Goal: Information Seeking & Learning: Learn about a topic

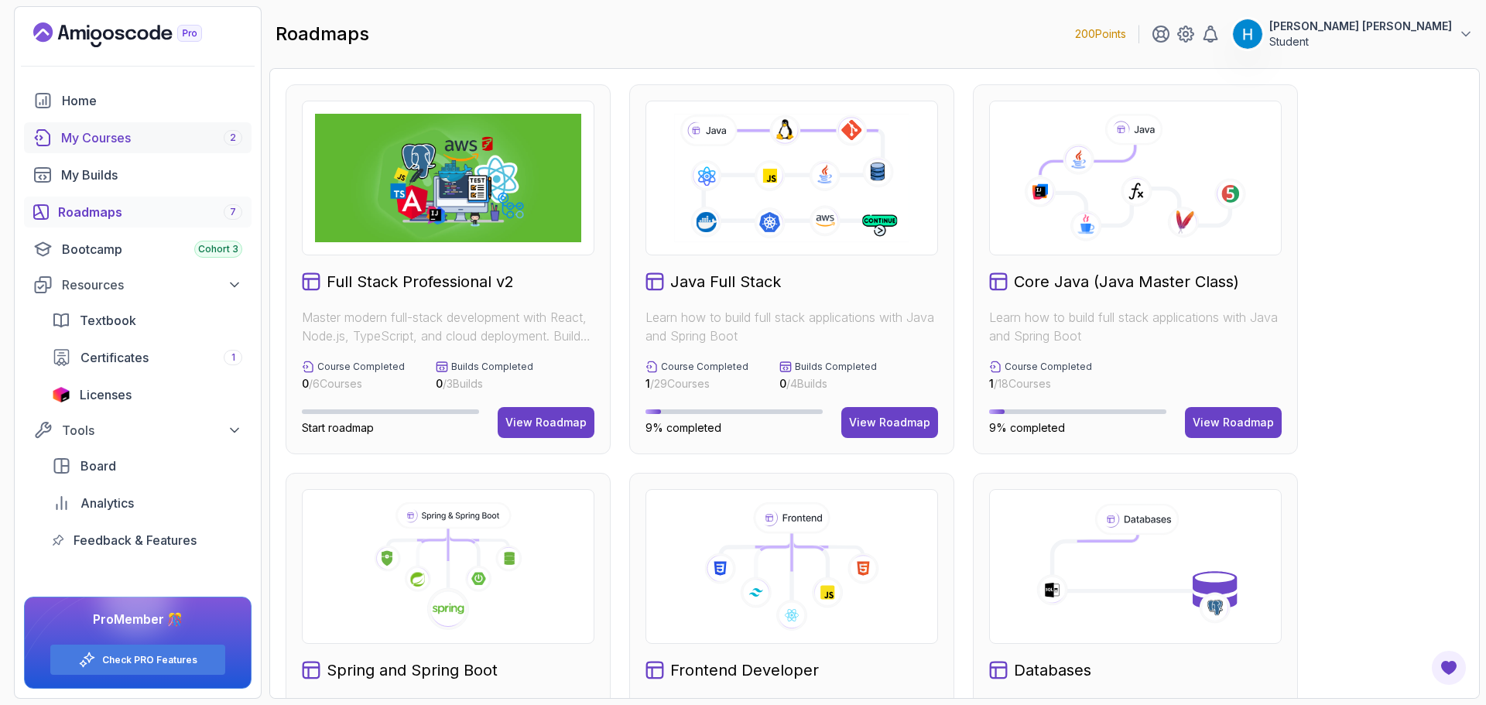
click at [149, 143] on div "My Courses 2" at bounding box center [151, 137] width 181 height 19
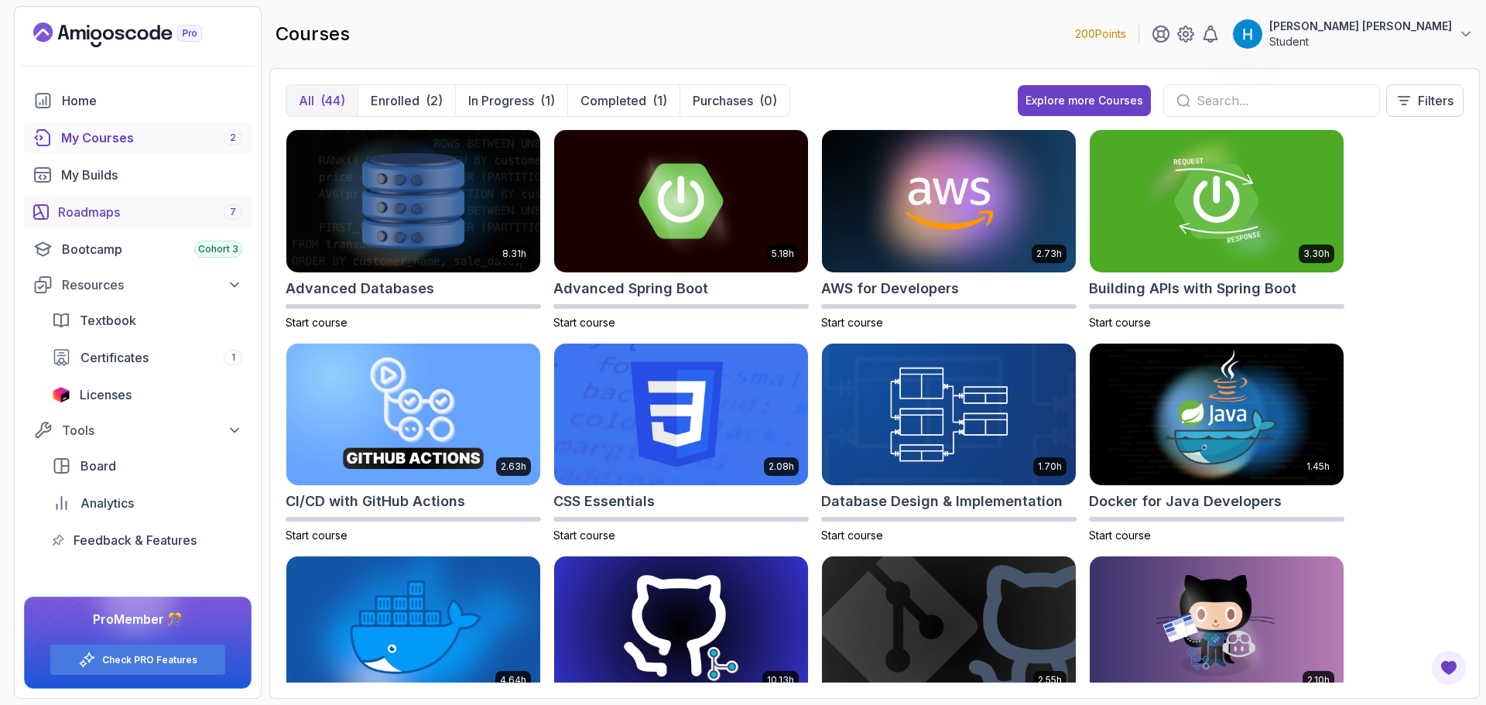
click at [165, 217] on div "Roadmaps 7" at bounding box center [150, 212] width 184 height 19
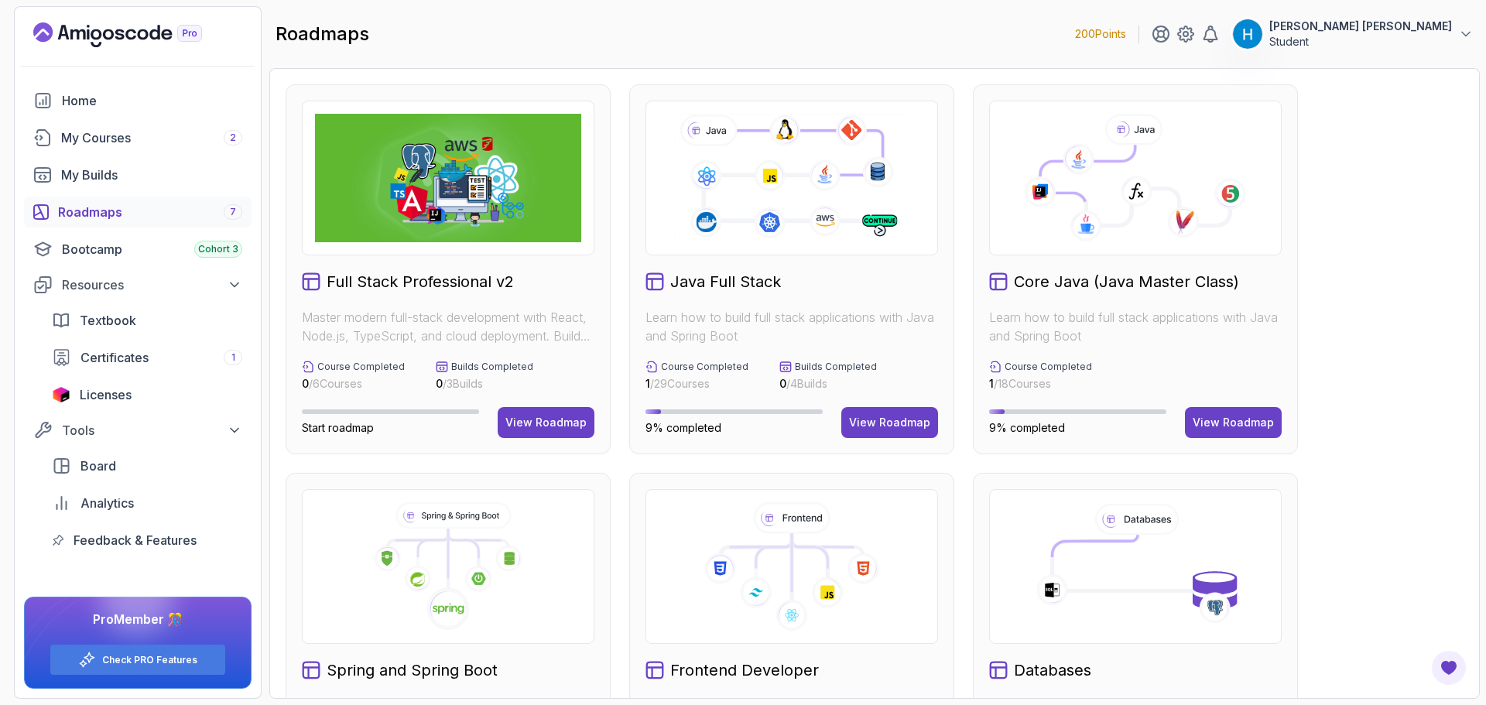
click at [1155, 228] on icon at bounding box center [1135, 178] width 266 height 128
click at [1243, 419] on div "View Roadmap" at bounding box center [1232, 422] width 81 height 15
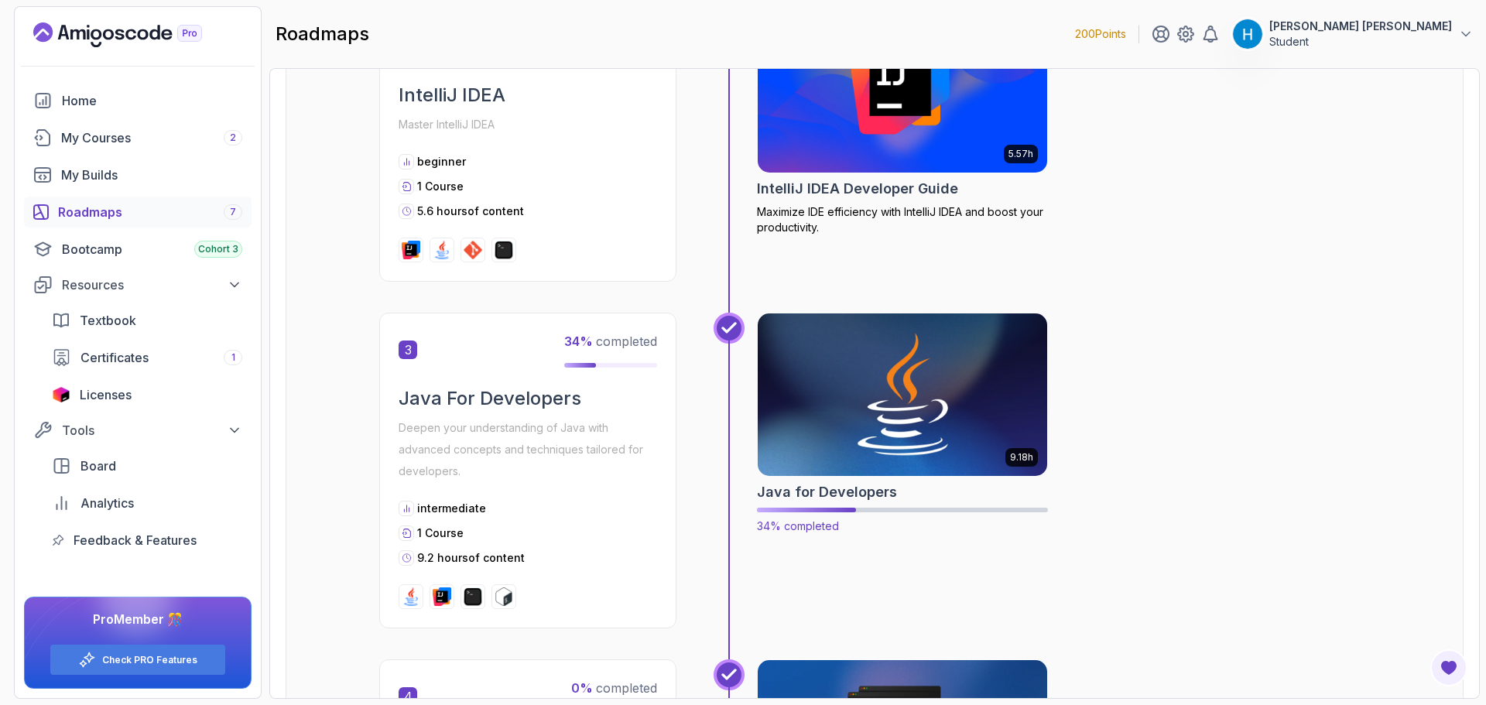
scroll to position [774, 0]
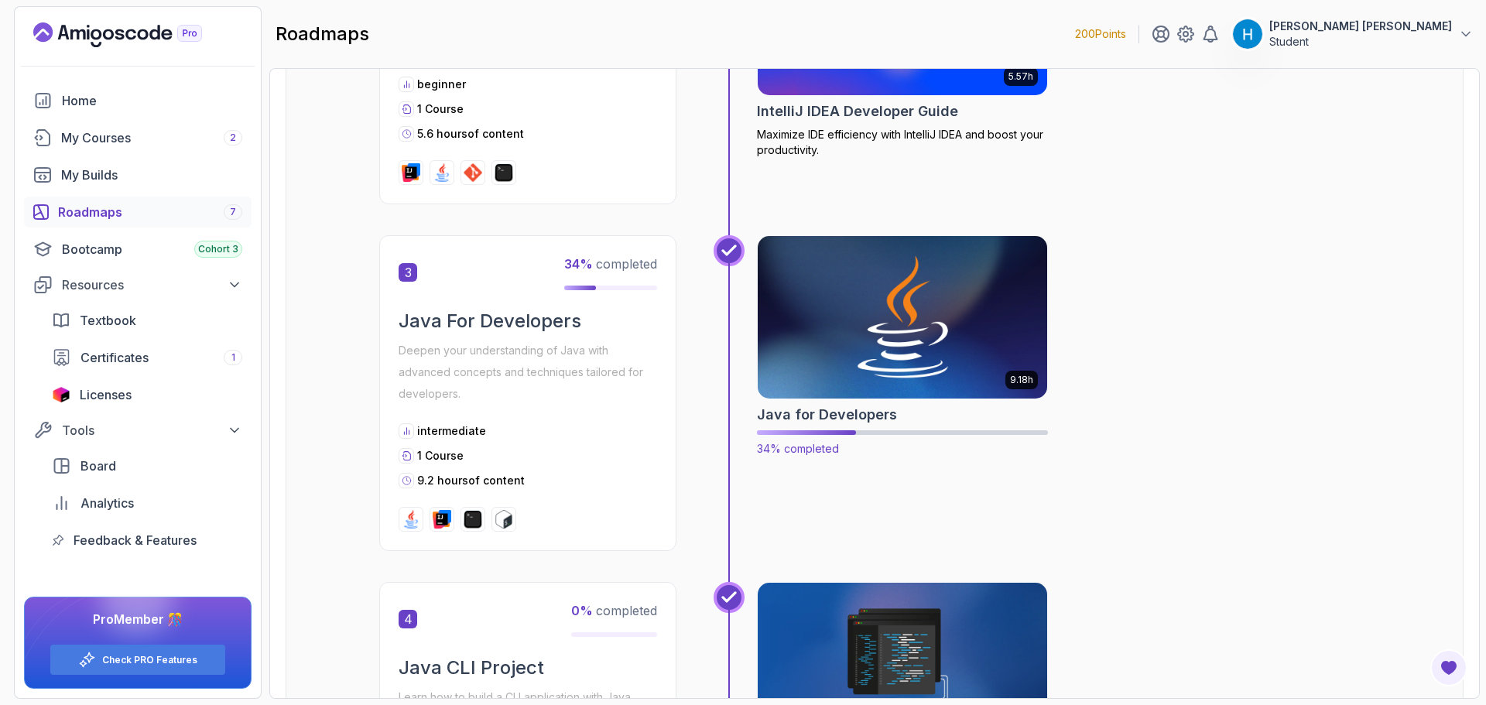
click at [909, 325] on img at bounding box center [903, 317] width 304 height 170
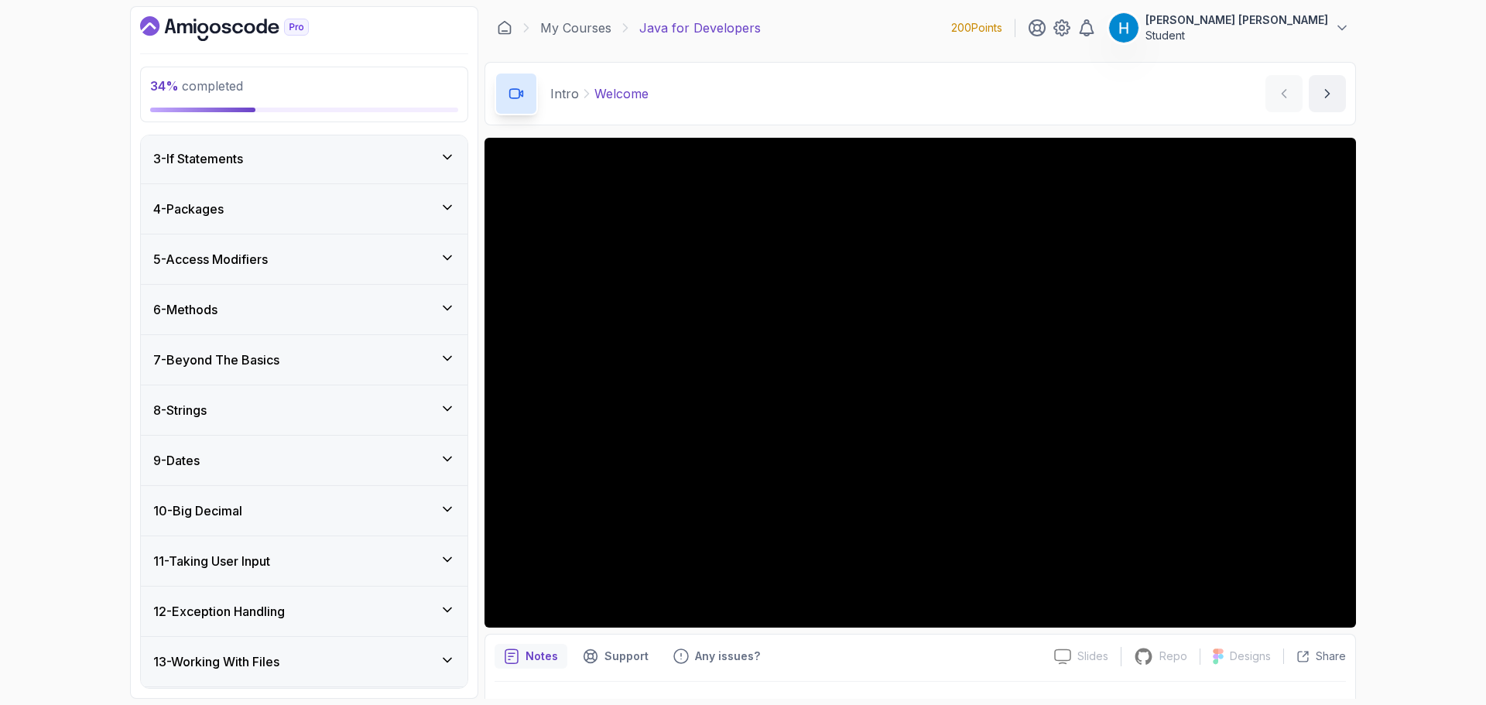
scroll to position [310, 0]
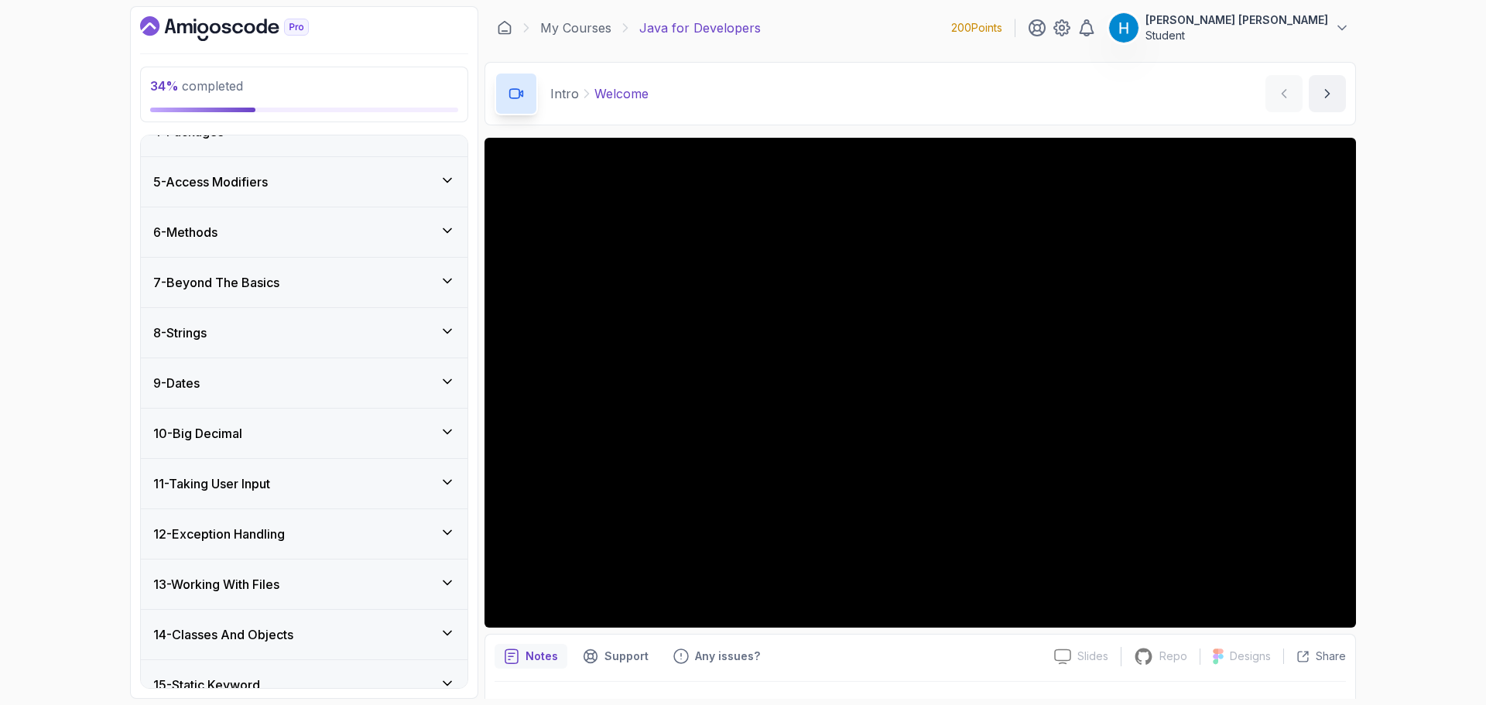
click at [296, 337] on div "8 - Strings" at bounding box center [304, 332] width 302 height 19
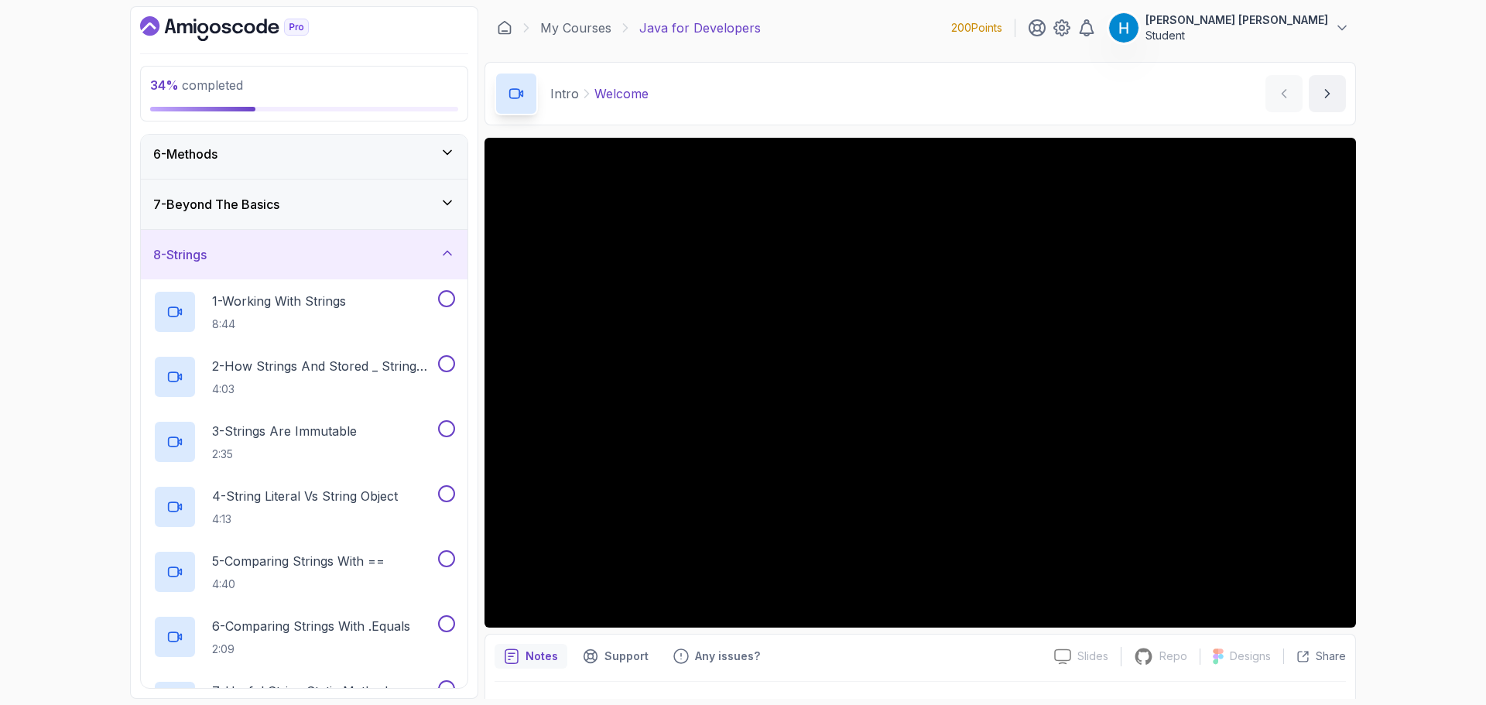
click at [323, 209] on div "7 - Beyond The Basics" at bounding box center [304, 204] width 302 height 19
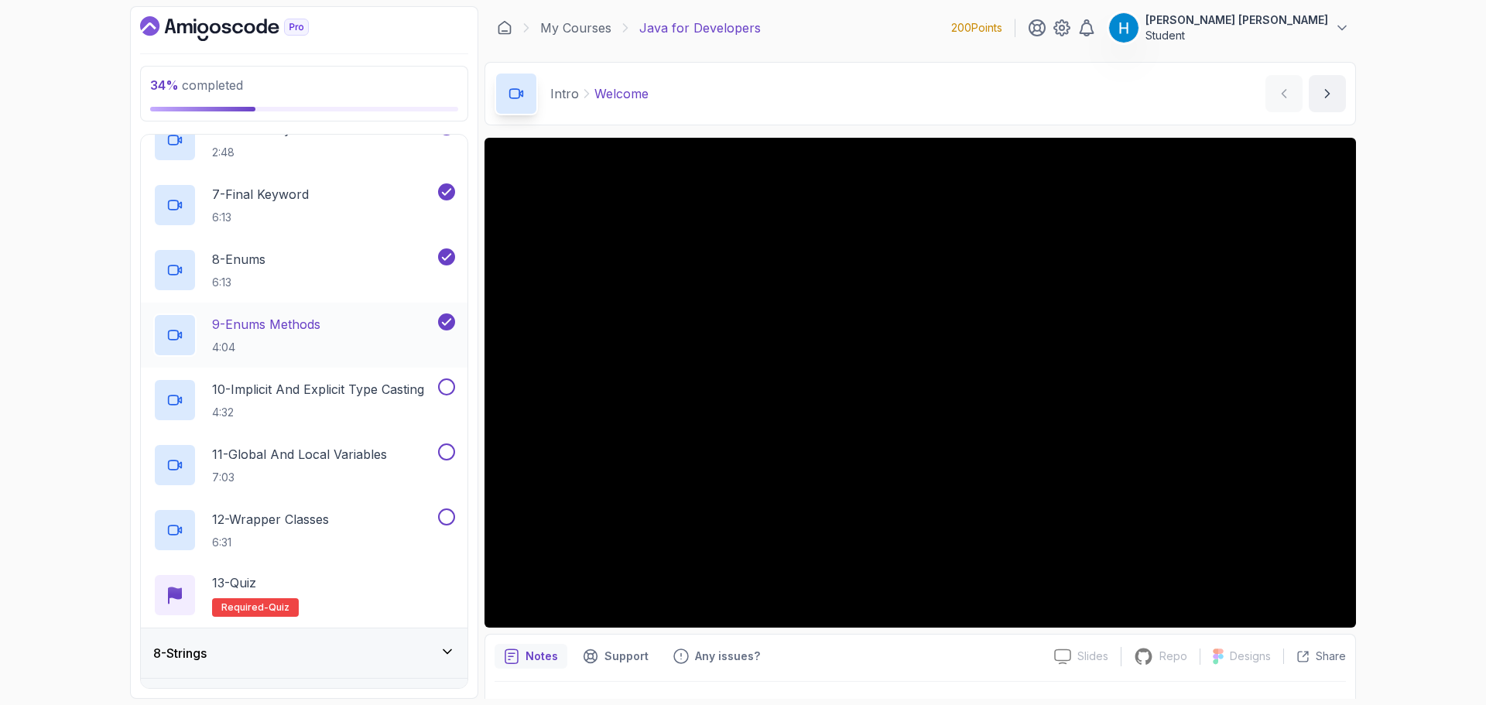
scroll to position [721, 0]
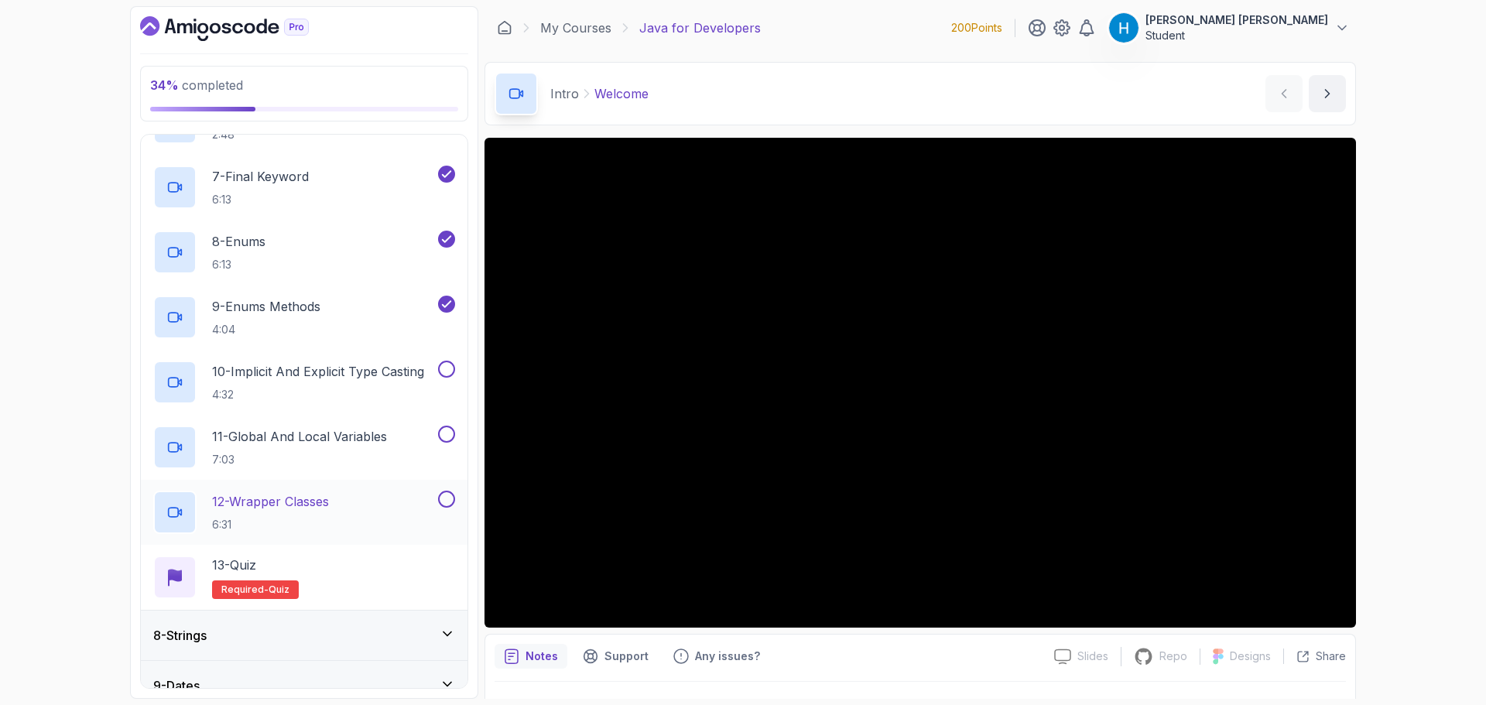
click at [354, 501] on div "12 - Wrapper Classes 6:31" at bounding box center [294, 512] width 282 height 43
click at [445, 494] on button at bounding box center [446, 499] width 17 height 17
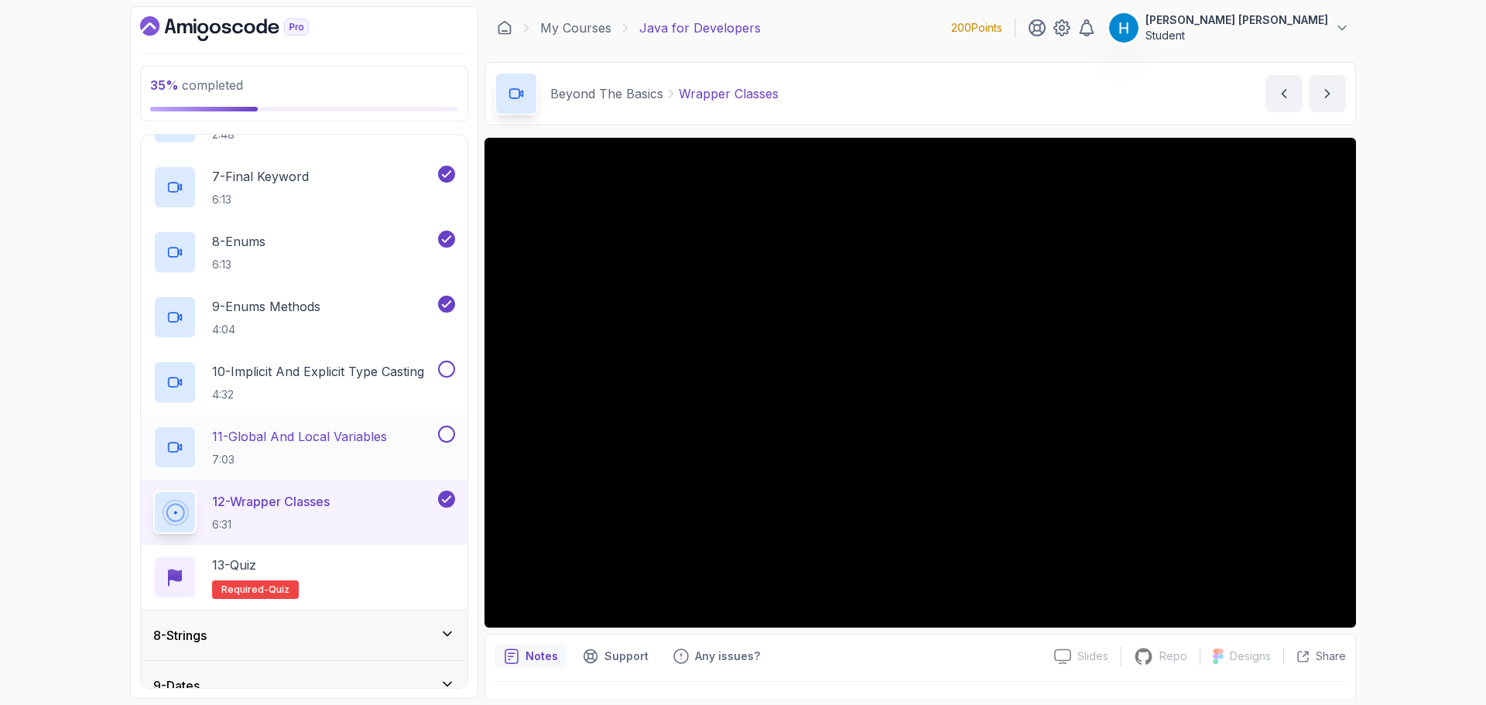
click at [364, 452] on p "7:03" at bounding box center [299, 459] width 175 height 15
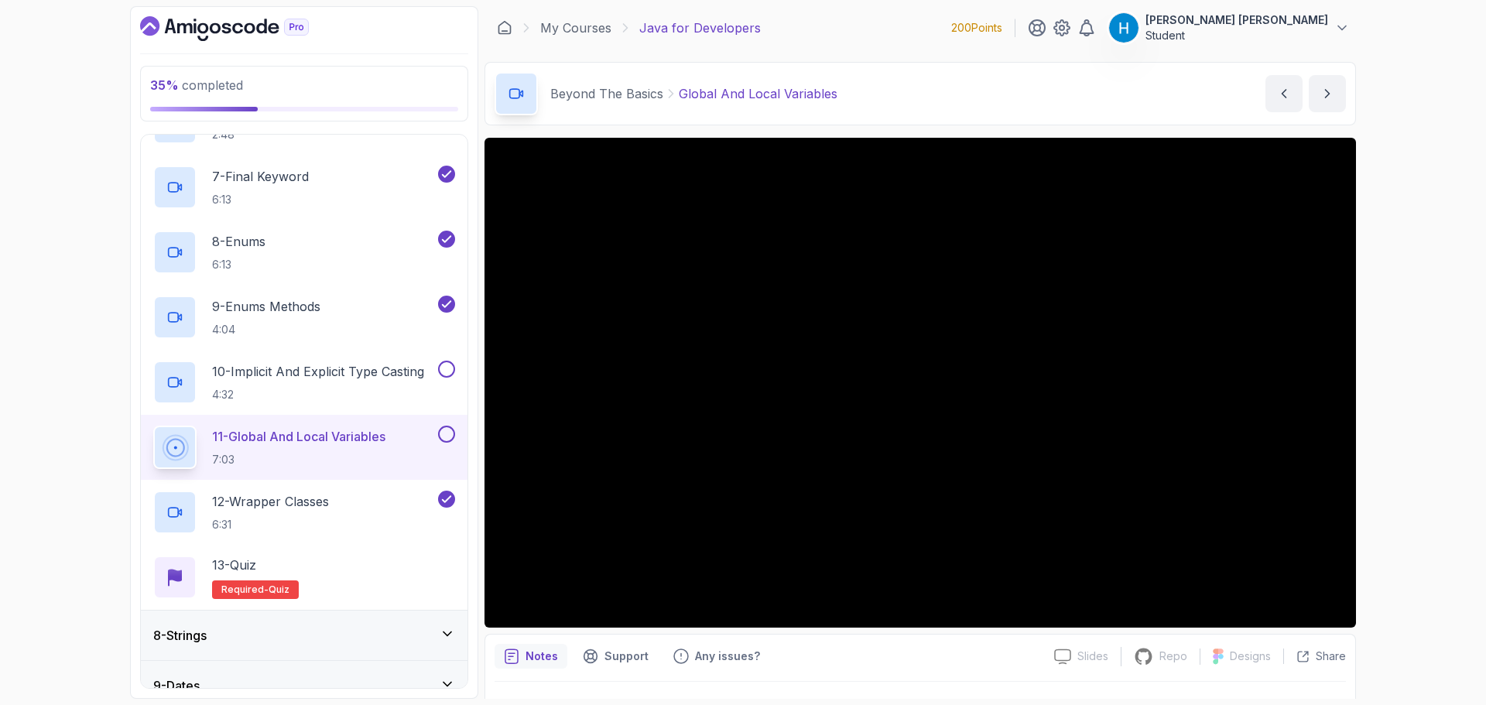
click at [1407, 505] on div "35 % completed 1 - Intro 2 - Loops 3 - If Statements 4 - Packages 5 - Access Mo…" at bounding box center [743, 352] width 1486 height 705
click at [451, 432] on button at bounding box center [446, 434] width 17 height 17
click at [351, 399] on p "4:32" at bounding box center [318, 394] width 212 height 15
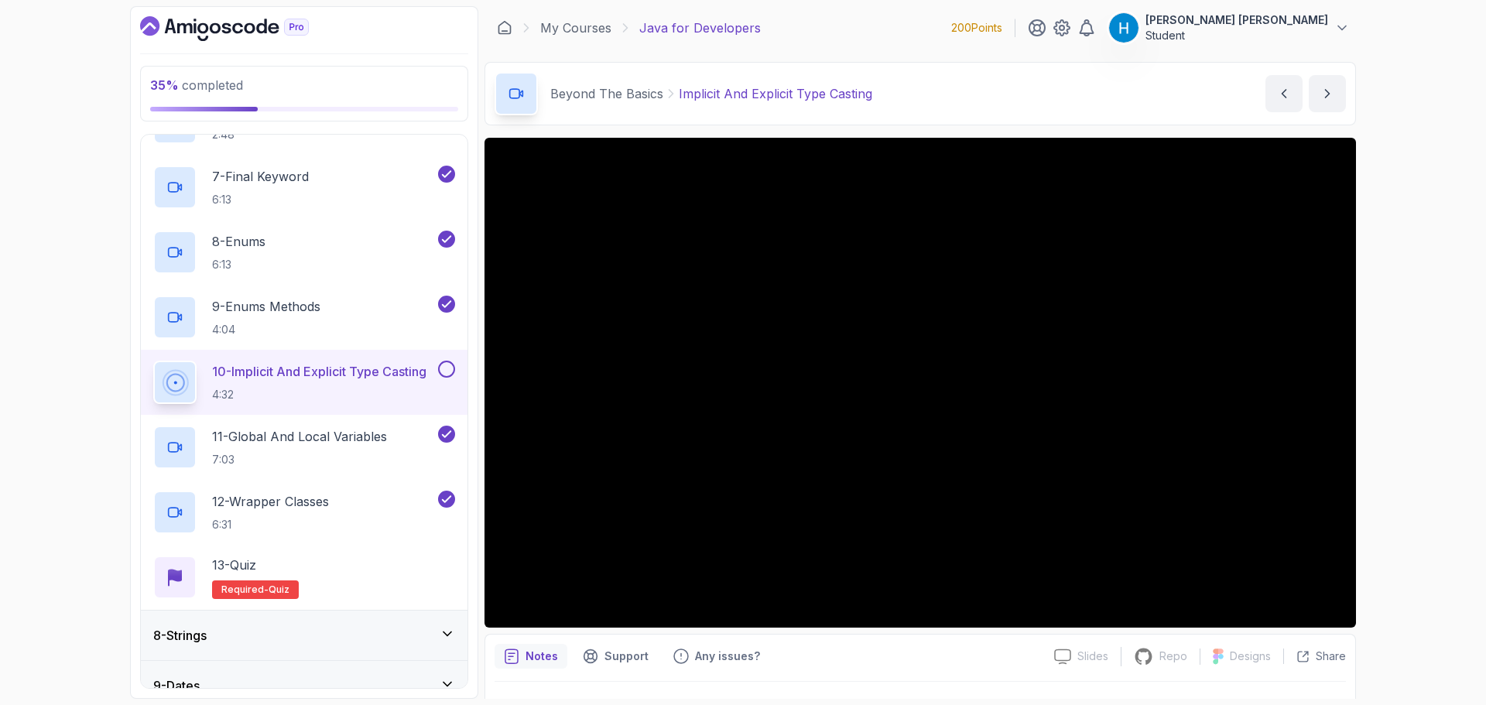
click at [1415, 399] on div "35 % completed 1 - Intro 2 - Loops 3 - If Statements 4 - Packages 5 - Access Mo…" at bounding box center [743, 352] width 1486 height 705
click at [441, 371] on button at bounding box center [446, 369] width 17 height 17
click at [367, 570] on div "13 - Quiz Required- quiz" at bounding box center [304, 577] width 302 height 43
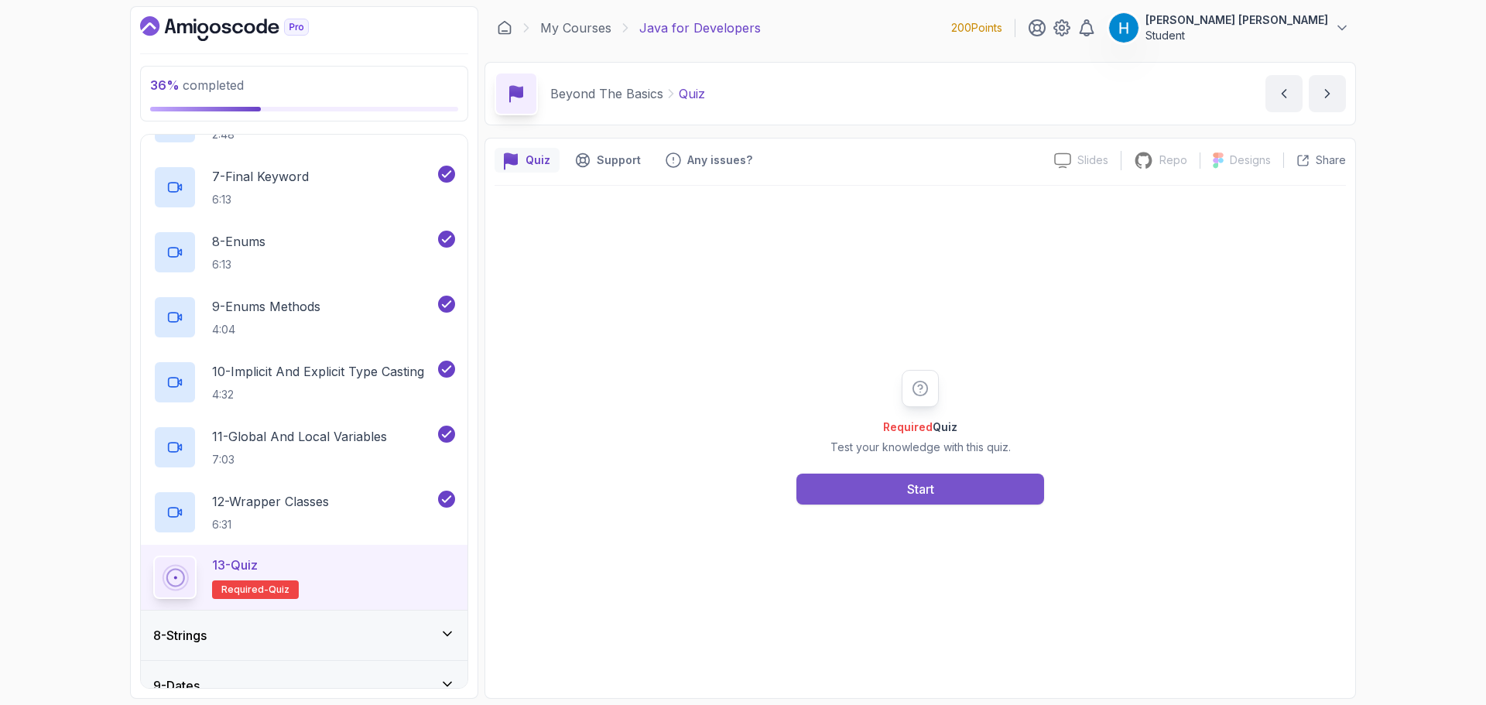
click at [881, 501] on button "Start" at bounding box center [920, 489] width 248 height 31
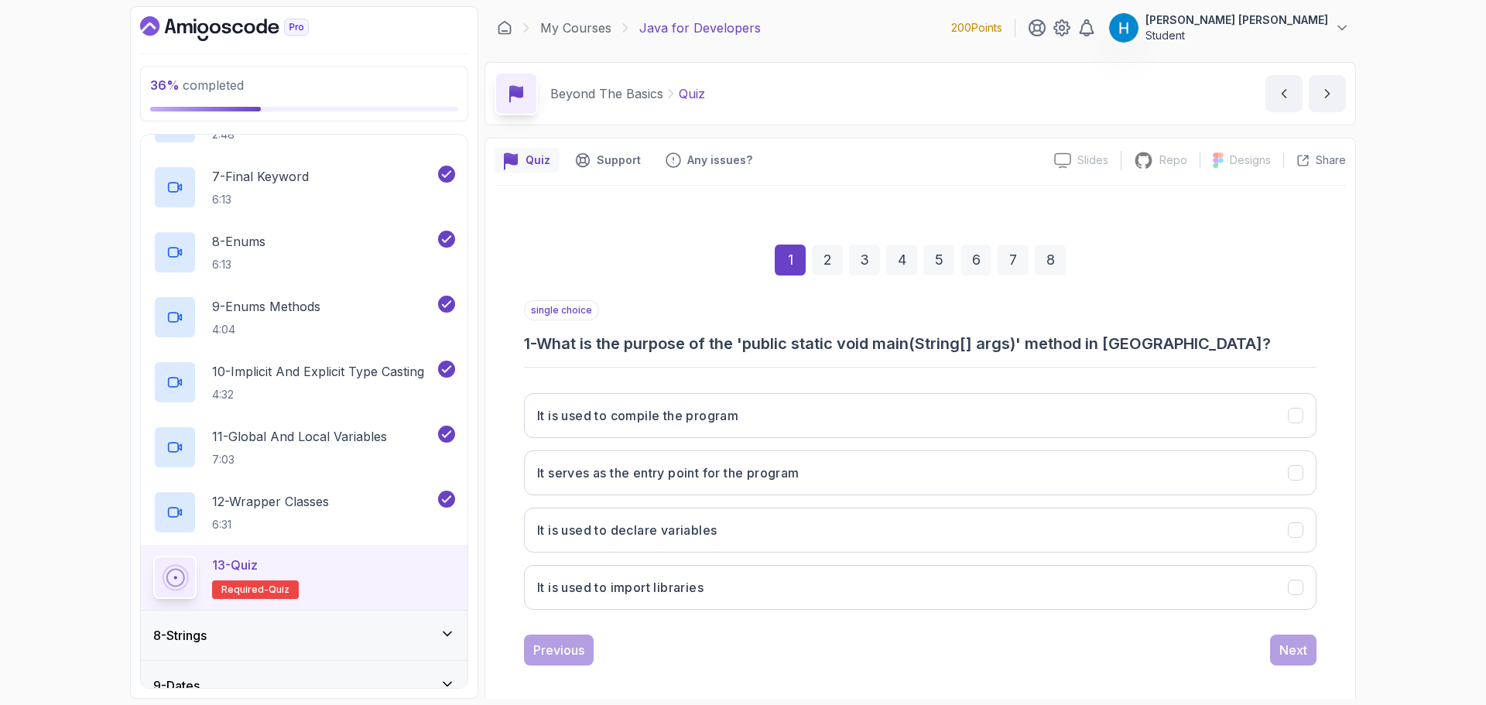
click at [647, 348] on h3 "1 - What is the purpose of the 'public static void main(String[] args)' method …" at bounding box center [920, 344] width 792 height 22
drag, startPoint x: 647, startPoint y: 348, endPoint x: 725, endPoint y: 349, distance: 78.2
click at [725, 349] on h3 "1 - What is the purpose of the 'public static void main(String[] args)' method …" at bounding box center [920, 344] width 792 height 22
click at [779, 347] on h3 "1 - What is the purpose of the 'public static void main(String[] args)' method …" at bounding box center [920, 344] width 792 height 22
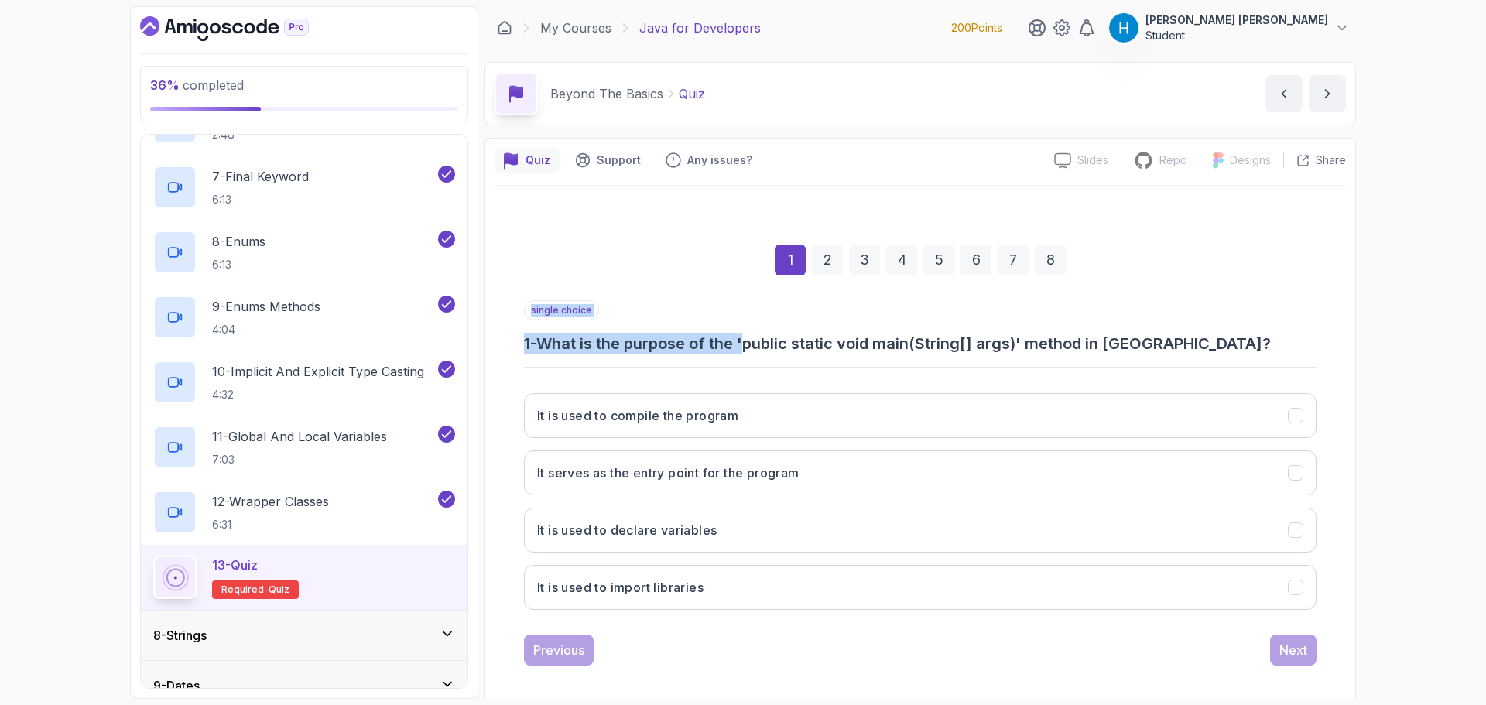
drag, startPoint x: 779, startPoint y: 347, endPoint x: 989, endPoint y: 356, distance: 209.9
click at [989, 356] on div "single choice 1 - What is the purpose of the 'public static void main(String[] …" at bounding box center [920, 461] width 792 height 322
click at [724, 636] on div "Previous Next" at bounding box center [920, 650] width 792 height 31
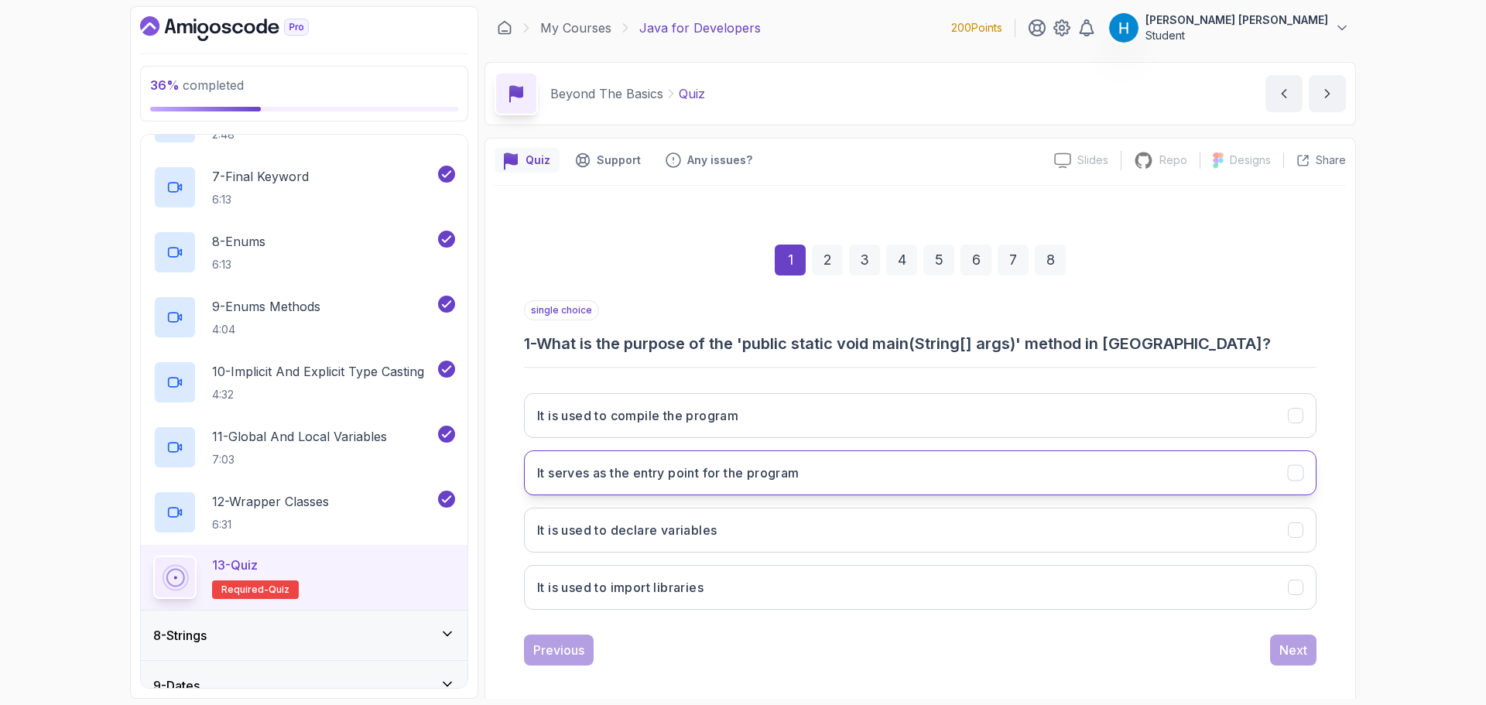
click at [706, 469] on h3 "It serves as the entry point for the program" at bounding box center [668, 473] width 262 height 19
click at [1290, 644] on div "Next" at bounding box center [1293, 650] width 28 height 19
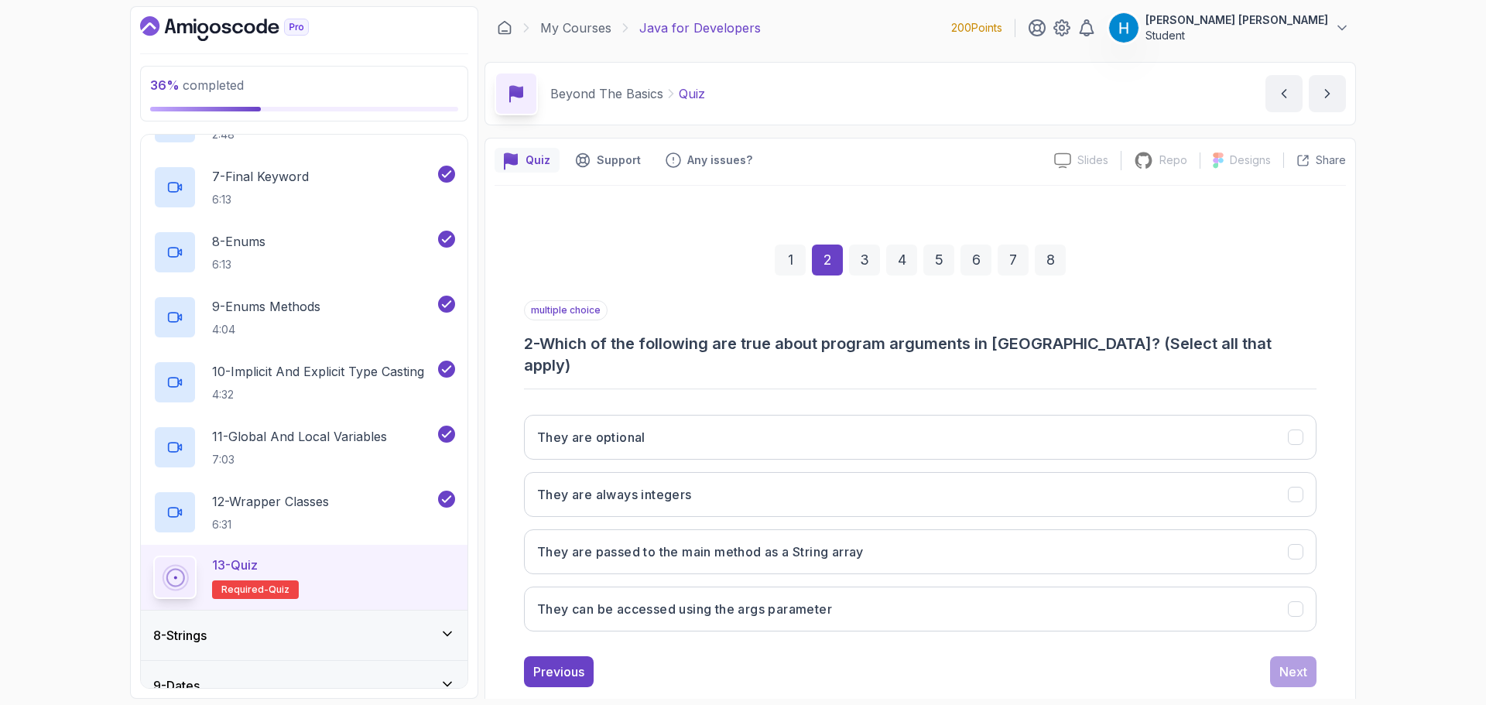
click at [556, 351] on h3 "2 - Which of the following are true about program arguments in [GEOGRAPHIC_DATA…" at bounding box center [920, 354] width 792 height 43
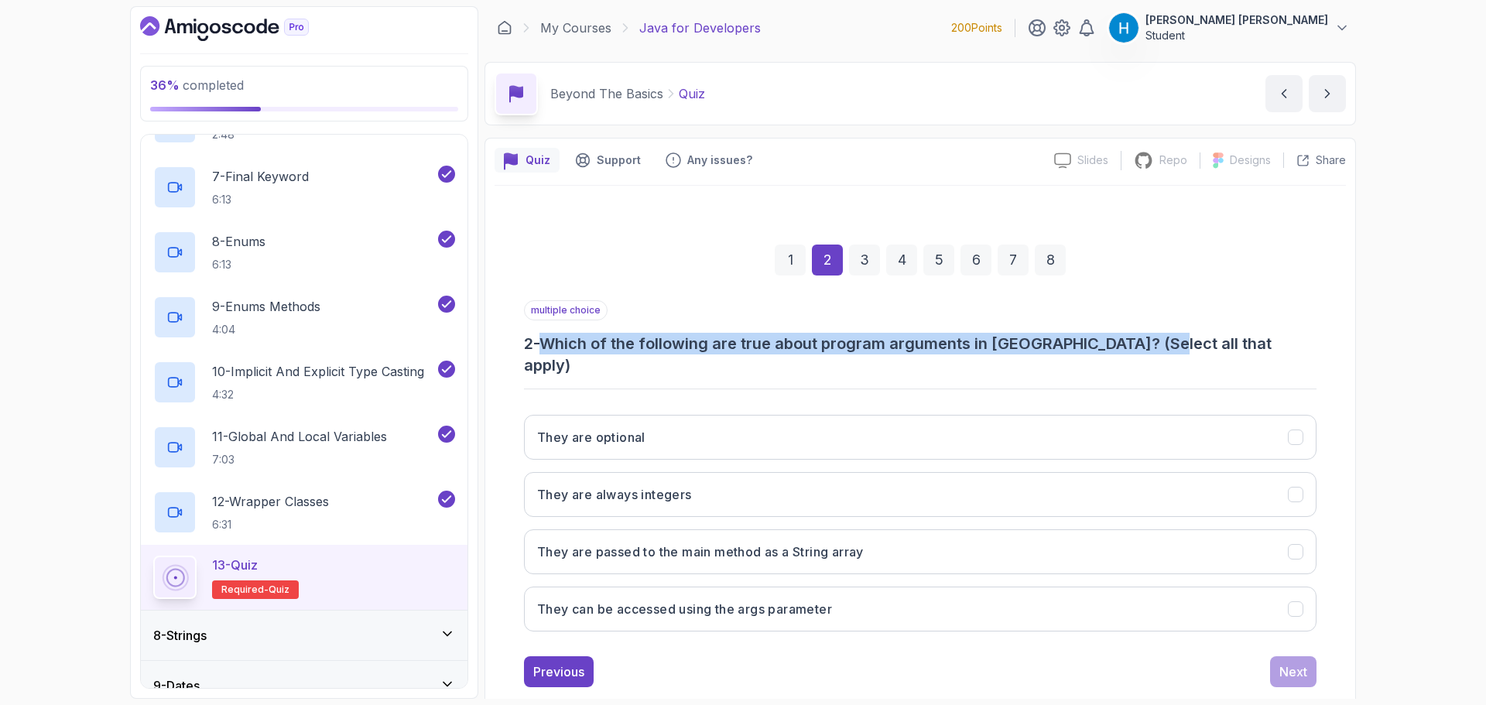
drag, startPoint x: 556, startPoint y: 351, endPoint x: 1136, endPoint y: 336, distance: 579.8
click at [1136, 336] on h3 "2 - Which of the following are true about program arguments in [GEOGRAPHIC_DATA…" at bounding box center [920, 354] width 792 height 43
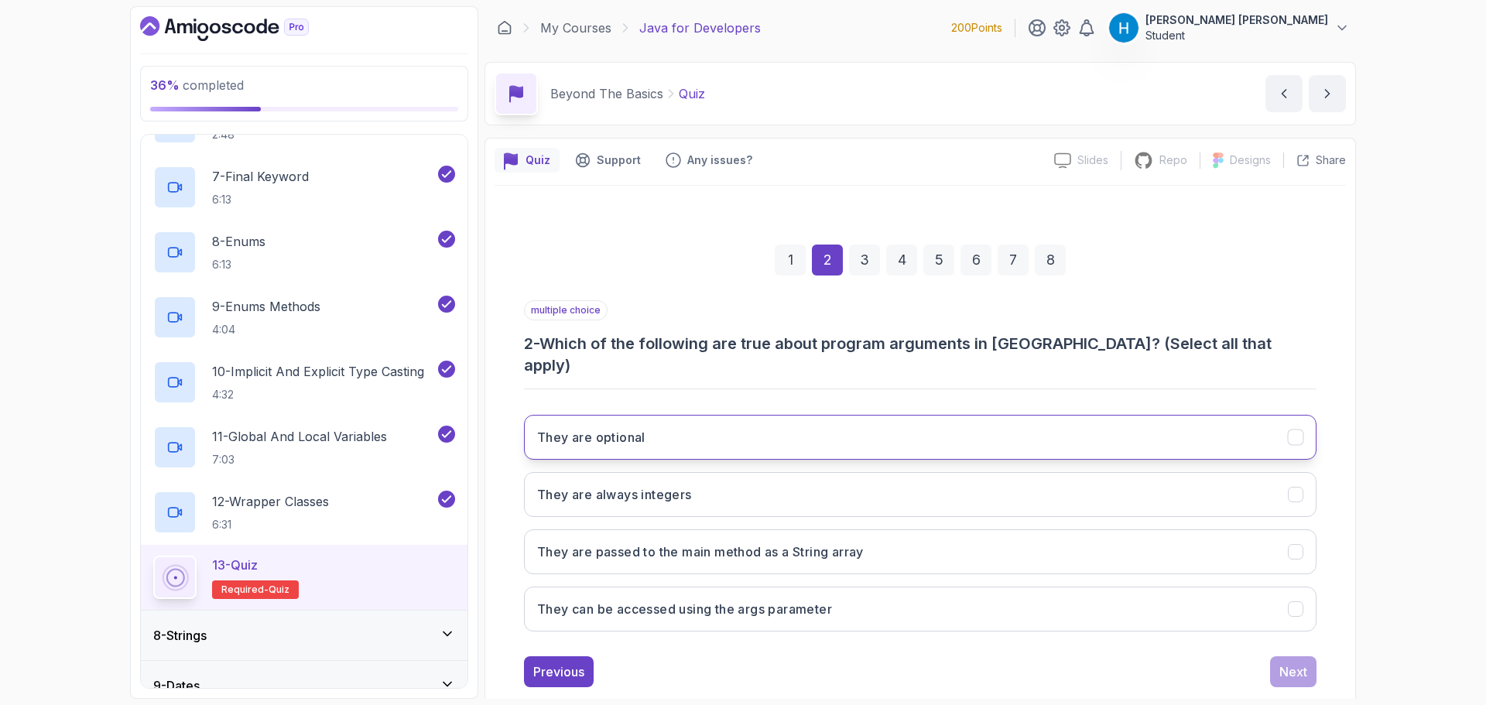
click at [806, 425] on button "They are optional" at bounding box center [920, 437] width 792 height 45
click at [925, 338] on h3 "2 - Which of the following are true about program arguments in [GEOGRAPHIC_DATA…" at bounding box center [920, 354] width 792 height 43
drag, startPoint x: 925, startPoint y: 338, endPoint x: 1001, endPoint y: 339, distance: 75.8
click at [1001, 339] on h3 "2 - Which of the following are true about program arguments in [GEOGRAPHIC_DATA…" at bounding box center [920, 354] width 792 height 43
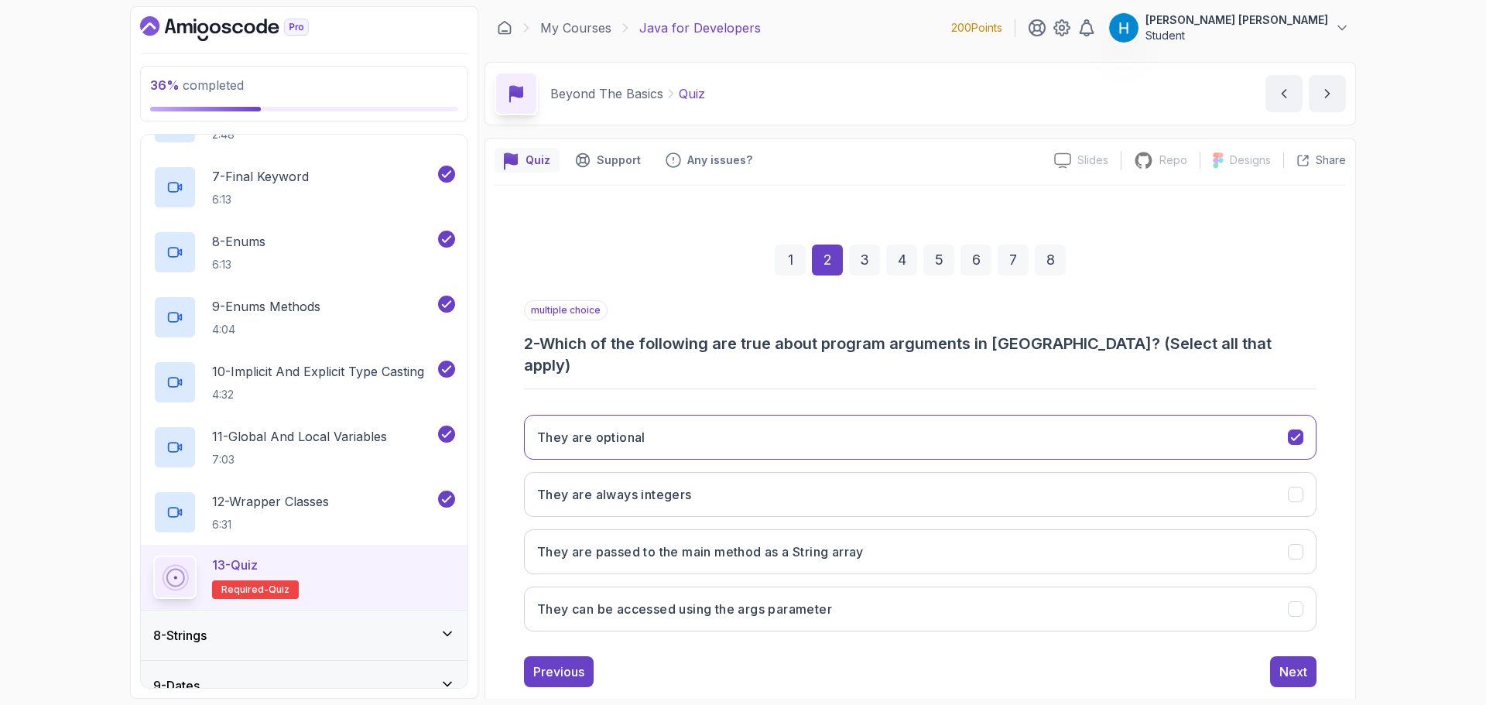
scroll to position [11, 0]
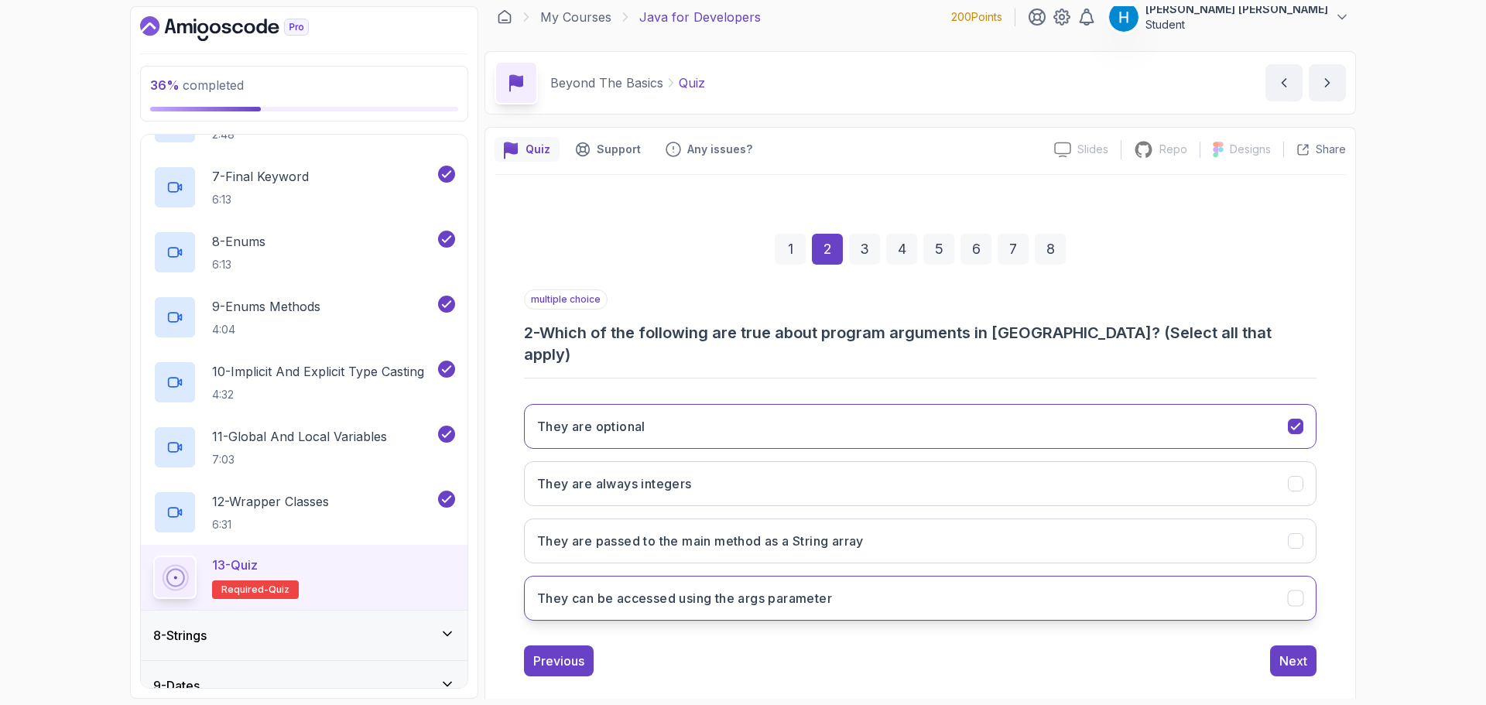
click at [754, 587] on button "They can be accessed using the args parameter" at bounding box center [920, 598] width 792 height 45
click at [1278, 645] on button "Next" at bounding box center [1293, 660] width 46 height 31
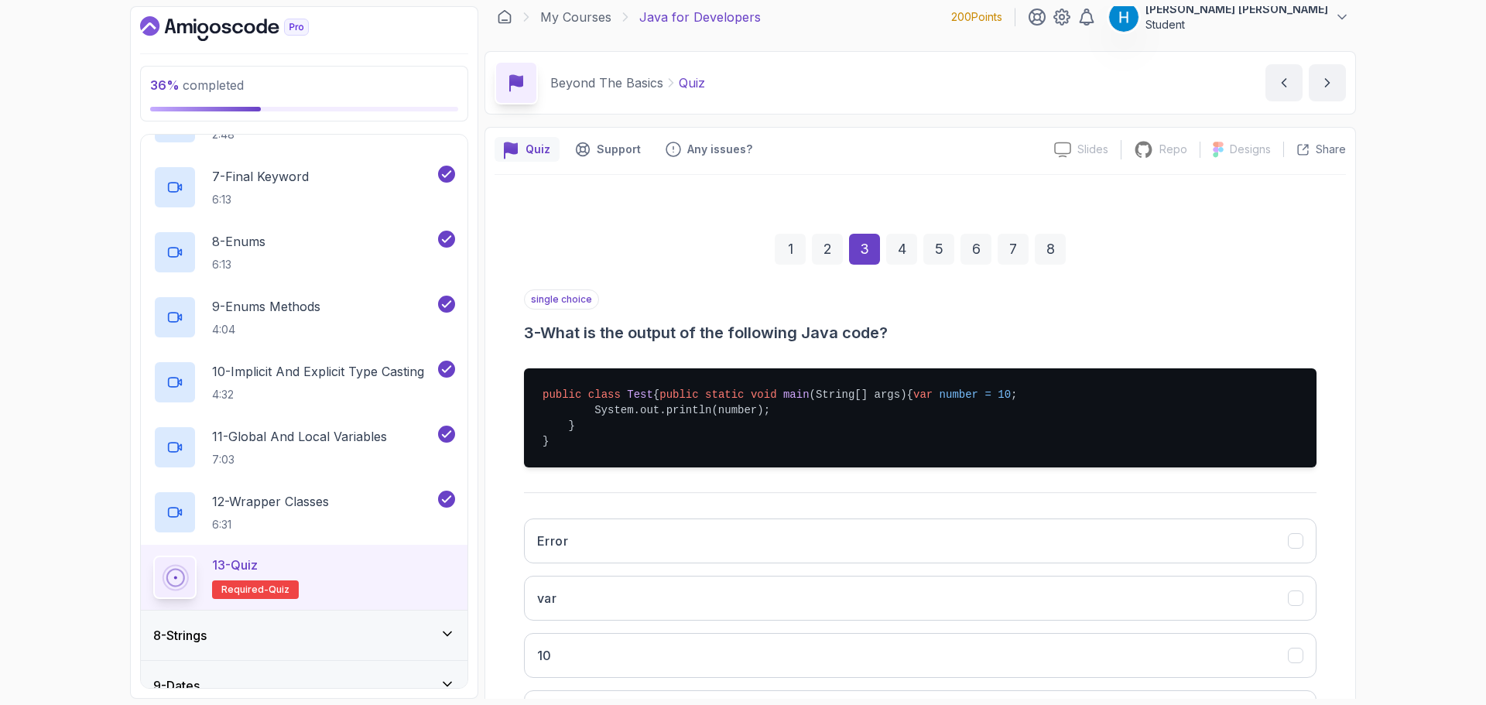
scroll to position [88, 0]
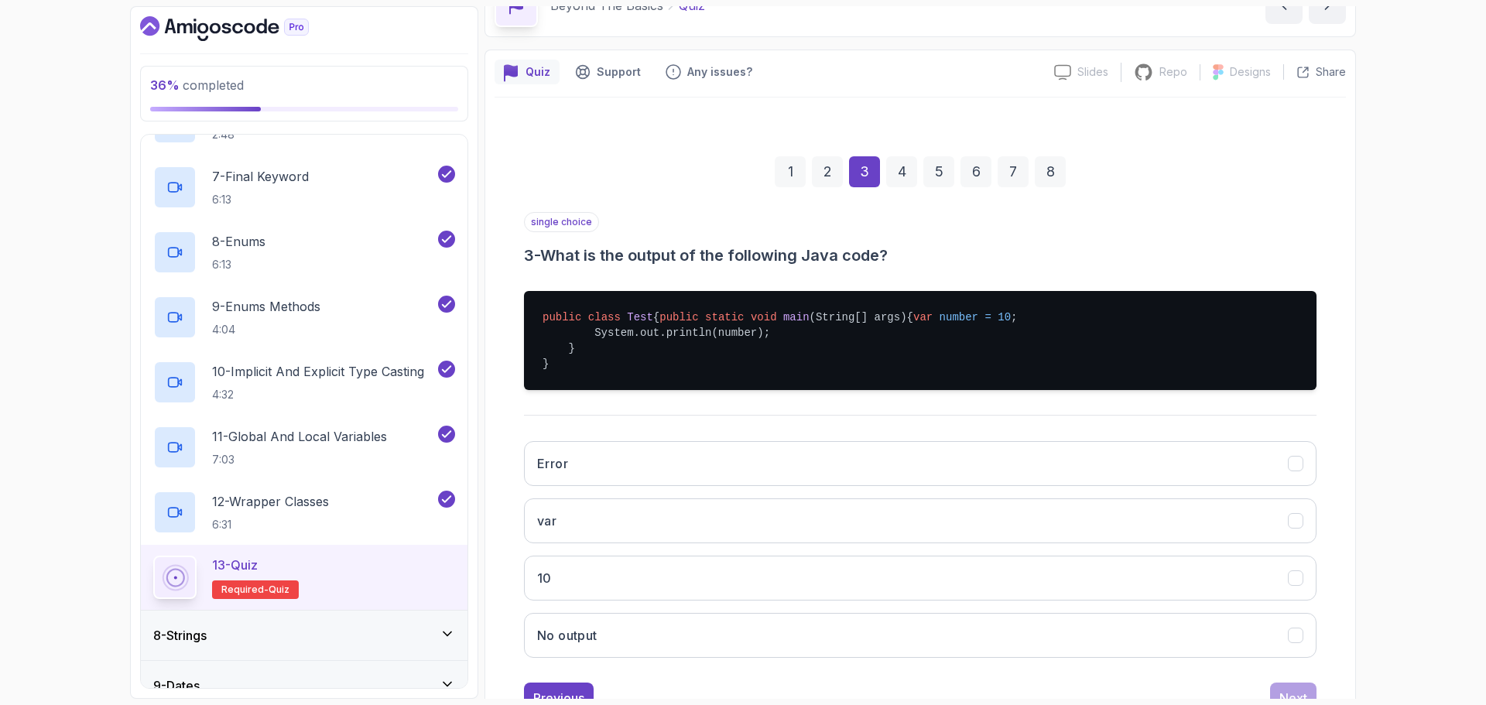
click at [720, 361] on pre "public class Test { public static void main (String[] args) { var number = 10 ;…" at bounding box center [920, 340] width 792 height 99
click at [770, 390] on pre "public class Test { public static void main (String[] args) { var number = 10 ;…" at bounding box center [920, 340] width 792 height 99
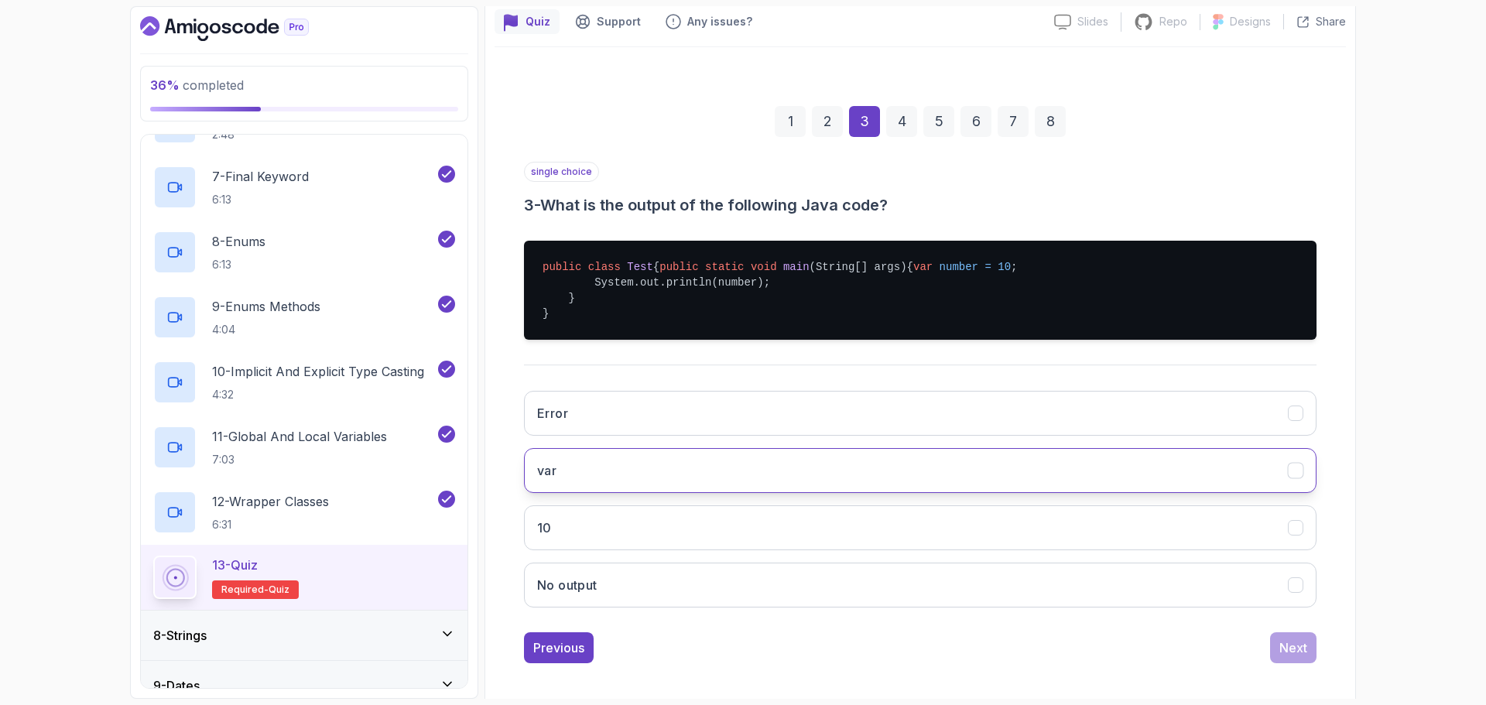
scroll to position [166, 0]
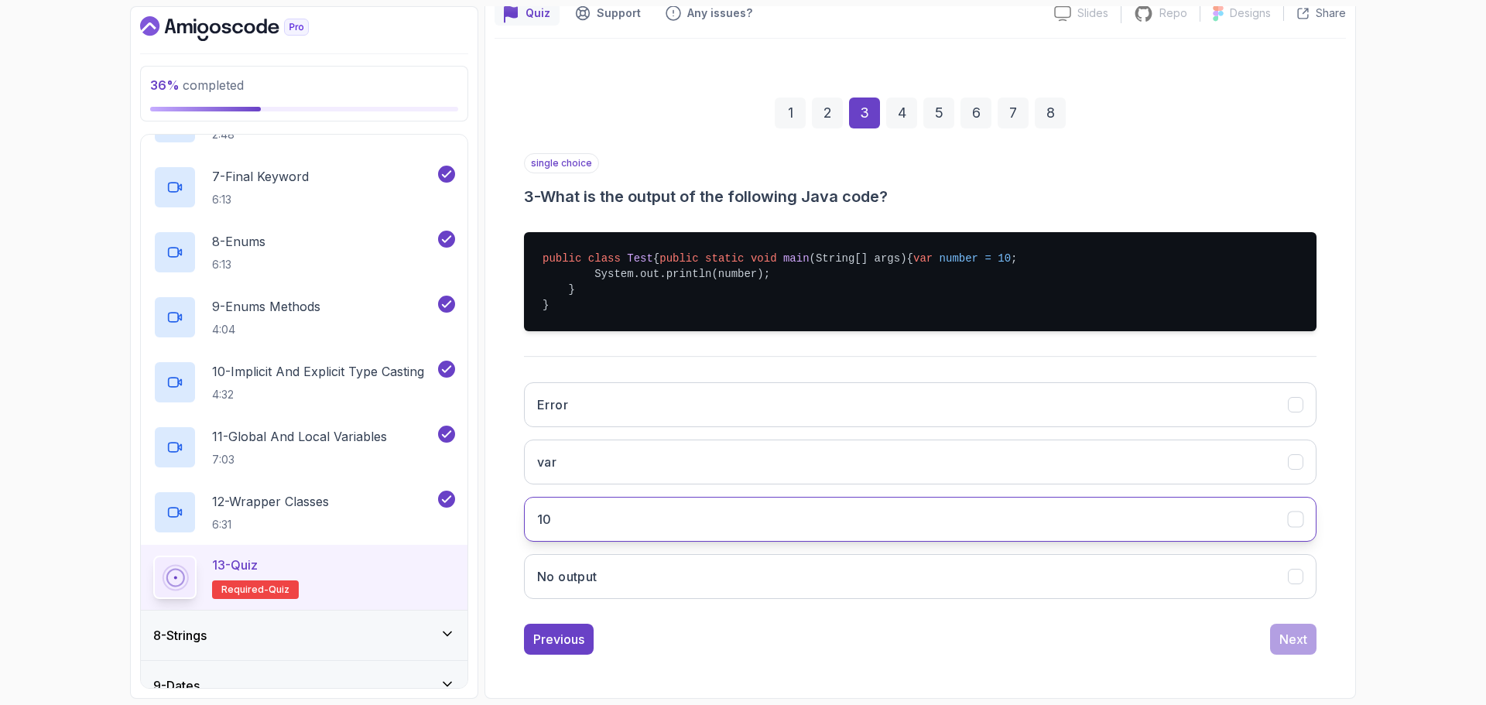
click at [689, 533] on button "10" at bounding box center [920, 519] width 792 height 45
click at [1278, 654] on button "Next" at bounding box center [1293, 639] width 46 height 31
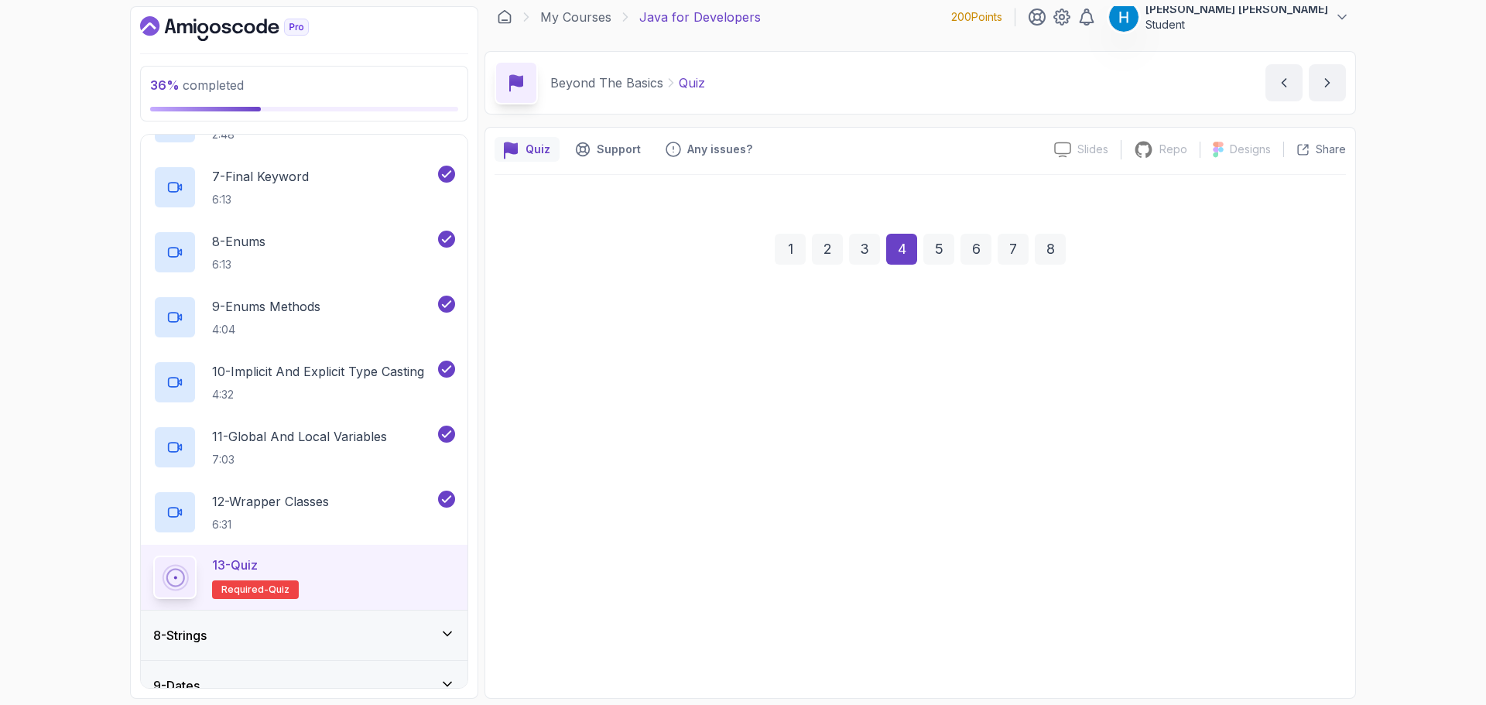
scroll to position [11, 0]
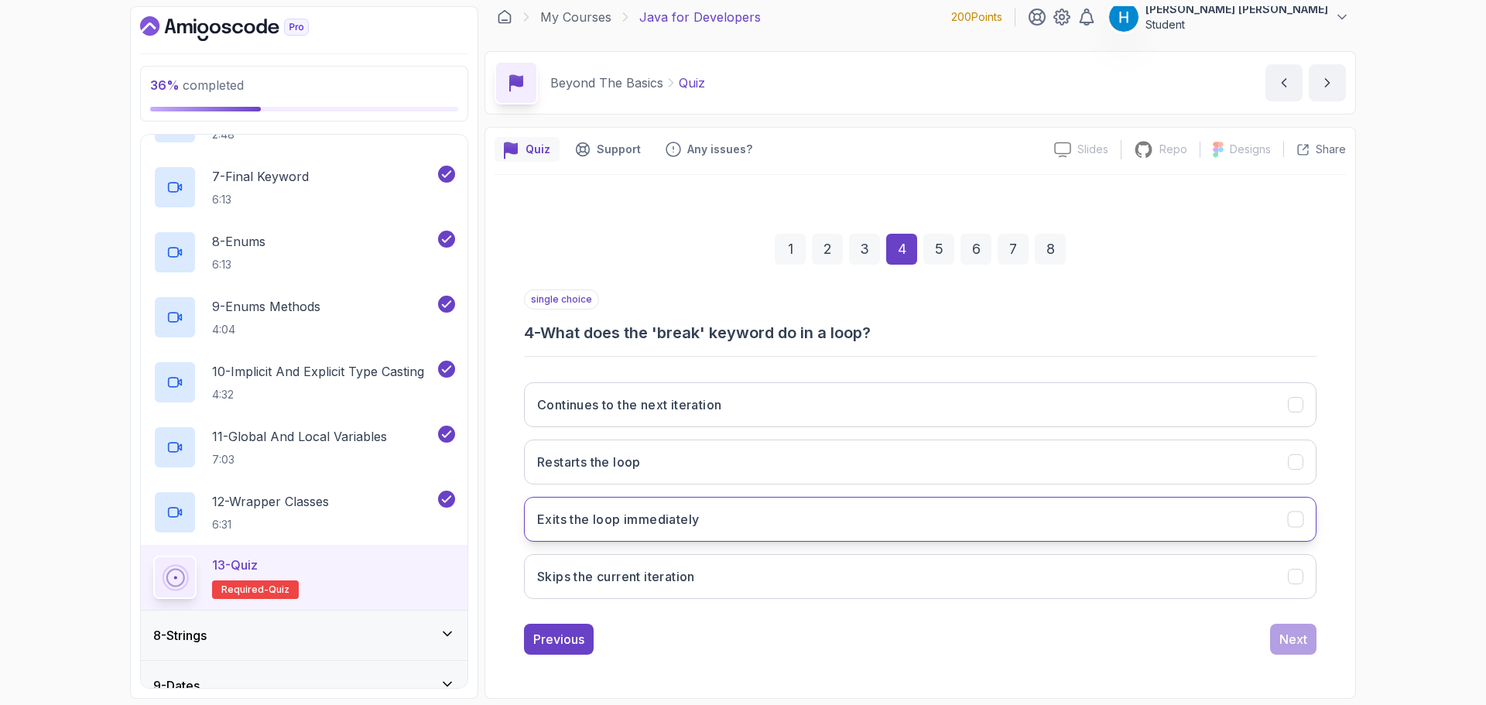
click at [665, 527] on h3 "Exits the loop immediately" at bounding box center [618, 519] width 162 height 19
click at [1298, 634] on div "Next" at bounding box center [1293, 639] width 28 height 19
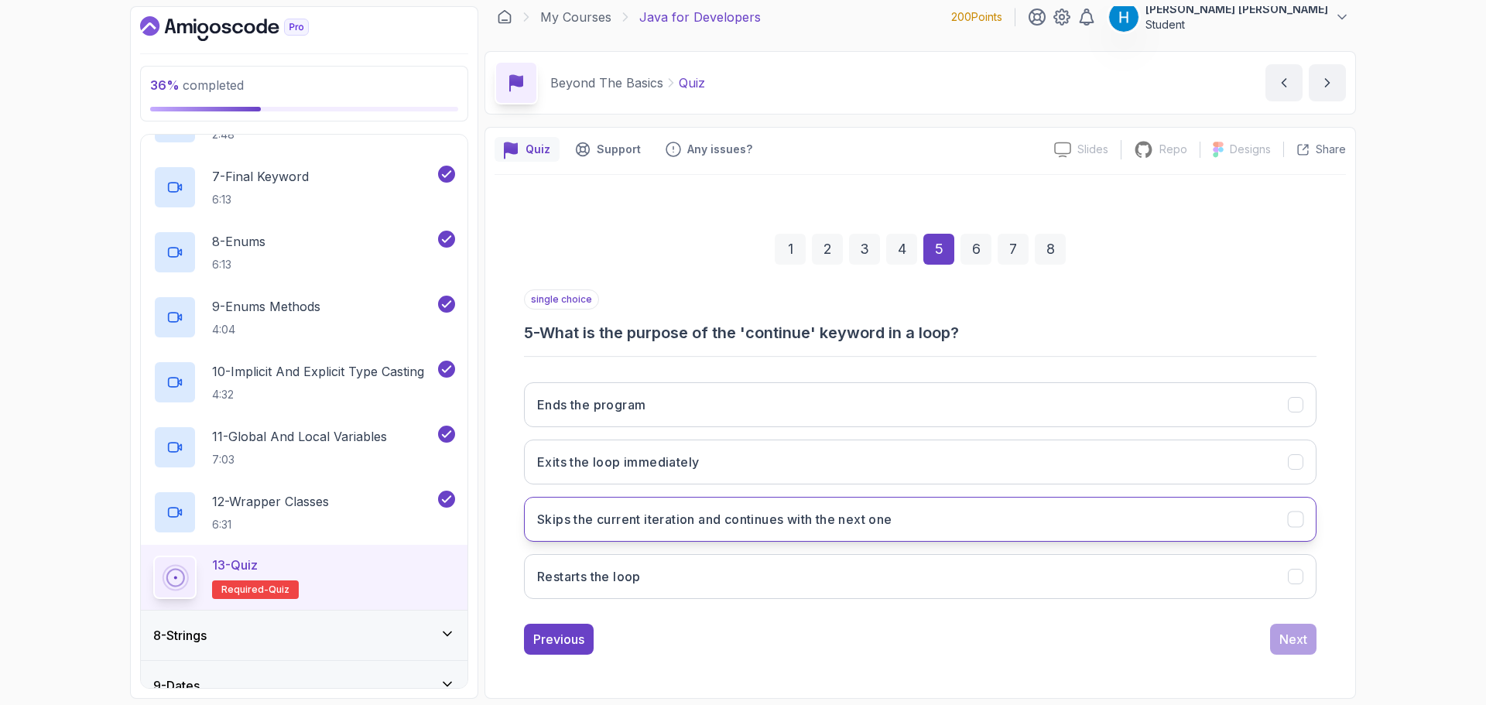
click at [695, 529] on button "Skips the current iteration and continues with the next one" at bounding box center [920, 519] width 792 height 45
click at [1297, 637] on div "Next" at bounding box center [1293, 639] width 28 height 19
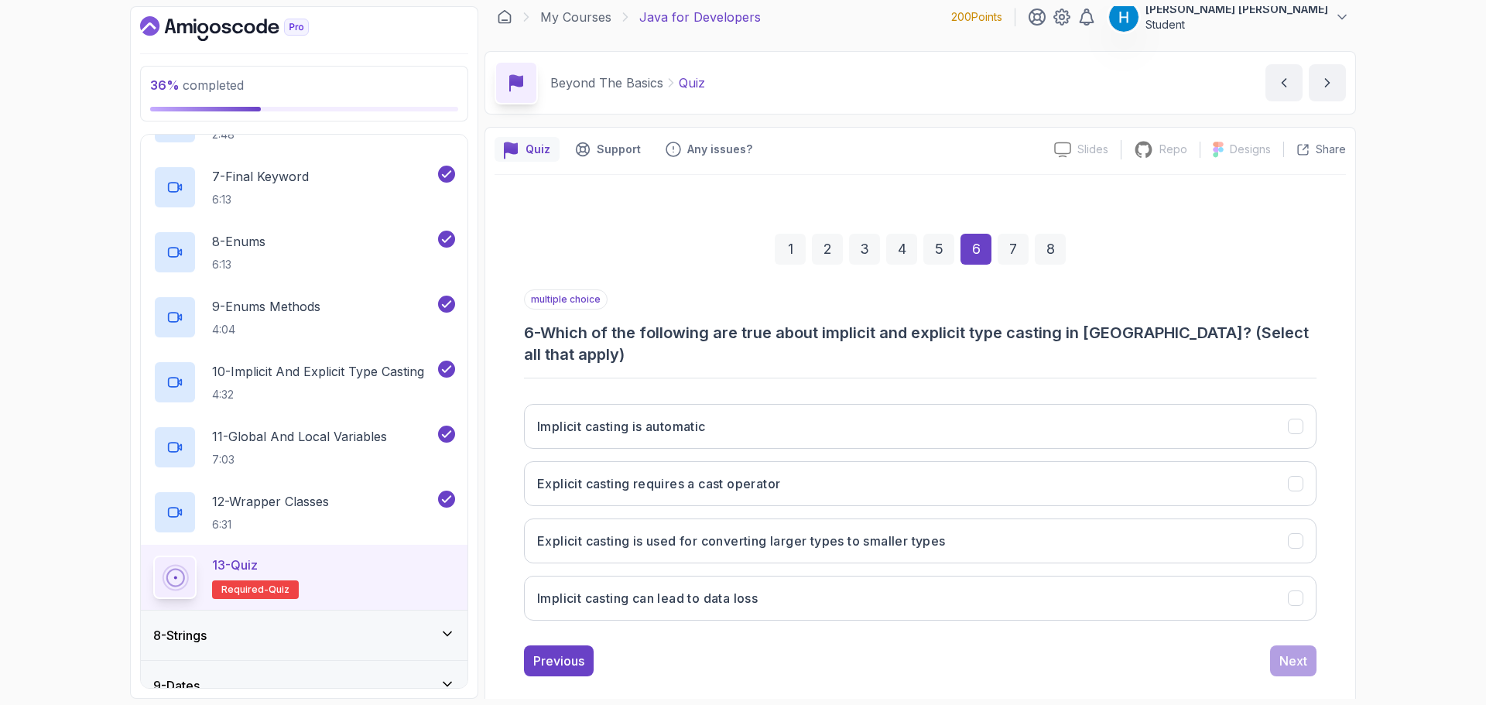
click at [568, 327] on h3 "6 - Which of the following are true about implicit and explicit type casting in…" at bounding box center [920, 343] width 792 height 43
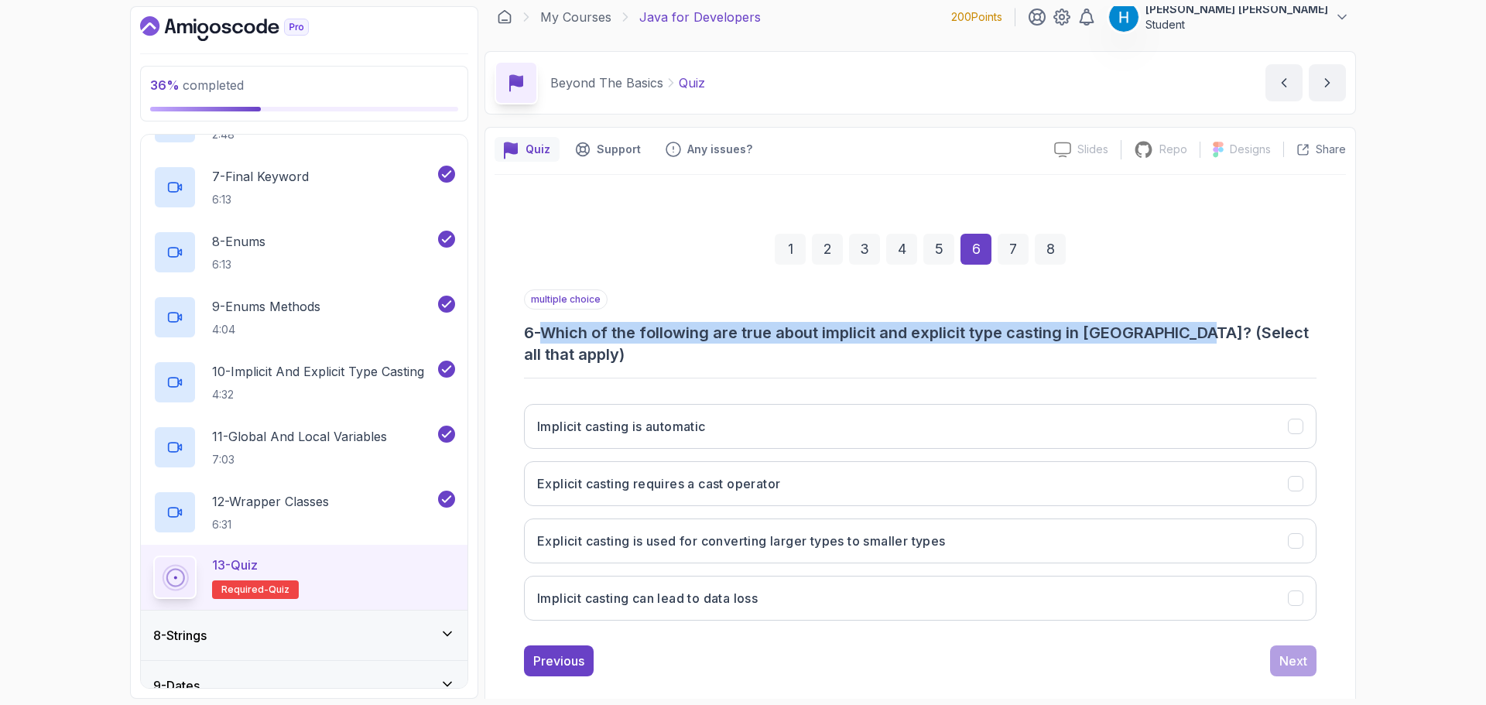
drag, startPoint x: 568, startPoint y: 327, endPoint x: 1191, endPoint y: 320, distance: 622.9
click at [1191, 320] on div "multiple choice 6 - Which of the following are true about implicit and explicit…" at bounding box center [920, 327] width 792 height 76
click at [1181, 302] on div at bounding box center [1181, 302] width 0 height 0
click at [744, 325] on h3 "6 - Which of the following are true about implicit and explicit type casting in…" at bounding box center [920, 343] width 792 height 43
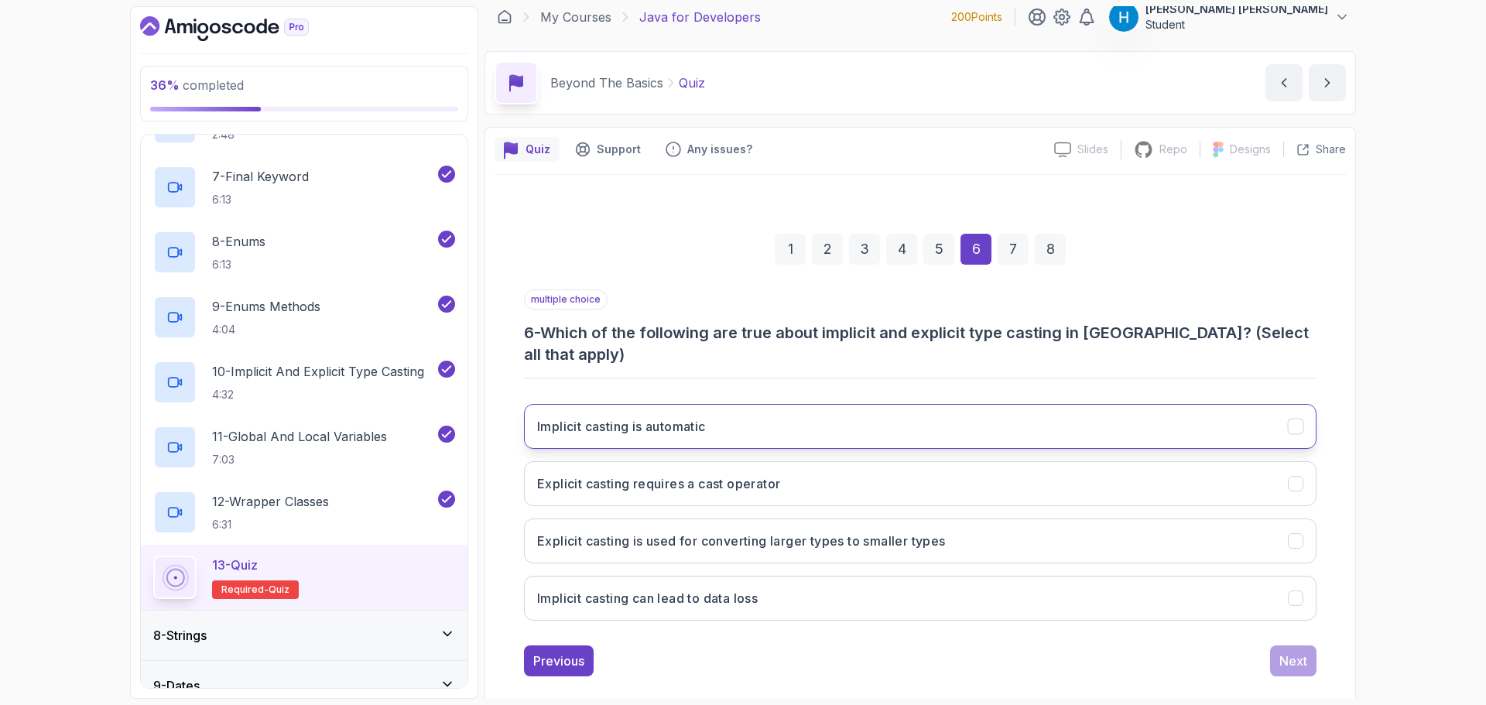
click at [629, 417] on h3 "Implicit casting is automatic" at bounding box center [621, 426] width 169 height 19
click at [611, 474] on h3 "Explicit casting requires a cast operator" at bounding box center [658, 483] width 243 height 19
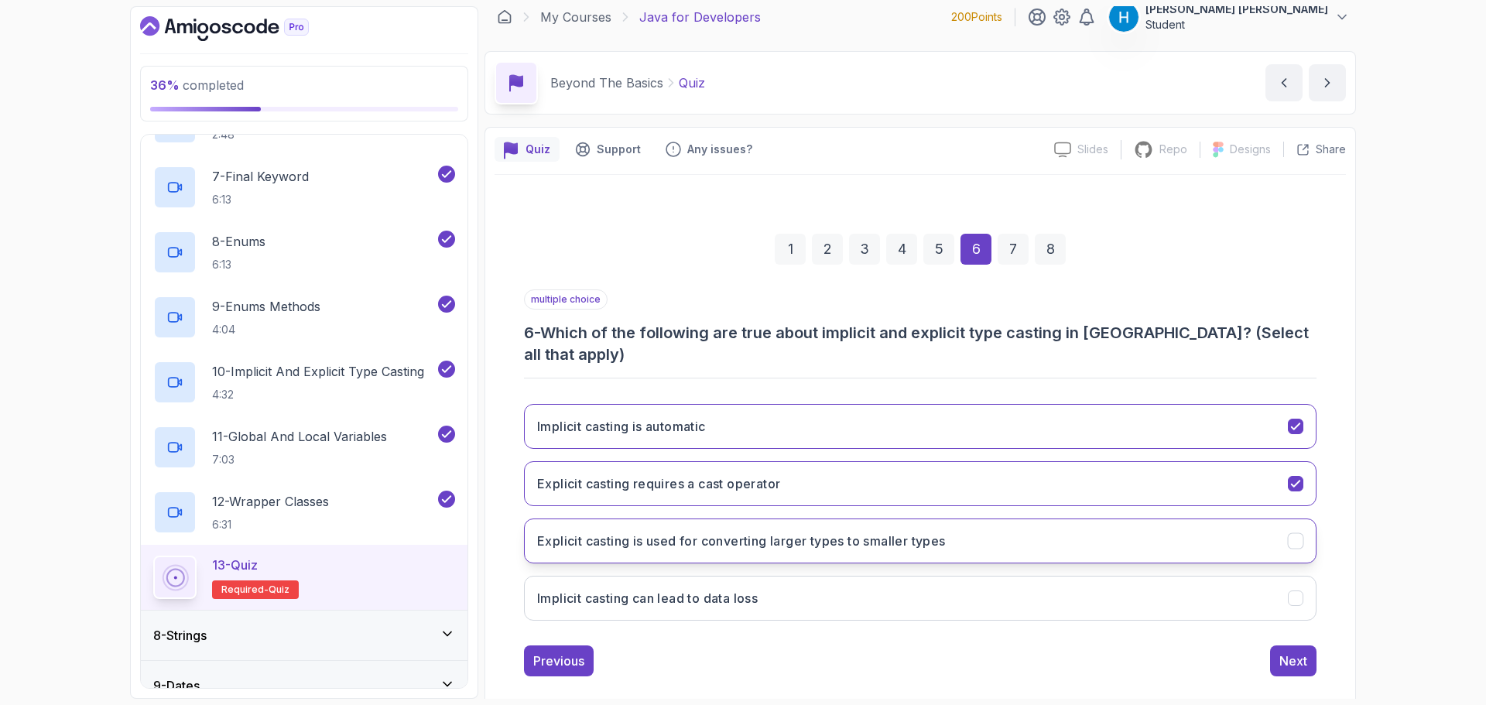
click at [825, 532] on h3 "Explicit casting is used for converting larger types to smaller types" at bounding box center [741, 541] width 409 height 19
click at [1285, 652] on div "Next" at bounding box center [1293, 661] width 28 height 19
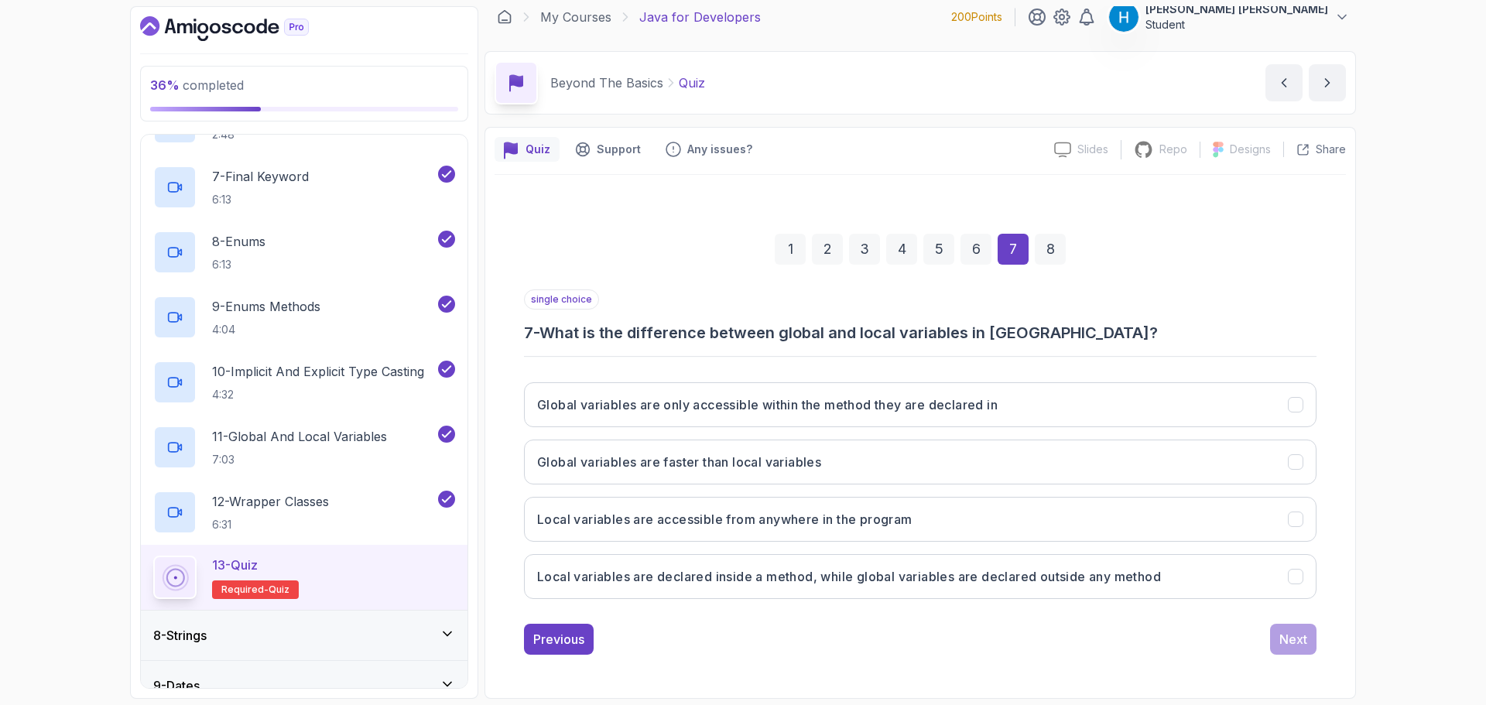
click at [566, 340] on h3 "7 - What is the difference between global and local variables in [GEOGRAPHIC_DA…" at bounding box center [920, 333] width 792 height 22
drag, startPoint x: 566, startPoint y: 340, endPoint x: 1095, endPoint y: 327, distance: 529.4
click at [1095, 327] on h3 "7 - What is the difference between global and local variables in [GEOGRAPHIC_DA…" at bounding box center [920, 333] width 792 height 22
click at [732, 341] on h3 "7 - What is the difference between global and local variables in [GEOGRAPHIC_DA…" at bounding box center [920, 333] width 792 height 22
click at [717, 580] on h3 "Local variables are declared inside a method, while global variables are declar…" at bounding box center [849, 576] width 624 height 19
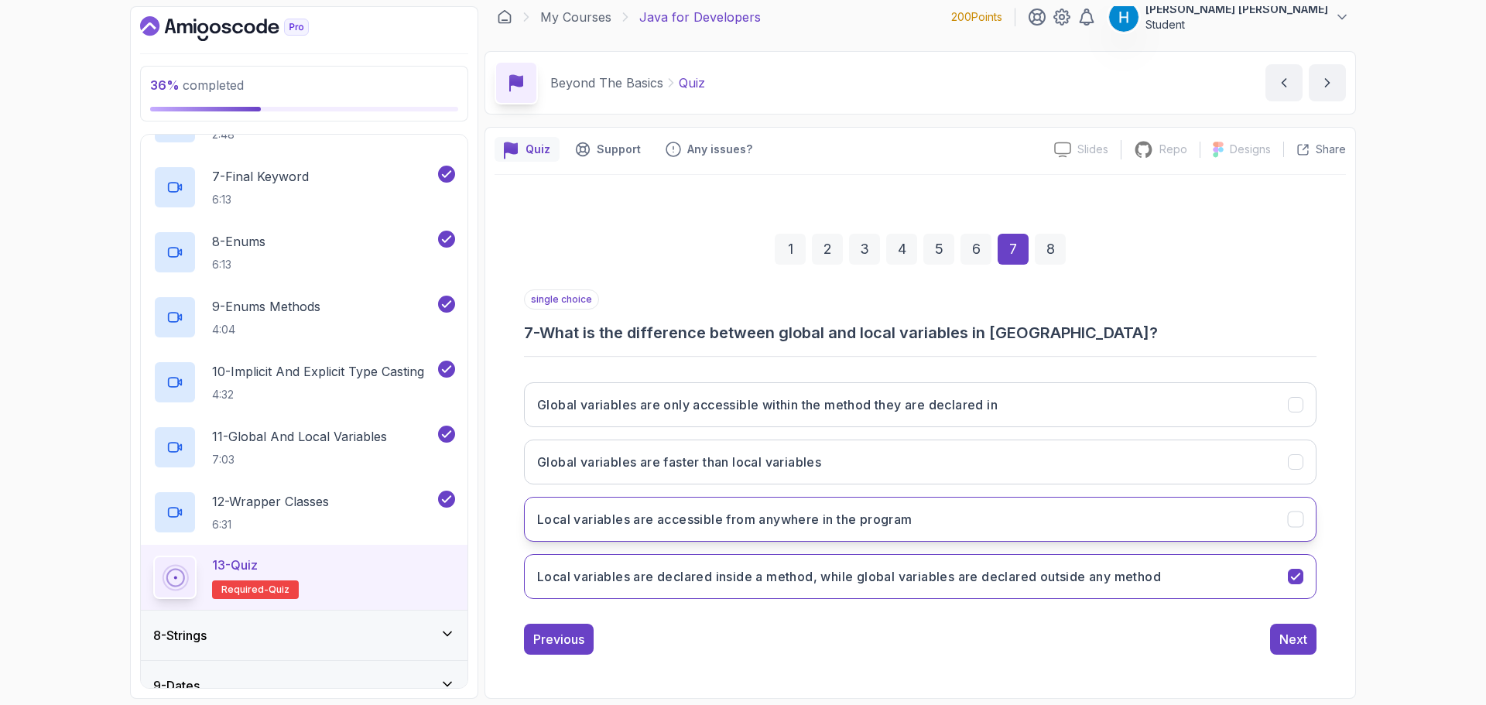
click at [746, 526] on h3 "Local variables are accessible from anywhere in the program" at bounding box center [724, 519] width 375 height 19
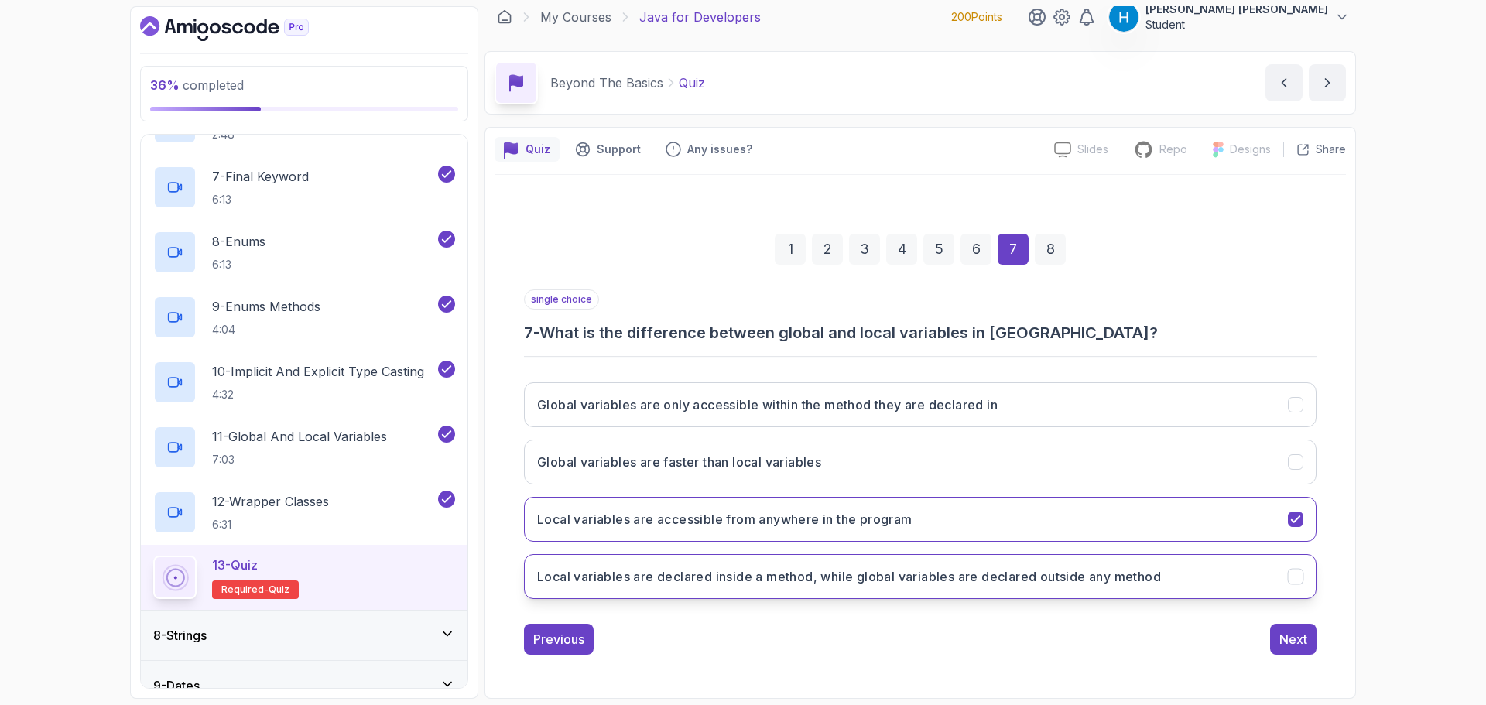
click at [754, 573] on h3 "Local variables are declared inside a method, while global variables are declar…" at bounding box center [849, 576] width 624 height 19
click at [1298, 638] on div "Next" at bounding box center [1293, 639] width 28 height 19
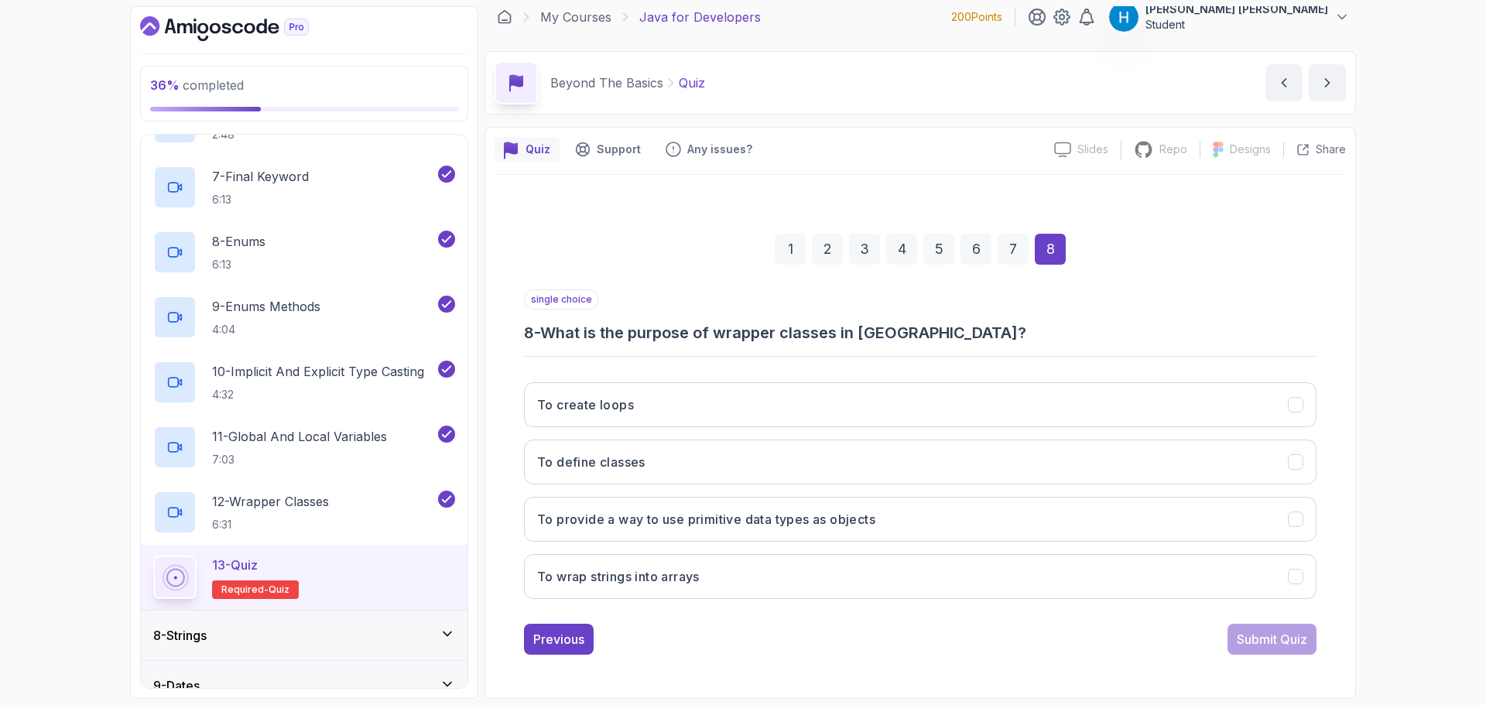
click at [699, 338] on h3 "8 - What is the purpose of wrapper classes in [GEOGRAPHIC_DATA]?" at bounding box center [920, 333] width 792 height 22
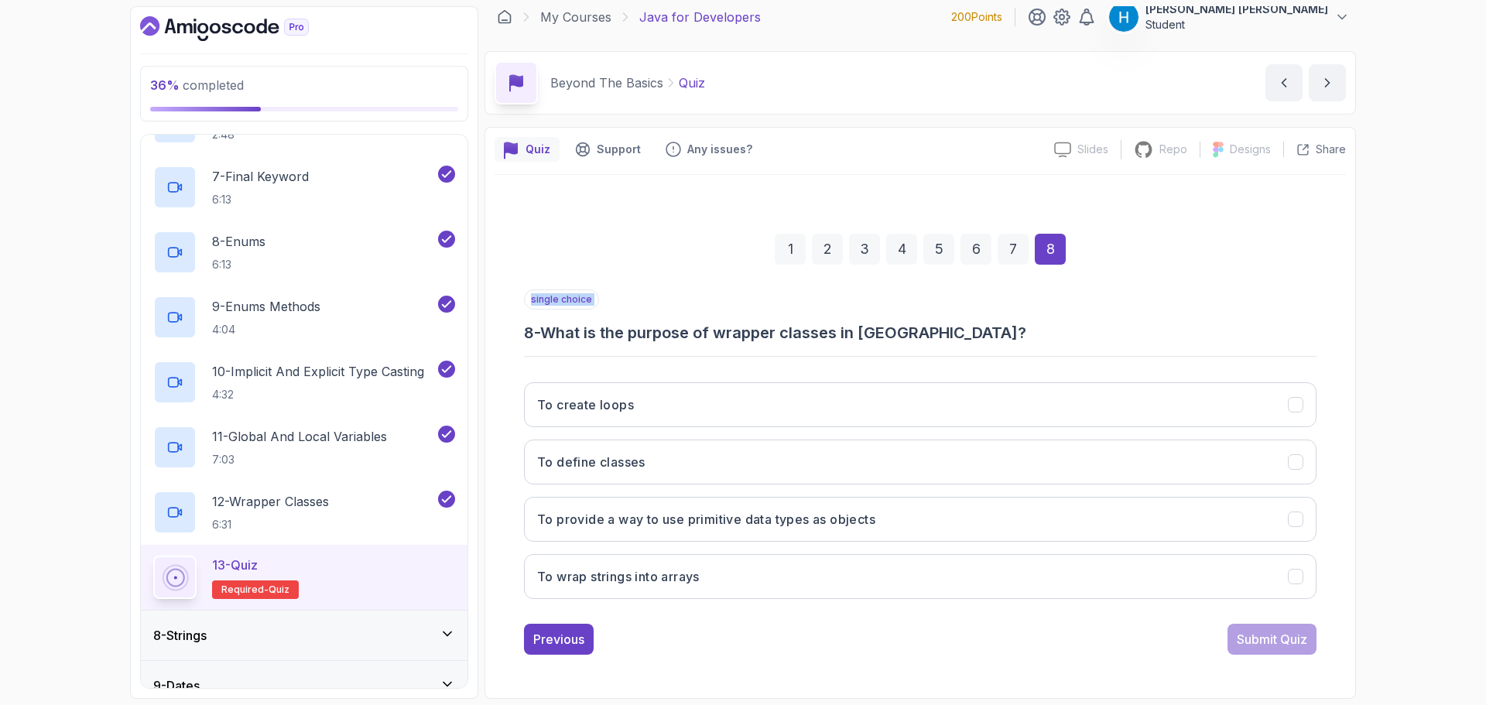
click at [699, 338] on h3 "8 - What is the purpose of wrapper classes in [GEOGRAPHIC_DATA]?" at bounding box center [920, 333] width 792 height 22
click at [710, 338] on h3 "8 - What is the purpose of wrapper classes in [GEOGRAPHIC_DATA]?" at bounding box center [920, 333] width 792 height 22
click at [654, 449] on button "To define classes" at bounding box center [920, 462] width 792 height 45
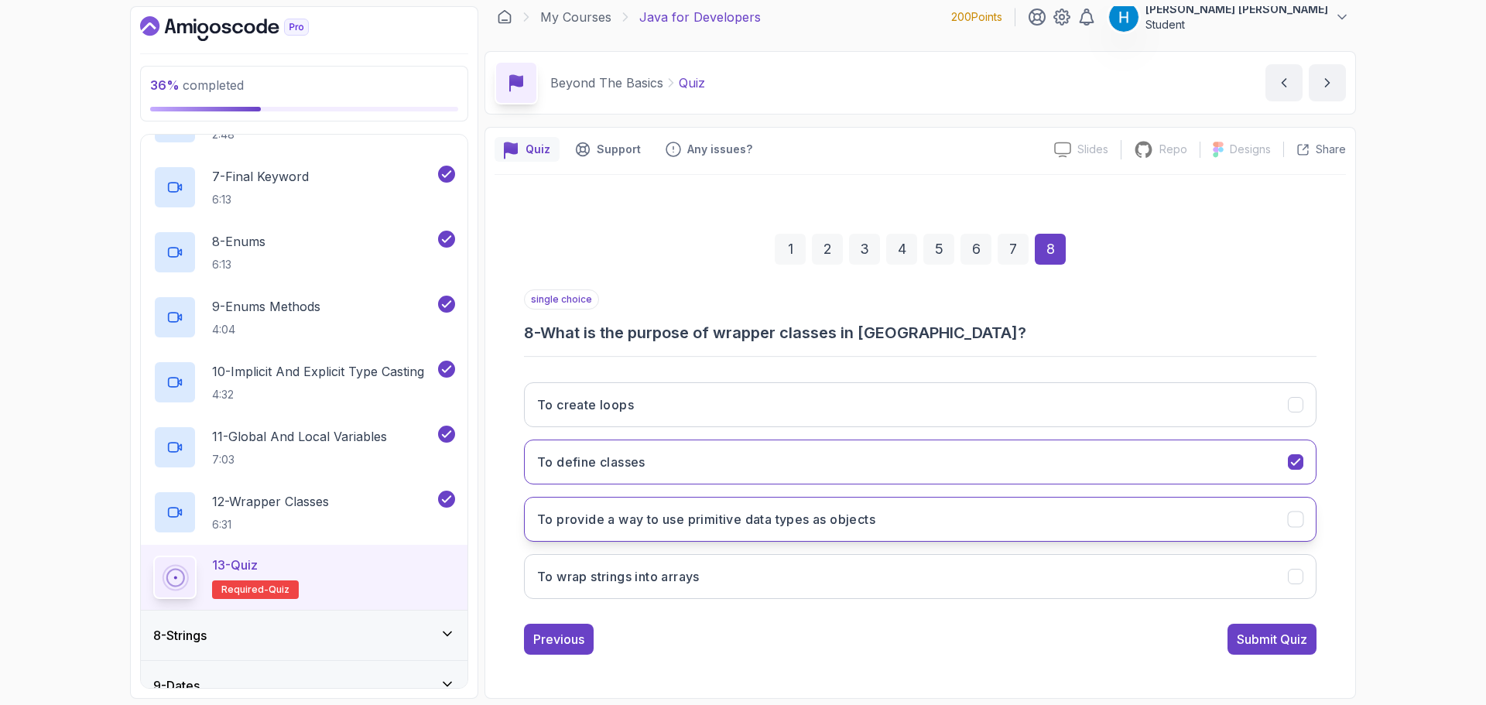
click at [669, 515] on h3 "To provide a way to use primitive data types as objects" at bounding box center [706, 519] width 338 height 19
click at [1286, 635] on div "Submit Quiz" at bounding box center [1272, 639] width 70 height 19
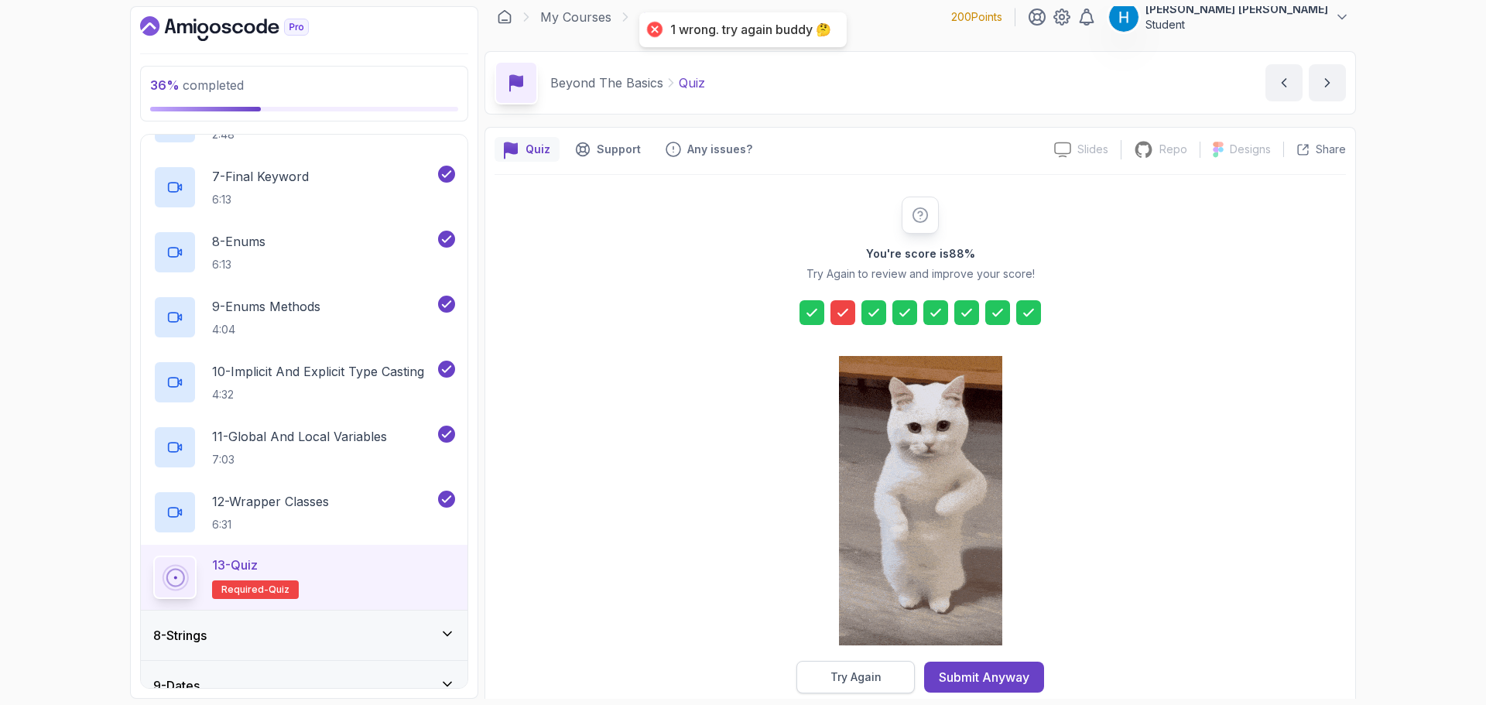
click at [863, 675] on div "Try Again" at bounding box center [855, 676] width 51 height 15
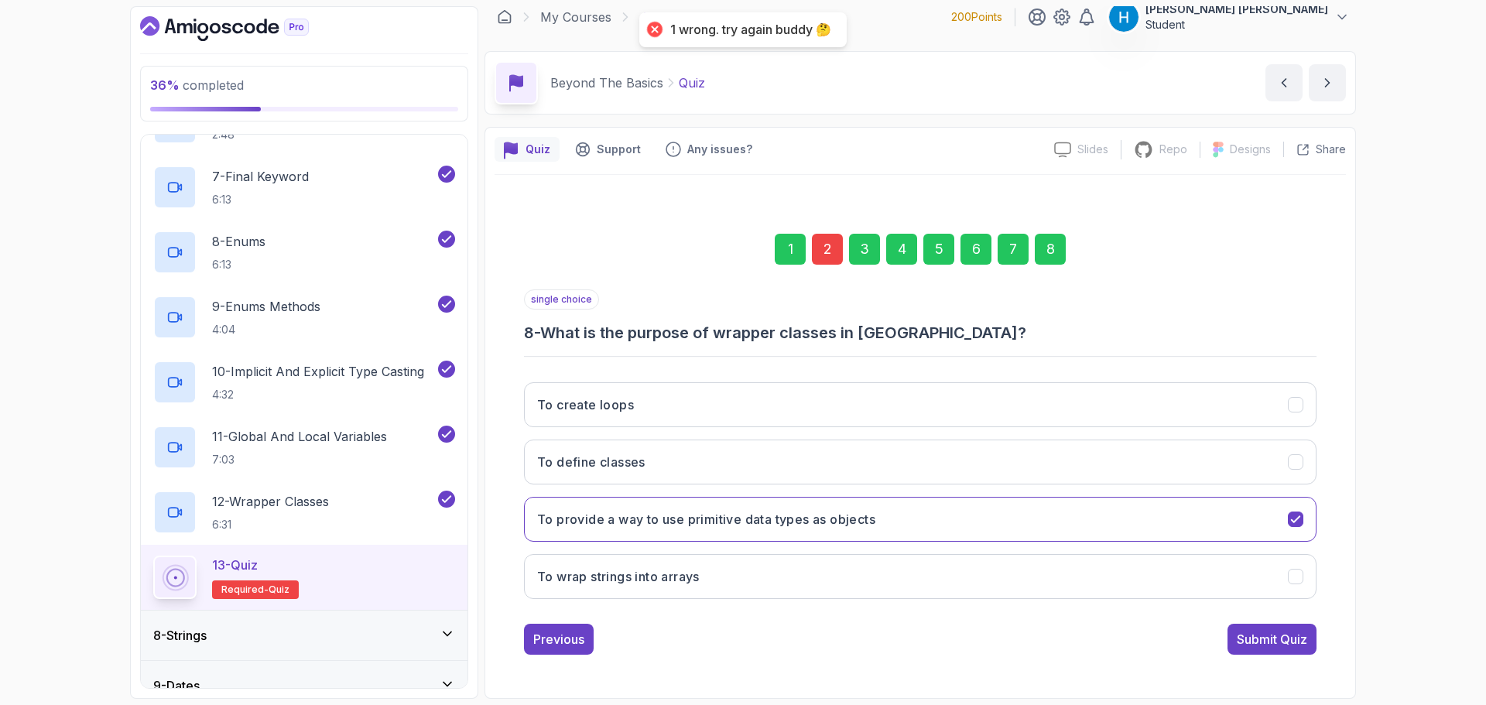
click at [827, 264] on div "2" at bounding box center [827, 249] width 31 height 31
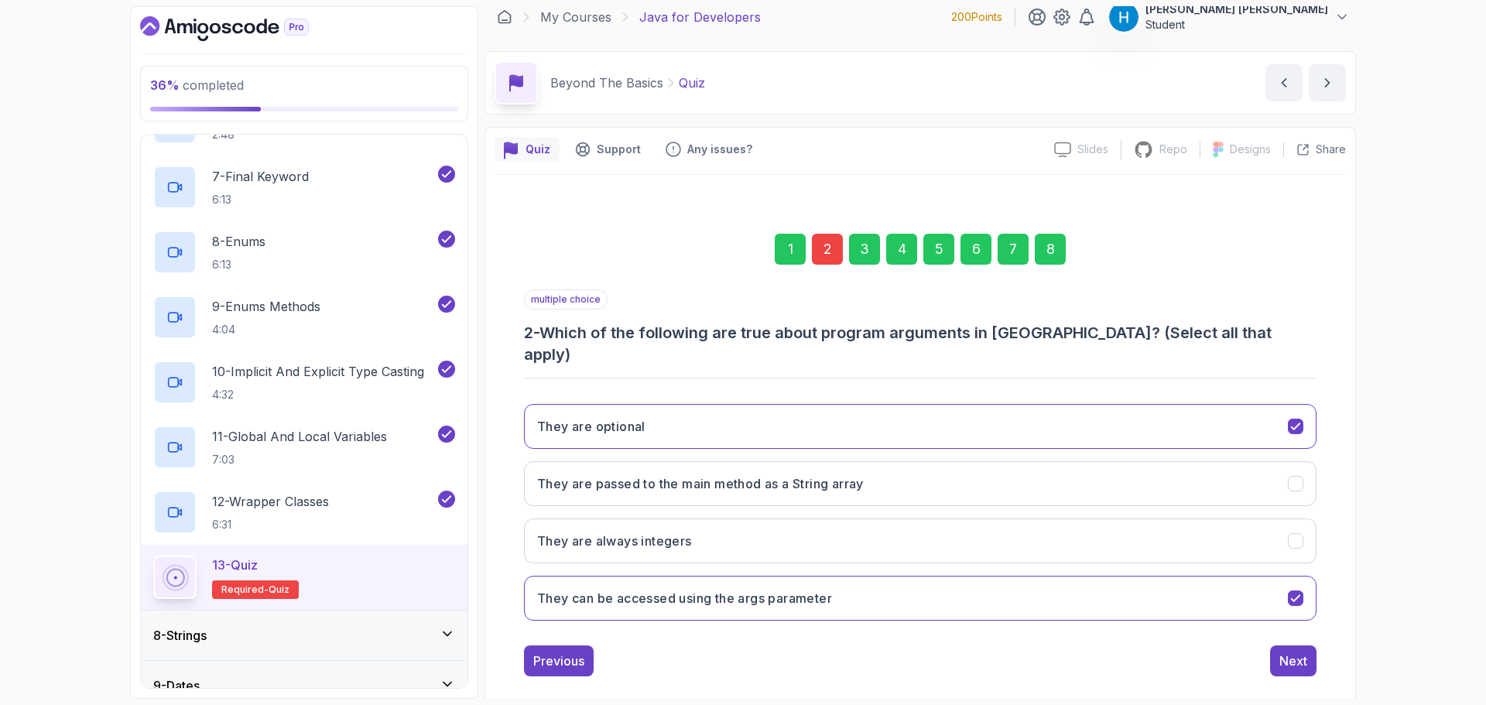
click at [644, 436] on div "They are optional They are passed to the main method as a String array They are…" at bounding box center [920, 512] width 792 height 241
click at [652, 474] on h3 "They are passed to the main method as a String array" at bounding box center [700, 483] width 327 height 19
click at [658, 474] on h3 "They are passed to the main method as a String array" at bounding box center [700, 483] width 327 height 19
click at [637, 326] on h3 "2 - Which of the following are true about program arguments in [GEOGRAPHIC_DATA…" at bounding box center [920, 343] width 792 height 43
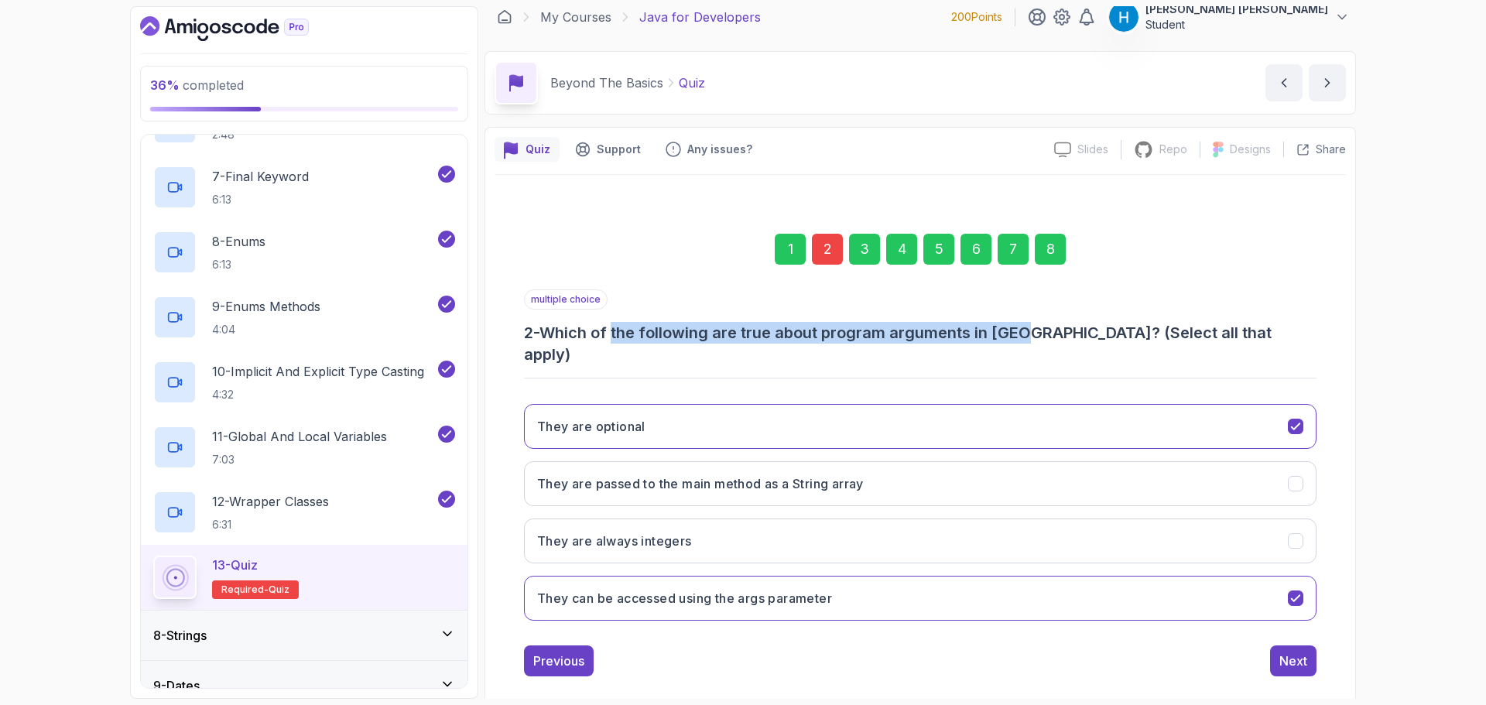
drag, startPoint x: 637, startPoint y: 326, endPoint x: 1015, endPoint y: 334, distance: 378.5
click at [1015, 334] on h3 "2 - Which of the following are true about program arguments in [GEOGRAPHIC_DATA…" at bounding box center [920, 343] width 792 height 43
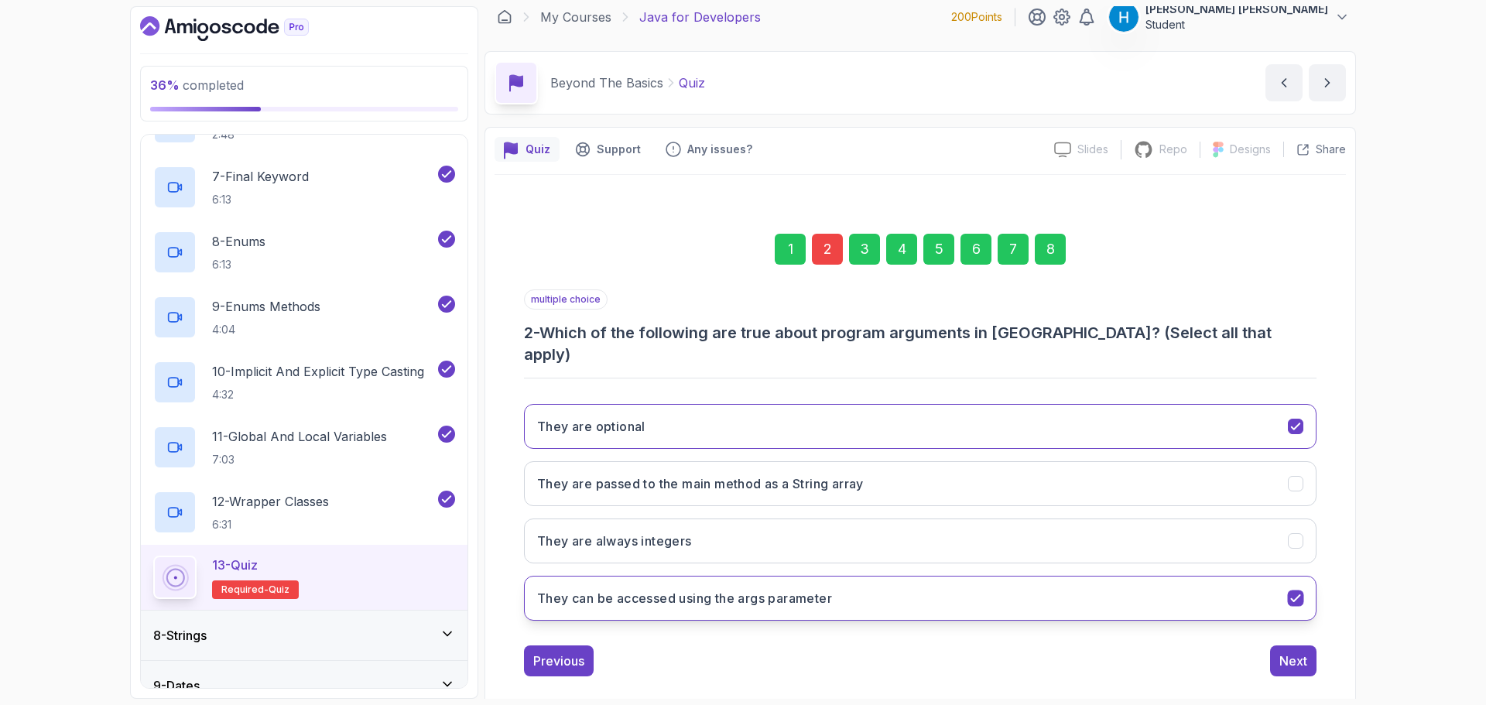
click at [734, 591] on button "They can be accessed using the args parameter" at bounding box center [920, 598] width 792 height 45
click at [1055, 240] on div "8" at bounding box center [1050, 249] width 31 height 31
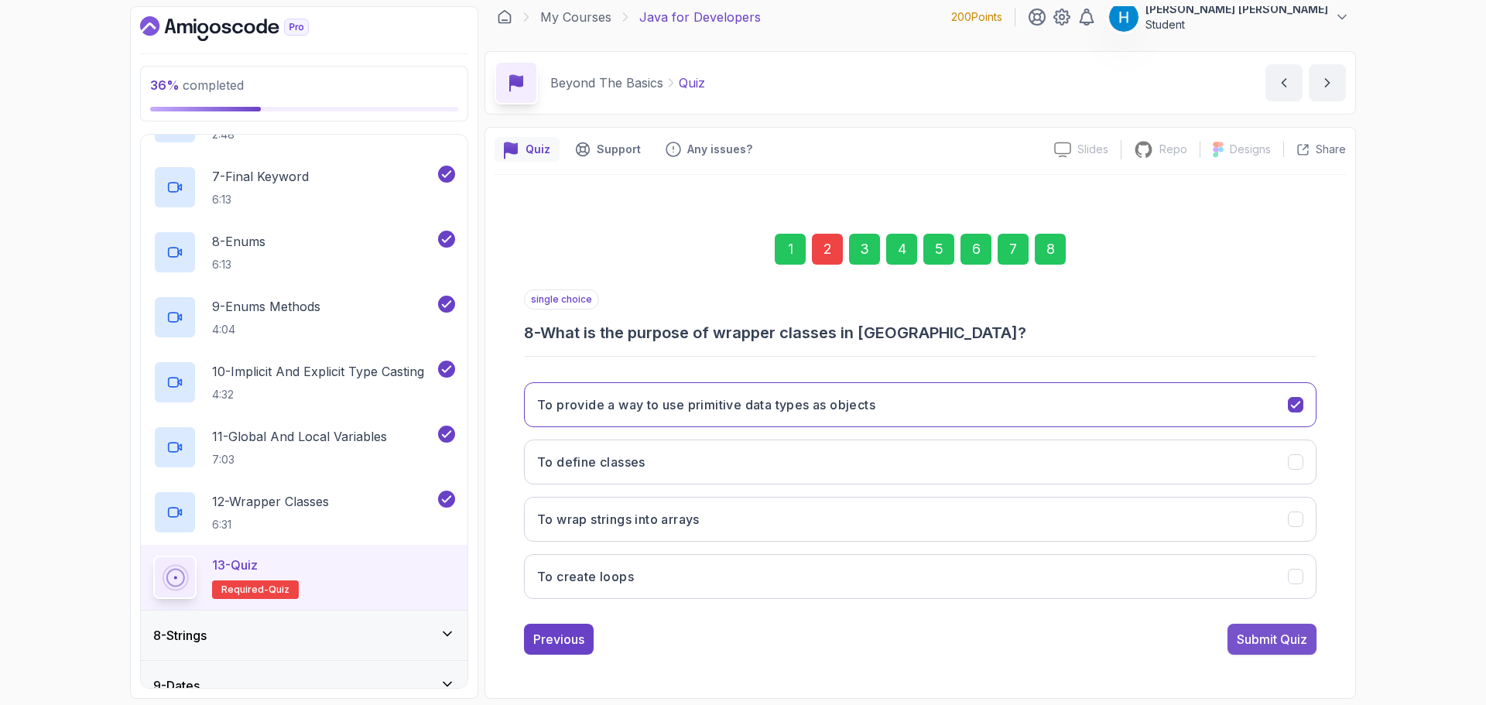
click at [1271, 636] on div "Submit Quiz" at bounding box center [1272, 639] width 70 height 19
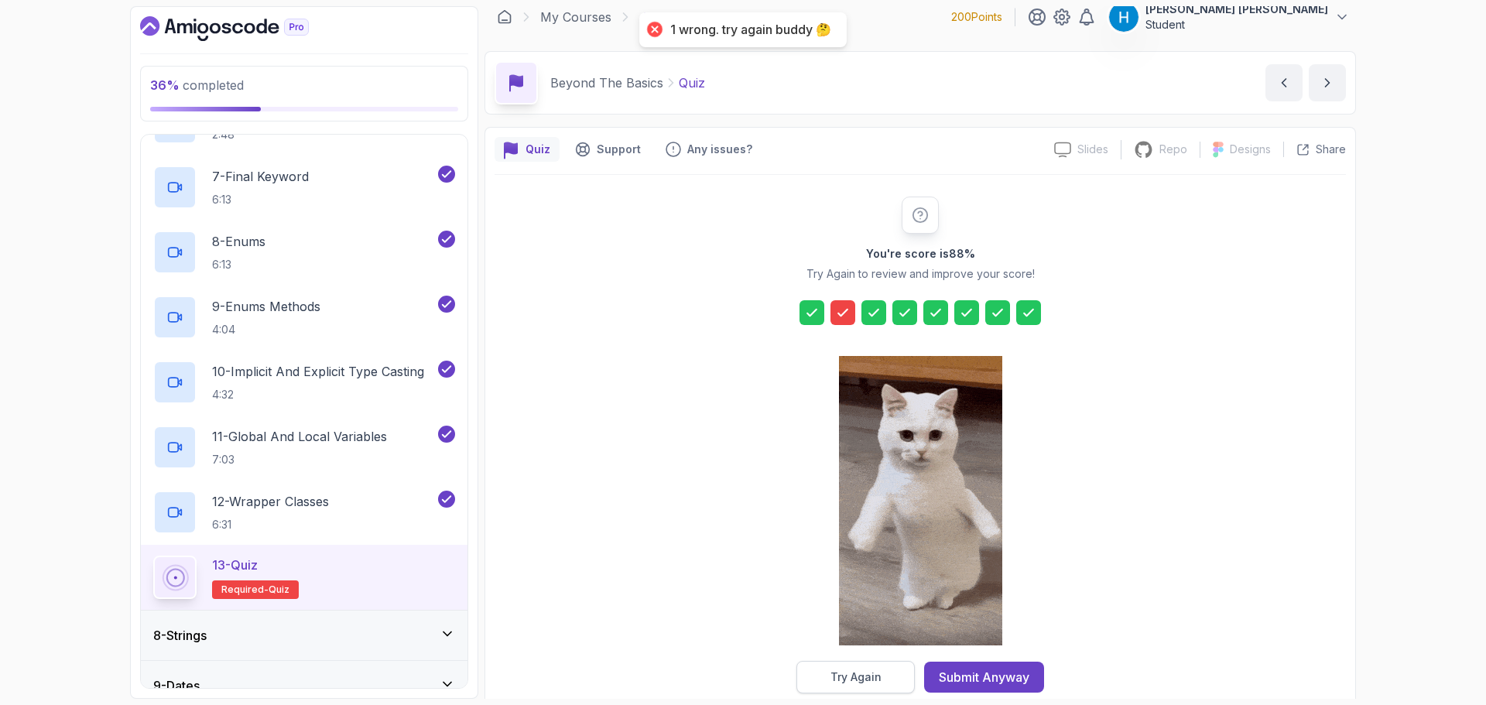
click at [881, 669] on button "Try Again" at bounding box center [855, 677] width 118 height 32
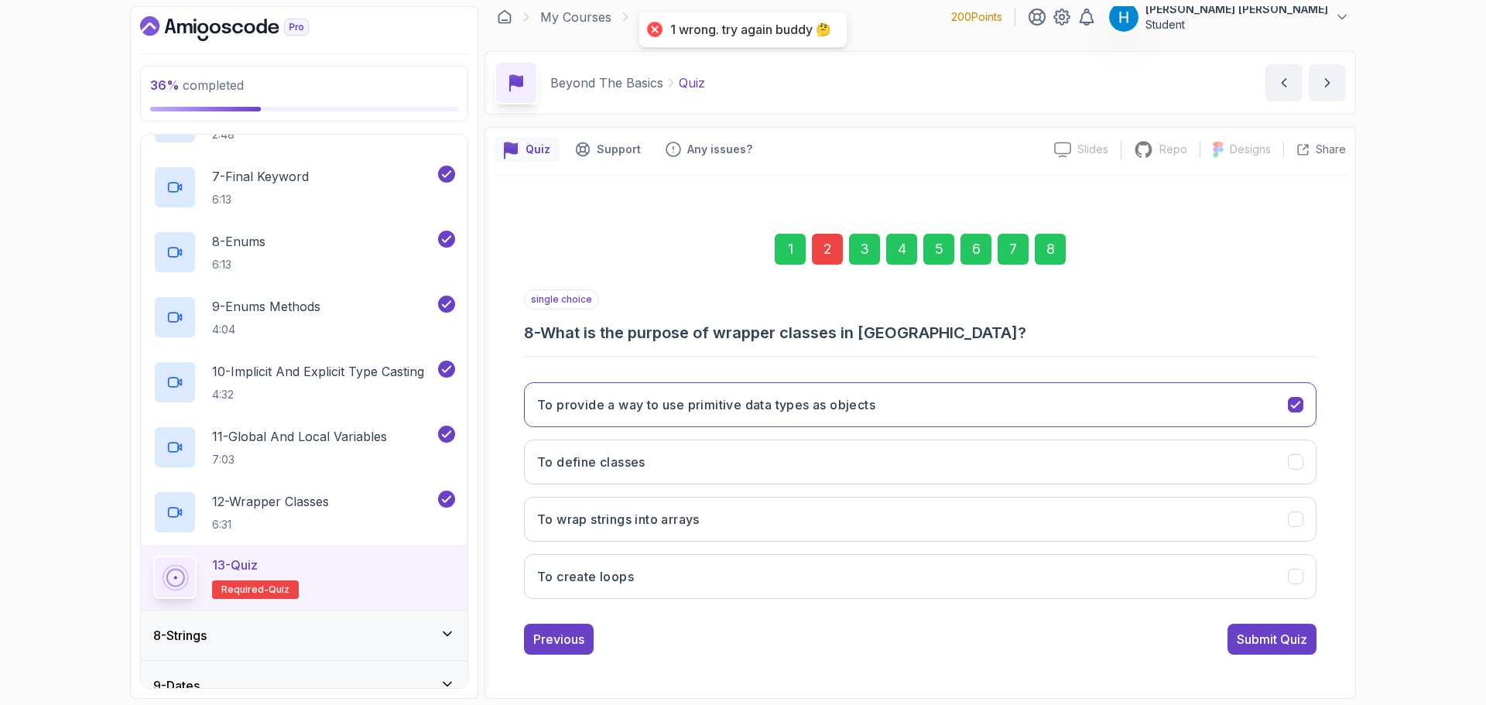
click at [830, 231] on div "1 2 3 4 5 6 7 8" at bounding box center [920, 249] width 792 height 80
click at [828, 241] on div "2" at bounding box center [827, 249] width 31 height 31
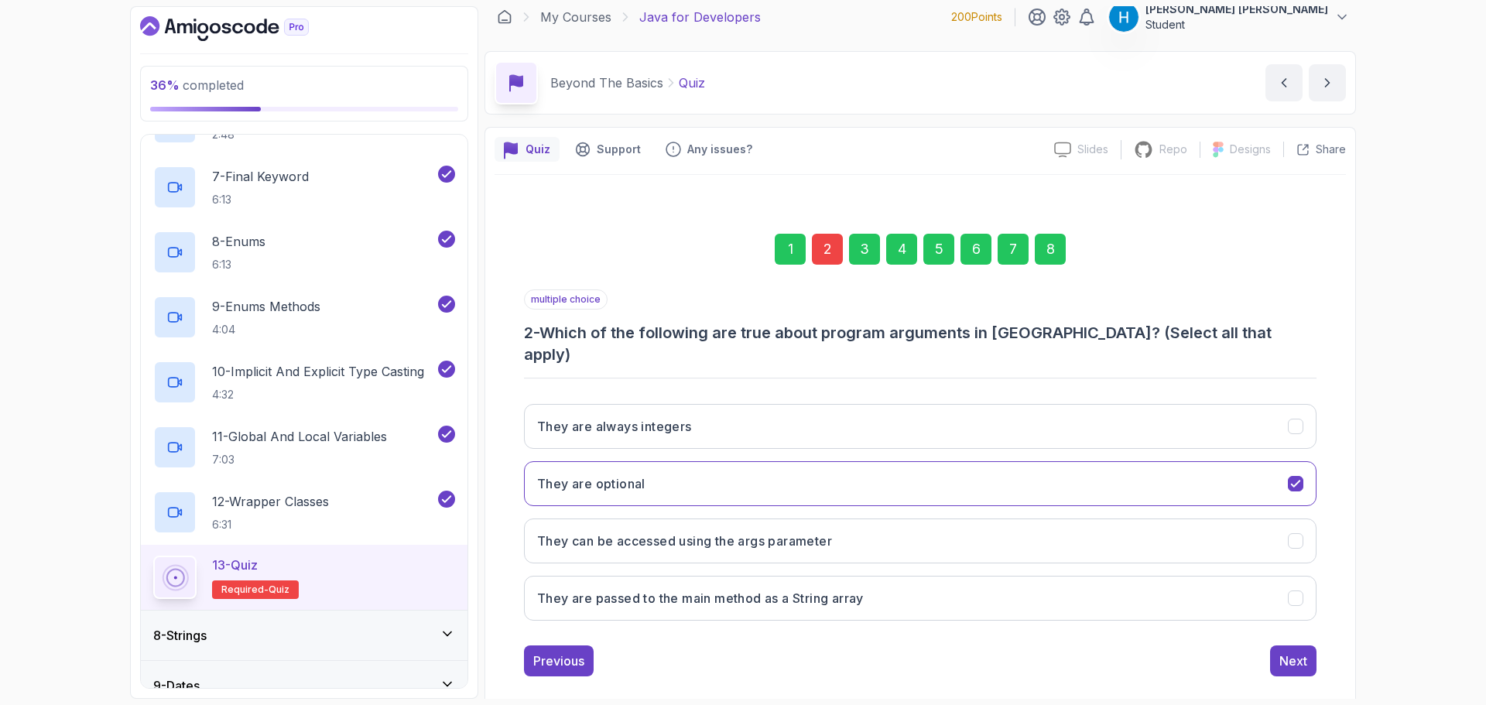
click at [562, 330] on h3 "2 - Which of the following are true about program arguments in [GEOGRAPHIC_DATA…" at bounding box center [920, 343] width 792 height 43
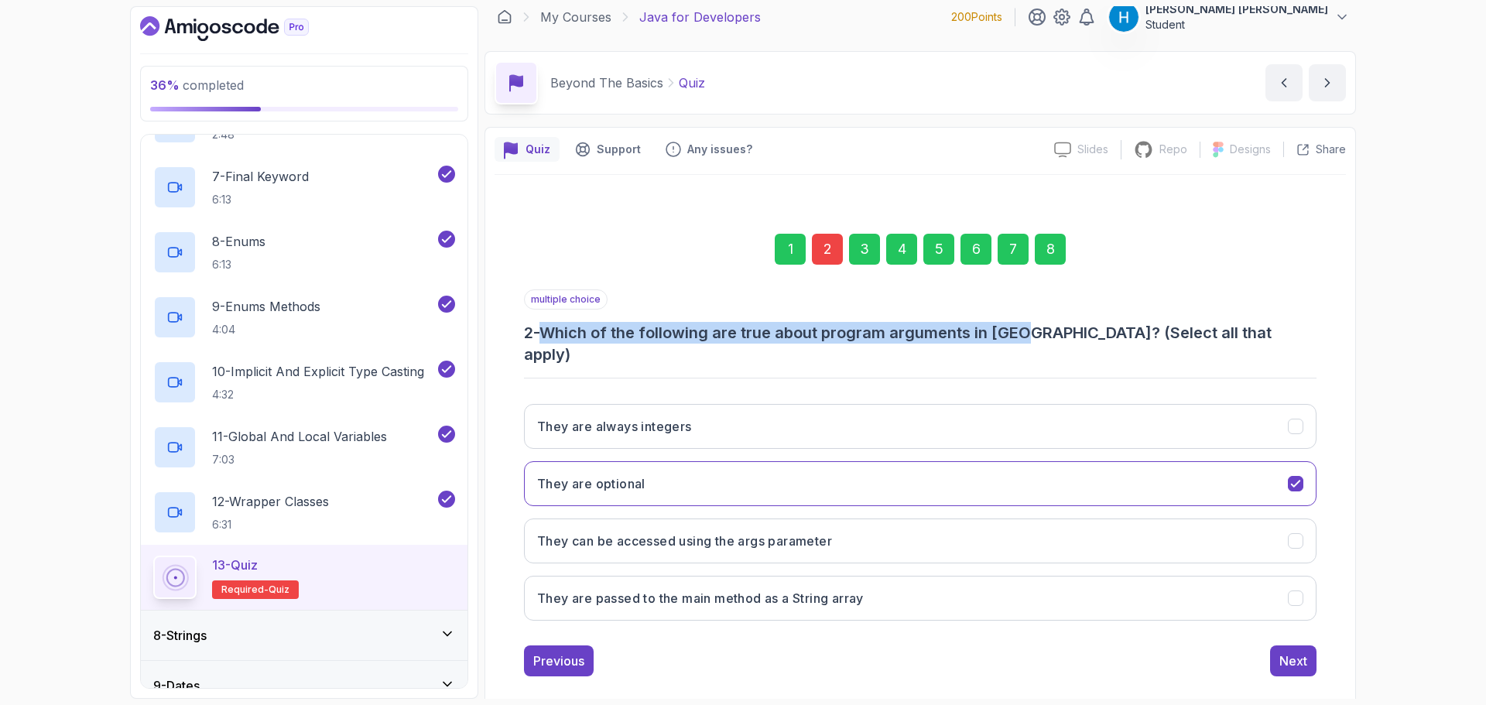
drag, startPoint x: 562, startPoint y: 330, endPoint x: 1019, endPoint y: 331, distance: 457.3
click at [1019, 331] on h3 "2 - Which of the following are true about program arguments in [GEOGRAPHIC_DATA…" at bounding box center [920, 343] width 792 height 43
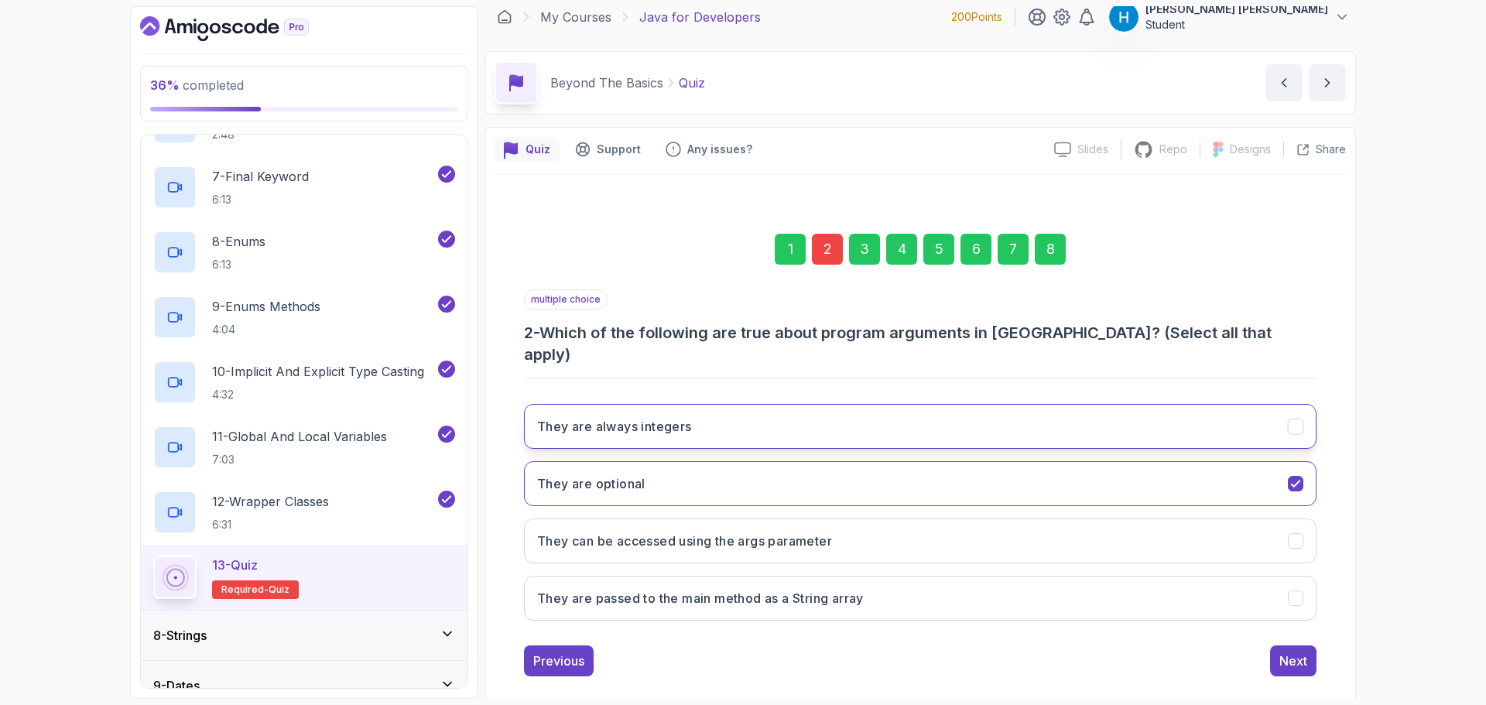
click at [797, 410] on button "They are always integers" at bounding box center [920, 426] width 792 height 45
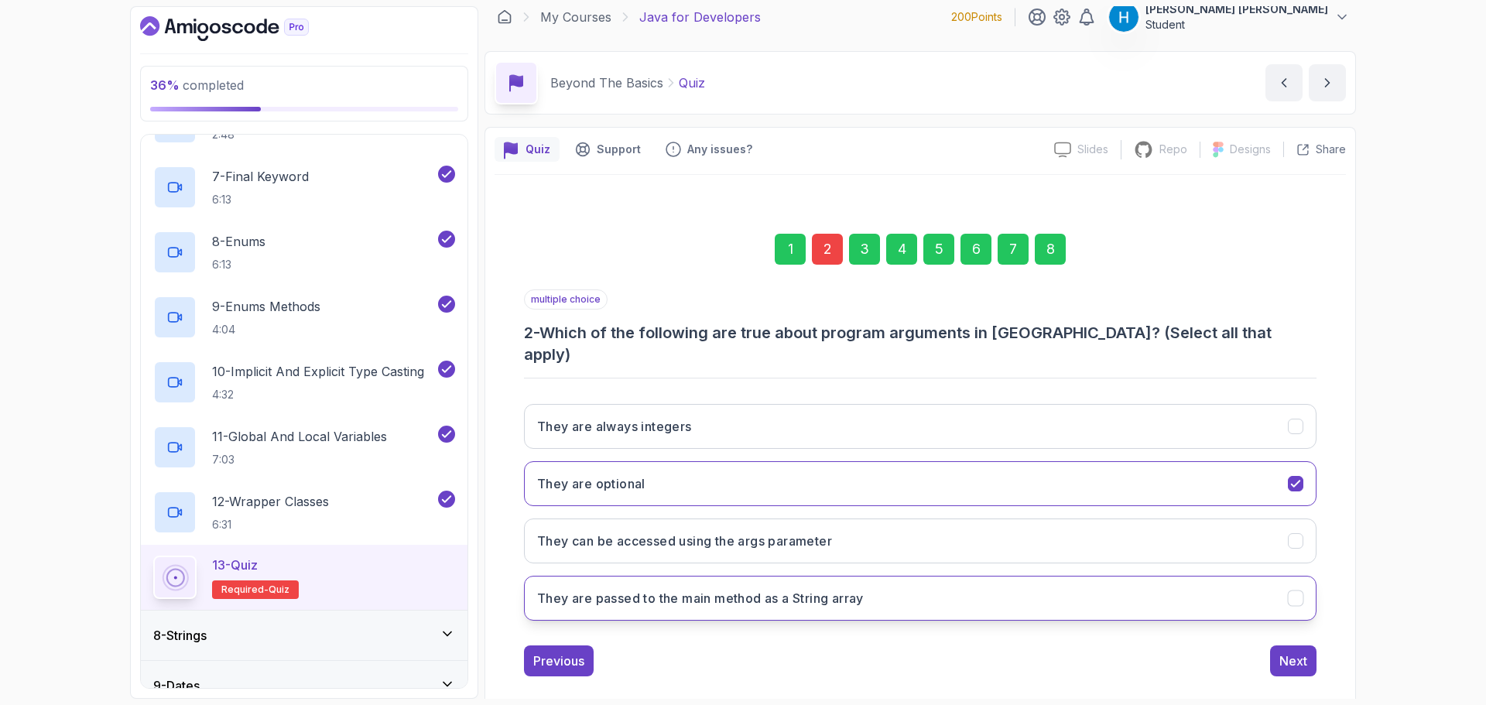
click at [747, 589] on h3 "They are passed to the main method as a String array" at bounding box center [700, 598] width 327 height 19
click at [683, 532] on h3 "They can be accessed using the args parameter" at bounding box center [684, 541] width 295 height 19
click at [1057, 248] on div "8" at bounding box center [1050, 249] width 31 height 31
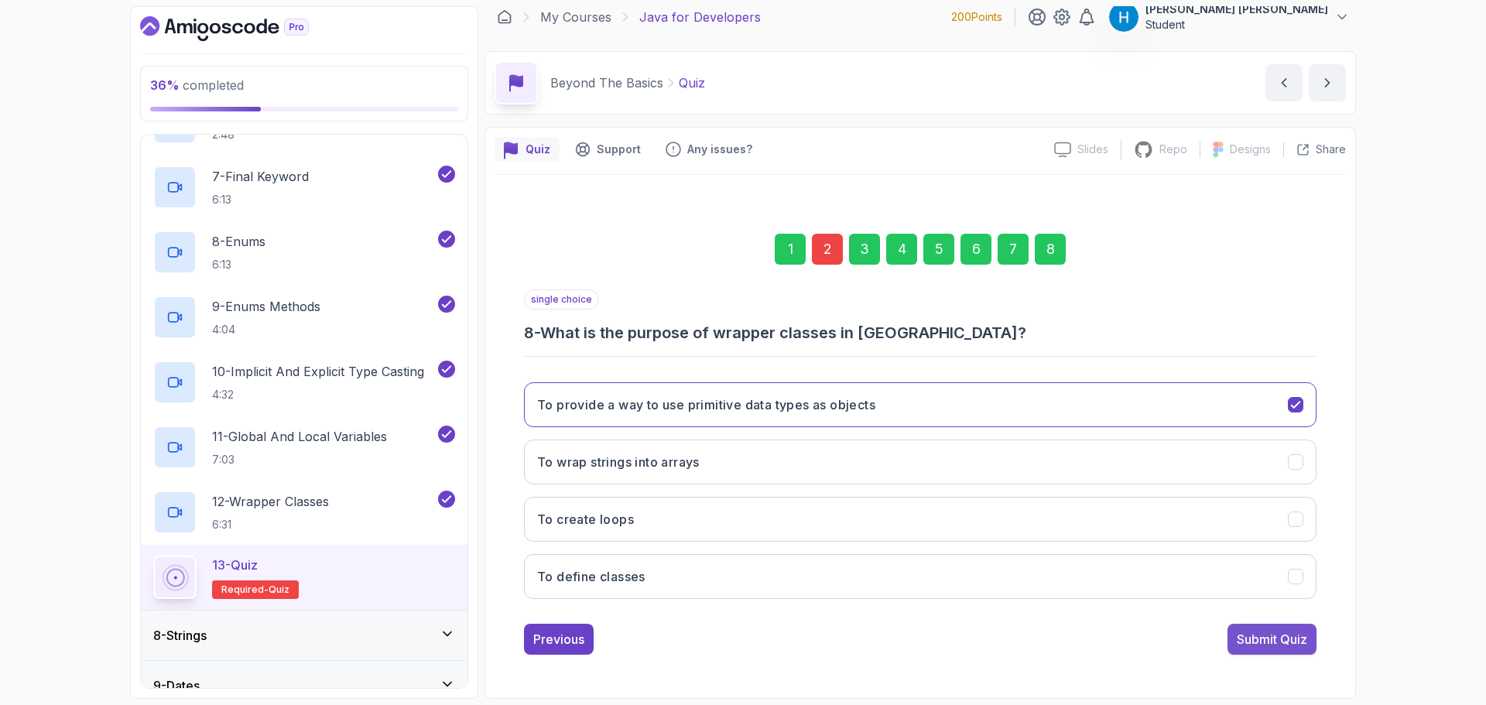
click at [1265, 650] on button "Submit Quiz" at bounding box center [1271, 639] width 89 height 31
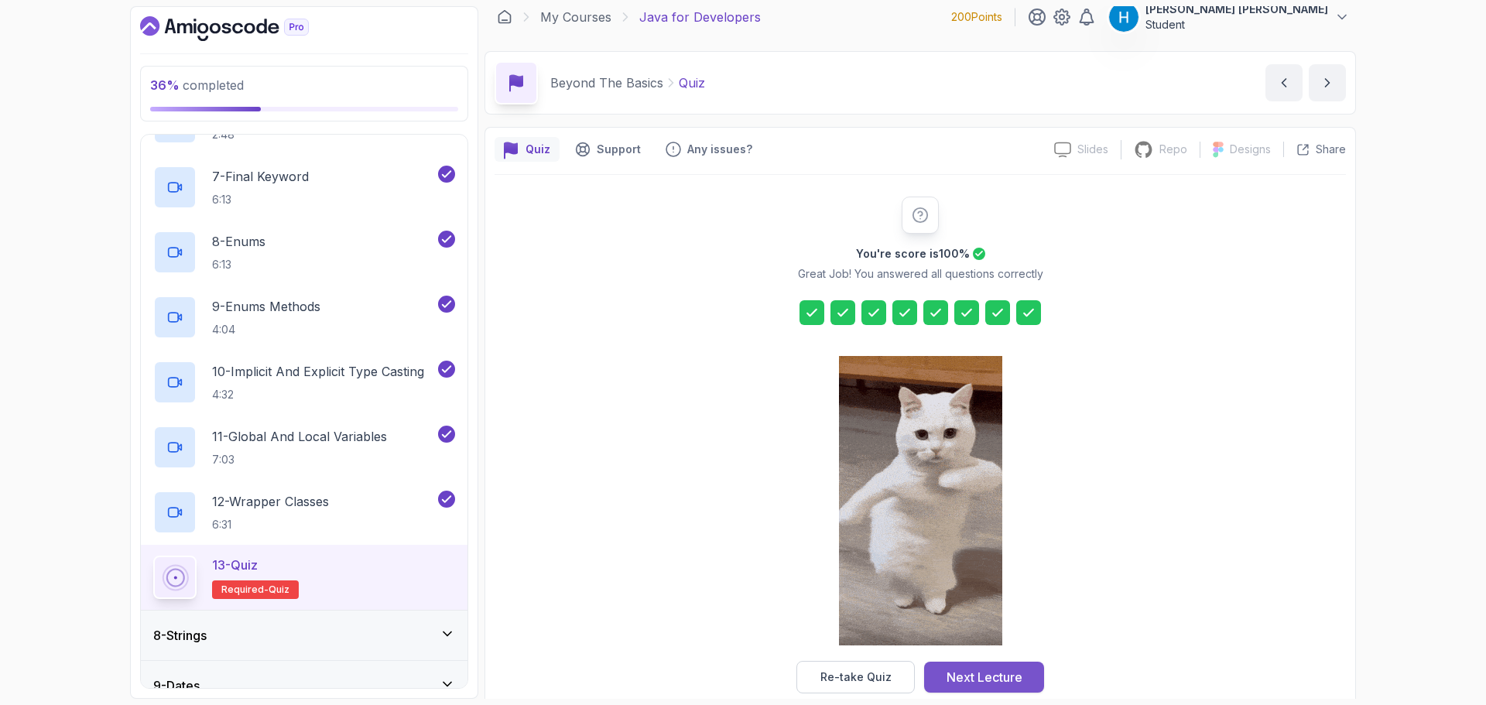
click at [1013, 674] on div "Next Lecture" at bounding box center [984, 677] width 76 height 19
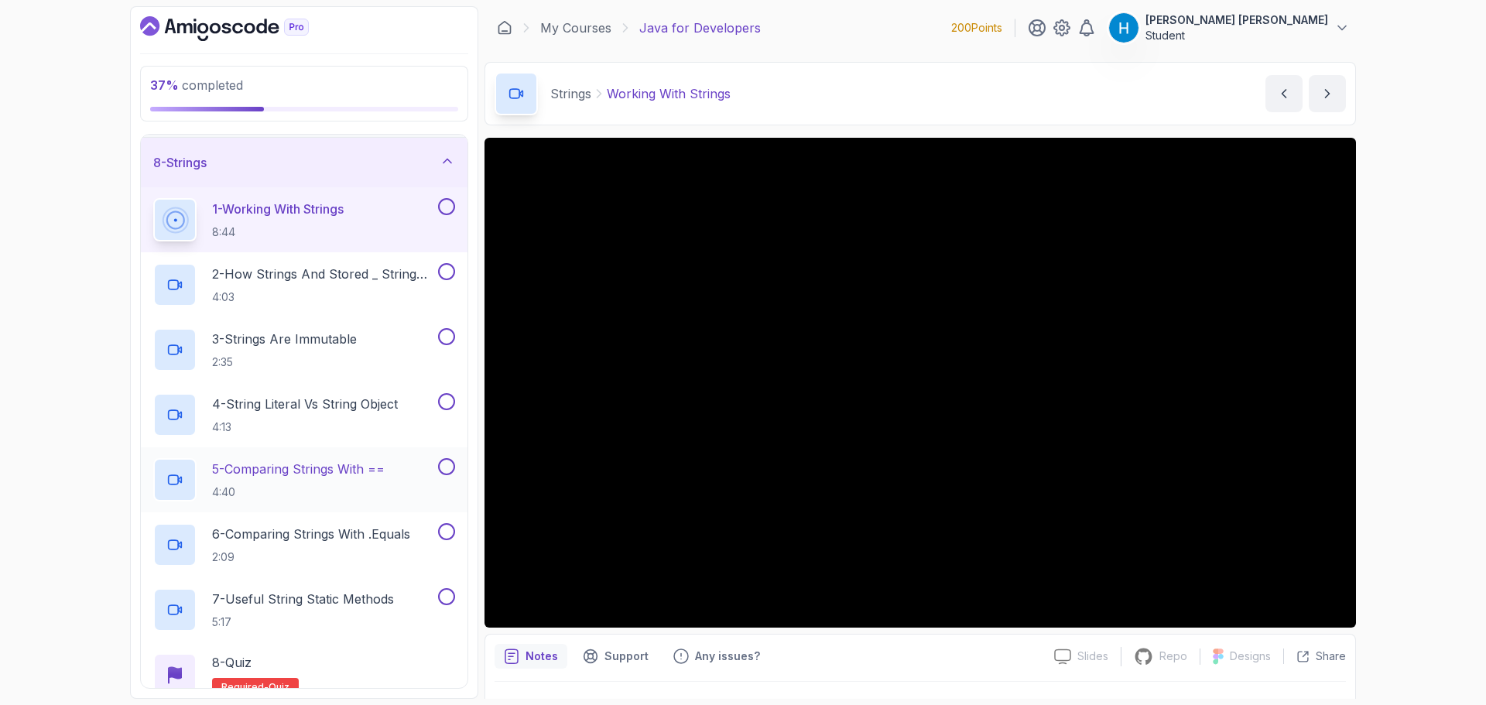
scroll to position [303, 0]
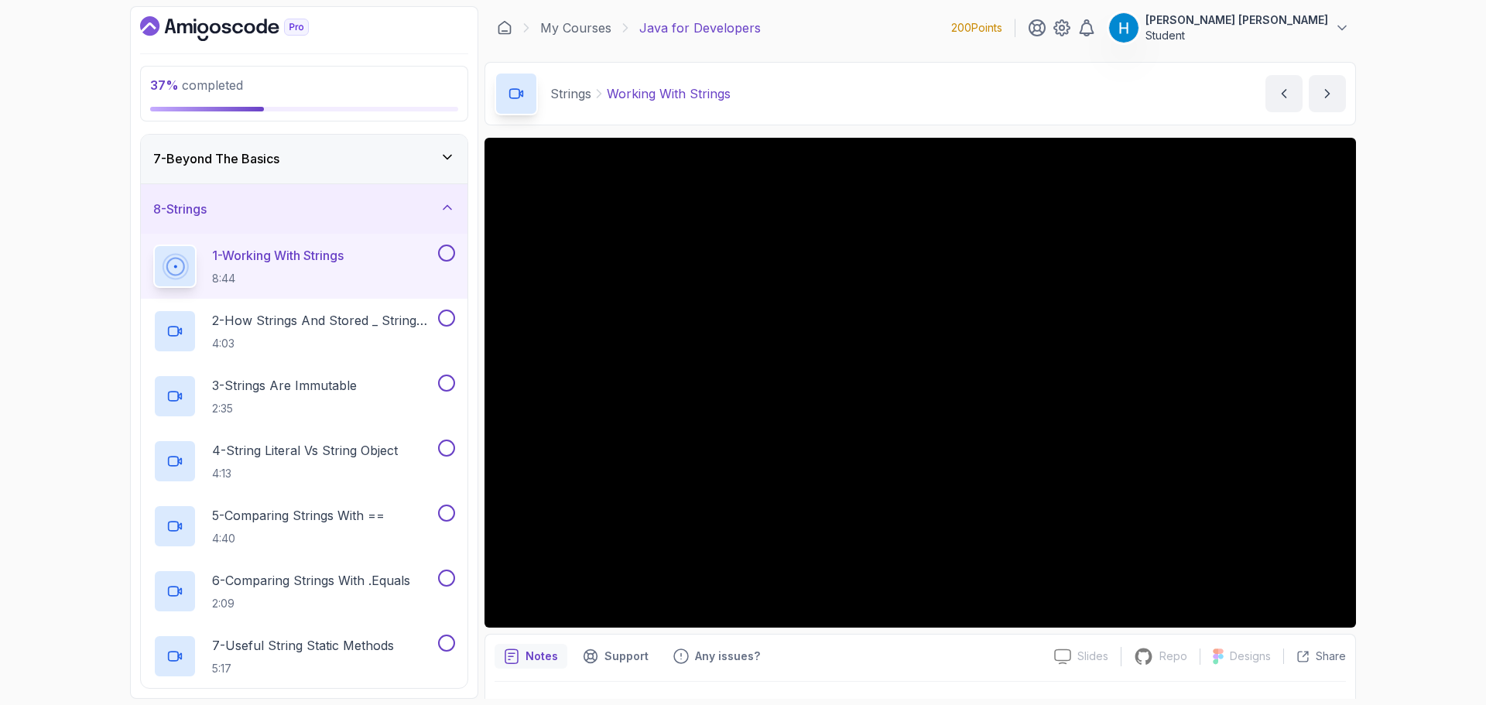
click at [440, 255] on button at bounding box center [446, 253] width 17 height 17
click at [394, 338] on p "4:03" at bounding box center [323, 343] width 223 height 15
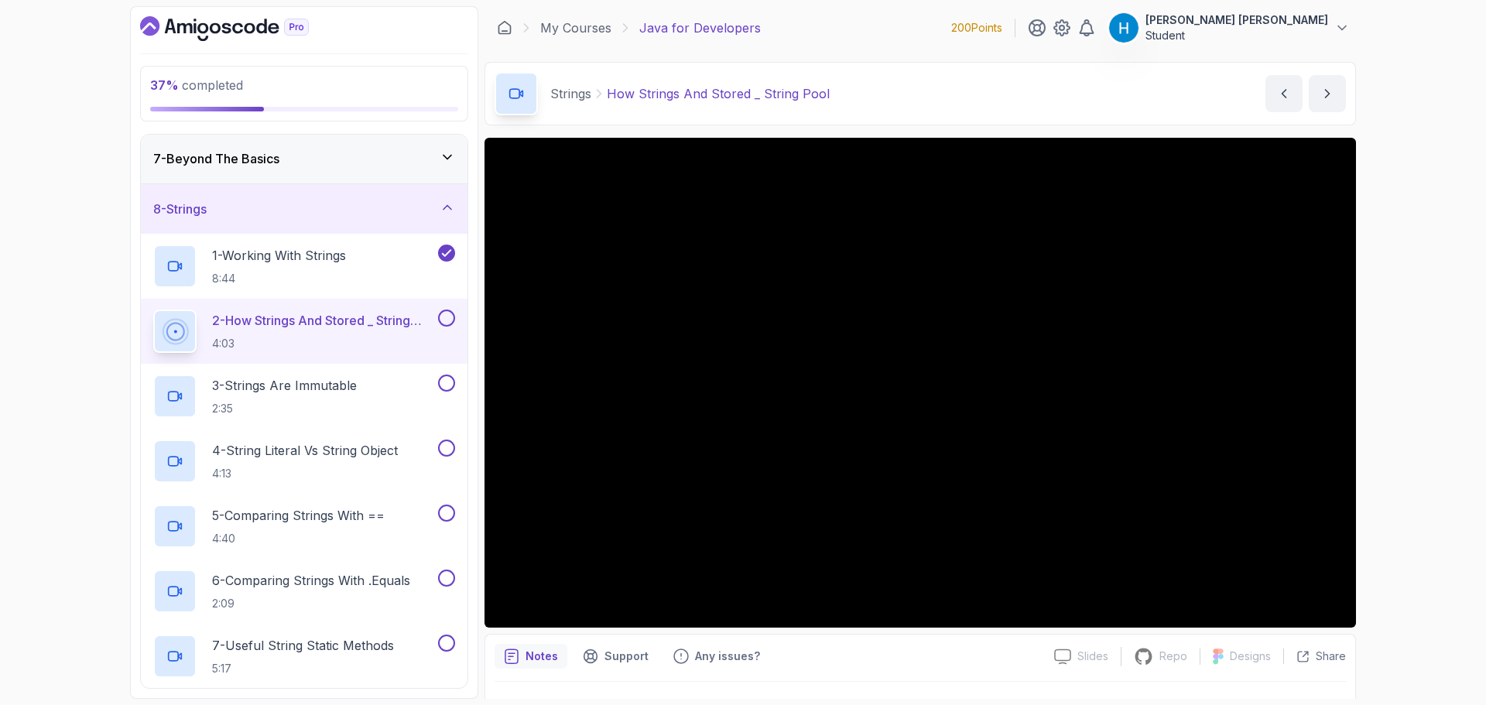
click at [1401, 367] on div "37 % completed 1 - Intro 2 - Loops 3 - If Statements 4 - Packages 5 - Access Mo…" at bounding box center [743, 352] width 1486 height 705
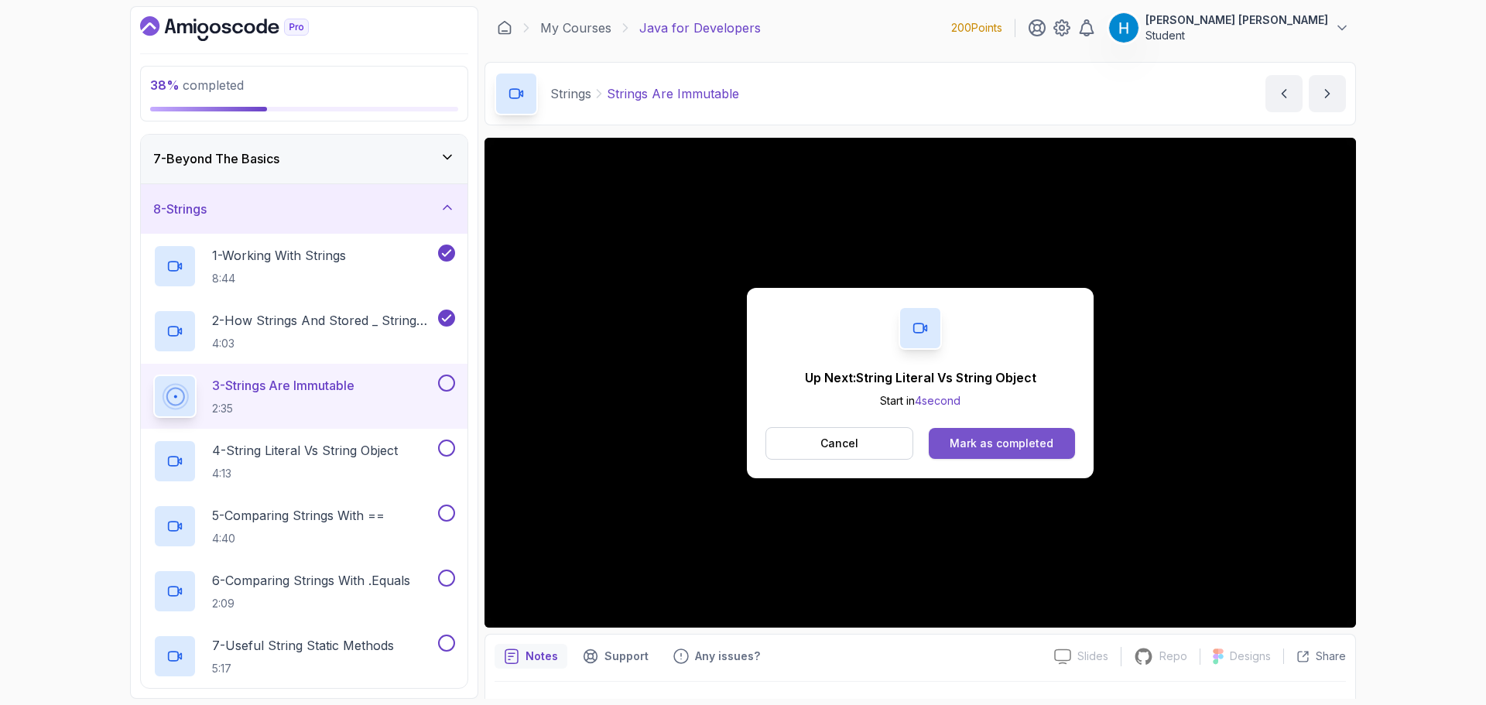
click at [1047, 450] on div "Mark as completed" at bounding box center [1001, 443] width 104 height 15
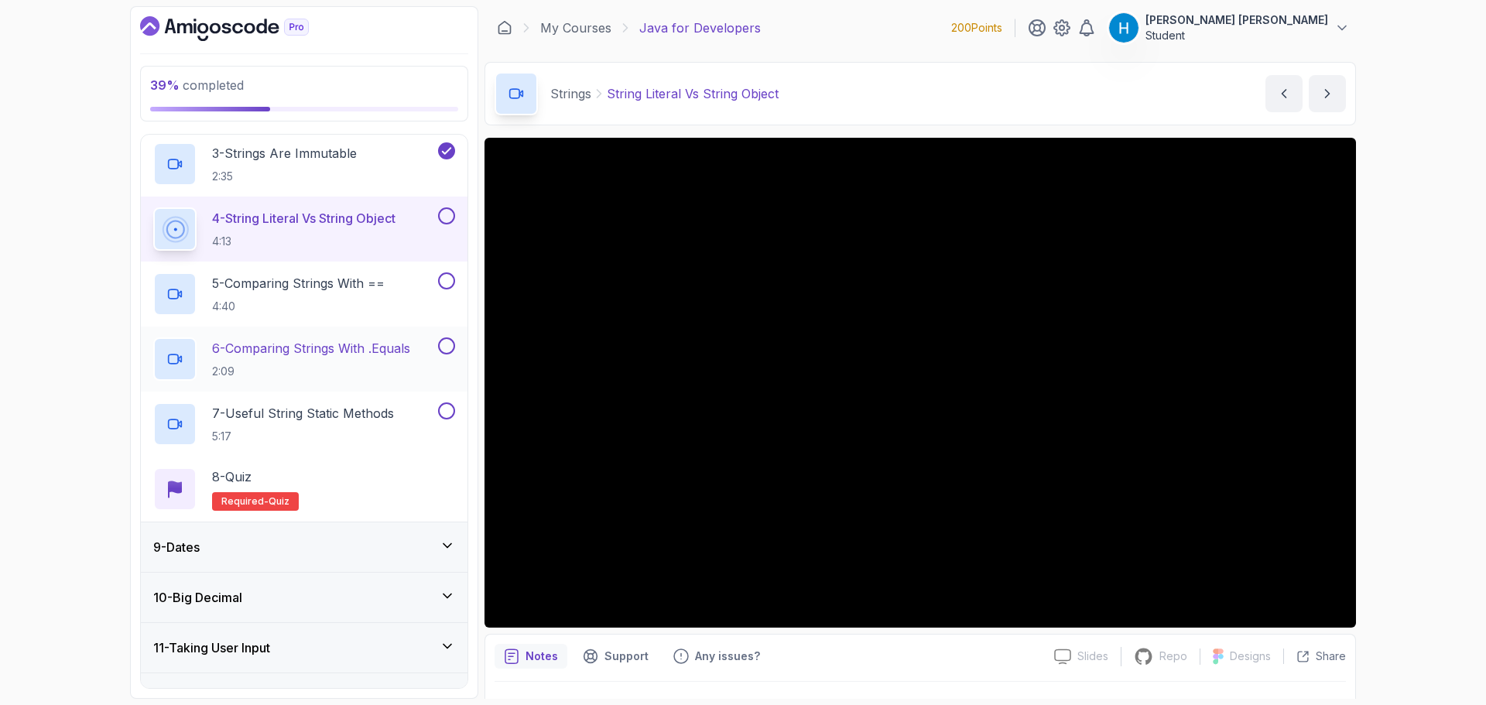
scroll to position [457, 0]
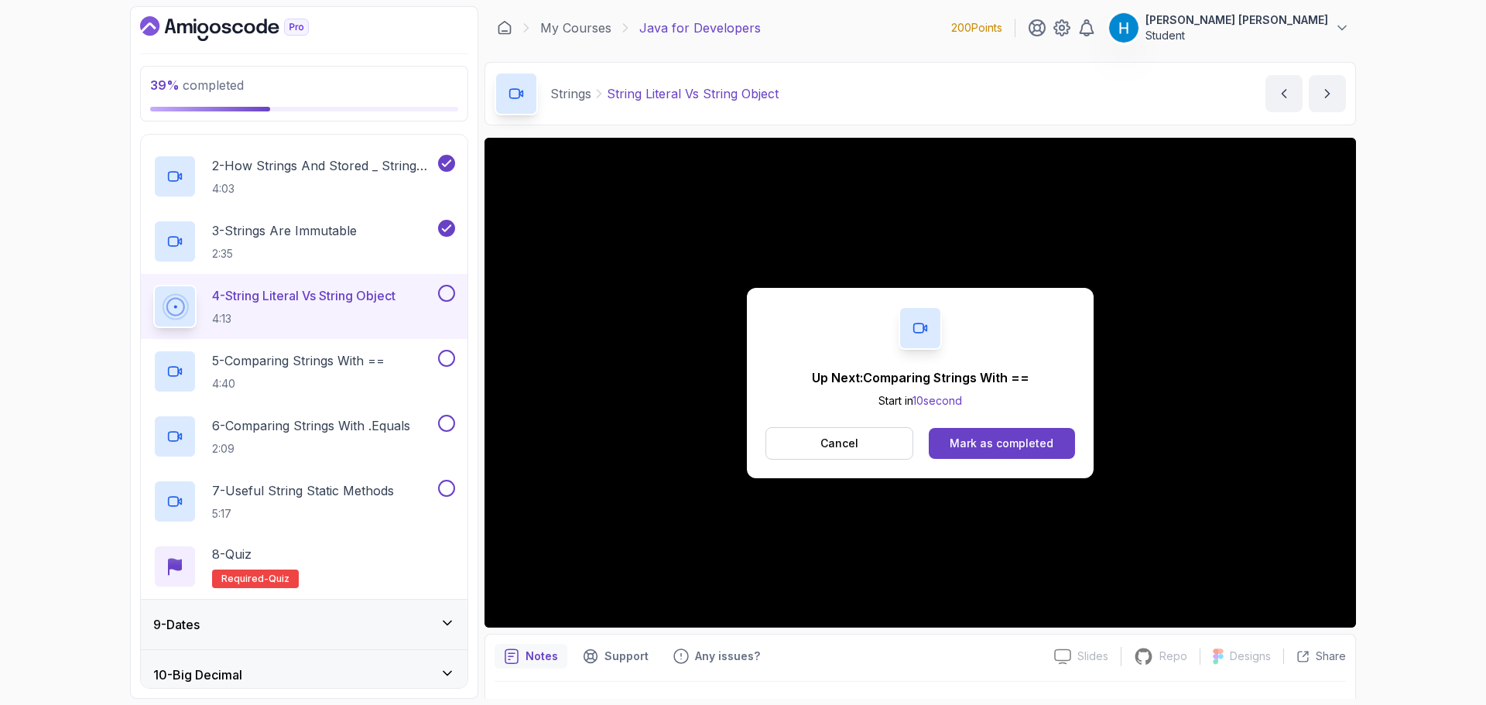
click at [440, 295] on button at bounding box center [446, 293] width 17 height 17
click at [357, 381] on p "4:40" at bounding box center [298, 383] width 173 height 15
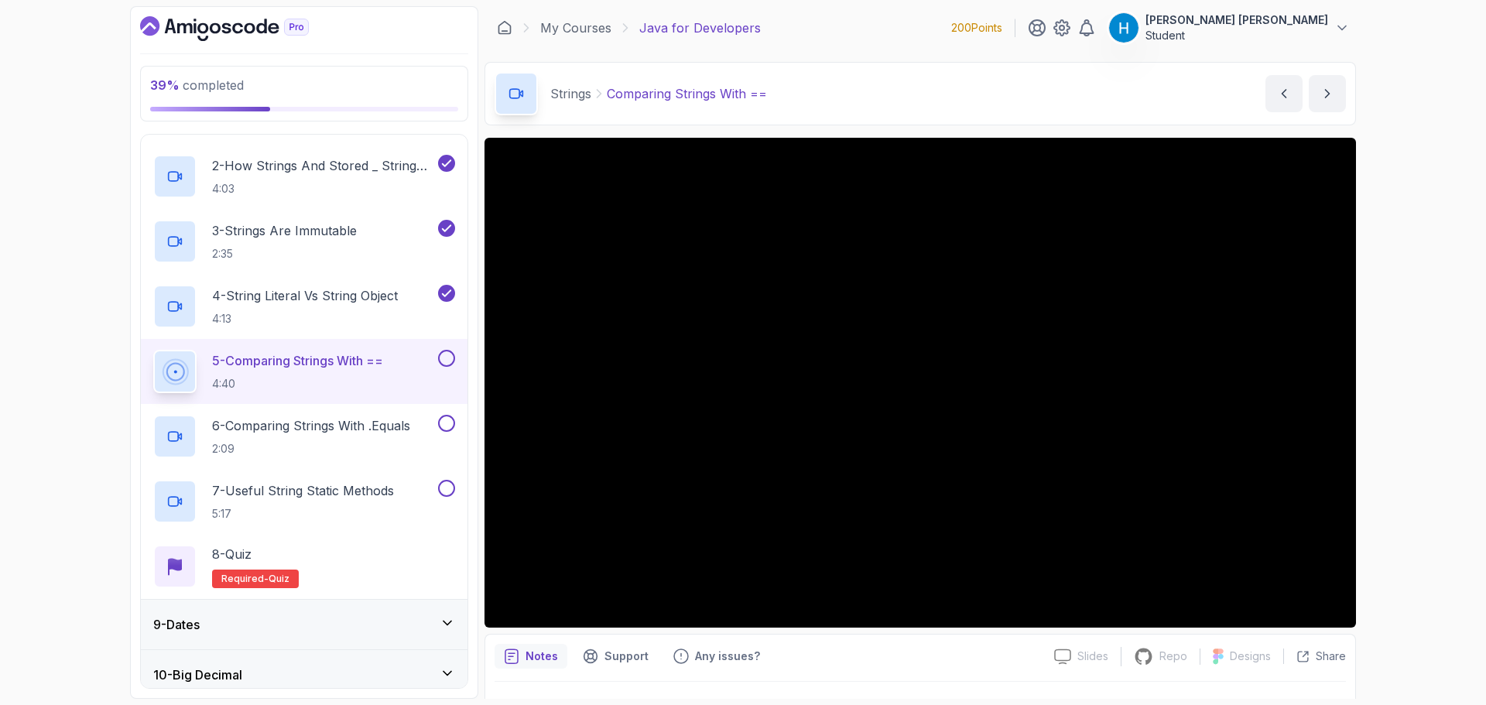
click at [450, 356] on button at bounding box center [446, 358] width 17 height 17
click at [326, 442] on p "2:09" at bounding box center [311, 448] width 198 height 15
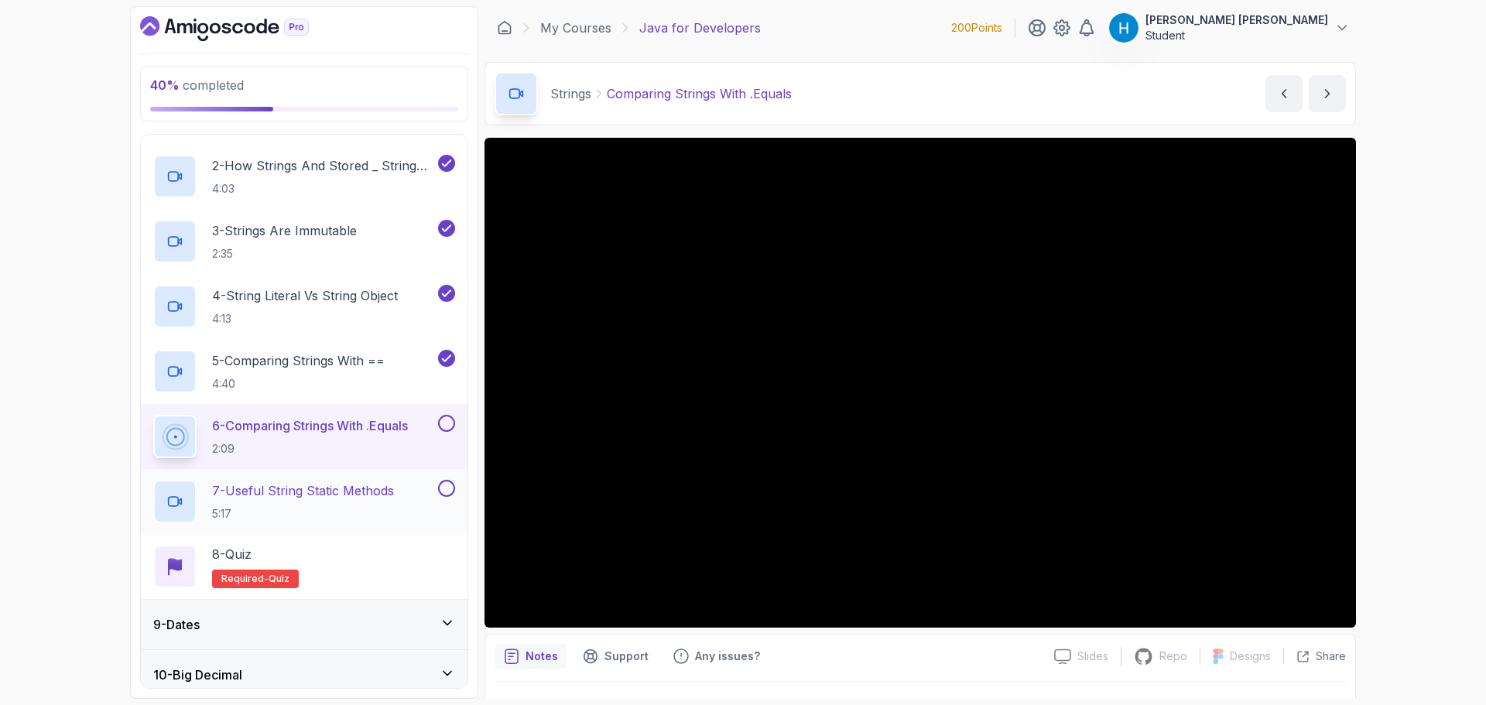
click at [371, 497] on p "7 - Useful String Static Methods" at bounding box center [303, 490] width 182 height 19
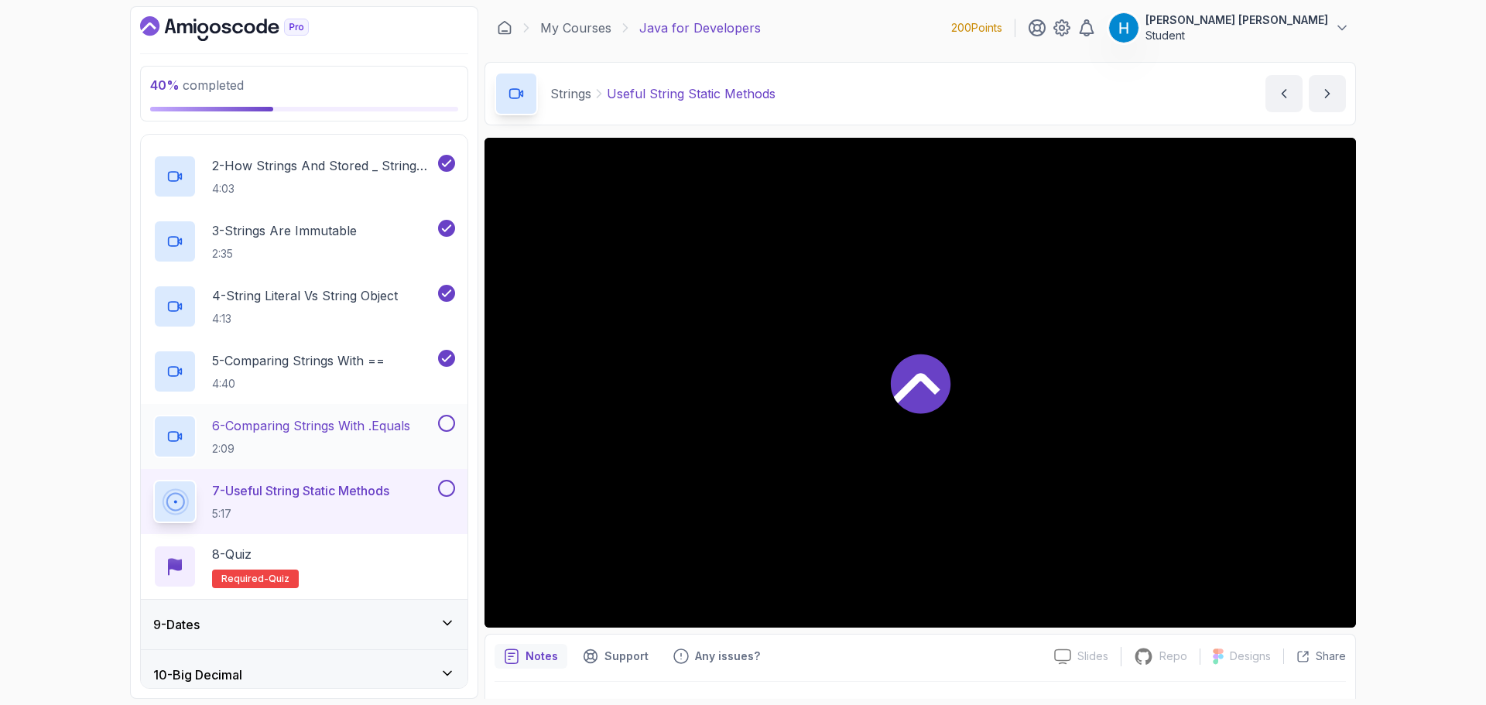
click at [443, 431] on button at bounding box center [446, 423] width 17 height 17
click at [446, 490] on button at bounding box center [446, 488] width 17 height 17
click at [415, 542] on div "8 - Quiz Required- quiz" at bounding box center [304, 566] width 327 height 65
click at [342, 566] on div "8 - Quiz Required- quiz" at bounding box center [304, 566] width 302 height 43
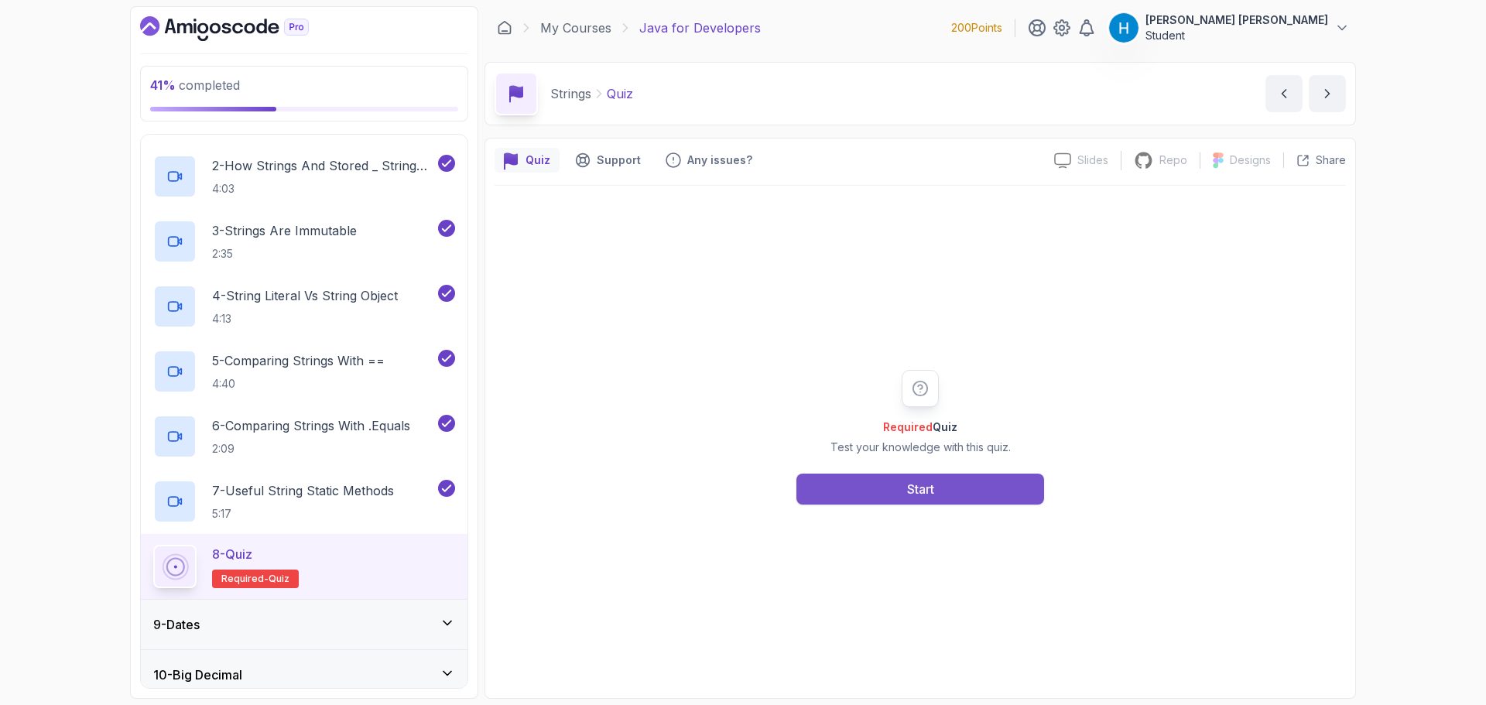
click at [874, 491] on button "Start" at bounding box center [920, 489] width 248 height 31
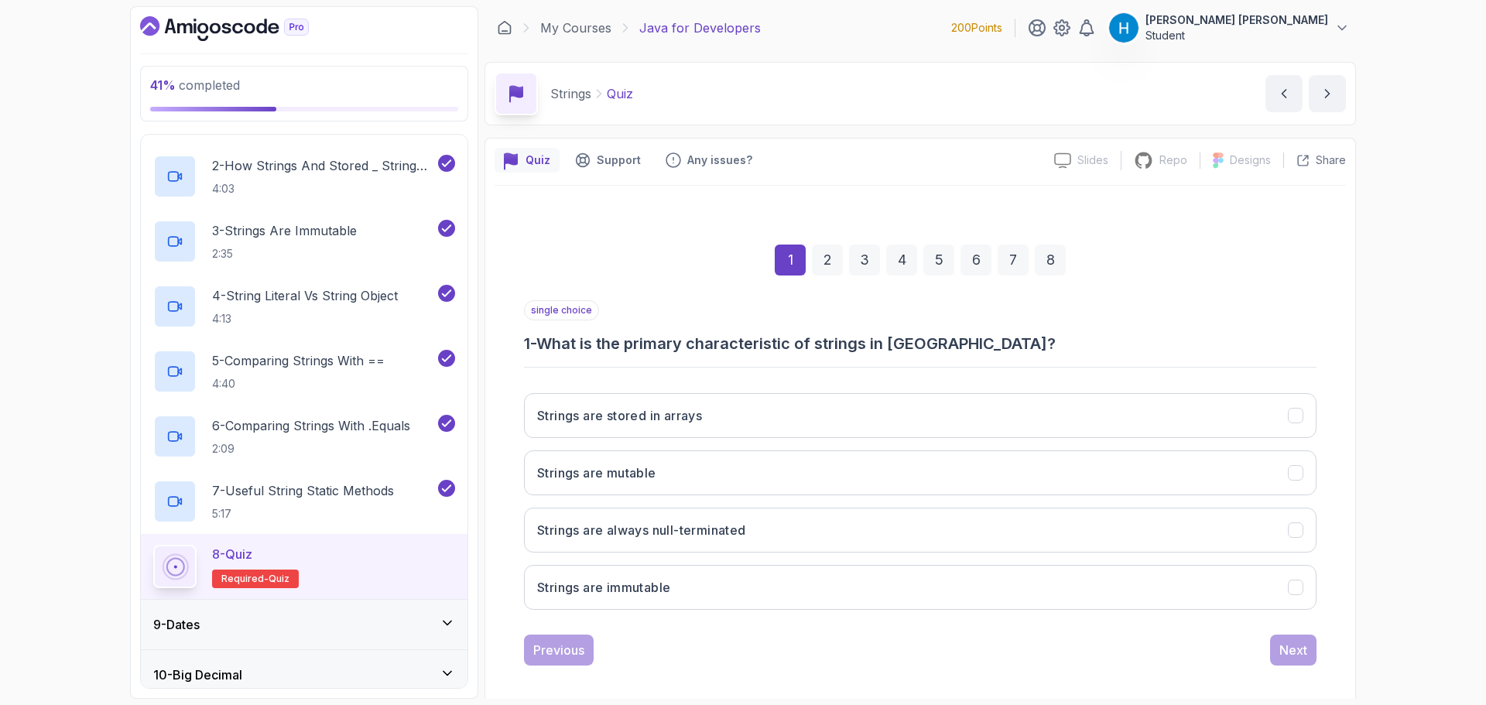
click at [563, 339] on h3 "1 - What is the primary characteristic of strings in [GEOGRAPHIC_DATA]?" at bounding box center [920, 344] width 792 height 22
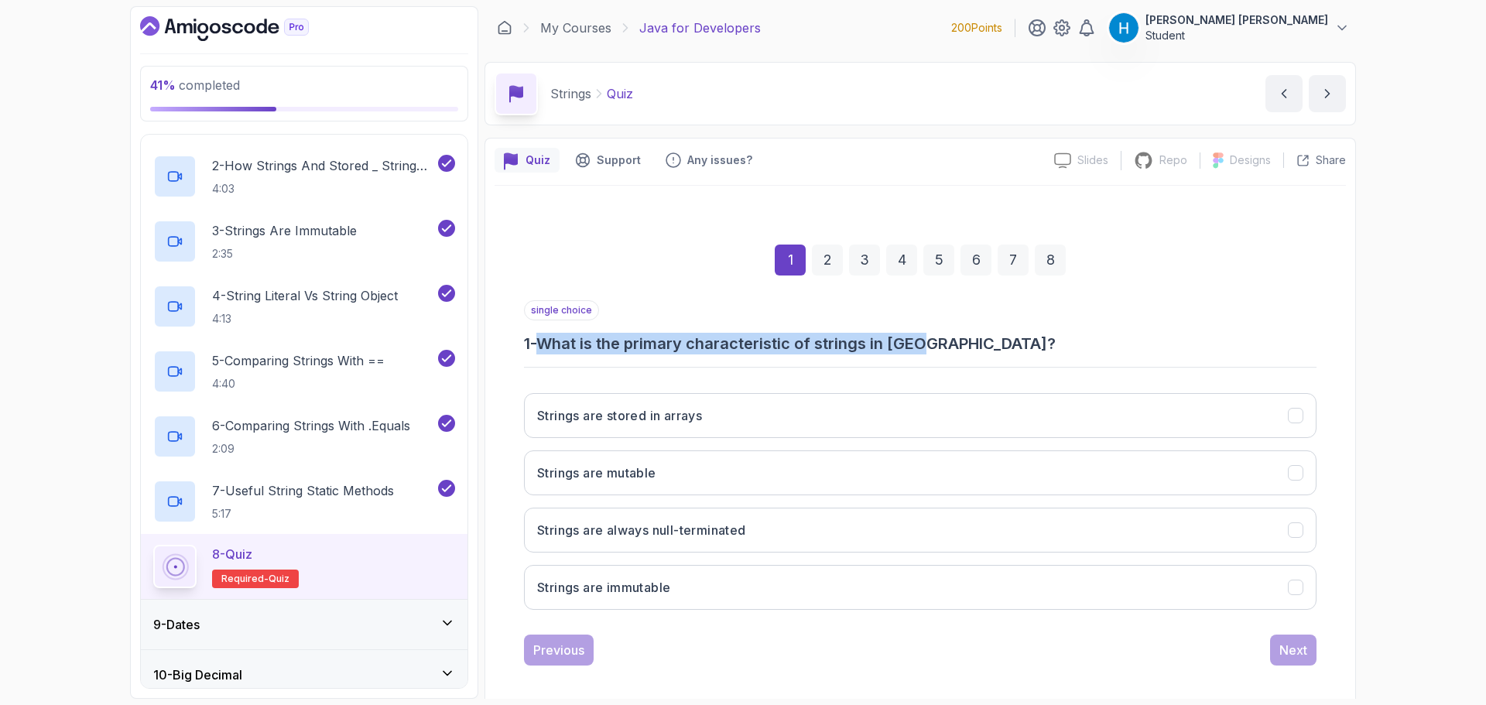
drag, startPoint x: 563, startPoint y: 339, endPoint x: 915, endPoint y: 346, distance: 351.4
click at [915, 346] on h3 "1 - What is the primary characteristic of strings in [GEOGRAPHIC_DATA]?" at bounding box center [920, 344] width 792 height 22
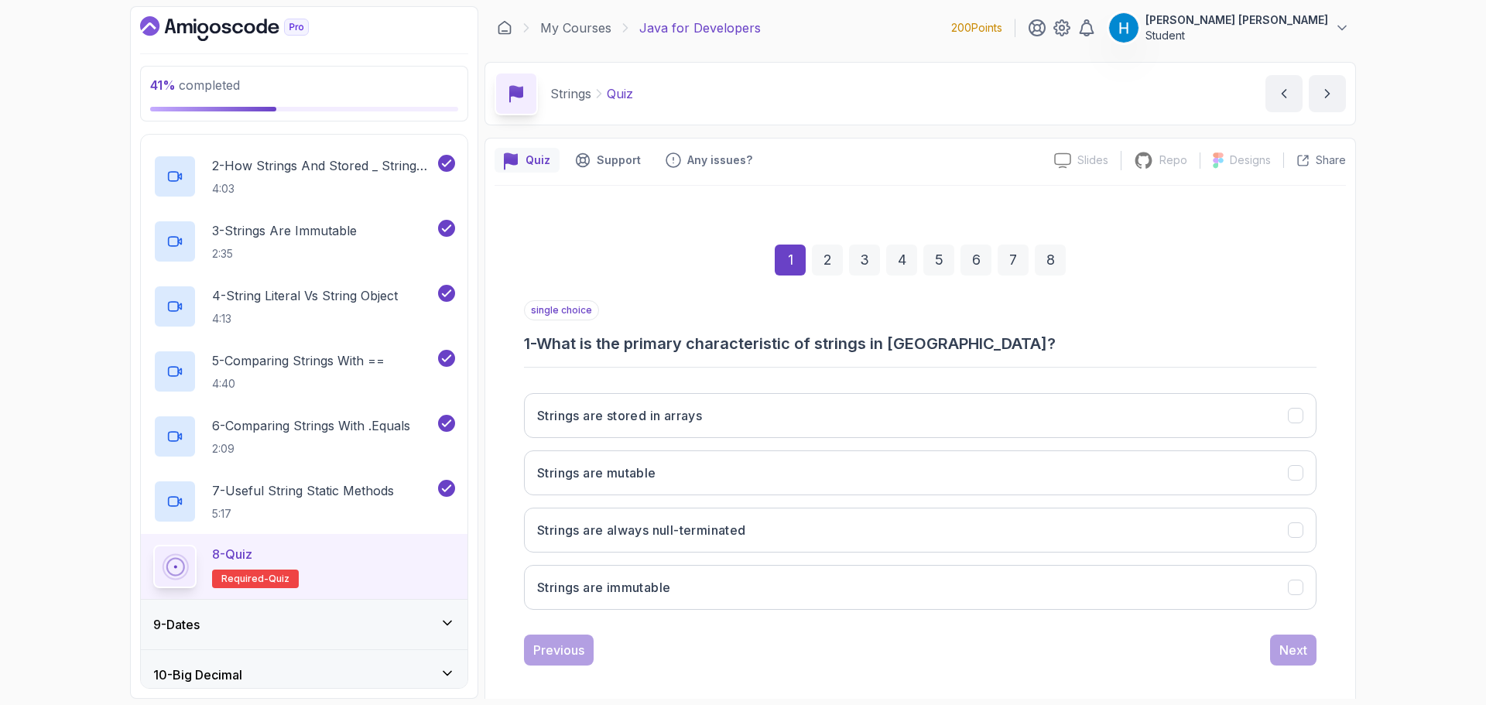
click at [660, 349] on h3 "1 - What is the primary characteristic of strings in [GEOGRAPHIC_DATA]?" at bounding box center [920, 344] width 792 height 22
drag, startPoint x: 660, startPoint y: 349, endPoint x: 822, endPoint y: 343, distance: 161.8
click at [822, 343] on h3 "1 - What is the primary characteristic of strings in [GEOGRAPHIC_DATA]?" at bounding box center [920, 344] width 792 height 22
click at [717, 477] on button "Strings are mutable" at bounding box center [920, 472] width 792 height 45
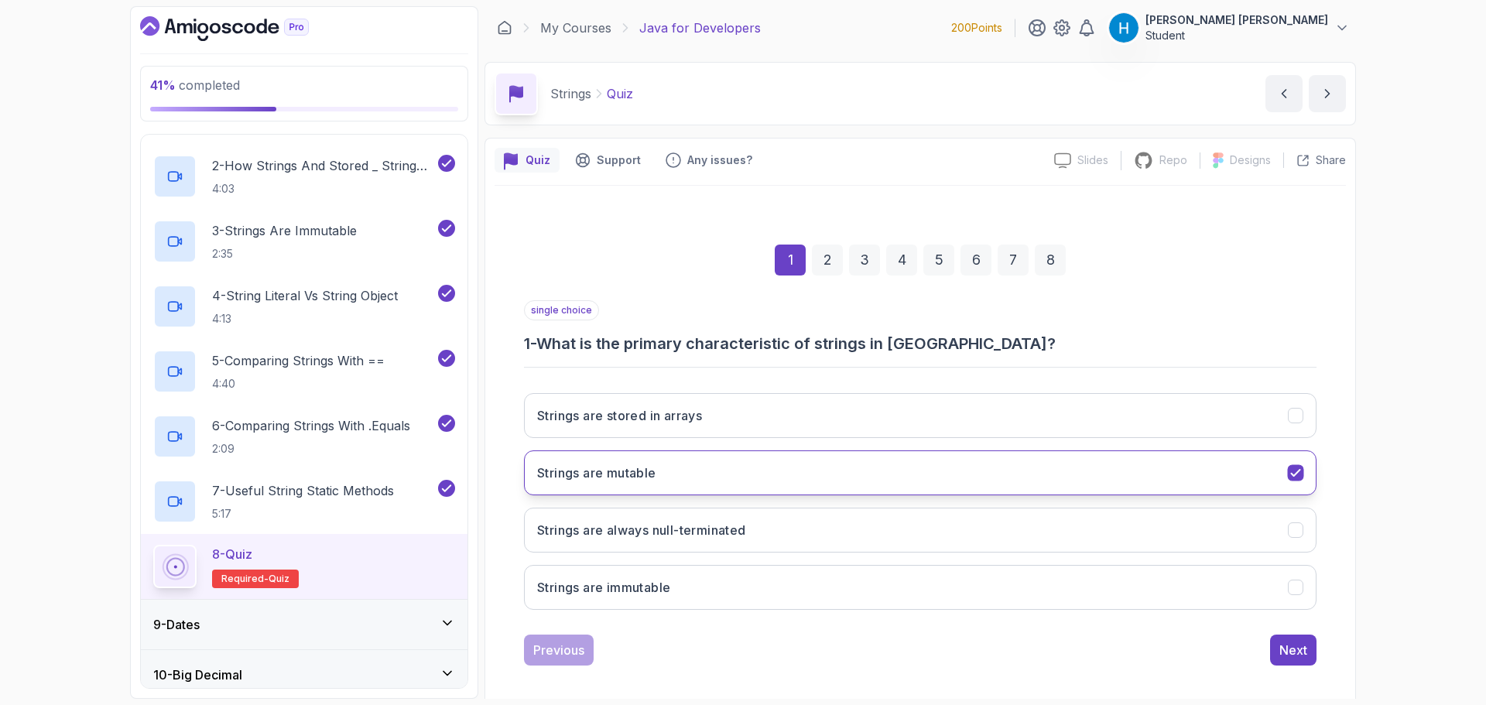
click at [717, 477] on button "Strings are mutable" at bounding box center [920, 472] width 792 height 45
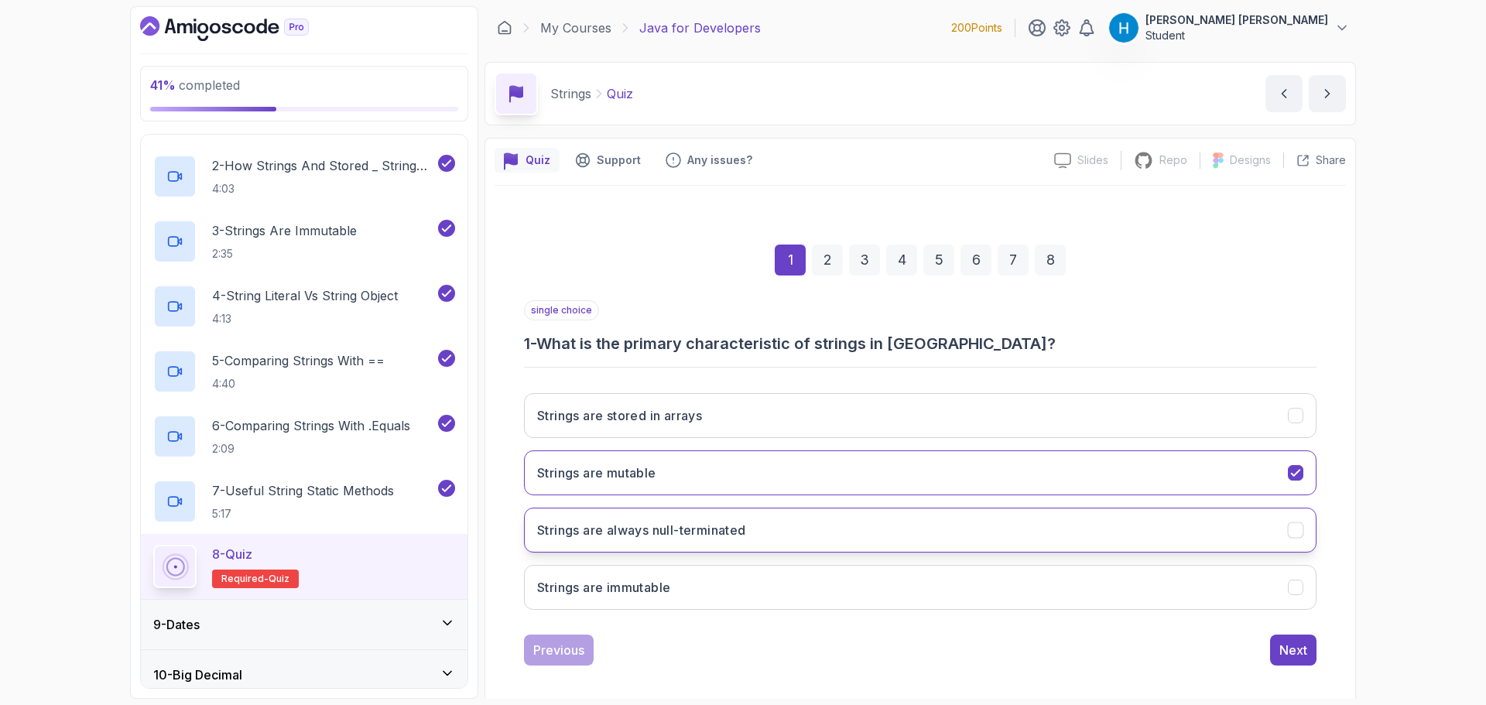
click at [741, 522] on h3 "Strings are always null-terminated" at bounding box center [641, 530] width 209 height 19
click at [743, 583] on button "Strings are immutable" at bounding box center [920, 587] width 792 height 45
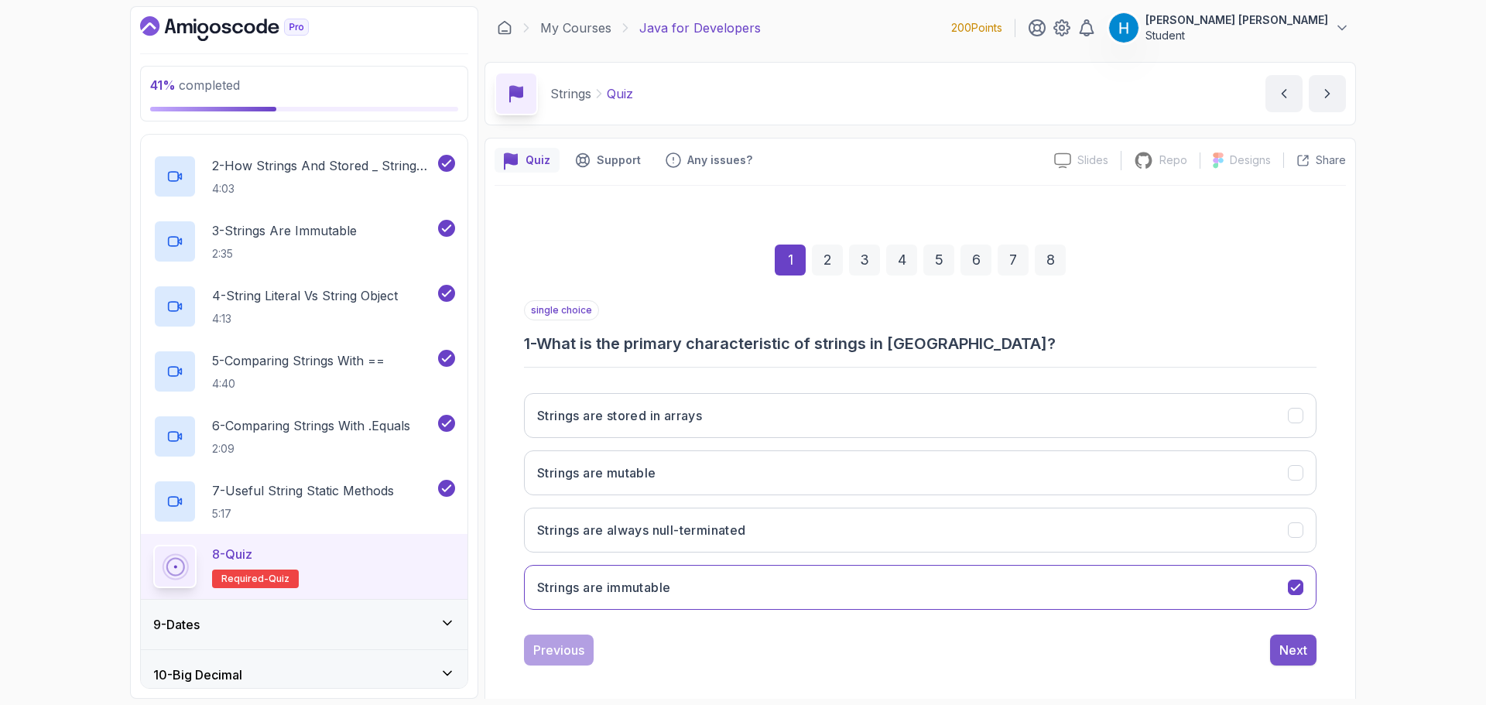
click at [1288, 644] on div "Next" at bounding box center [1293, 650] width 28 height 19
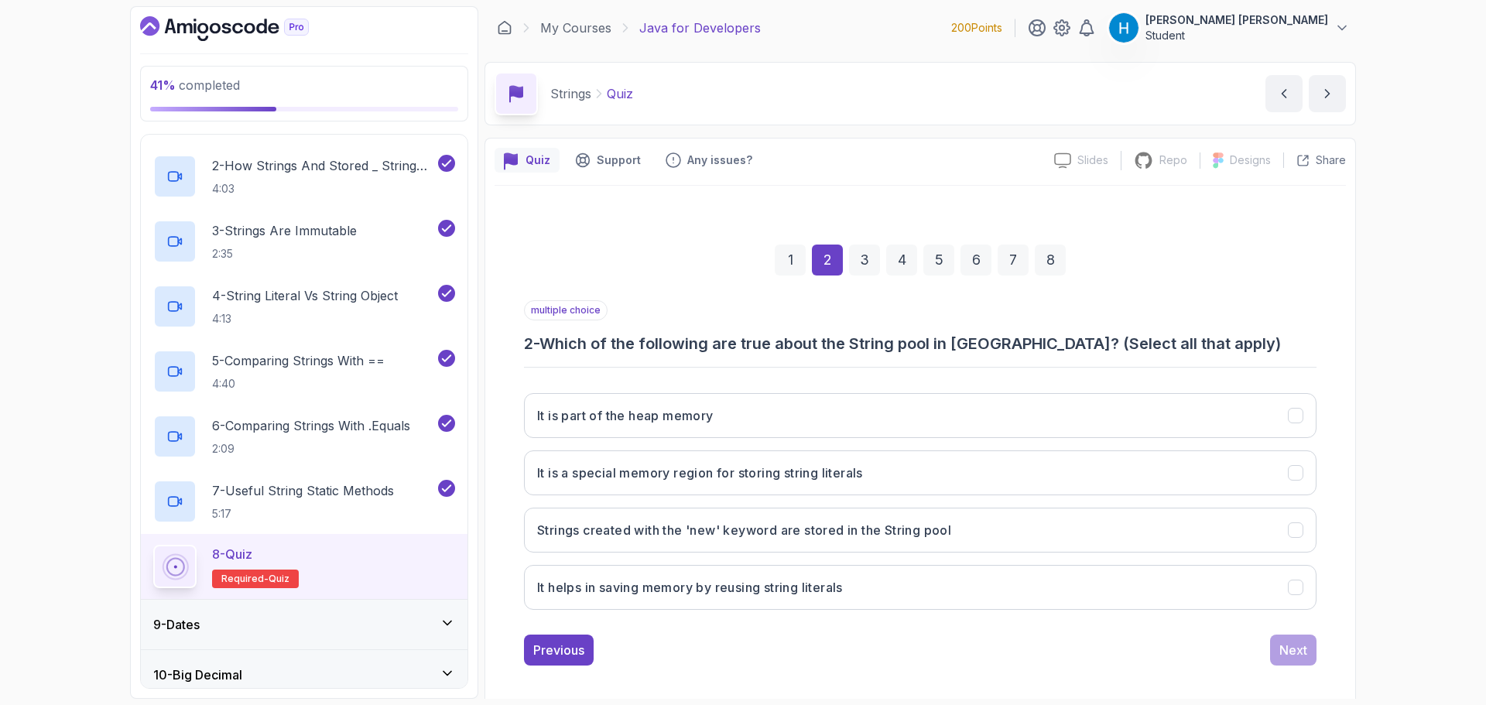
click at [552, 351] on h3 "2 - Which of the following are true about the String pool in [GEOGRAPHIC_DATA]?…" at bounding box center [920, 344] width 792 height 22
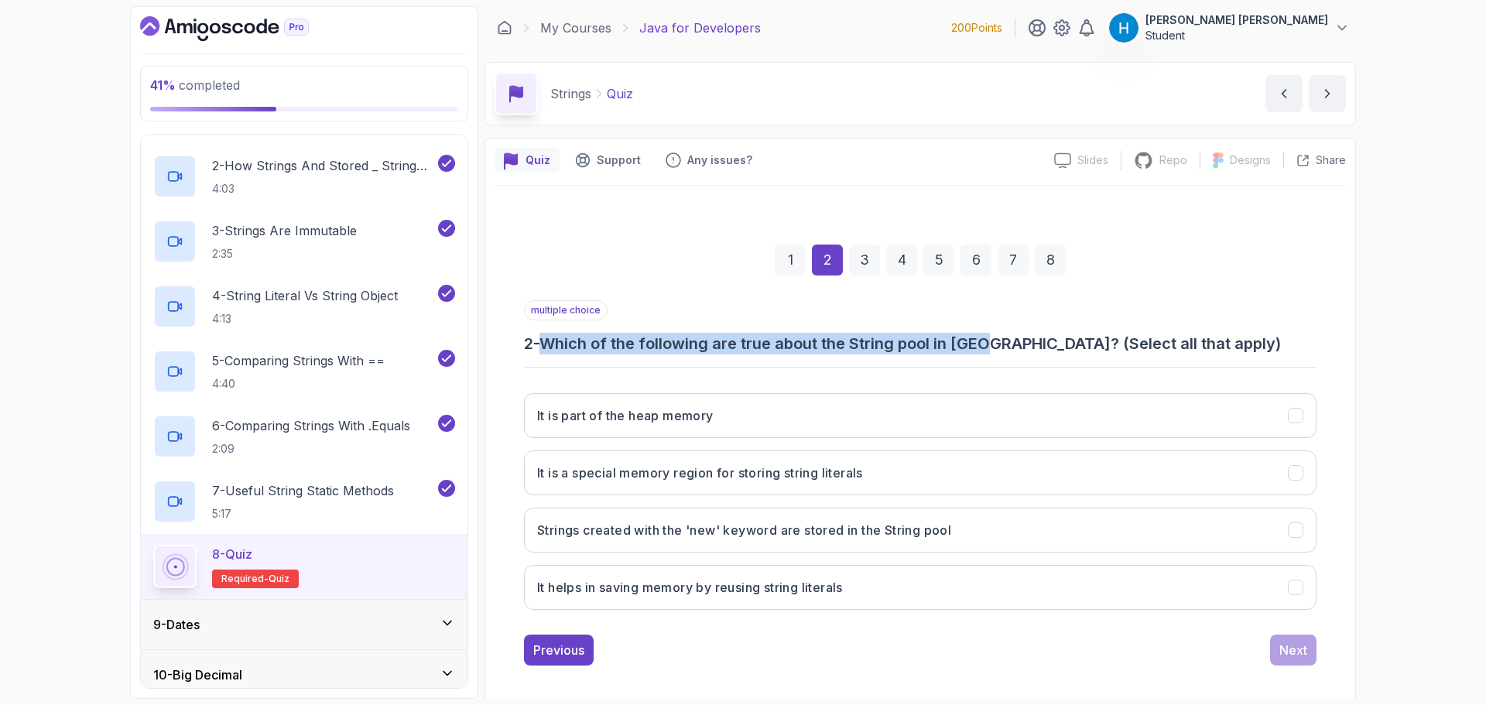
drag, startPoint x: 552, startPoint y: 351, endPoint x: 979, endPoint y: 343, distance: 426.4
click at [979, 343] on h3 "2 - Which of the following are true about the String pool in [GEOGRAPHIC_DATA]?…" at bounding box center [920, 344] width 792 height 22
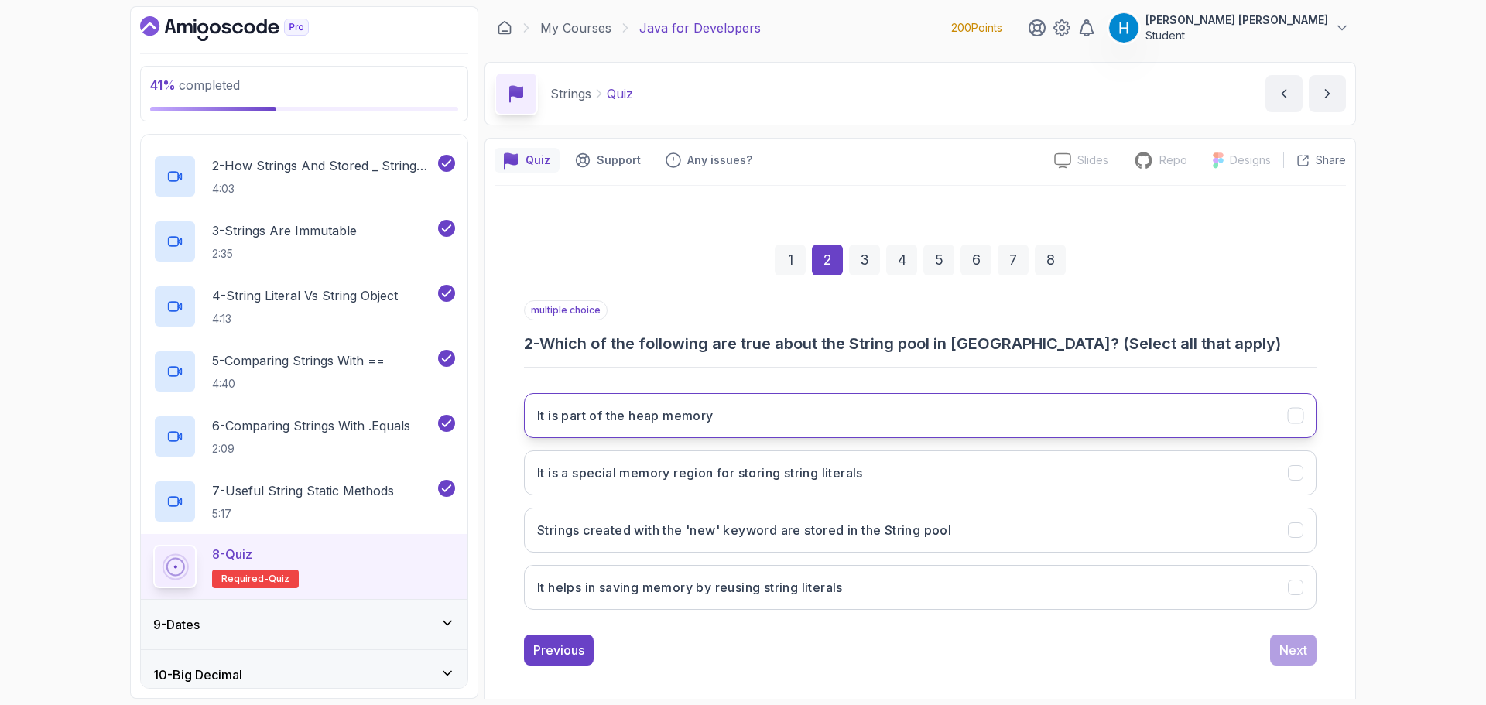
click at [739, 424] on button "It is part of the heap memory" at bounding box center [920, 415] width 792 height 45
click at [731, 479] on h3 "It is a special memory region for storing string literals" at bounding box center [700, 473] width 326 height 19
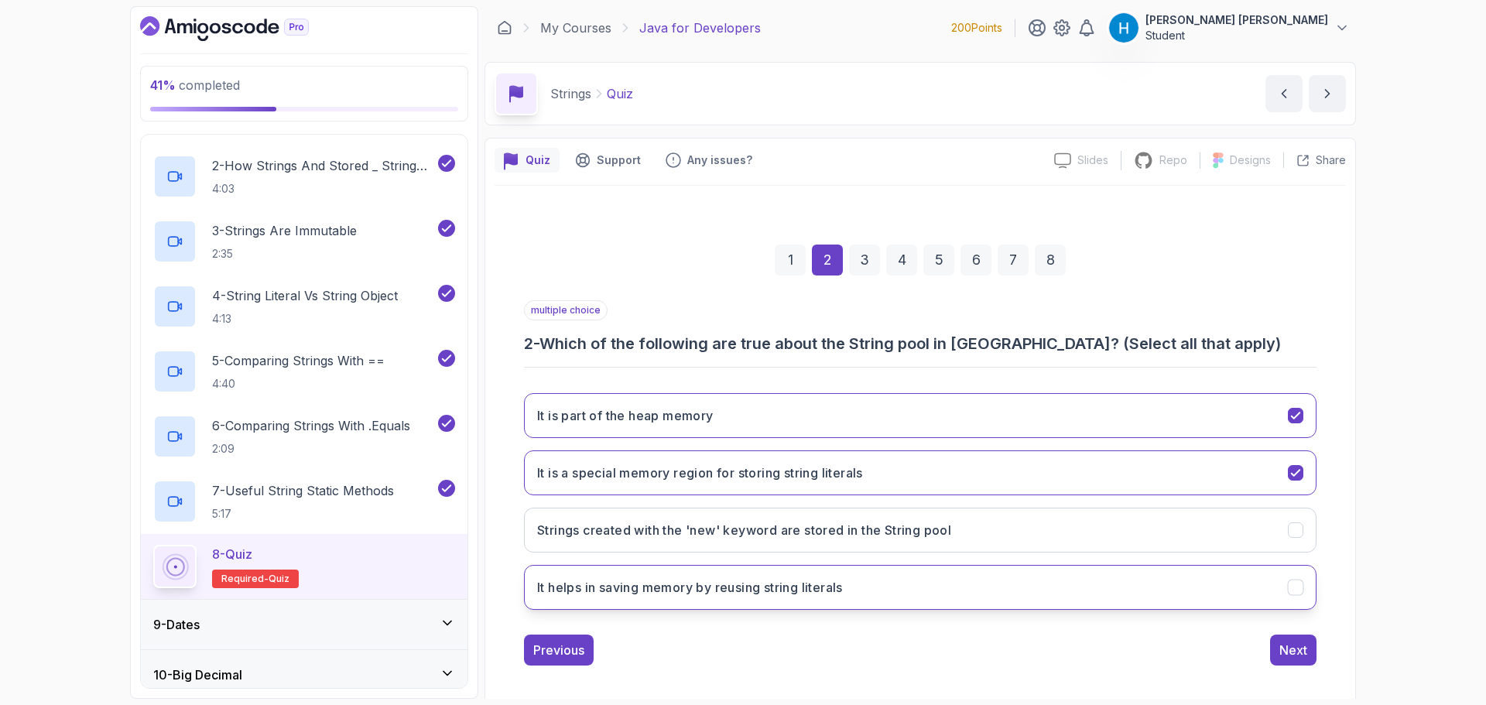
click at [762, 599] on button "It helps in saving memory by reusing string literals" at bounding box center [920, 587] width 792 height 45
click at [1290, 645] on div "Next" at bounding box center [1293, 650] width 28 height 19
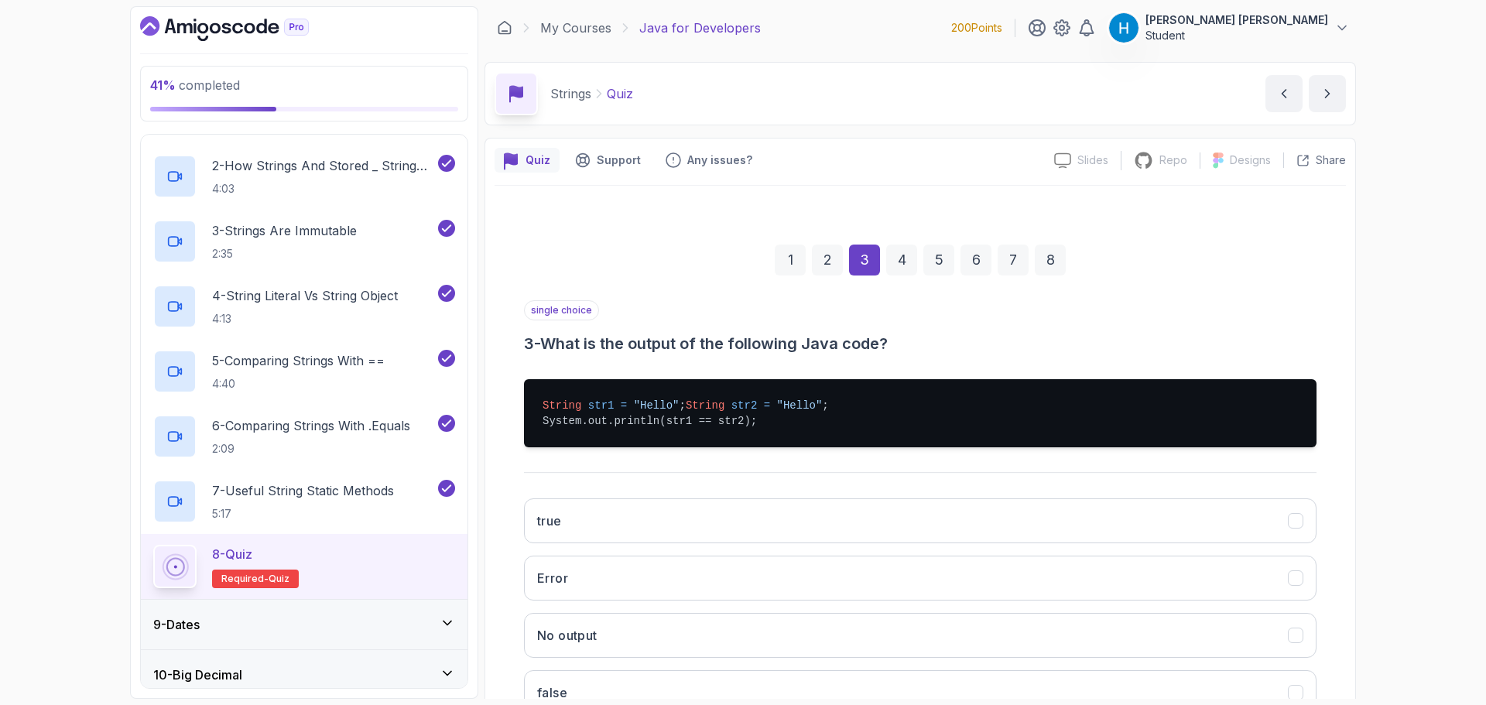
click at [603, 404] on span "str1" at bounding box center [601, 405] width 26 height 12
drag, startPoint x: 603, startPoint y: 404, endPoint x: 635, endPoint y: 416, distance: 33.8
click at [635, 416] on pre "String str1 = "Hello" ; String str2 = "Hello" ; System.out.println(str1 == str2…" at bounding box center [920, 413] width 792 height 68
click at [777, 412] on span ""Hello"" at bounding box center [800, 405] width 46 height 12
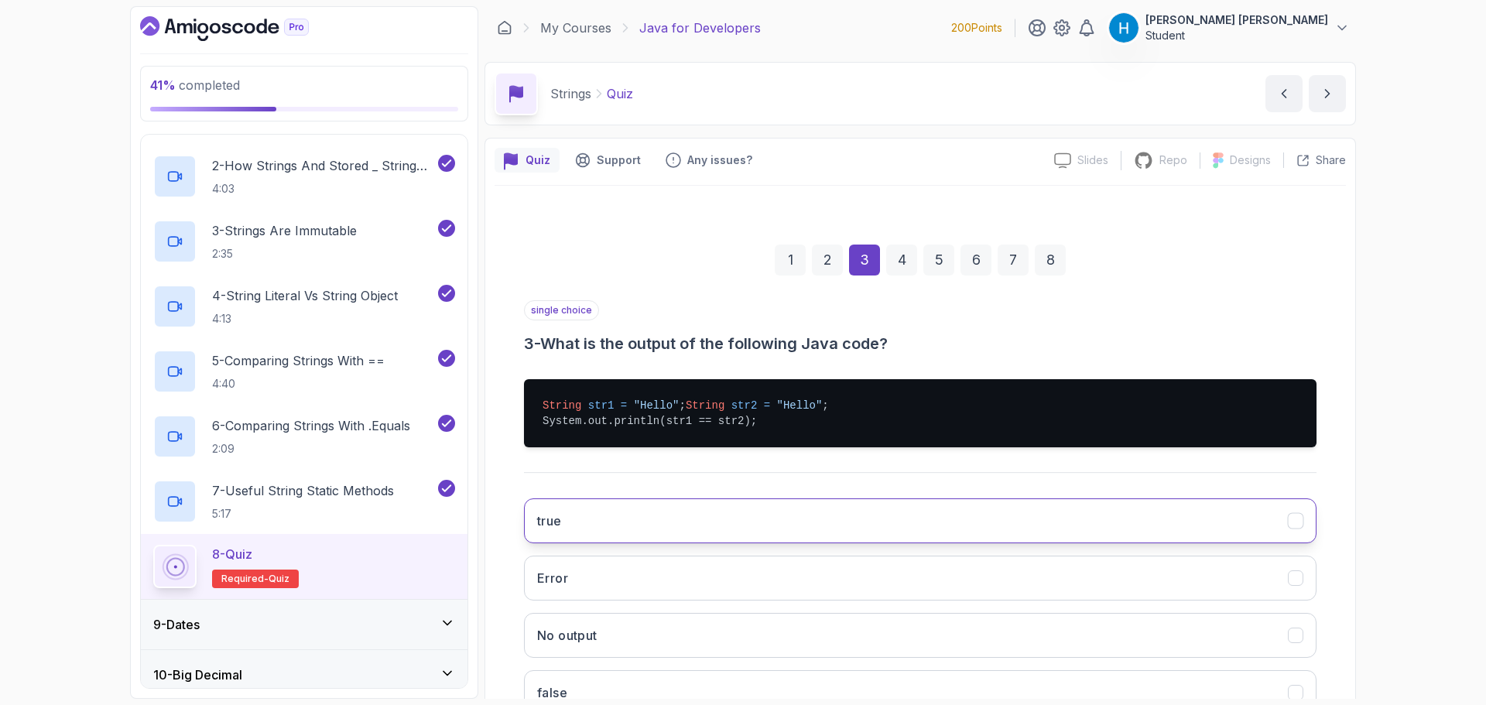
click at [661, 519] on button "true" at bounding box center [920, 520] width 792 height 45
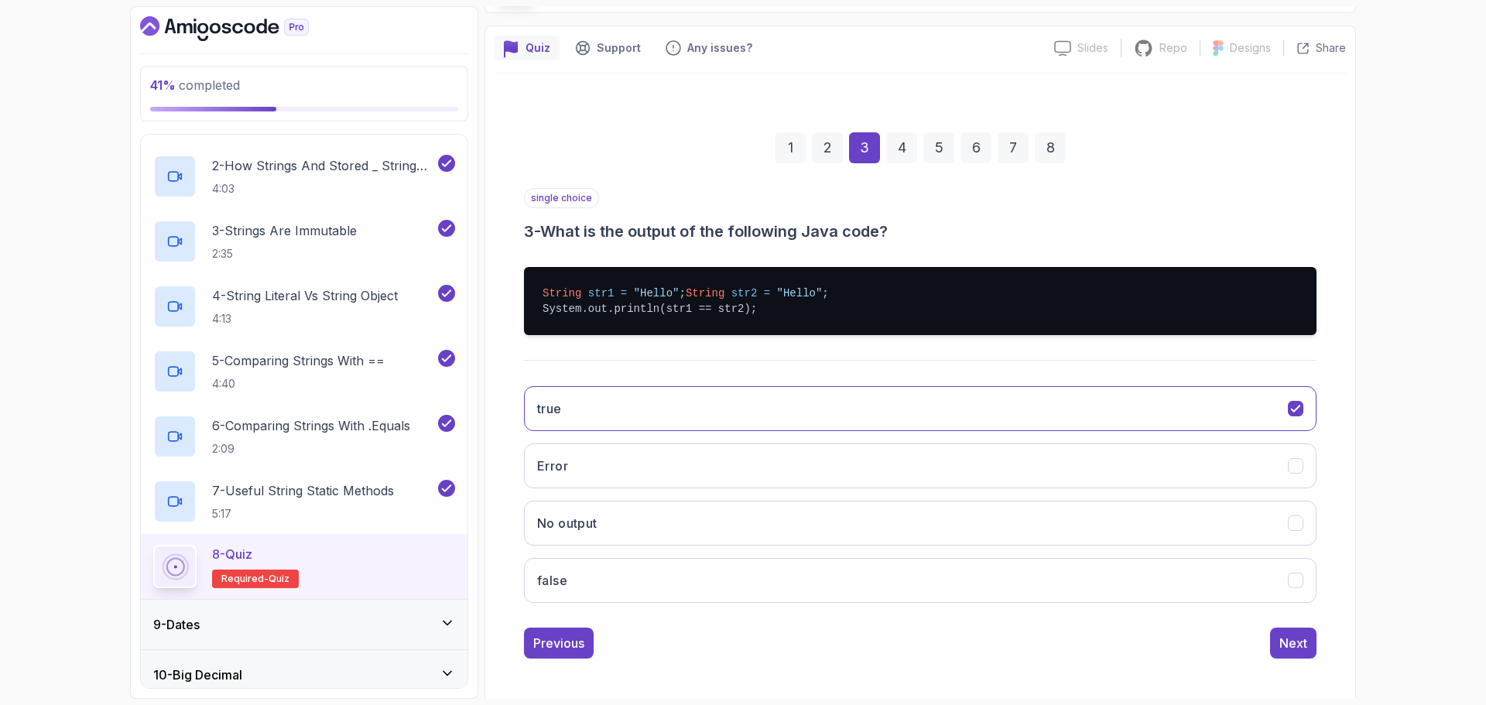
scroll to position [132, 0]
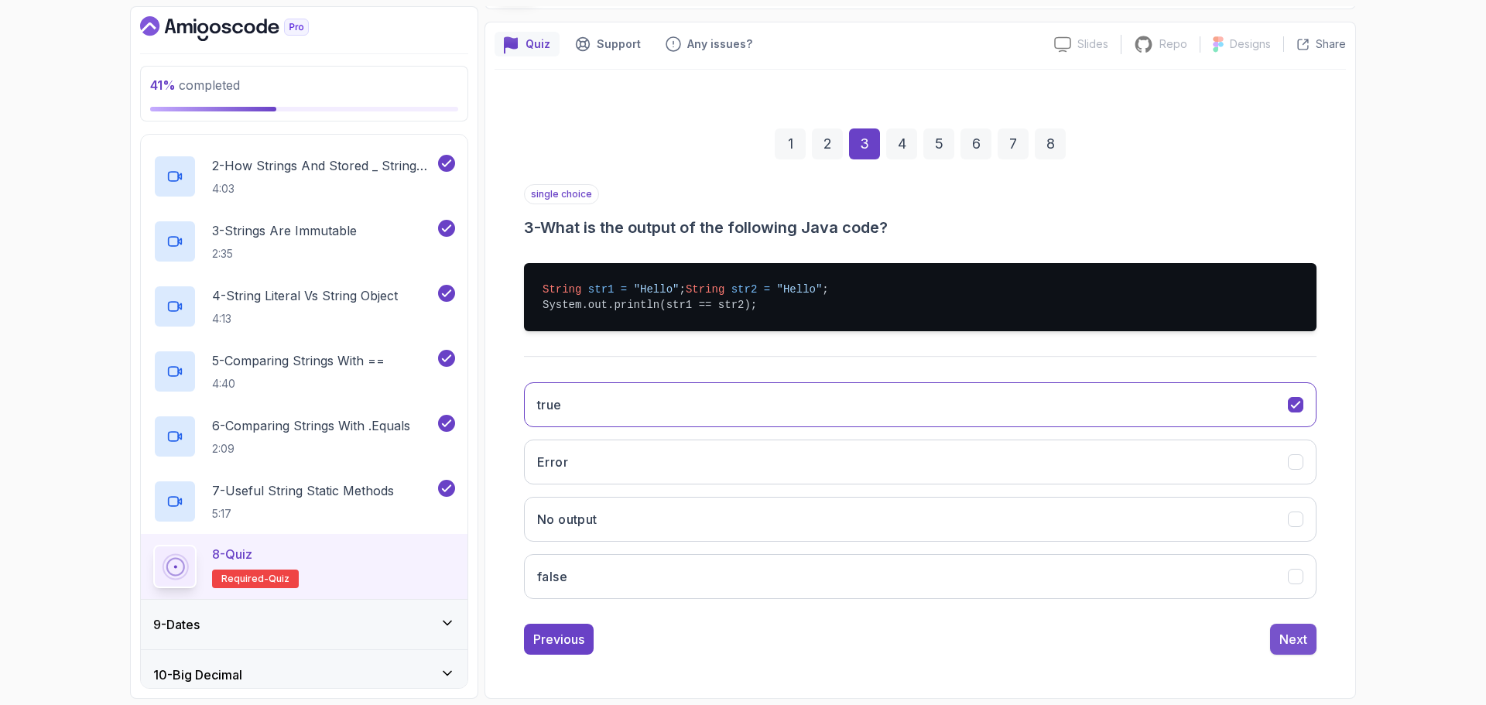
click at [1277, 641] on button "Next" at bounding box center [1293, 639] width 46 height 31
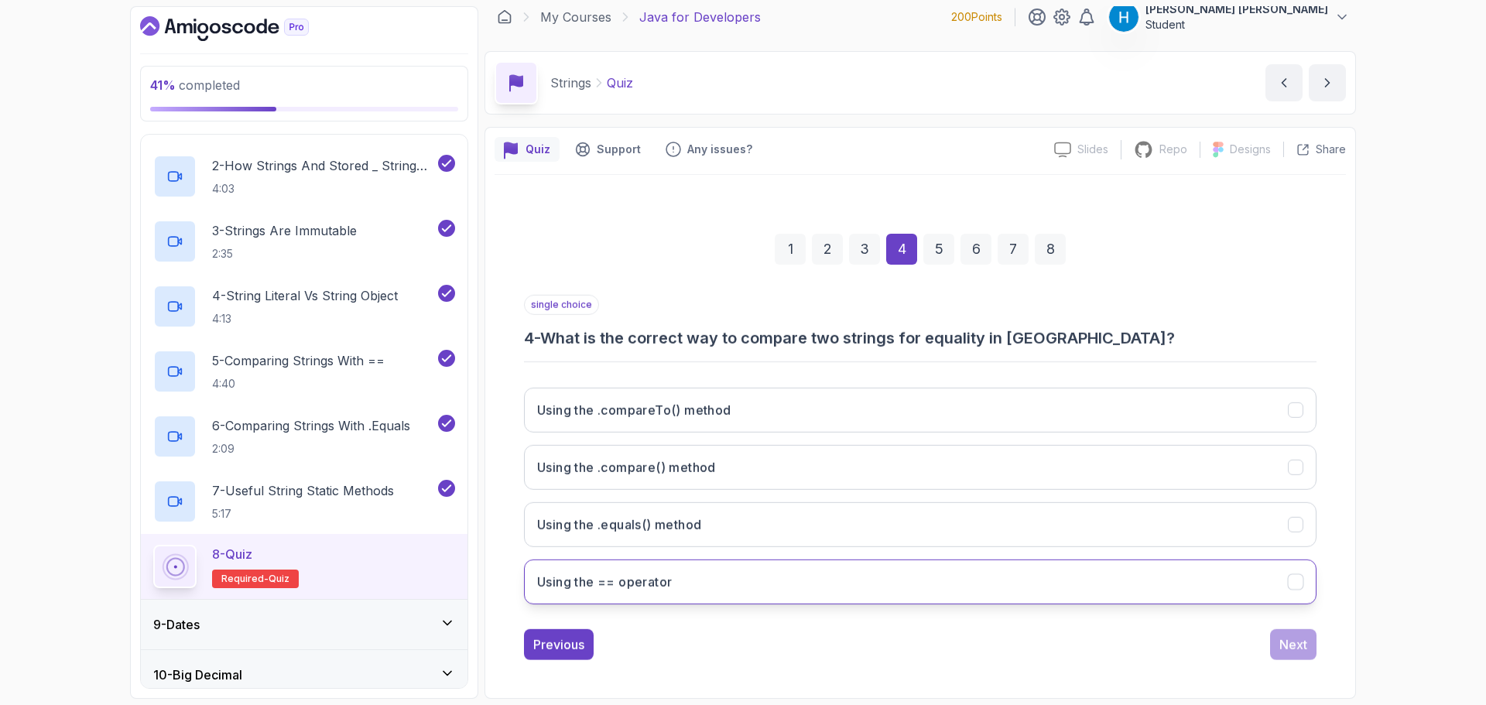
scroll to position [11, 0]
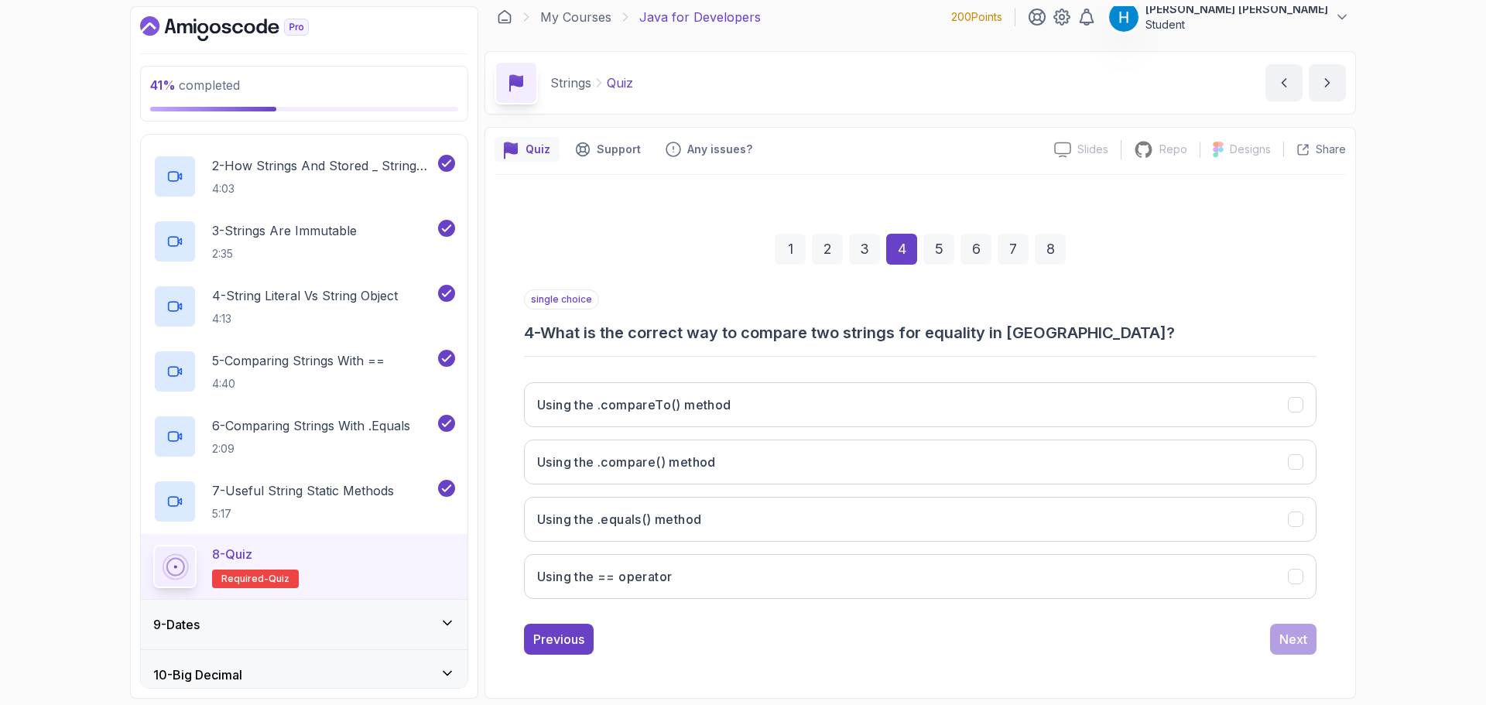
click at [761, 342] on h3 "4 - What is the correct way to compare two strings for equality in [GEOGRAPHIC_…" at bounding box center [920, 333] width 792 height 22
click at [776, 330] on h3 "4 - What is the correct way to compare two strings for equality in [GEOGRAPHIC_…" at bounding box center [920, 333] width 792 height 22
click at [812, 330] on h3 "4 - What is the correct way to compare two strings for equality in [GEOGRAPHIC_…" at bounding box center [920, 333] width 792 height 22
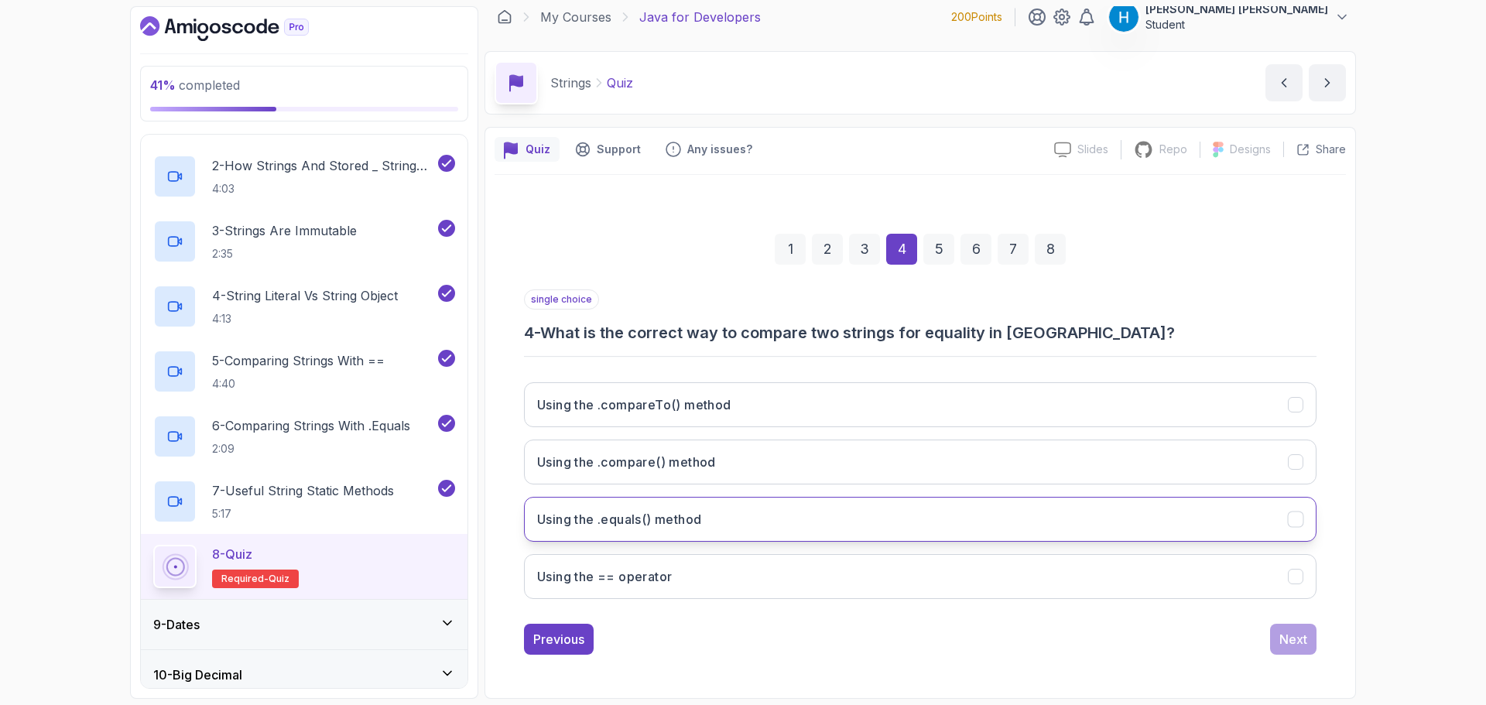
click at [730, 527] on button "Using the .equals() method" at bounding box center [920, 519] width 792 height 45
click at [1303, 649] on button "Next" at bounding box center [1293, 639] width 46 height 31
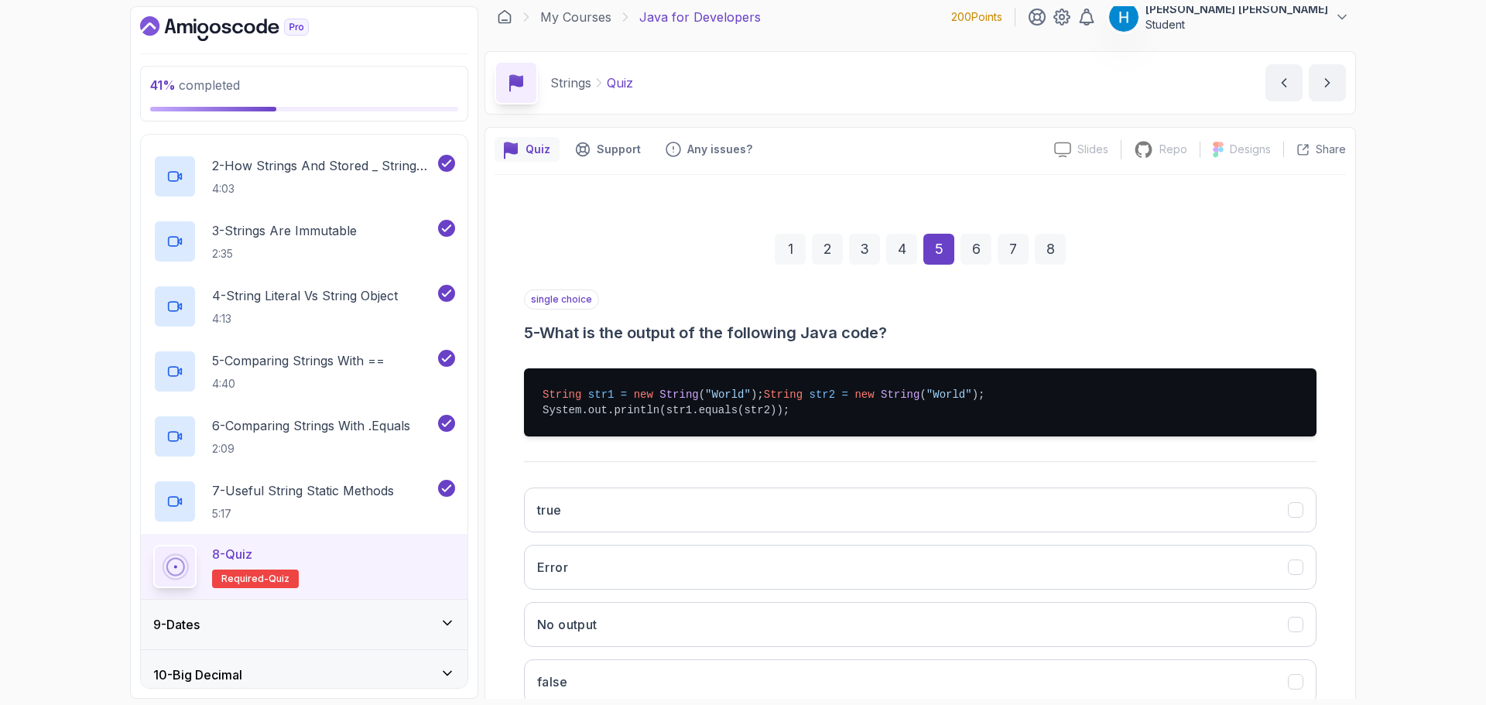
click at [665, 429] on pre "String str1 = new String ( "World" ); String str2 = new String ( "World" ); Sys…" at bounding box center [920, 402] width 792 height 68
drag, startPoint x: 665, startPoint y: 429, endPoint x: 686, endPoint y: 431, distance: 20.2
click at [686, 431] on pre "String str1 = new String ( "World" ); String str2 = new String ( "World" ); Sys…" at bounding box center [920, 402] width 792 height 68
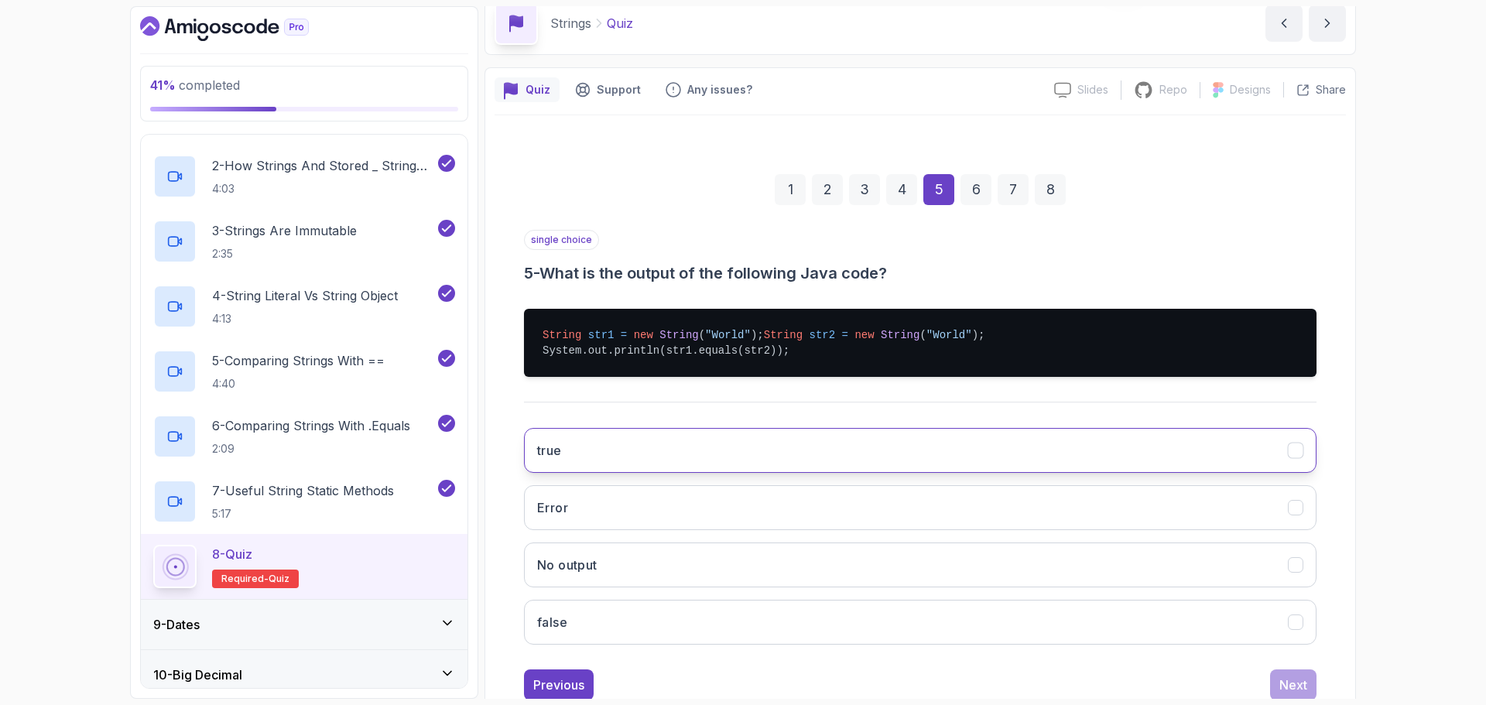
scroll to position [88, 0]
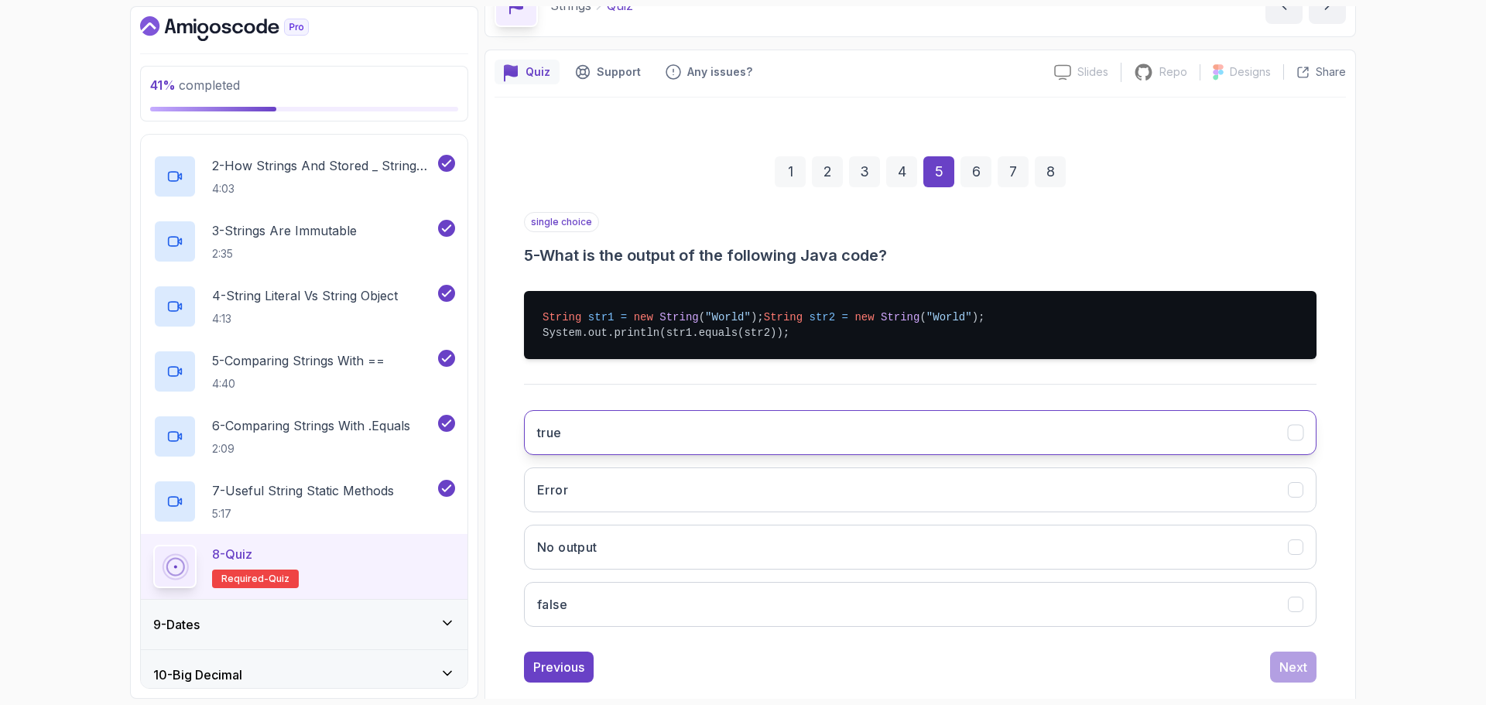
click at [679, 453] on button "true" at bounding box center [920, 432] width 792 height 45
click at [1290, 676] on div "Next" at bounding box center [1293, 667] width 28 height 19
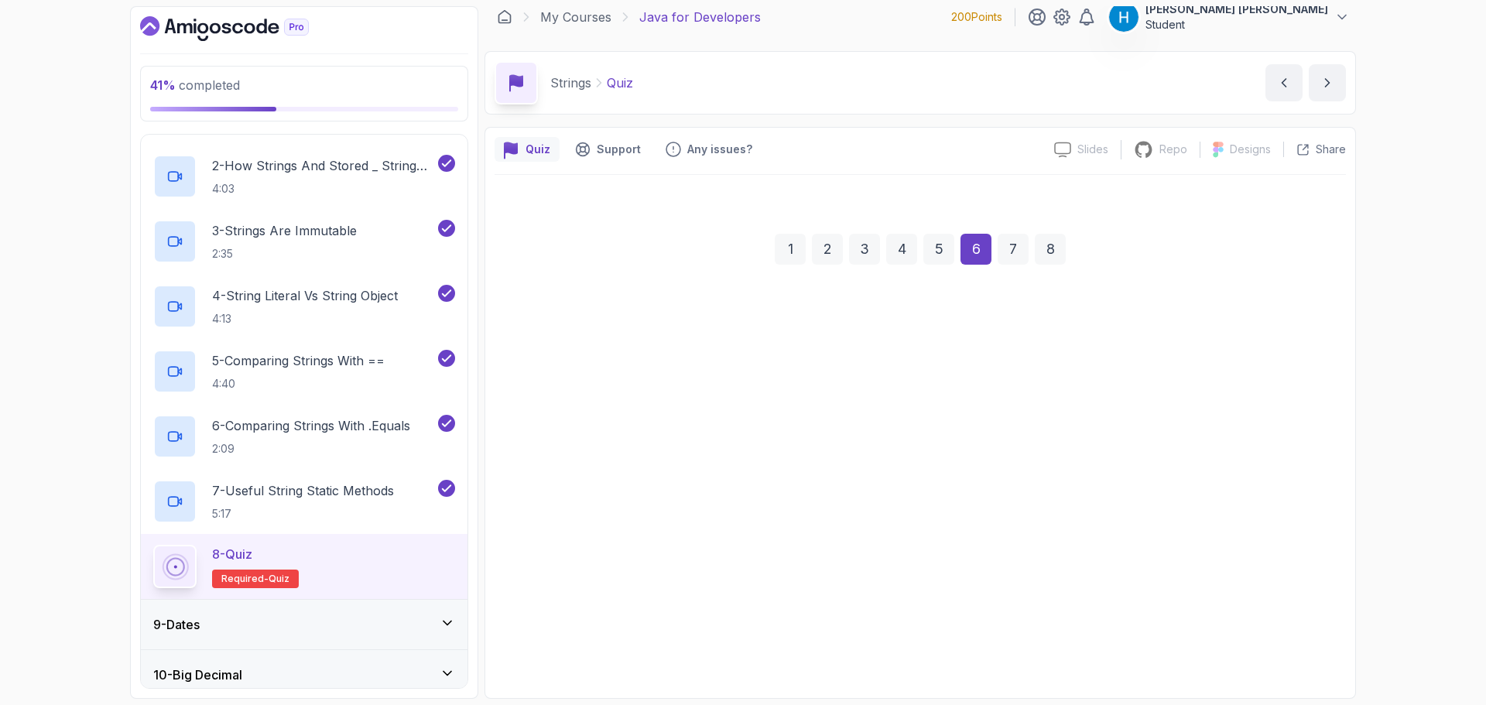
scroll to position [11, 0]
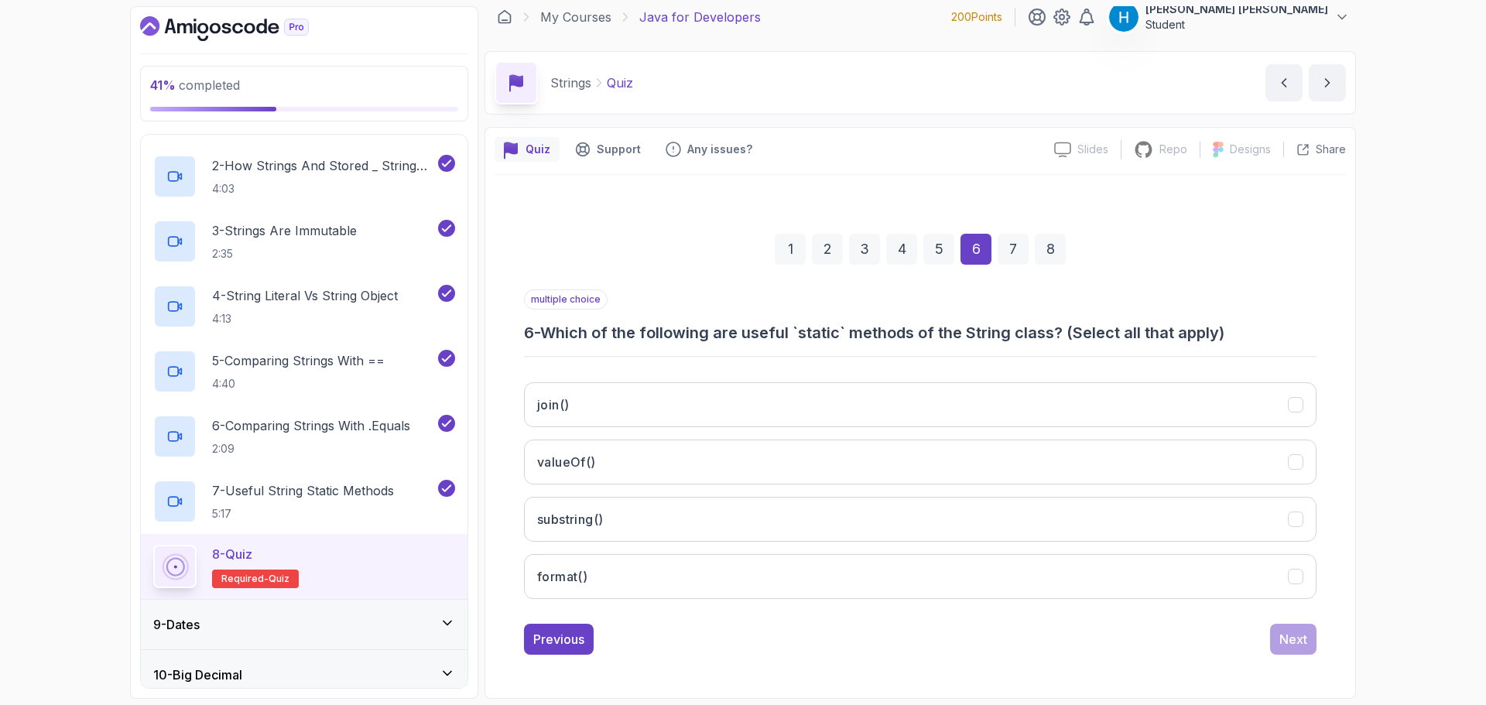
click at [542, 334] on h3 "6 - Which of the following are useful `static` methods of the String class? (Se…" at bounding box center [920, 333] width 792 height 22
drag, startPoint x: 542, startPoint y: 334, endPoint x: 896, endPoint y: 324, distance: 354.5
click at [896, 324] on h3 "6 - Which of the following are useful `static` methods of the String class? (Se…" at bounding box center [920, 333] width 792 height 22
click at [802, 577] on button "format()" at bounding box center [920, 576] width 792 height 45
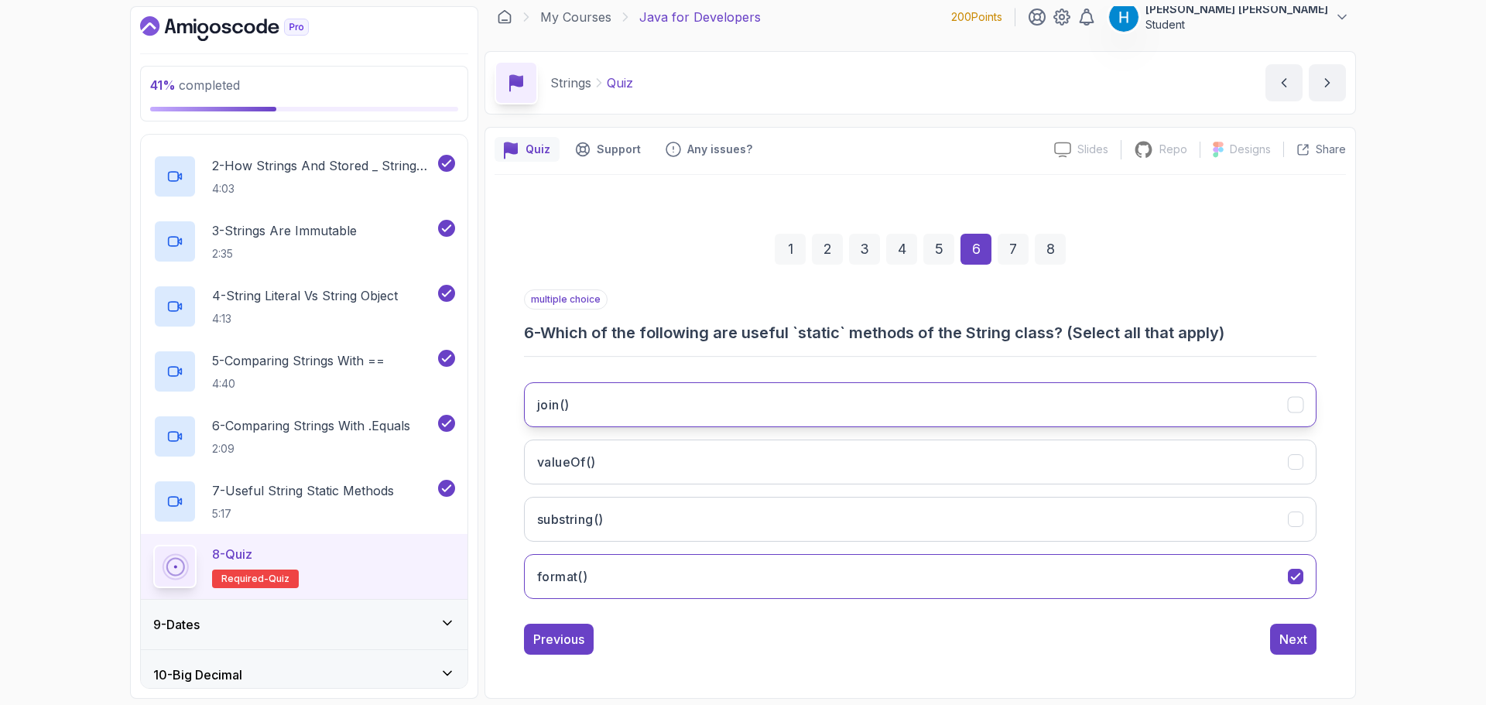
click at [886, 398] on button "join()" at bounding box center [920, 404] width 792 height 45
click at [901, 464] on button "valueOf()" at bounding box center [920, 462] width 792 height 45
click at [1089, 525] on button "substring()" at bounding box center [920, 519] width 792 height 45
click at [1297, 642] on div "Next" at bounding box center [1293, 639] width 28 height 19
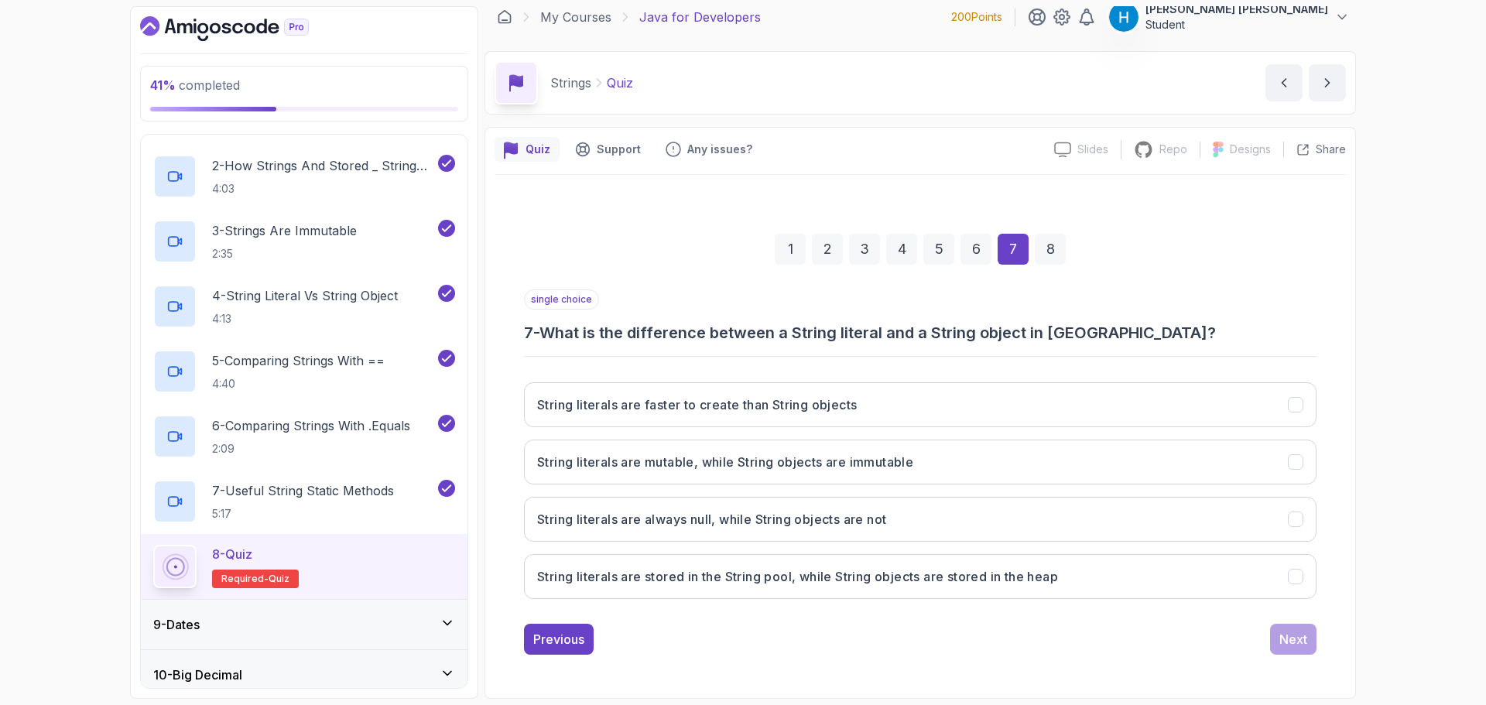
click at [566, 337] on h3 "7 - What is the difference between a String literal and a String object in [GEO…" at bounding box center [920, 333] width 792 height 22
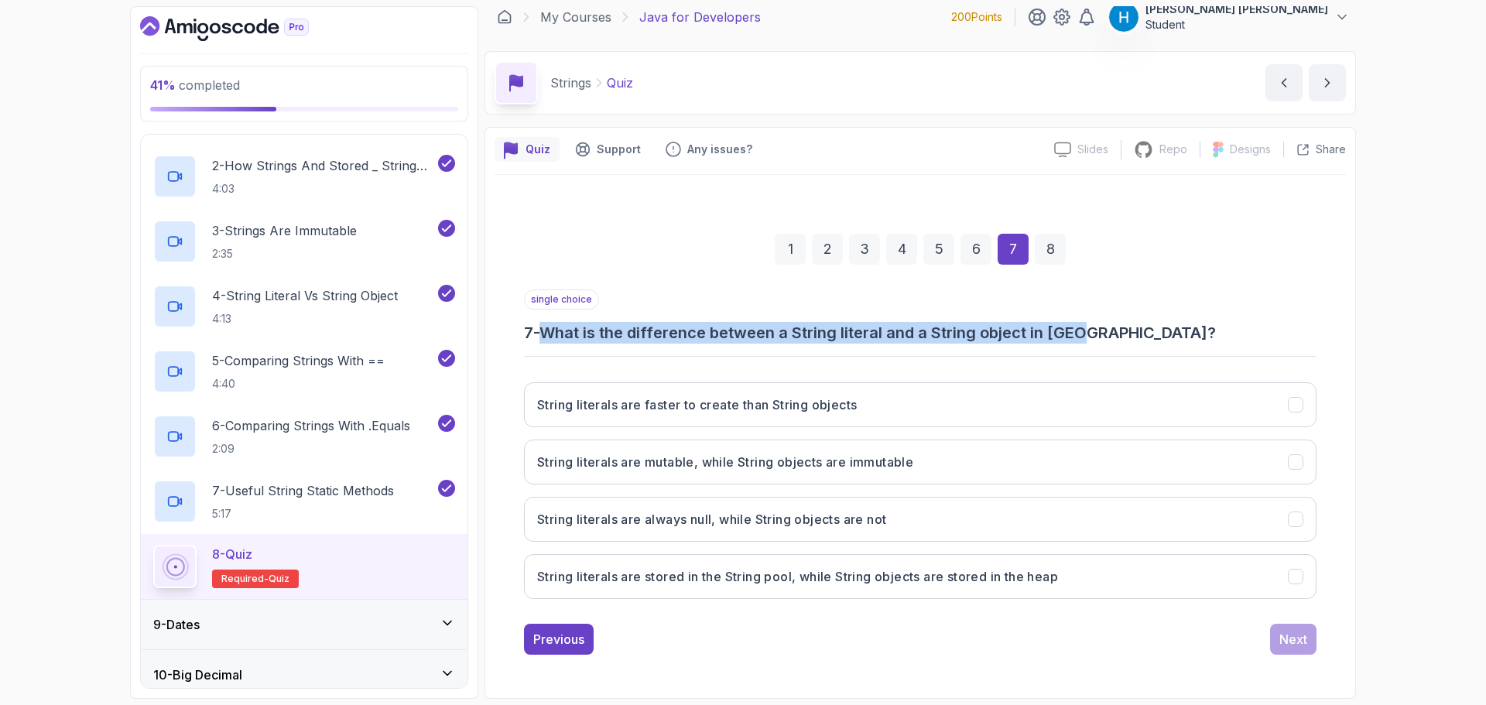
drag, startPoint x: 566, startPoint y: 337, endPoint x: 1083, endPoint y: 343, distance: 516.9
click at [1083, 343] on h3 "7 - What is the difference between a String literal and a String object in [GEO…" at bounding box center [920, 333] width 792 height 22
click at [1072, 343] on div at bounding box center [1072, 343] width 0 height 0
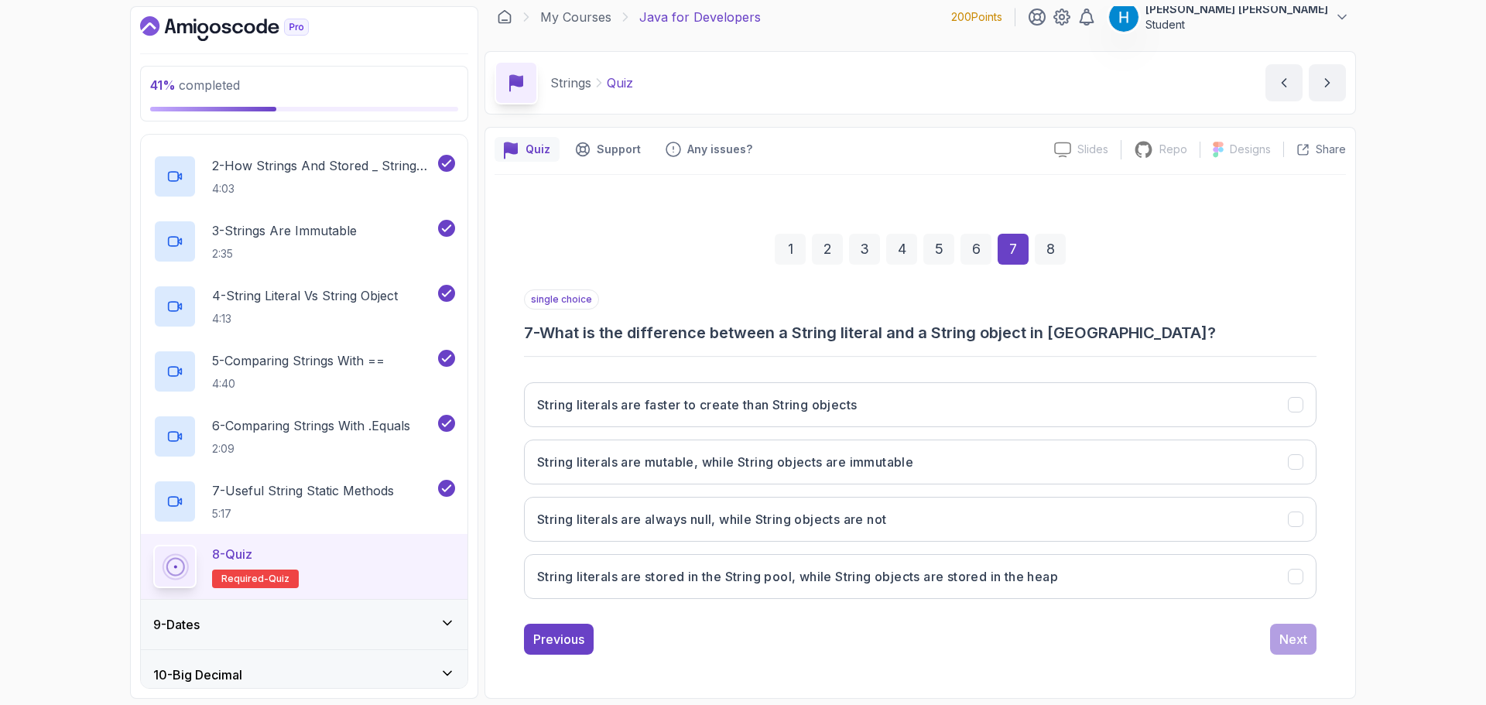
click at [650, 351] on div "single choice 7 - What is the difference between a String literal and a String …" at bounding box center [920, 450] width 792 height 322
click at [693, 592] on button "String literals are stored in the String pool, while String objects are stored …" at bounding box center [920, 576] width 792 height 45
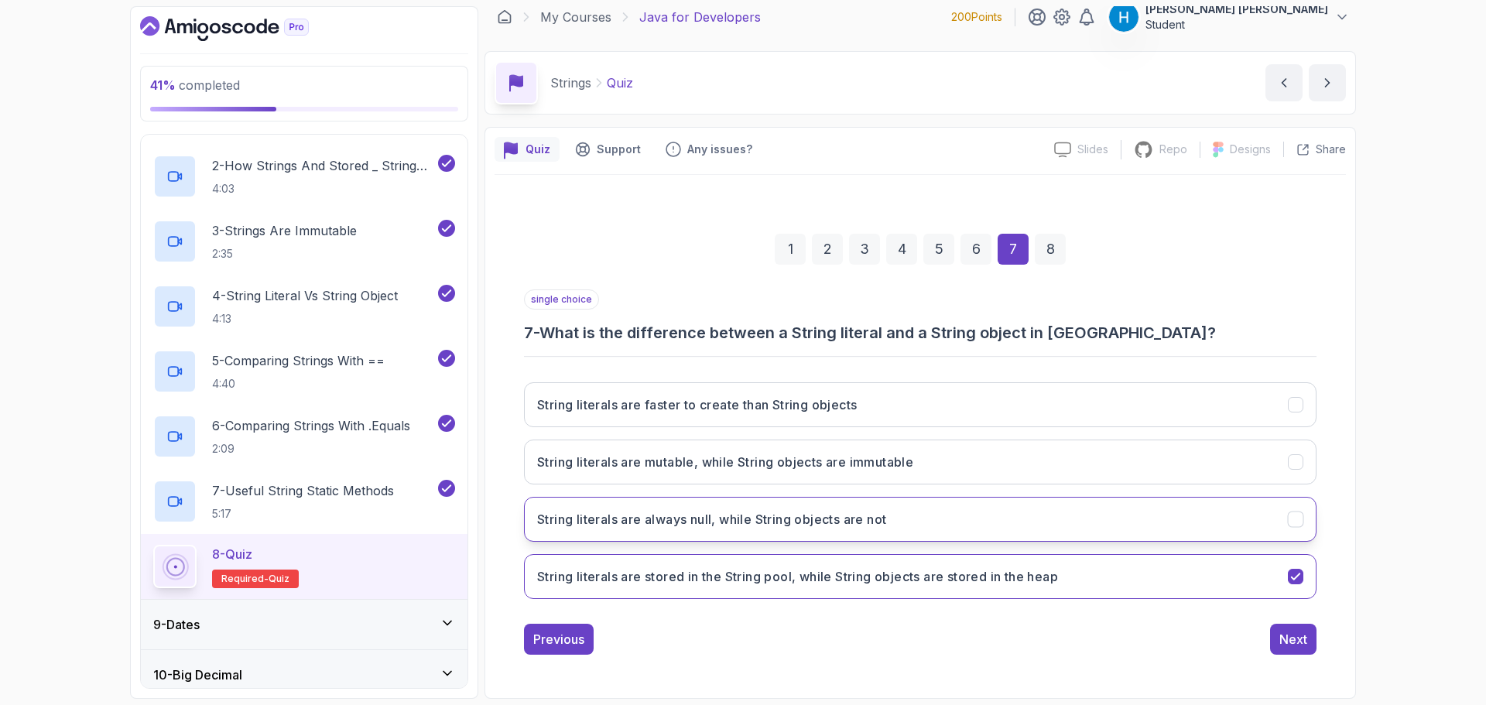
click at [750, 510] on h3 "String literals are always null, while String objects are not" at bounding box center [711, 519] width 349 height 19
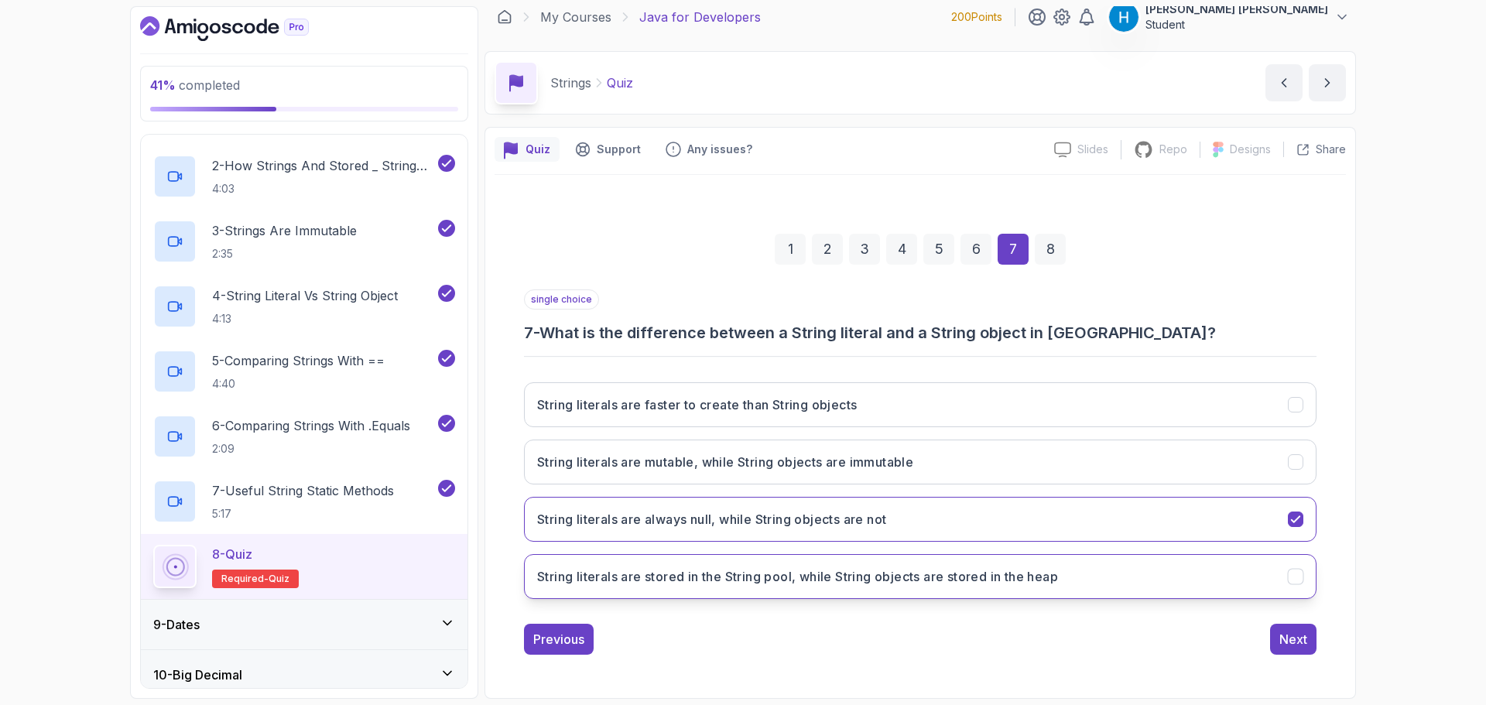
click at [703, 597] on button "String literals are stored in the String pool, while String objects are stored …" at bounding box center [920, 576] width 792 height 45
click at [1276, 642] on button "Next" at bounding box center [1293, 639] width 46 height 31
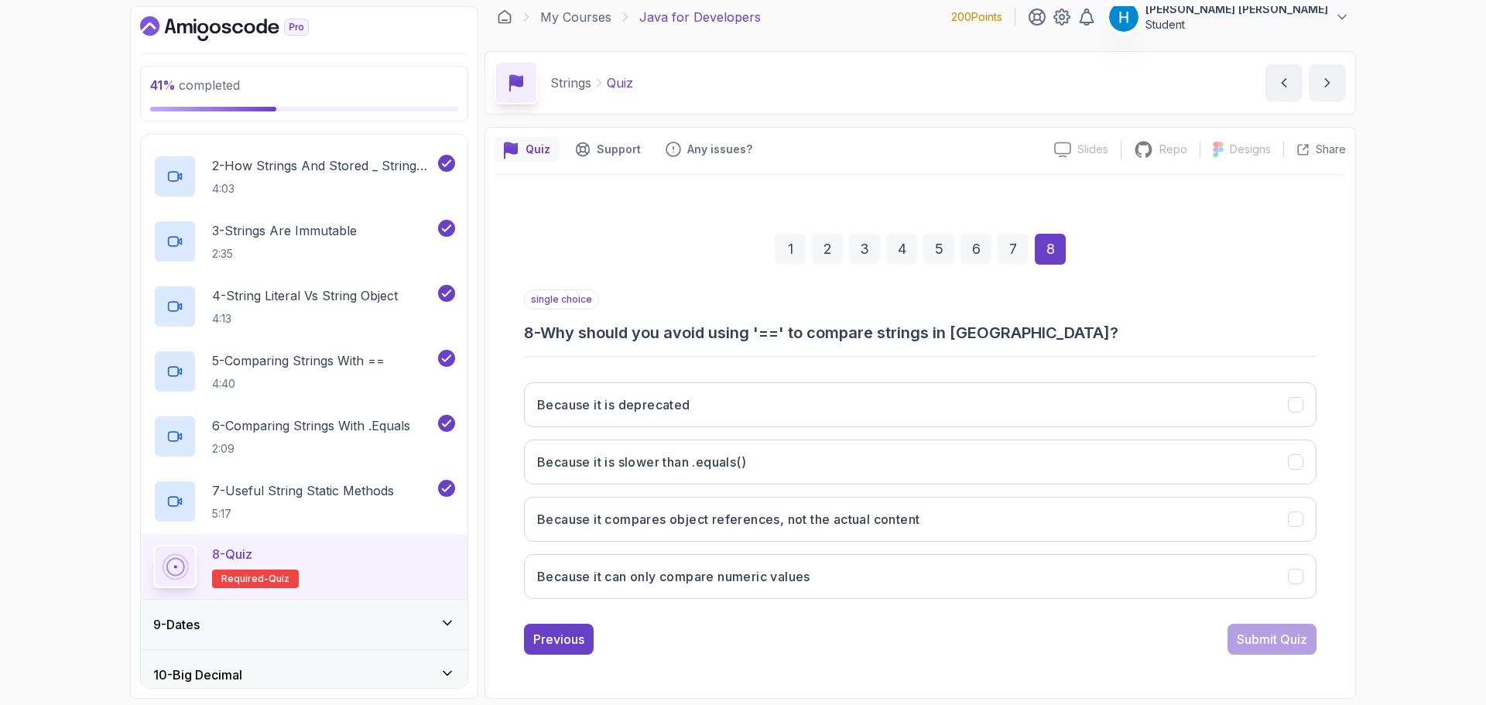
click at [754, 333] on h3 "8 - Why should you avoid using '==' to compare strings in [GEOGRAPHIC_DATA]?" at bounding box center [920, 333] width 792 height 22
click at [761, 332] on h3 "8 - Why should you avoid using '==' to compare strings in [GEOGRAPHIC_DATA]?" at bounding box center [920, 333] width 792 height 22
click at [728, 534] on button "Because it compares object references, not the actual content" at bounding box center [920, 519] width 792 height 45
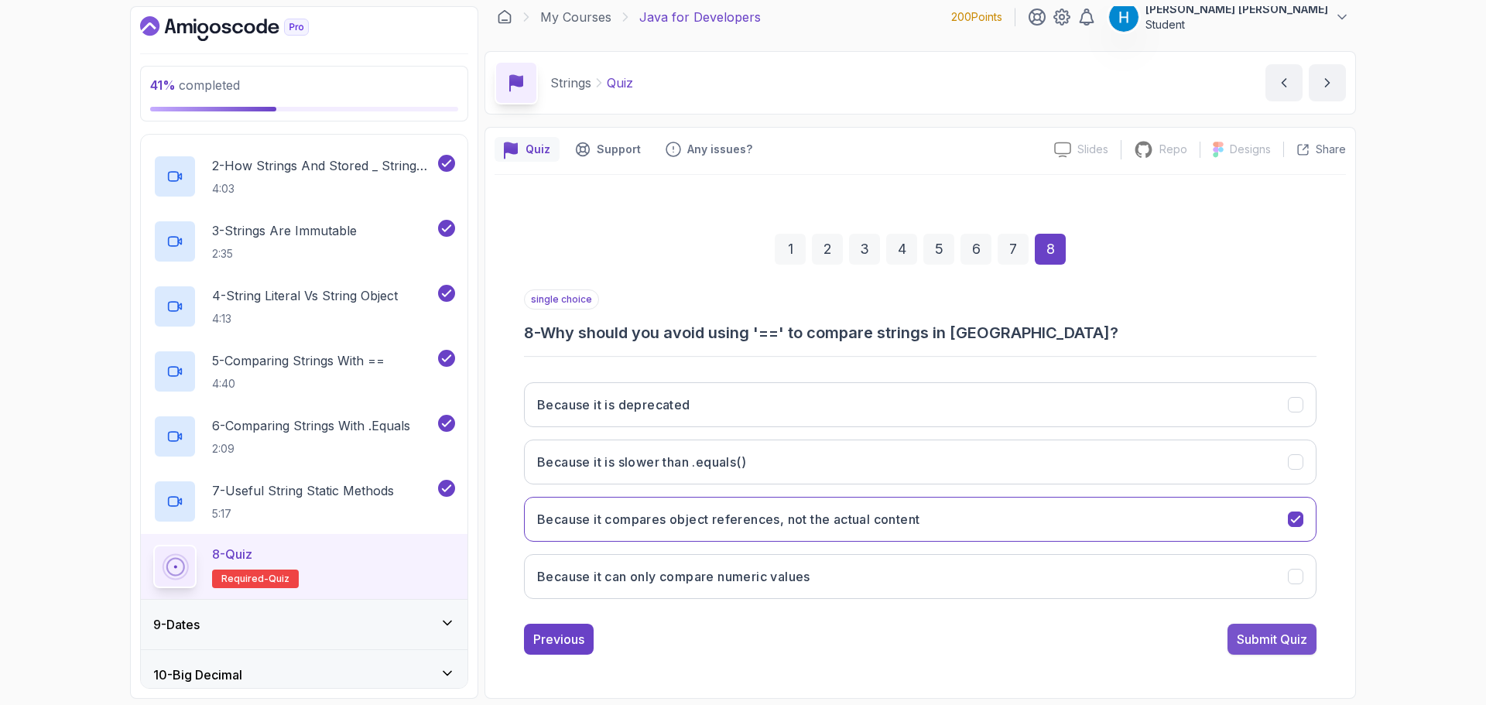
click at [1251, 651] on button "Submit Quiz" at bounding box center [1271, 639] width 89 height 31
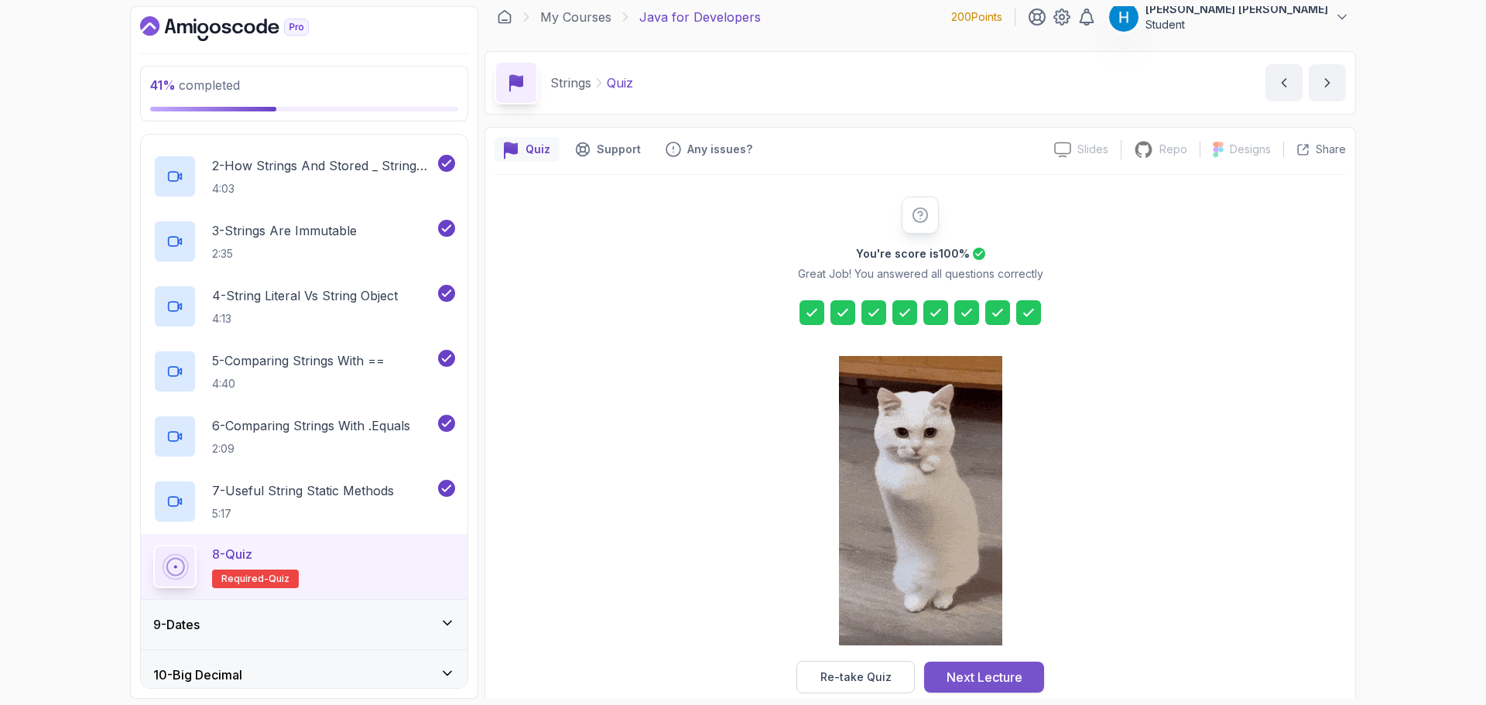
click at [990, 677] on div "Next Lecture" at bounding box center [984, 677] width 76 height 19
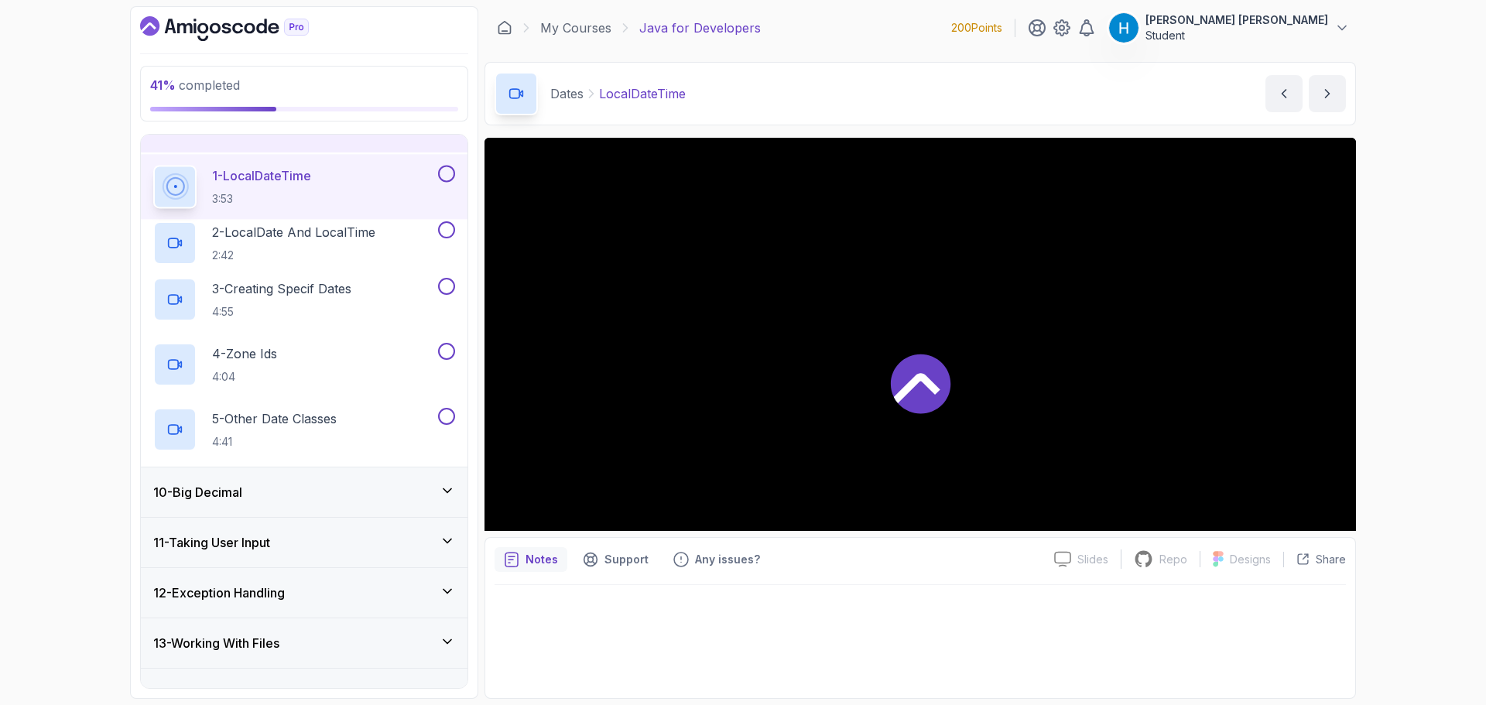
scroll to position [402, 0]
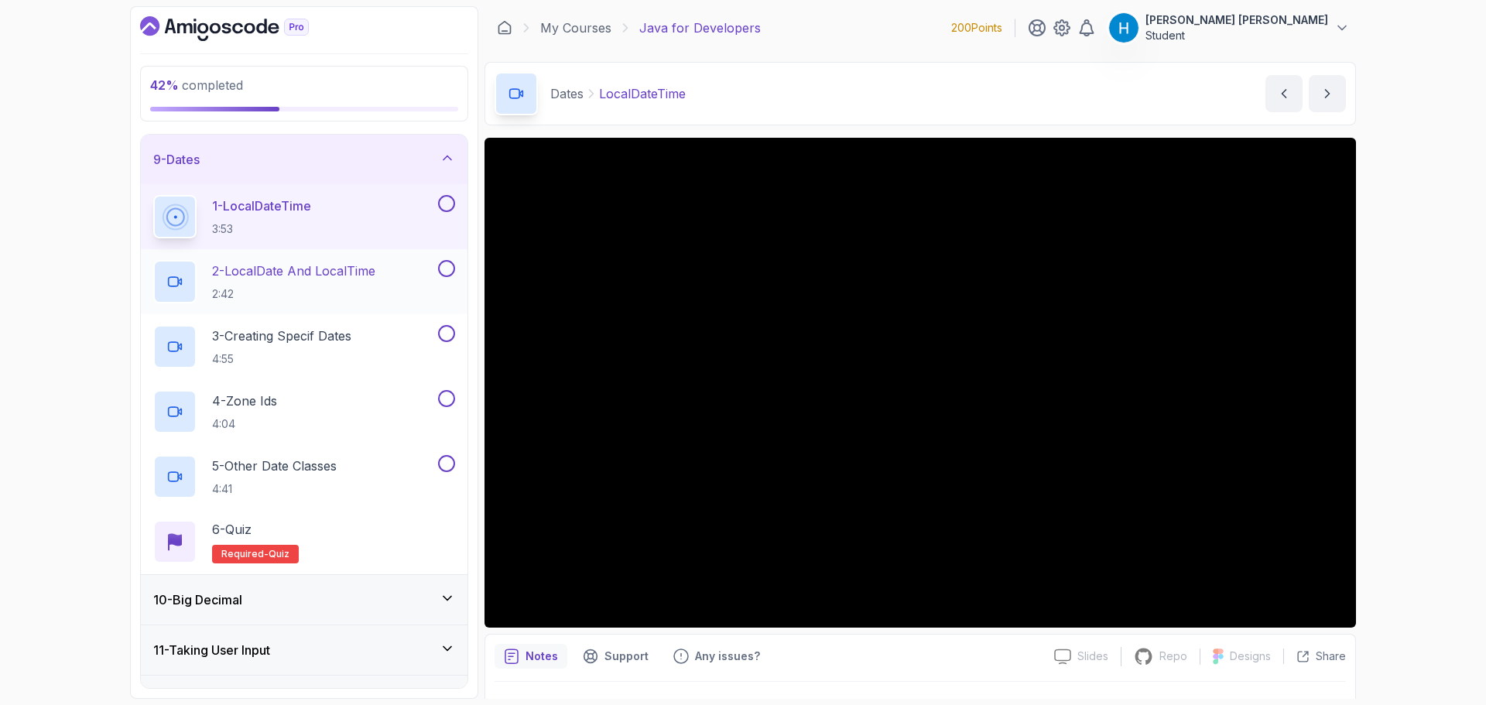
click at [297, 292] on p "2:42" at bounding box center [293, 293] width 163 height 15
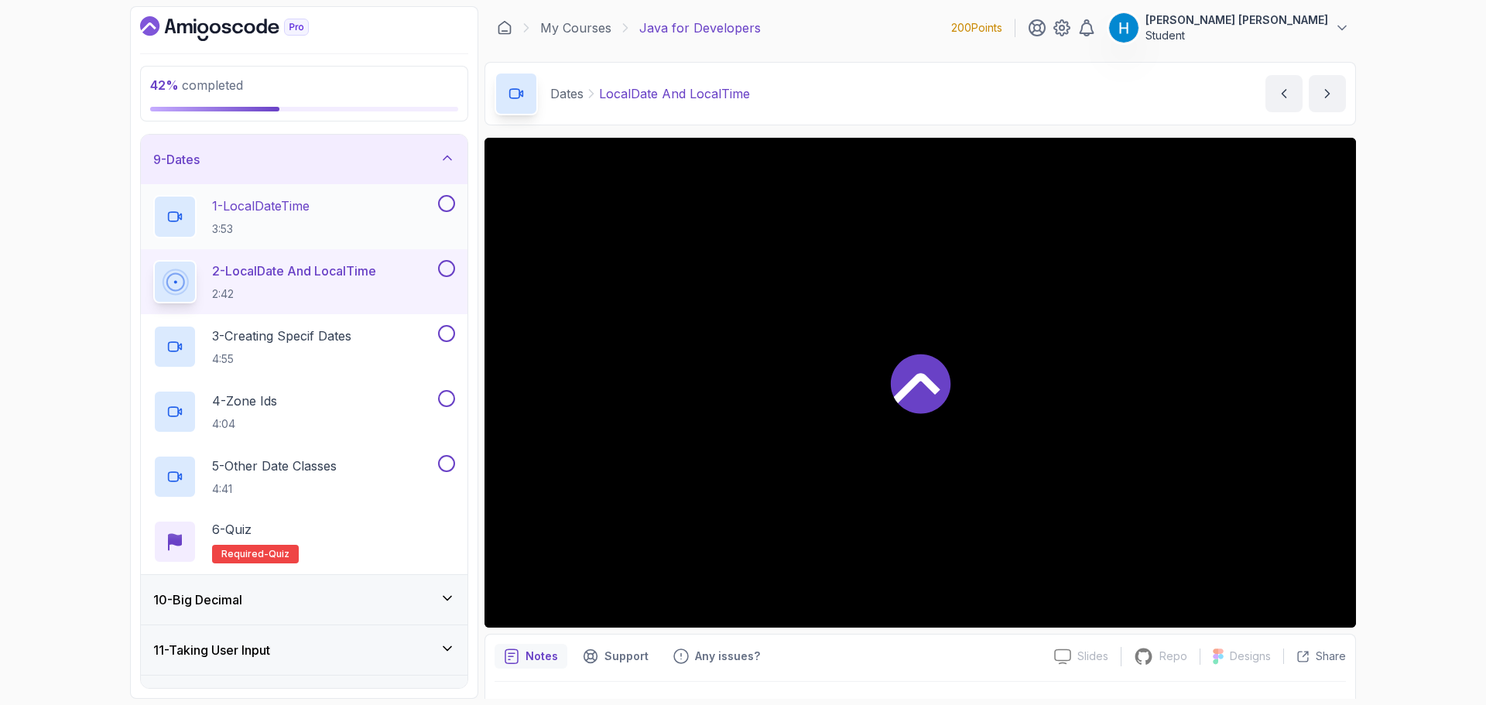
click at [451, 200] on button at bounding box center [446, 203] width 17 height 17
click at [50, 322] on div "42 % completed 1 - Intro 2 - Loops 3 - If Statements 4 - Packages 5 - Access Mo…" at bounding box center [743, 352] width 1486 height 705
click at [437, 268] on div at bounding box center [445, 268] width 20 height 17
click at [364, 348] on div "3 - Creating Specif Dates 4:55" at bounding box center [294, 346] width 282 height 43
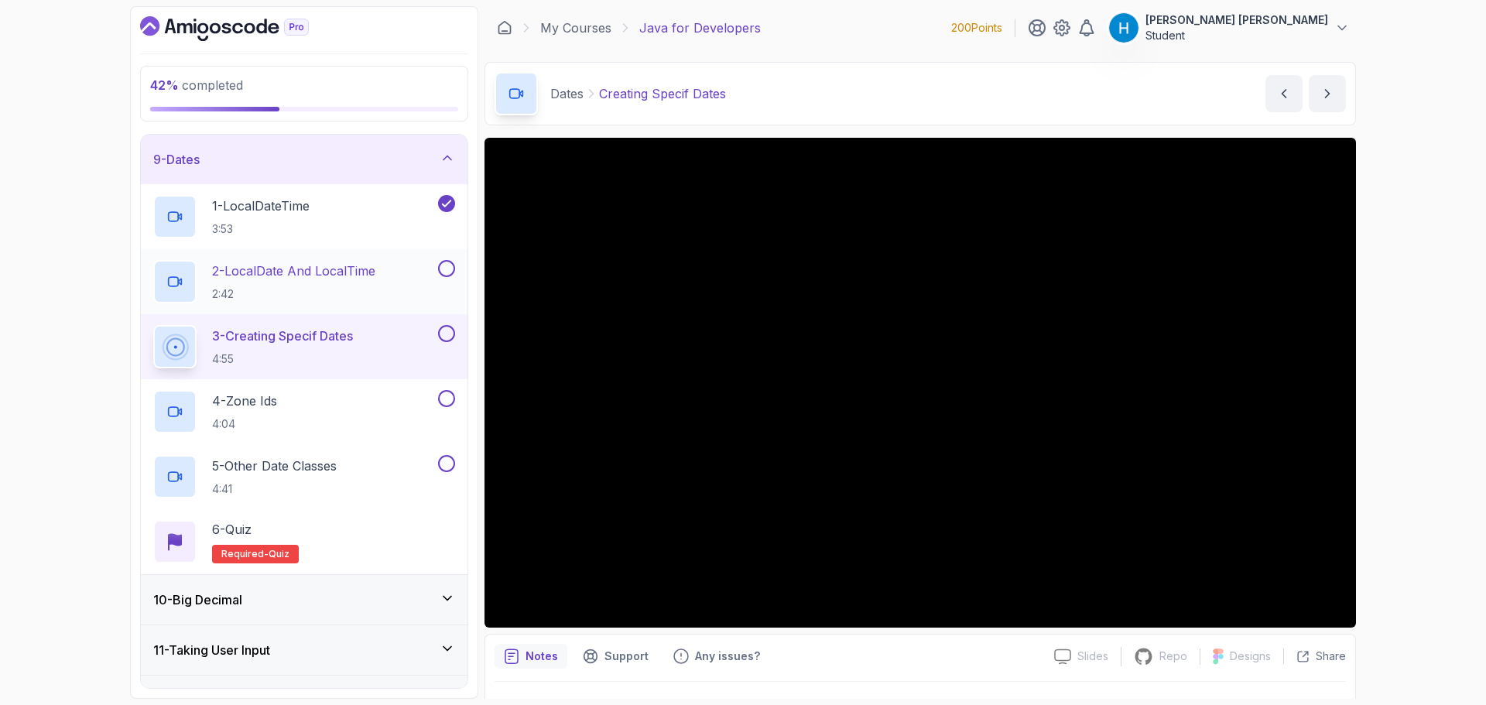
click at [450, 265] on button at bounding box center [446, 268] width 17 height 17
click at [438, 260] on button at bounding box center [446, 268] width 17 height 17
click at [449, 265] on button at bounding box center [446, 268] width 17 height 17
click at [449, 332] on button at bounding box center [446, 333] width 17 height 17
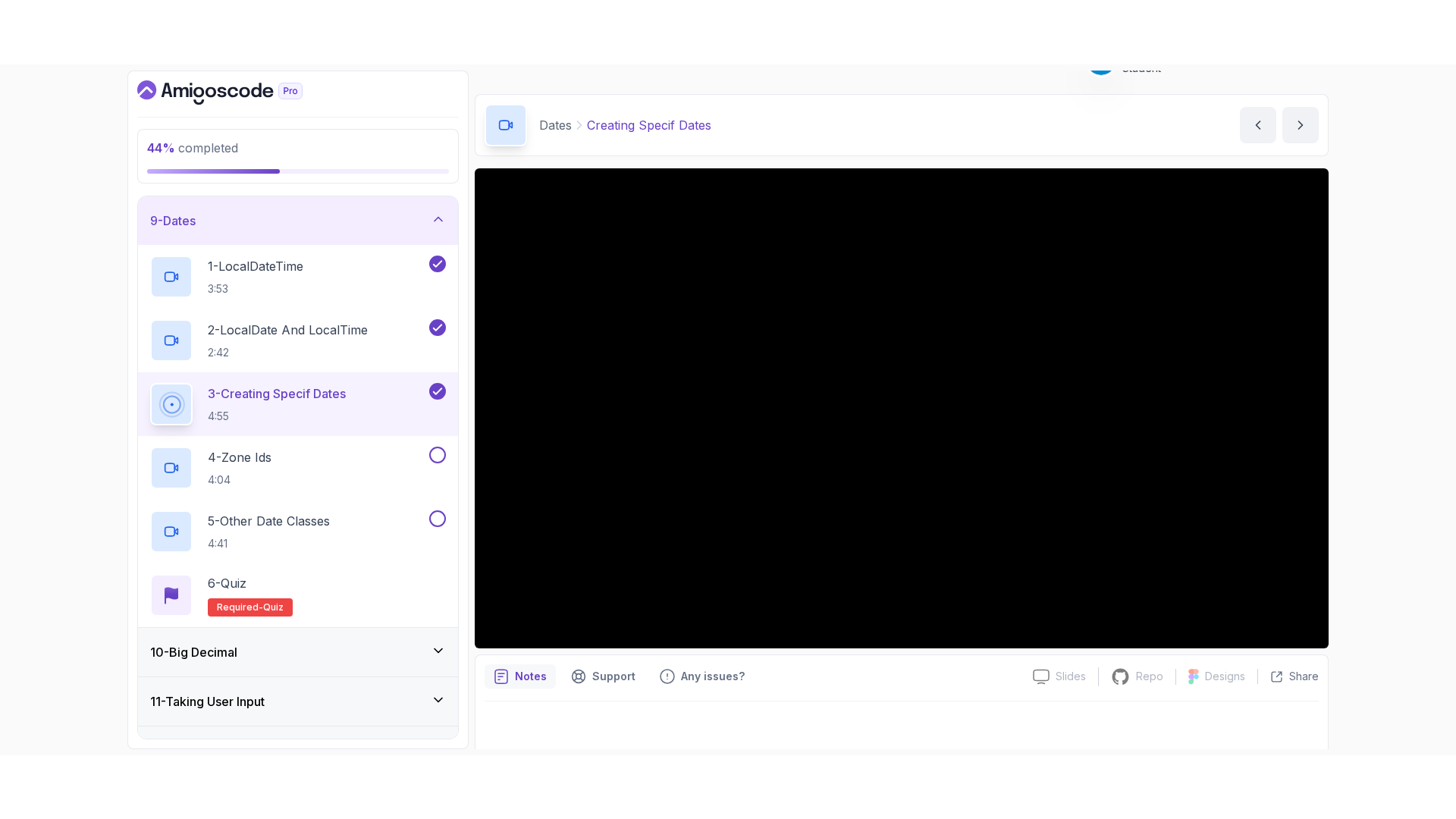
scroll to position [35, 0]
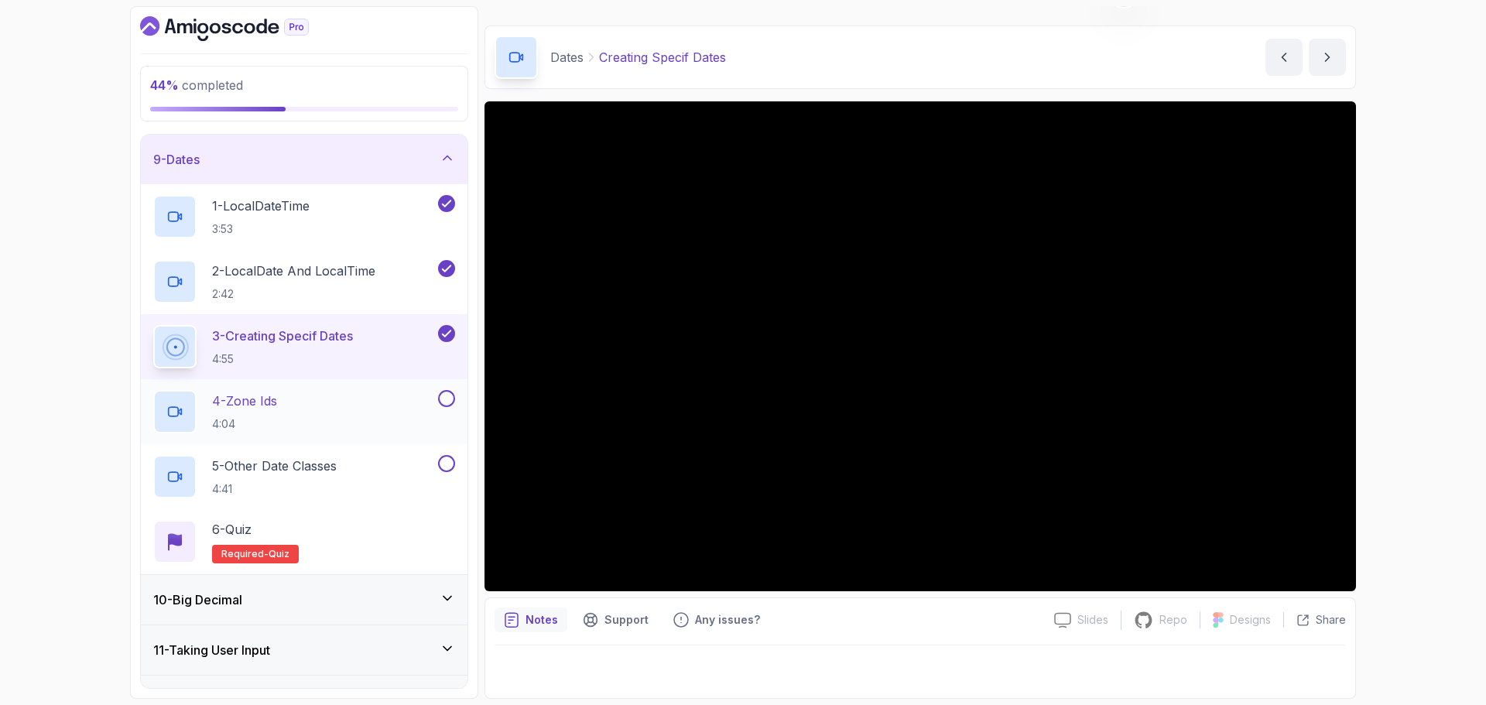
click at [370, 401] on div "4 - Zone Ids 4:04" at bounding box center [294, 411] width 282 height 43
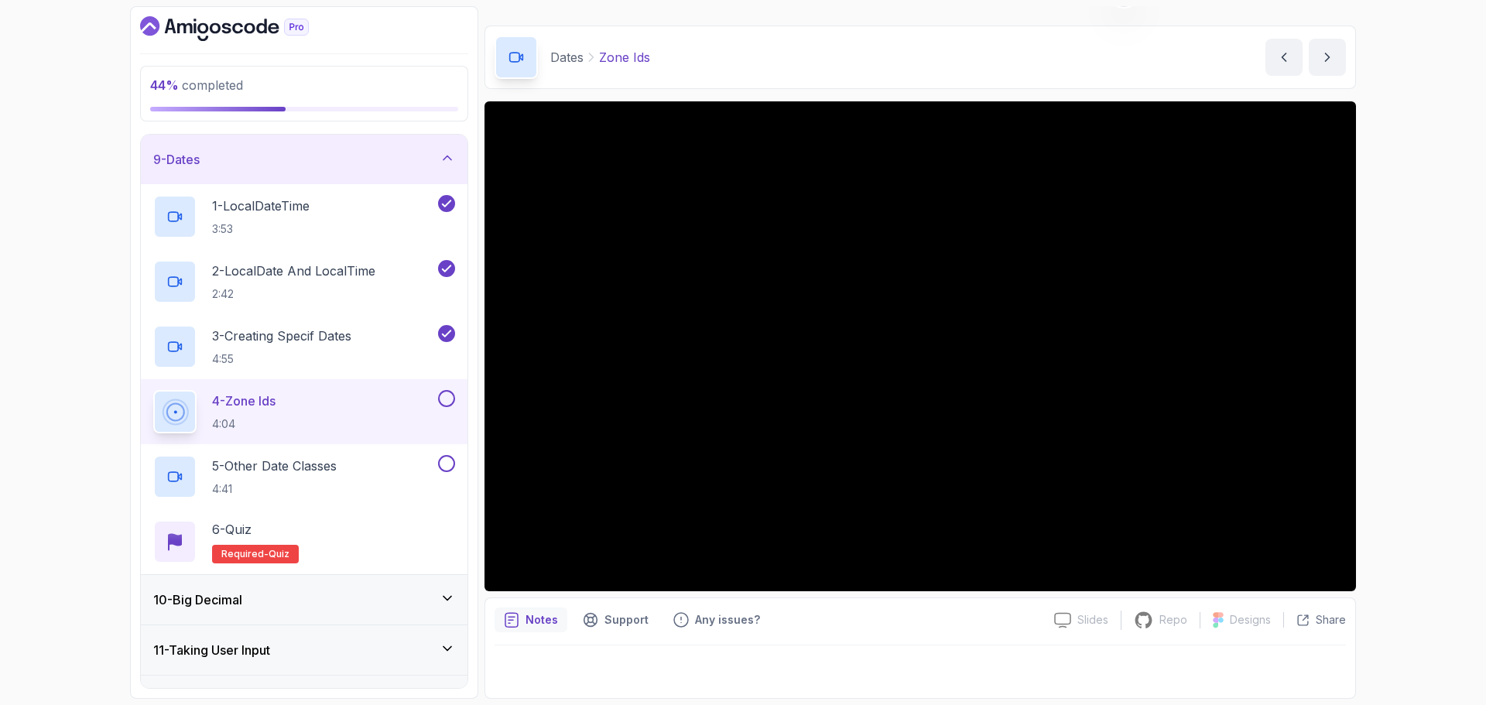
click at [153, 390] on button "4 - Zone Ids 4:04" at bounding box center [304, 411] width 302 height 43
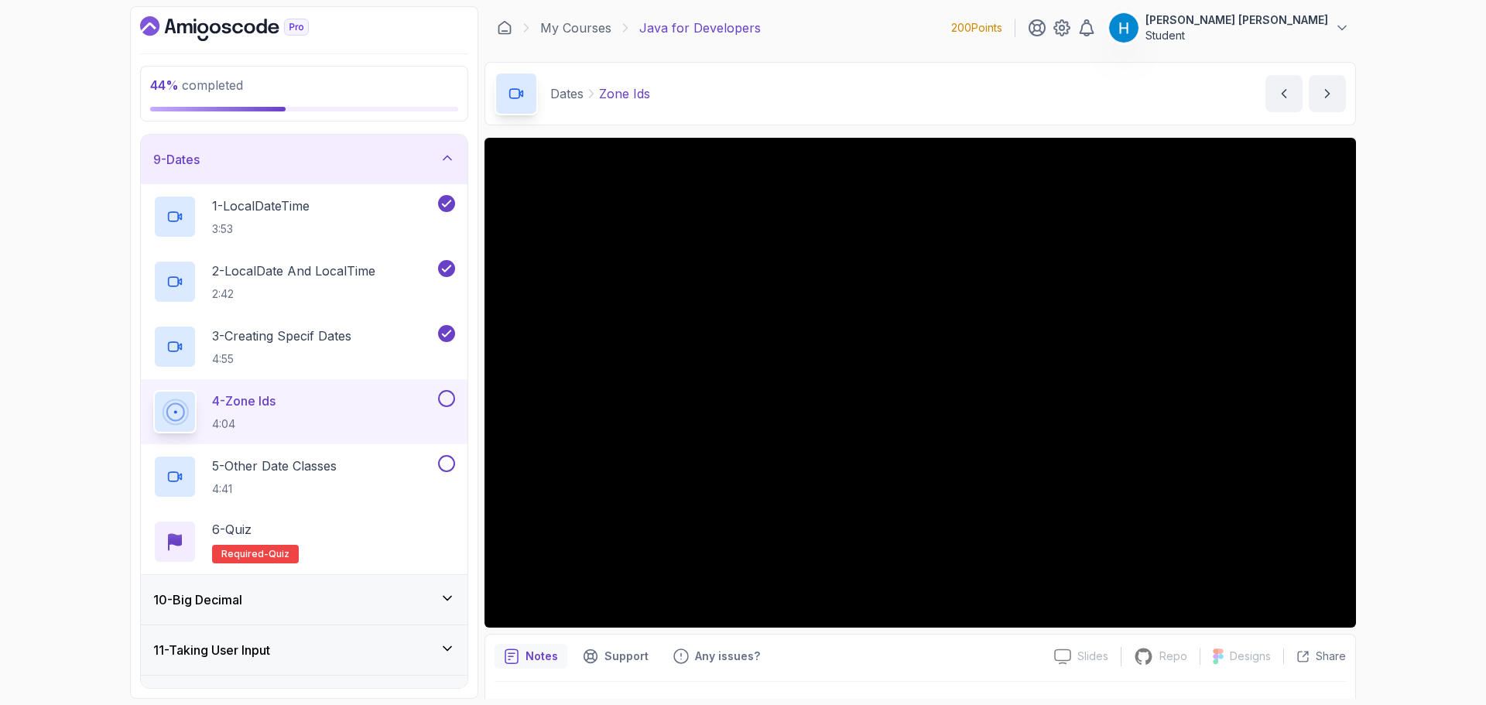
click at [450, 398] on button at bounding box center [446, 398] width 17 height 17
click at [374, 469] on div "5 - Other Date Classes 4:41" at bounding box center [294, 476] width 282 height 43
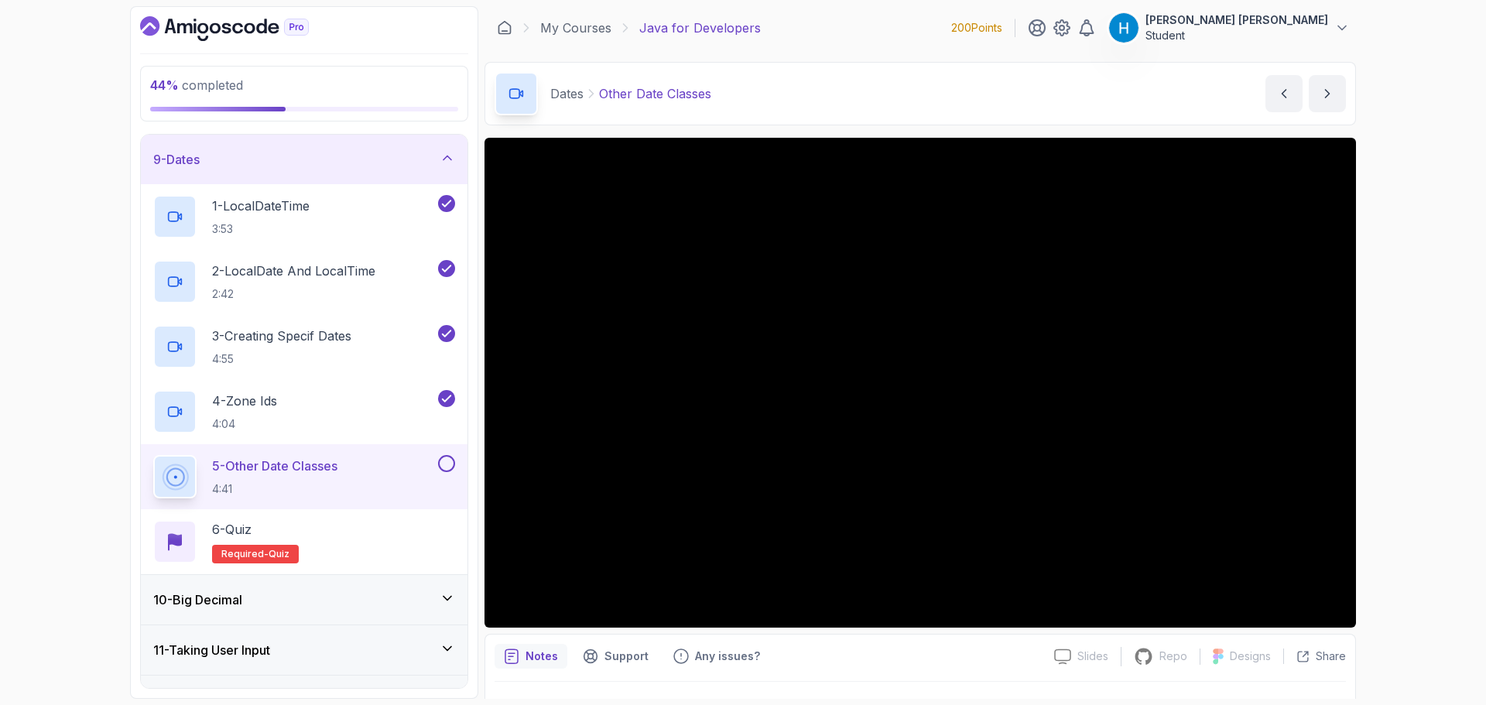
click at [1382, 468] on div "44 % completed 1 - Intro 2 - Loops 3 - If Statements 4 - Packages 5 - Access Mo…" at bounding box center [743, 352] width 1486 height 705
click at [454, 460] on button at bounding box center [446, 463] width 17 height 17
click at [1381, 223] on div "45 % completed 1 - Intro 2 - Loops 3 - If Statements 4 - Packages 5 - Access Mo…" at bounding box center [743, 352] width 1486 height 705
click at [397, 551] on div "6 - Quiz Required- quiz" at bounding box center [304, 541] width 302 height 43
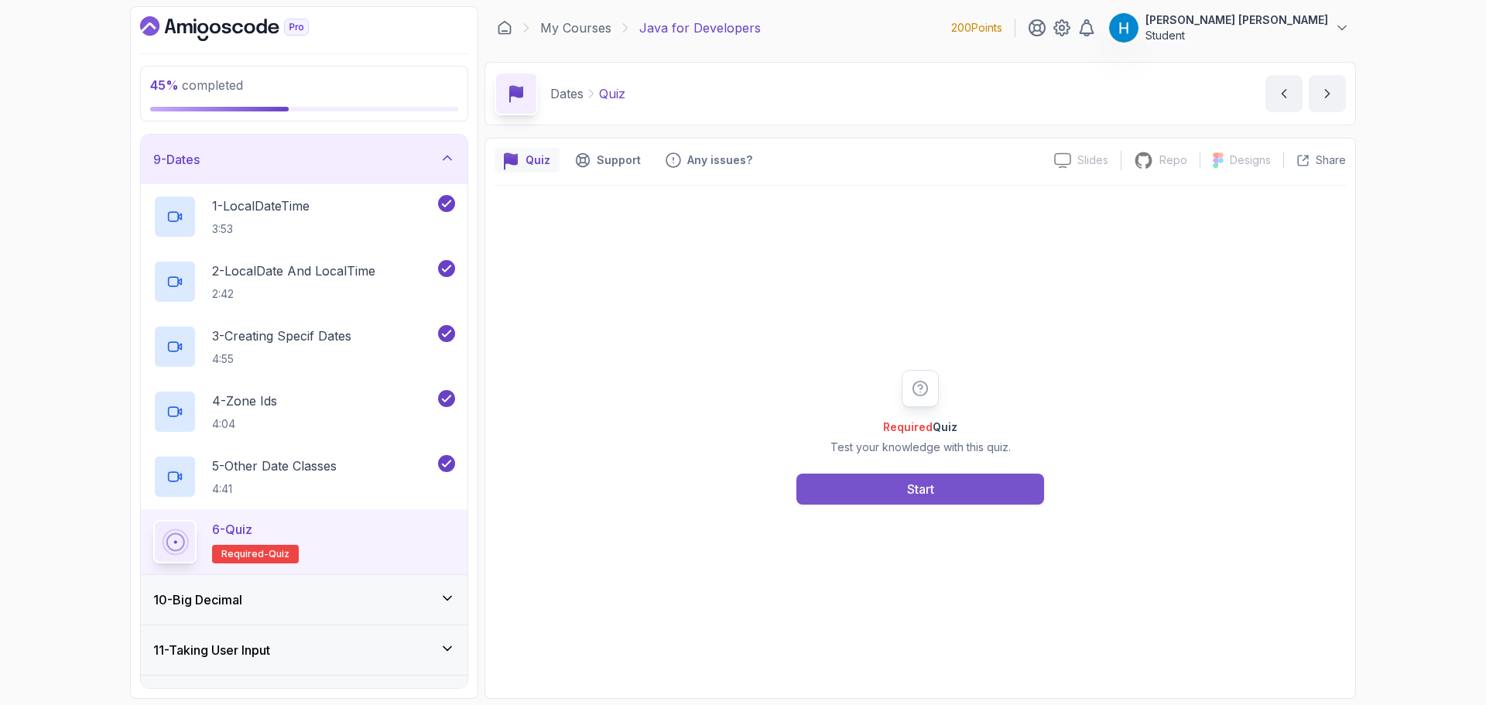
click at [905, 495] on button "Start" at bounding box center [920, 489] width 248 height 31
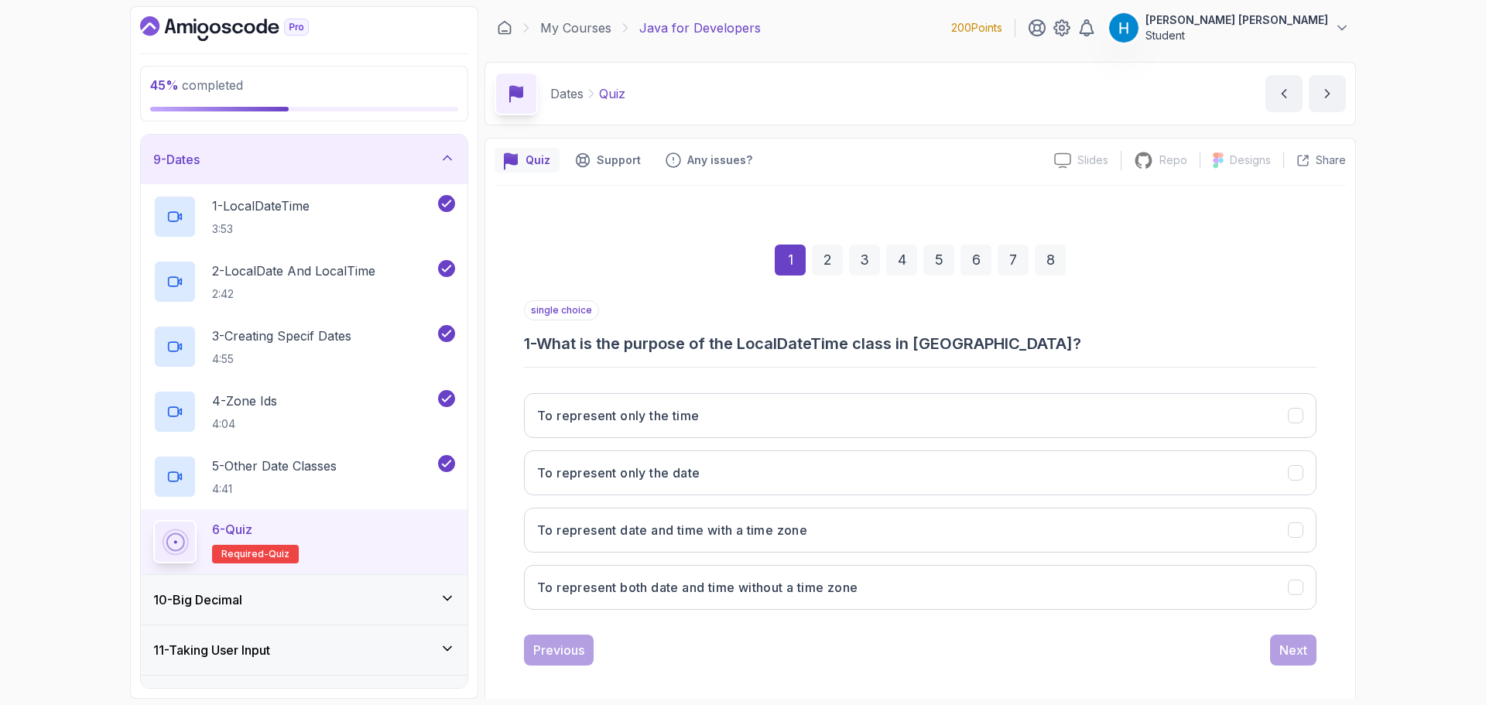
click at [559, 344] on h3 "1 - What is the purpose of the LocalDateTime class in [GEOGRAPHIC_DATA]?" at bounding box center [920, 344] width 792 height 22
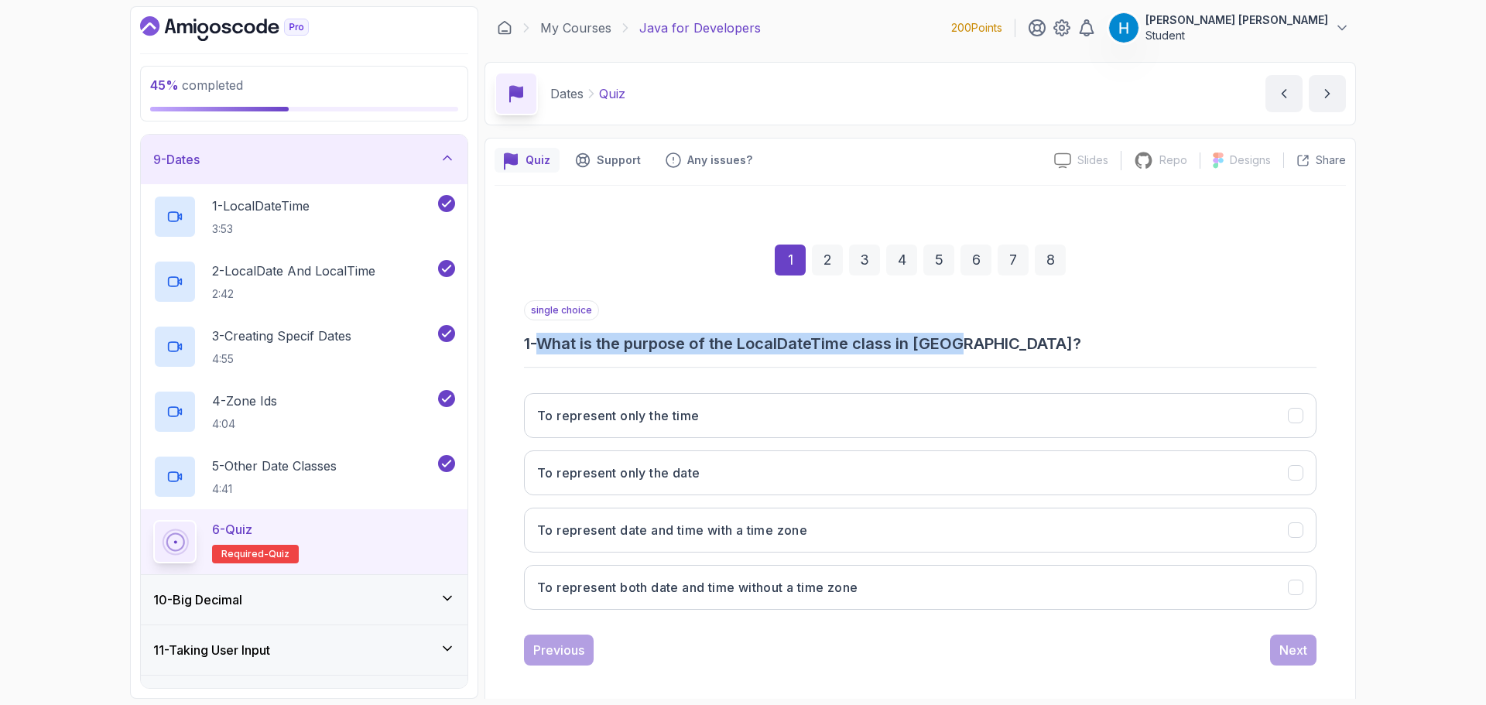
drag, startPoint x: 559, startPoint y: 344, endPoint x: 955, endPoint y: 338, distance: 396.2
click at [955, 338] on h3 "1 - What is the purpose of the LocalDateTime class in [GEOGRAPHIC_DATA]?" at bounding box center [920, 344] width 792 height 22
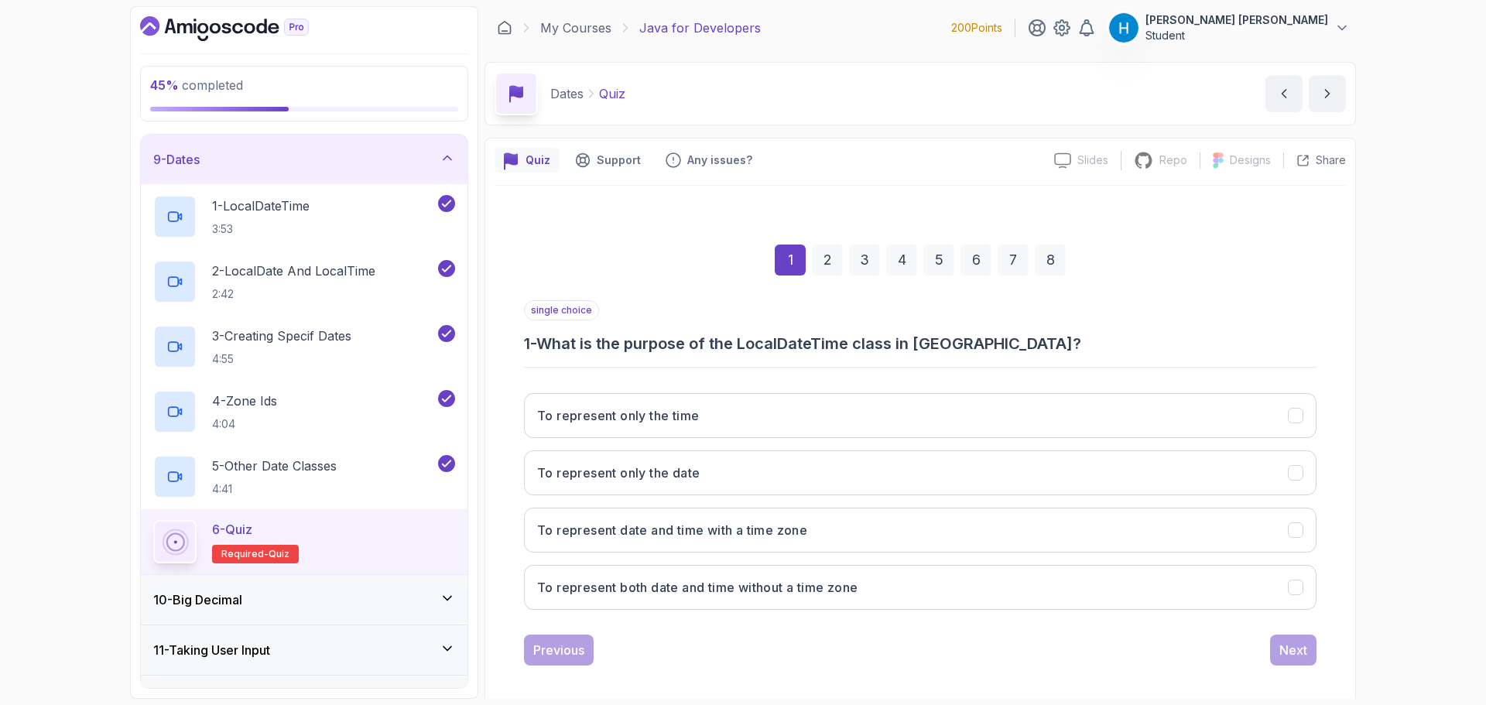
click at [764, 342] on h3 "1 - What is the purpose of the LocalDateTime class in [GEOGRAPHIC_DATA]?" at bounding box center [920, 344] width 792 height 22
drag, startPoint x: 764, startPoint y: 342, endPoint x: 809, endPoint y: 337, distance: 45.9
click at [809, 337] on h3 "1 - What is the purpose of the LocalDateTime class in [GEOGRAPHIC_DATA]?" at bounding box center [920, 344] width 792 height 22
click at [740, 541] on button "To represent date and time with a time zone" at bounding box center [920, 530] width 792 height 45
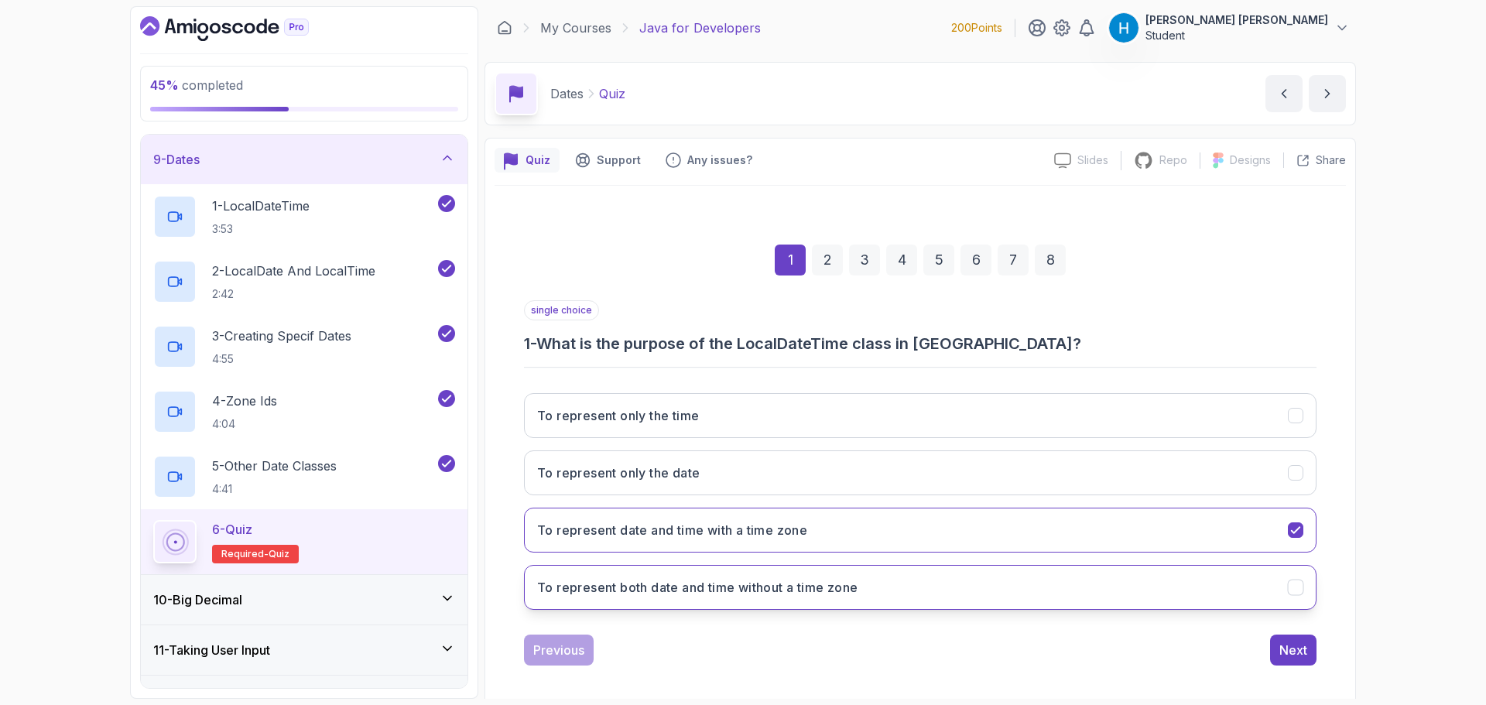
click at [754, 588] on h3 "To represent both date and time without a time zone" at bounding box center [697, 587] width 320 height 19
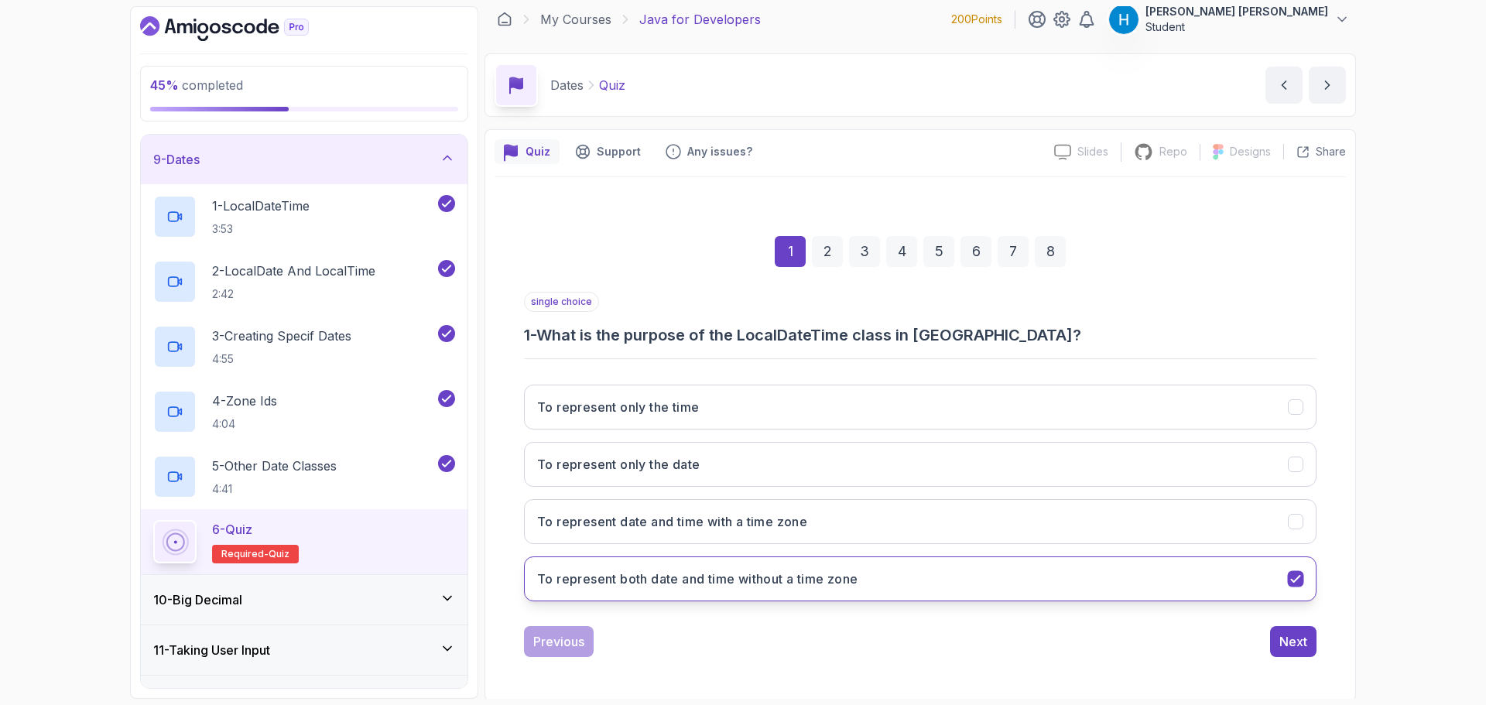
scroll to position [11, 0]
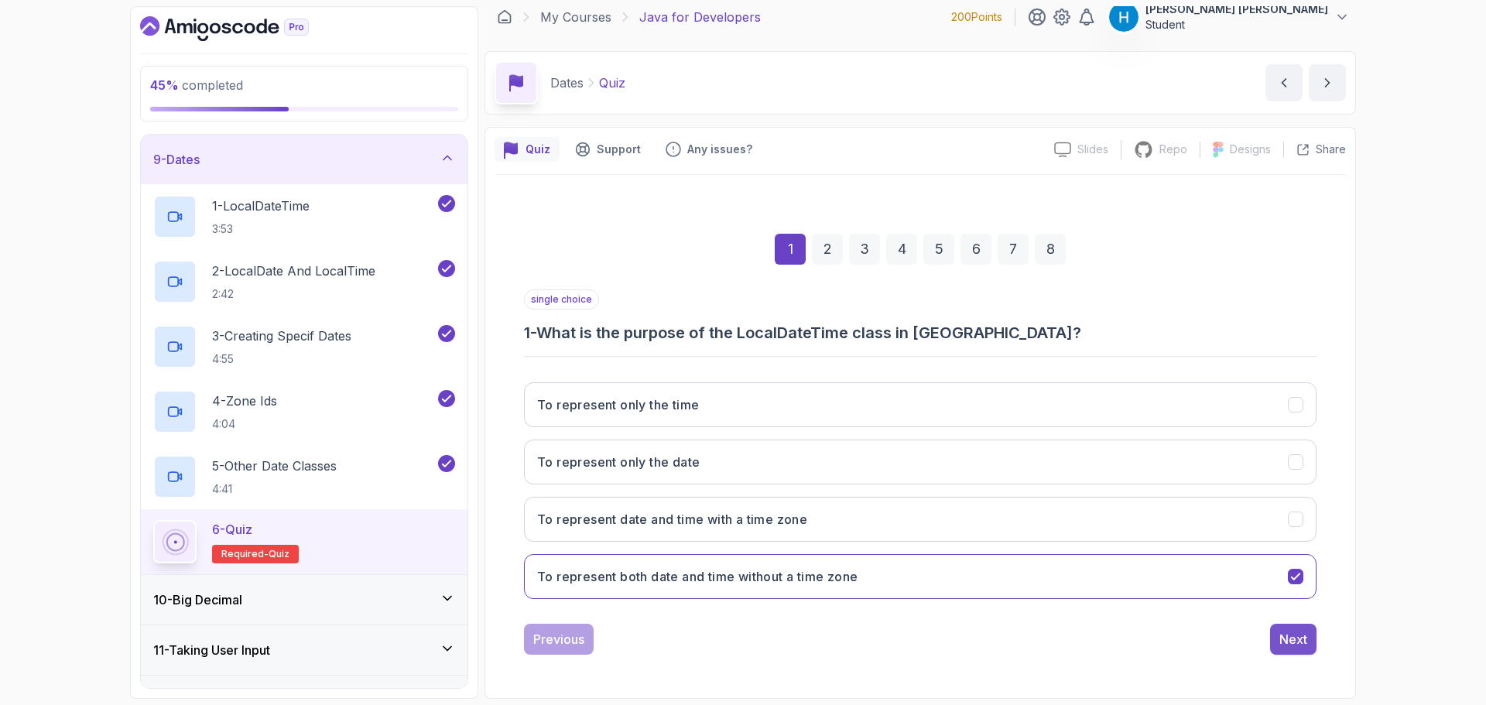
click at [1295, 637] on div "Next" at bounding box center [1293, 639] width 28 height 19
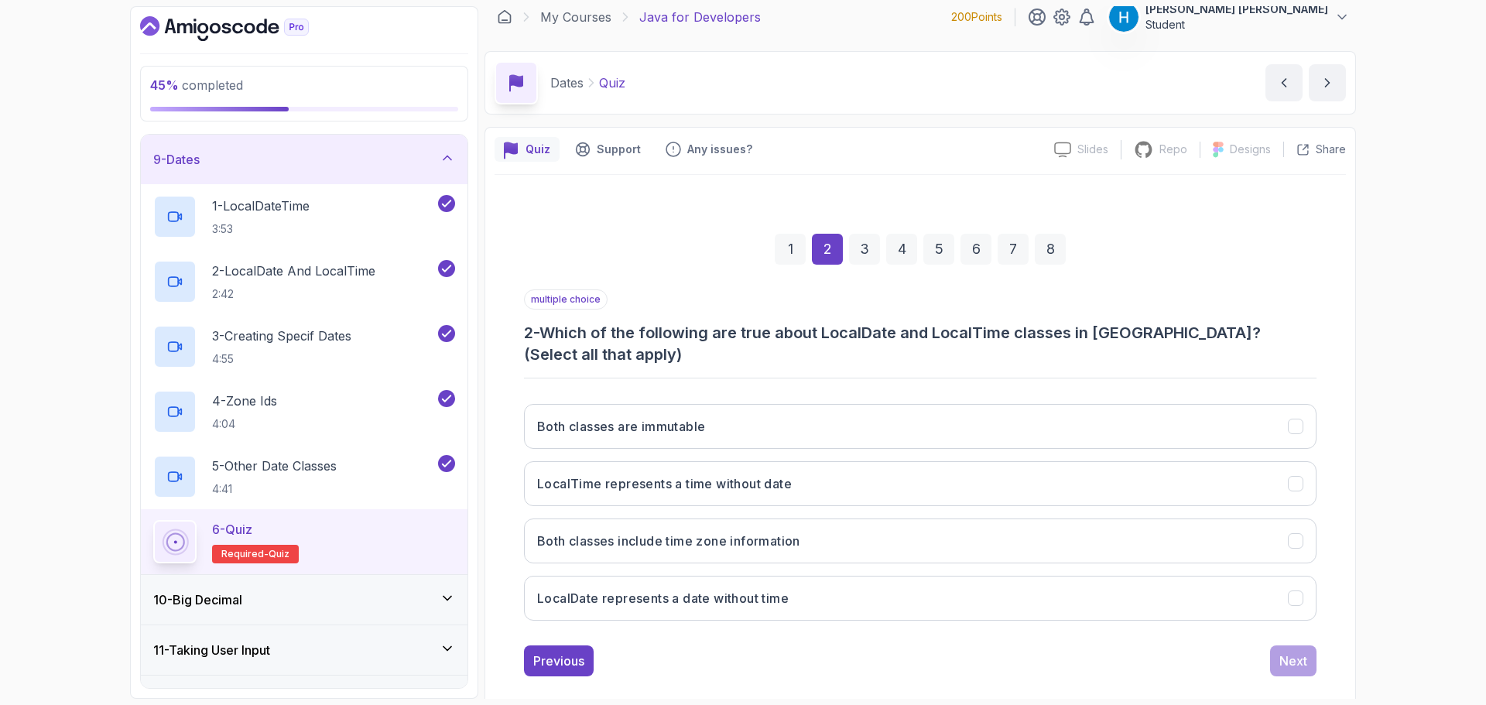
click at [546, 327] on h3 "2 - Which of the following are true about LocalDate and LocalTime classes in [G…" at bounding box center [920, 343] width 792 height 43
drag, startPoint x: 546, startPoint y: 327, endPoint x: 1068, endPoint y: 337, distance: 521.6
click at [1068, 337] on h3 "2 - Which of the following are true about LocalDate and LocalTime classes in [G…" at bounding box center [920, 343] width 792 height 43
click at [775, 474] on h3 "LocalTime represents a time without date" at bounding box center [664, 483] width 255 height 19
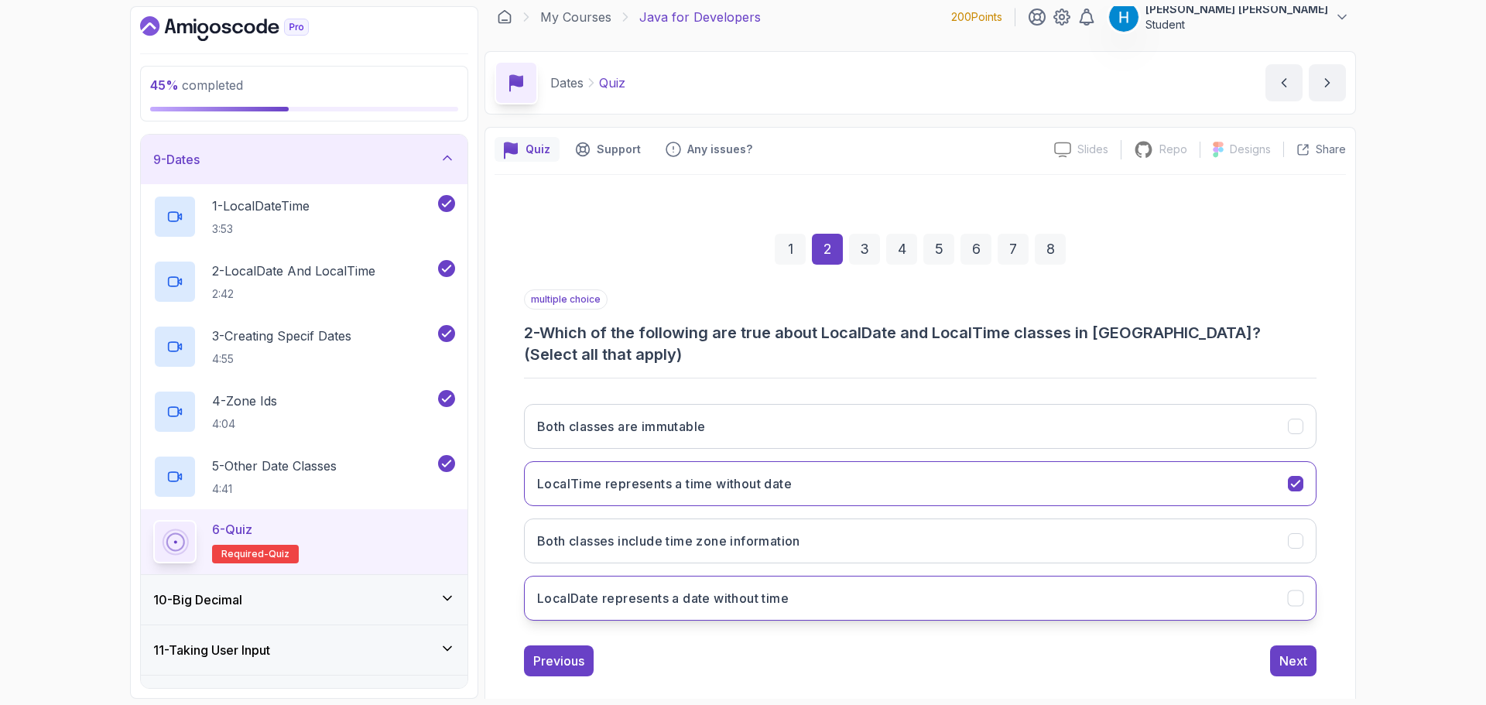
click at [698, 589] on h3 "LocalDate represents a date without time" at bounding box center [662, 598] width 251 height 19
click at [759, 416] on button "Both classes are immutable" at bounding box center [920, 426] width 792 height 45
click at [943, 404] on button "Both classes are immutable" at bounding box center [920, 426] width 792 height 45
click at [1298, 419] on icon "Both classes are immutable" at bounding box center [1295, 426] width 15 height 15
click at [1295, 423] on icon "Both classes are immutable" at bounding box center [1295, 426] width 9 height 6
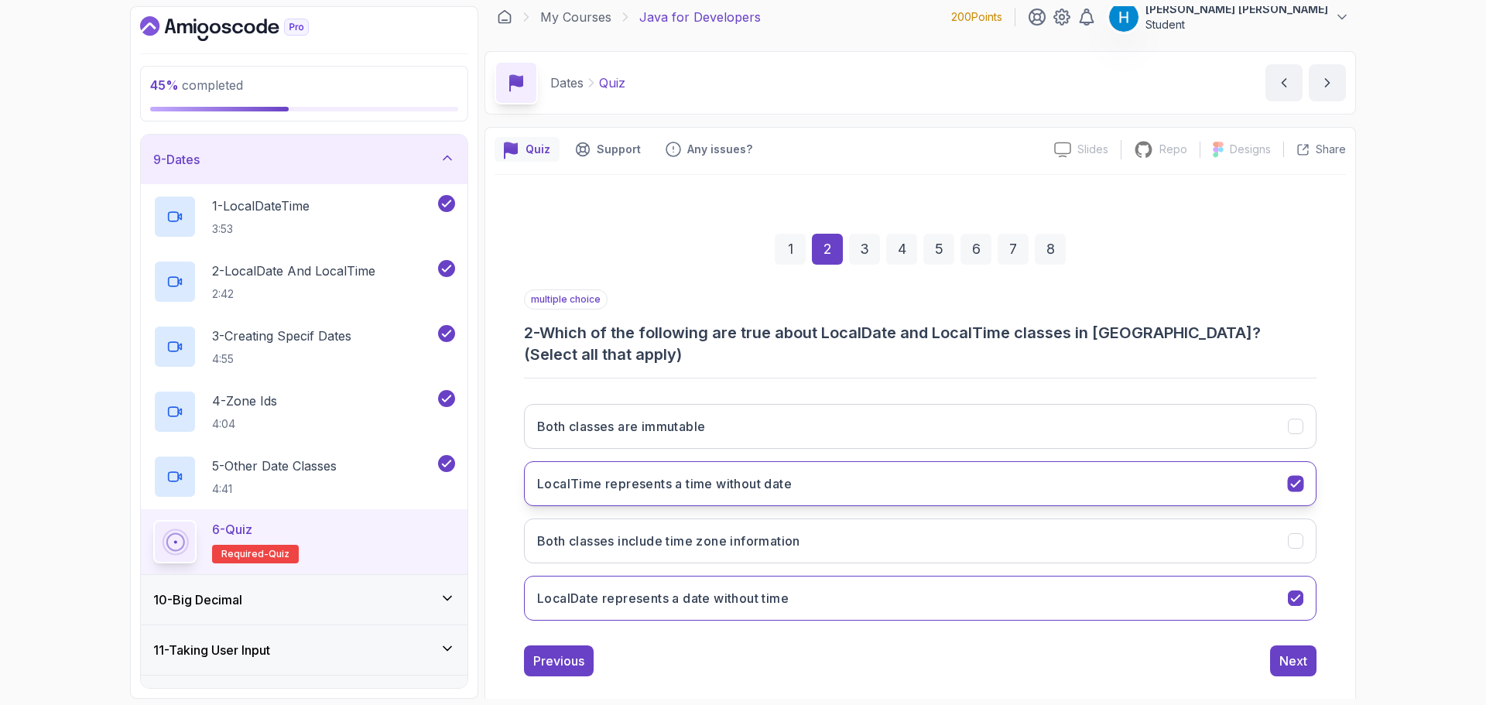
click at [1288, 476] on div "LocalTime represents a time without date" at bounding box center [1296, 484] width 16 height 16
click at [1297, 477] on icon "LocalTime represents a time without date" at bounding box center [1295, 484] width 15 height 15
click at [1297, 419] on icon "Both classes are immutable" at bounding box center [1295, 426] width 15 height 15
click at [1291, 652] on div "Next" at bounding box center [1293, 661] width 28 height 19
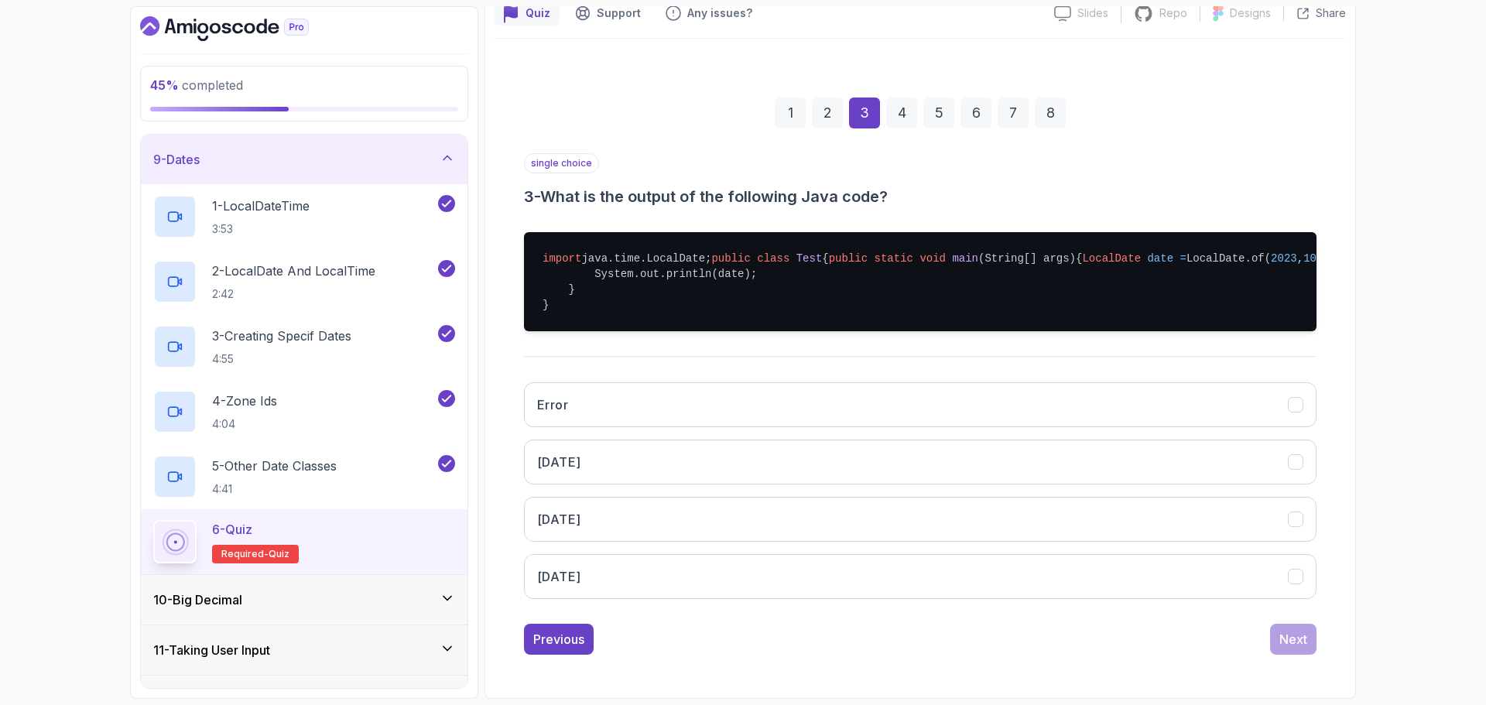
scroll to position [166, 0]
click at [658, 292] on pre "import java.time.LocalDate; public class Test { public static void main (String…" at bounding box center [920, 281] width 792 height 99
click at [713, 286] on pre "import java.time.LocalDate; public class Test { public static void main (String…" at bounding box center [920, 281] width 792 height 99
drag, startPoint x: 713, startPoint y: 286, endPoint x: 775, endPoint y: 286, distance: 62.7
click at [775, 286] on pre "import java.time.LocalDate; public class Test { public static void main (String…" at bounding box center [920, 281] width 792 height 99
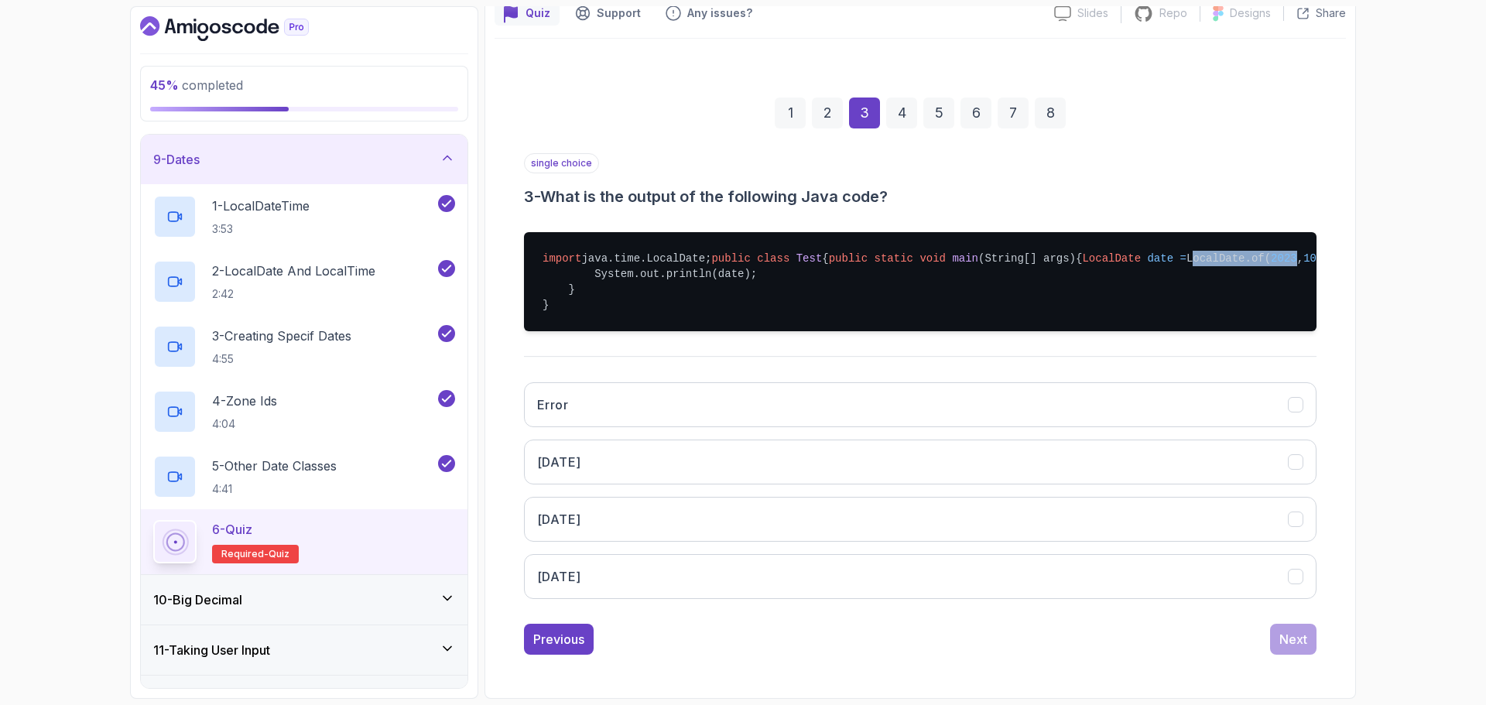
click at [1271, 265] on span "2023" at bounding box center [1284, 258] width 26 height 12
click at [707, 542] on button "[DATE]" at bounding box center [920, 519] width 792 height 45
click at [1307, 655] on button "Next" at bounding box center [1293, 639] width 46 height 31
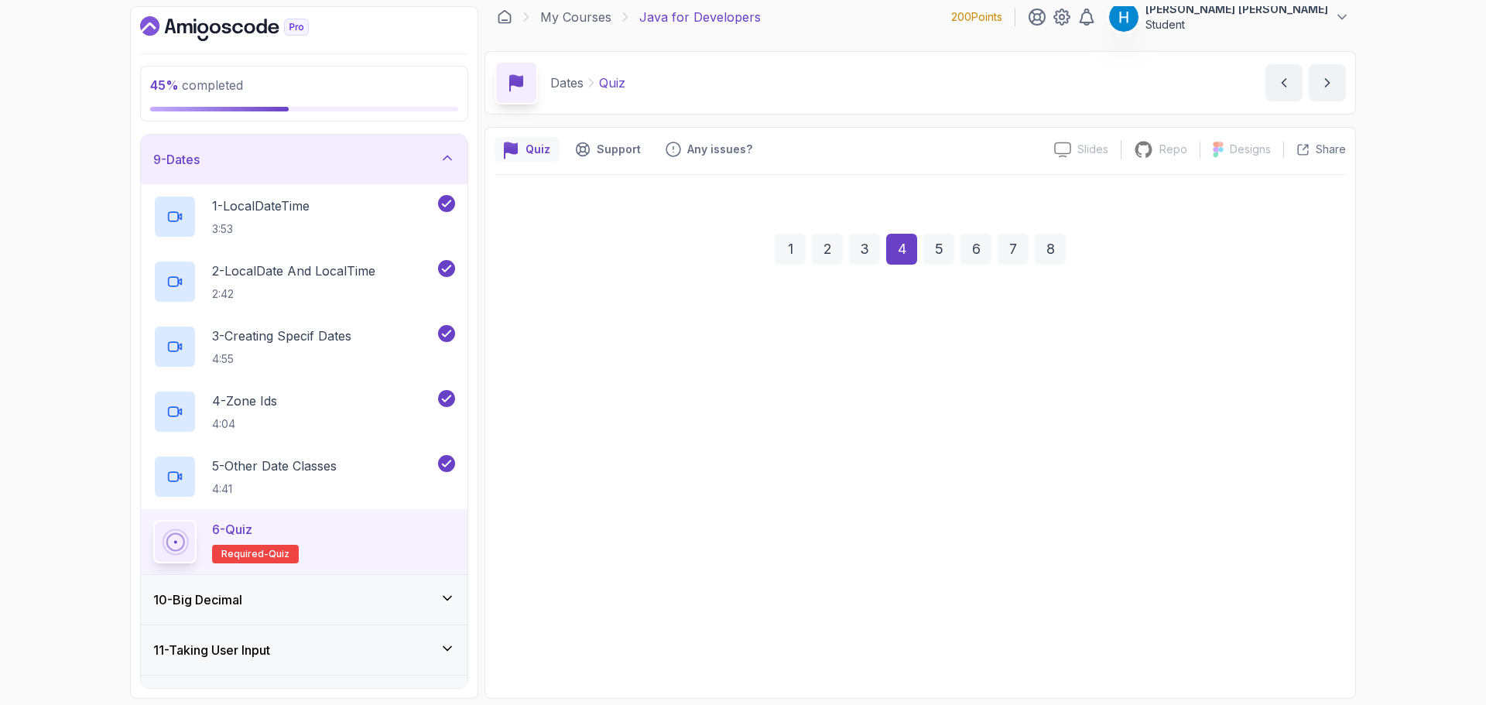
scroll to position [11, 0]
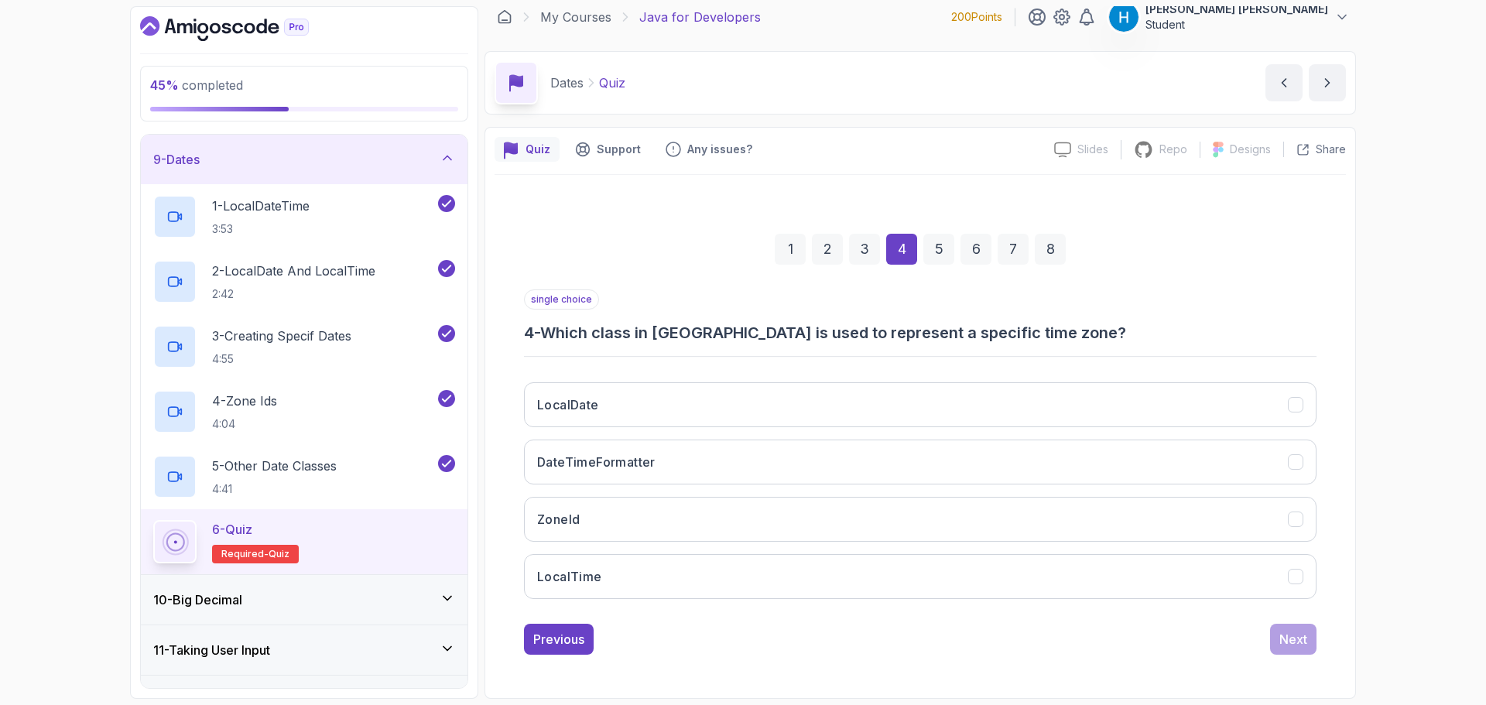
click at [577, 336] on h3 "4 - Which class in [GEOGRAPHIC_DATA] is used to represent a specific time zone?" at bounding box center [920, 333] width 792 height 22
drag, startPoint x: 577, startPoint y: 336, endPoint x: 726, endPoint y: 335, distance: 148.6
click at [726, 335] on h3 "4 - Which class in [GEOGRAPHIC_DATA] is used to represent a specific time zone?" at bounding box center [920, 333] width 792 height 22
click at [728, 339] on h3 "4 - Which class in [GEOGRAPHIC_DATA] is used to represent a specific time zone?" at bounding box center [920, 333] width 792 height 22
click at [1011, 342] on h3 "4 - Which class in [GEOGRAPHIC_DATA] is used to represent a specific time zone?" at bounding box center [920, 333] width 792 height 22
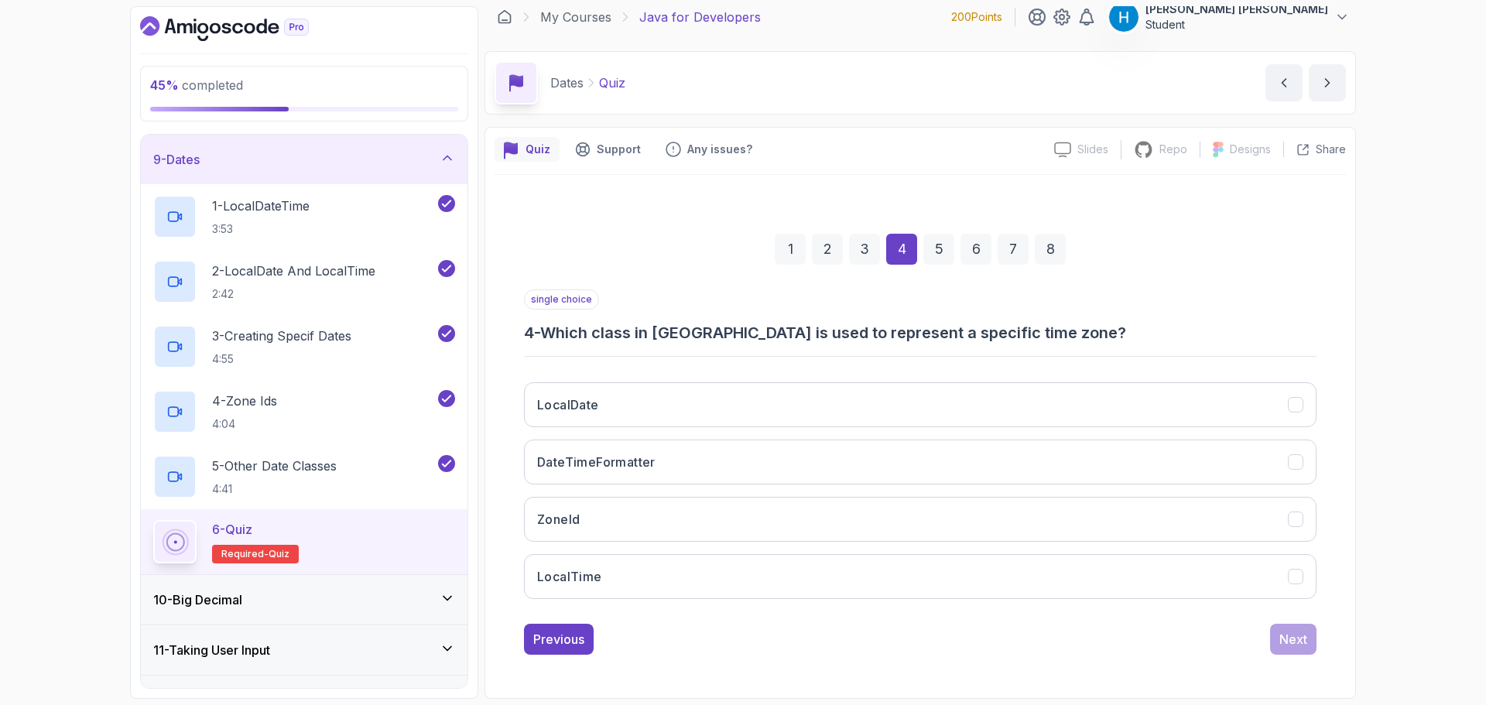
click at [557, 327] on h3 "4 - Which class in [GEOGRAPHIC_DATA] is used to represent a specific time zone?" at bounding box center [920, 333] width 792 height 22
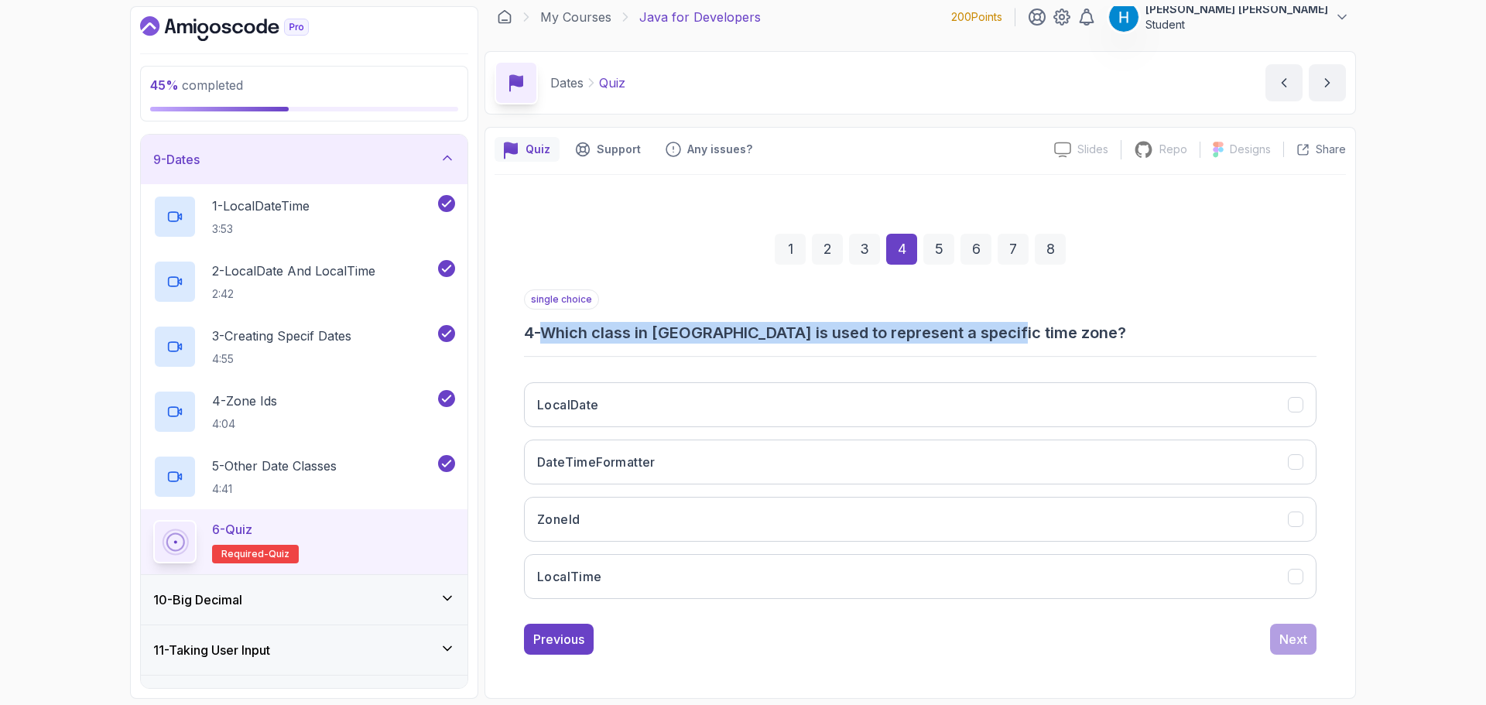
drag, startPoint x: 557, startPoint y: 327, endPoint x: 1004, endPoint y: 335, distance: 446.6
click at [1004, 335] on h3 "4 - Which class in [GEOGRAPHIC_DATA] is used to represent a specific time zone?" at bounding box center [920, 333] width 792 height 22
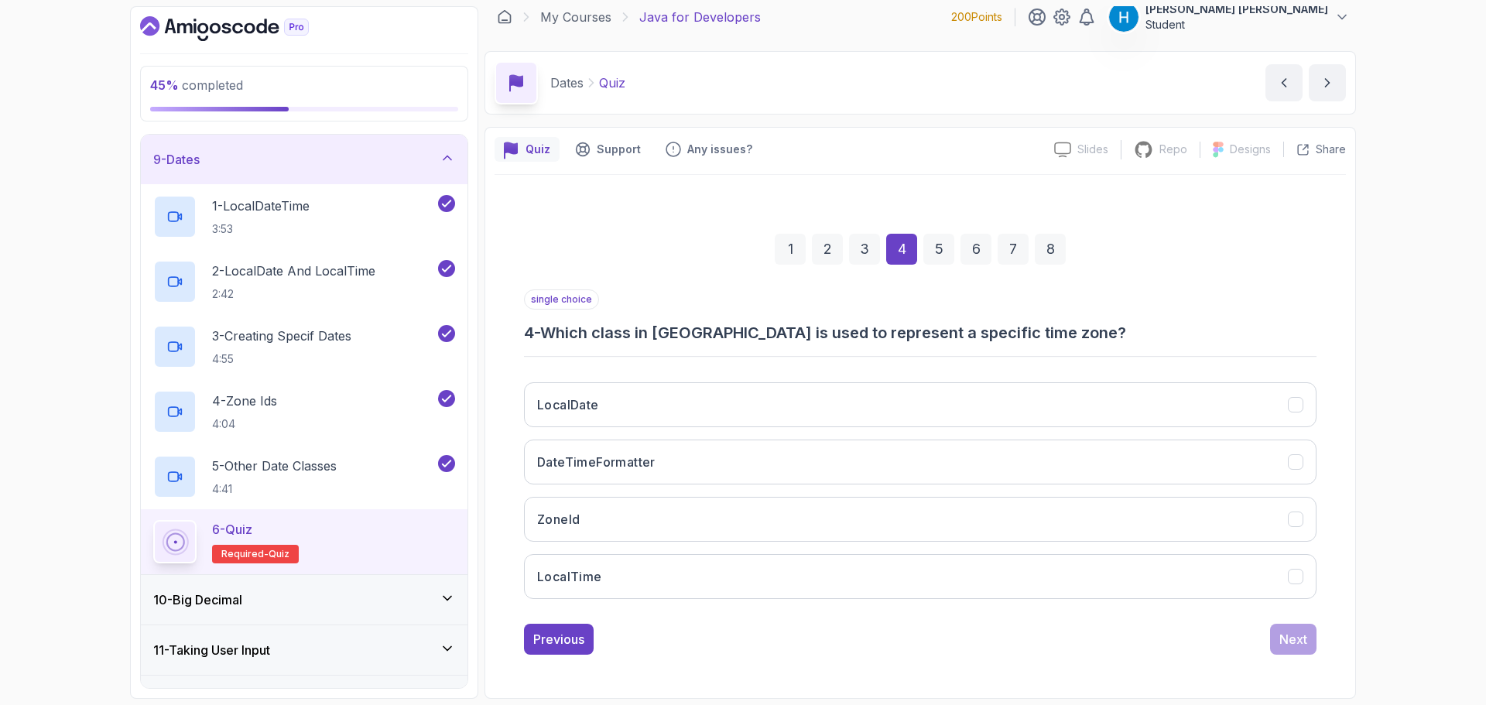
click at [559, 339] on h3 "4 - Which class in [GEOGRAPHIC_DATA] is used to represent a specific time zone?" at bounding box center [920, 333] width 792 height 22
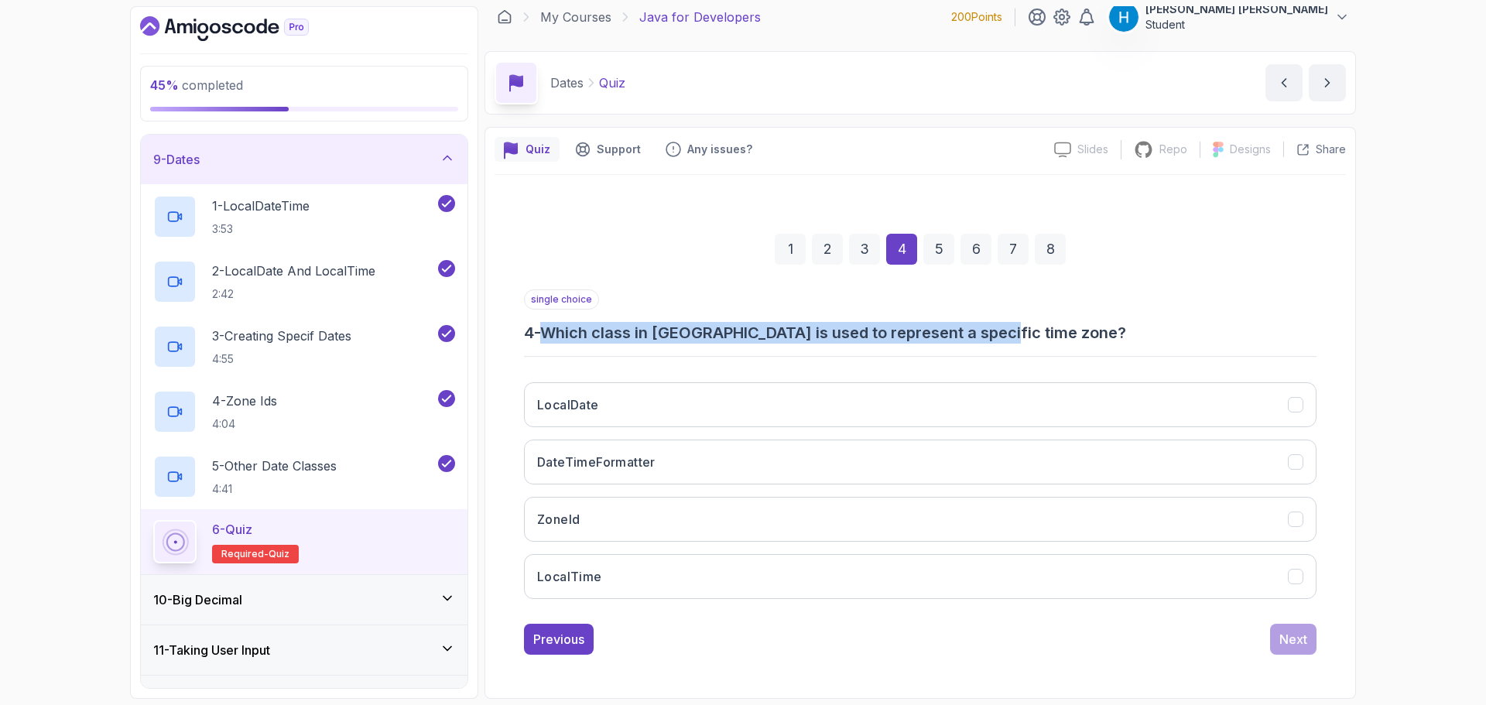
drag, startPoint x: 559, startPoint y: 339, endPoint x: 983, endPoint y: 329, distance: 424.2
click at [983, 329] on h3 "4 - Which class in [GEOGRAPHIC_DATA] is used to represent a specific time zone?" at bounding box center [920, 333] width 792 height 22
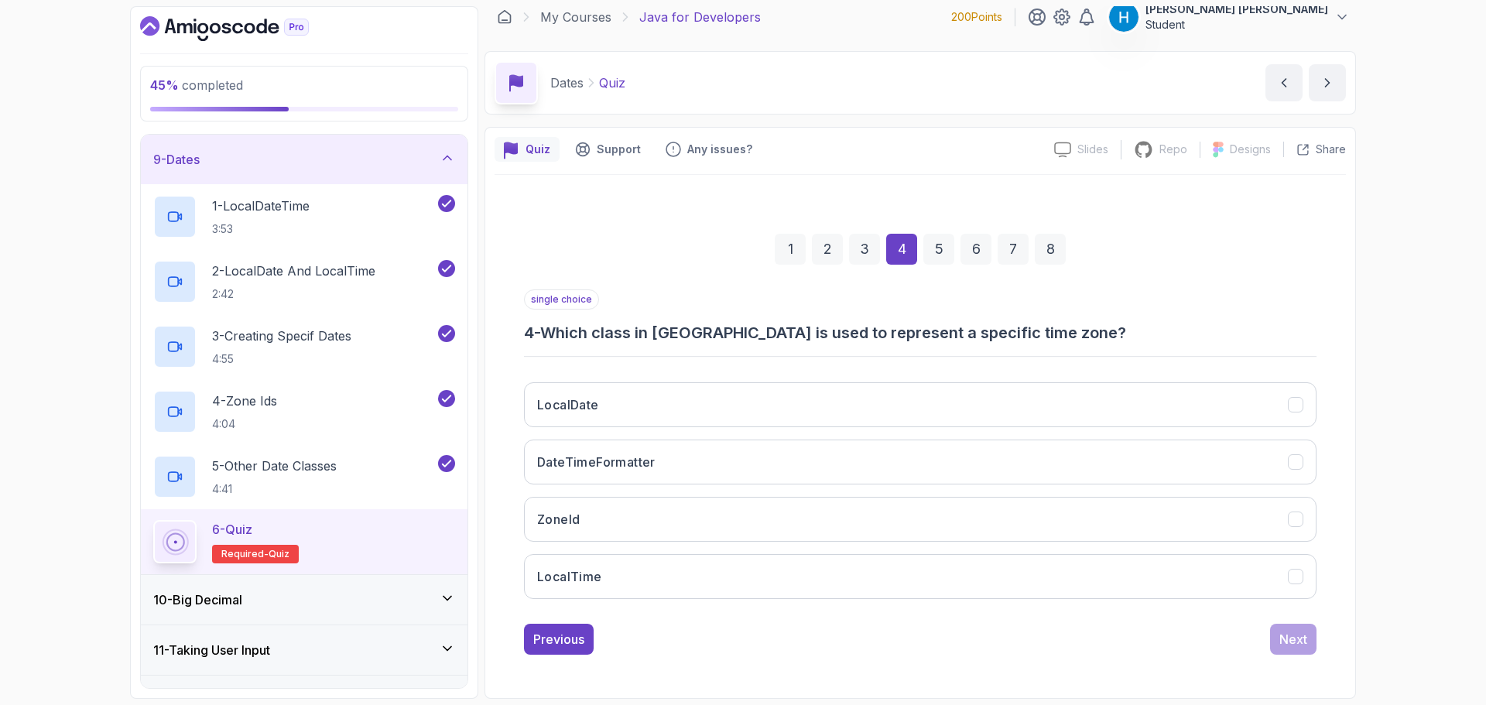
click at [576, 339] on h3 "4 - Which class in [GEOGRAPHIC_DATA] is used to represent a specific time zone?" at bounding box center [920, 333] width 792 height 22
drag, startPoint x: 576, startPoint y: 339, endPoint x: 1018, endPoint y: 332, distance: 442.7
click at [1018, 332] on h3 "4 - Which class in [GEOGRAPHIC_DATA] is used to represent a specific time zone?" at bounding box center [920, 333] width 792 height 22
click at [713, 508] on button "ZoneId" at bounding box center [920, 519] width 792 height 45
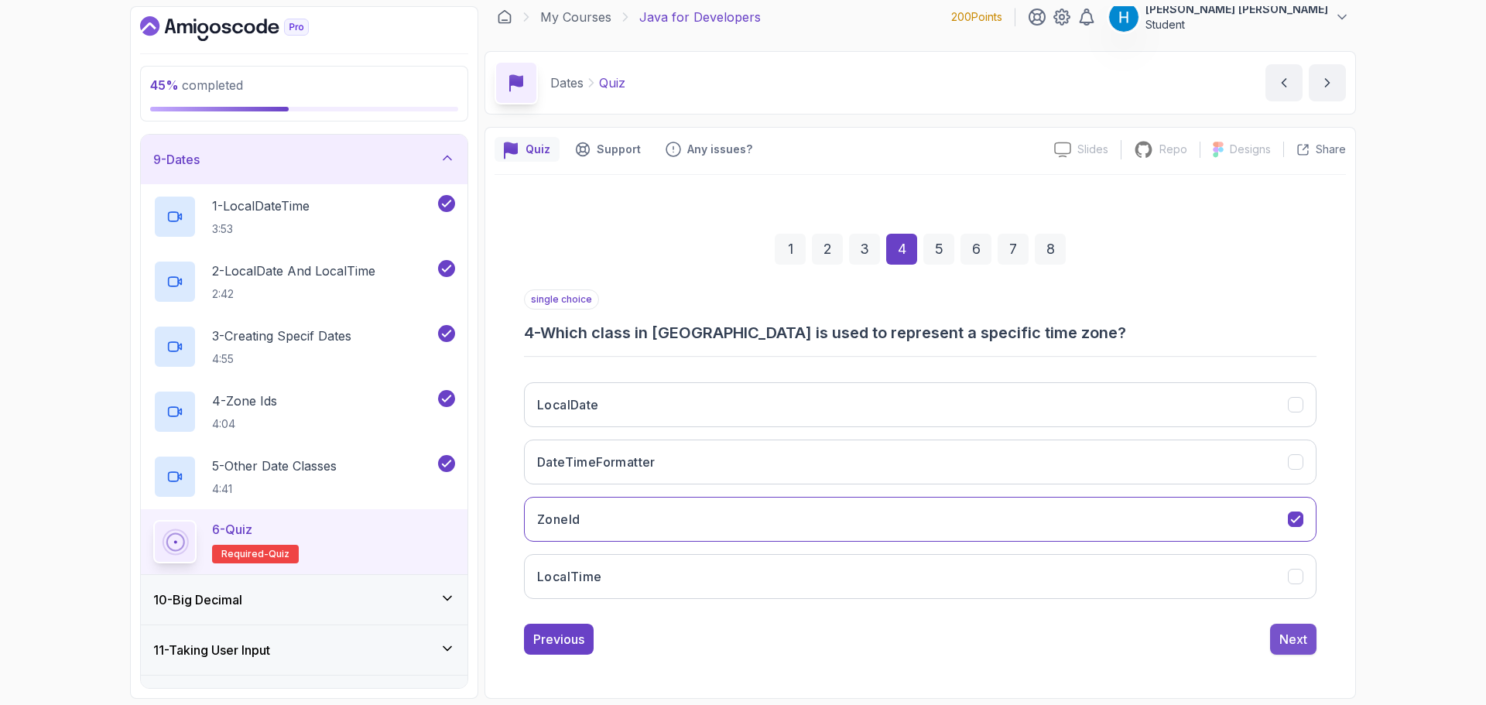
click at [1297, 635] on div "Next" at bounding box center [1293, 639] width 28 height 19
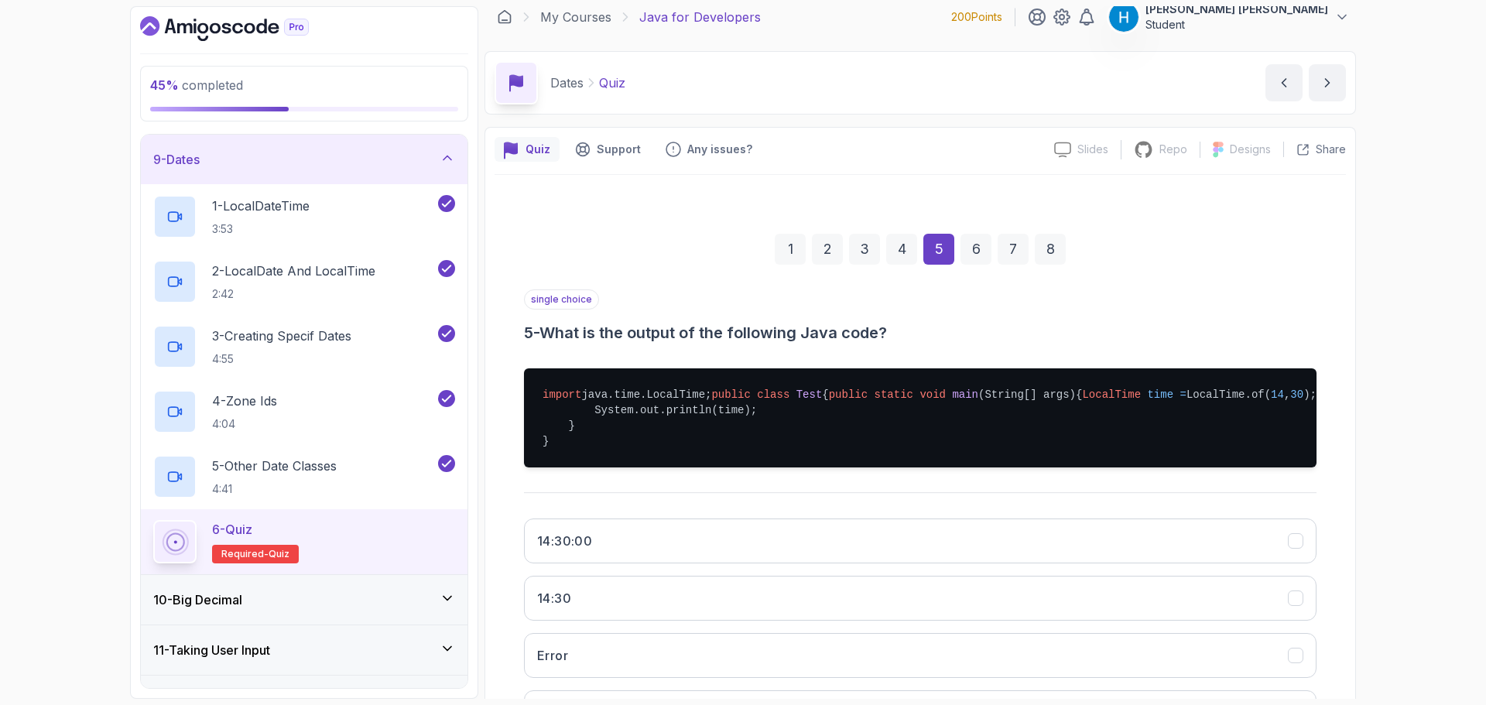
click at [552, 334] on h3 "5 - What is the output of the following Java code?" at bounding box center [920, 333] width 792 height 22
drag, startPoint x: 552, startPoint y: 334, endPoint x: 878, endPoint y: 336, distance: 325.8
click at [878, 336] on h3 "5 - What is the output of the following Java code?" at bounding box center [920, 333] width 792 height 22
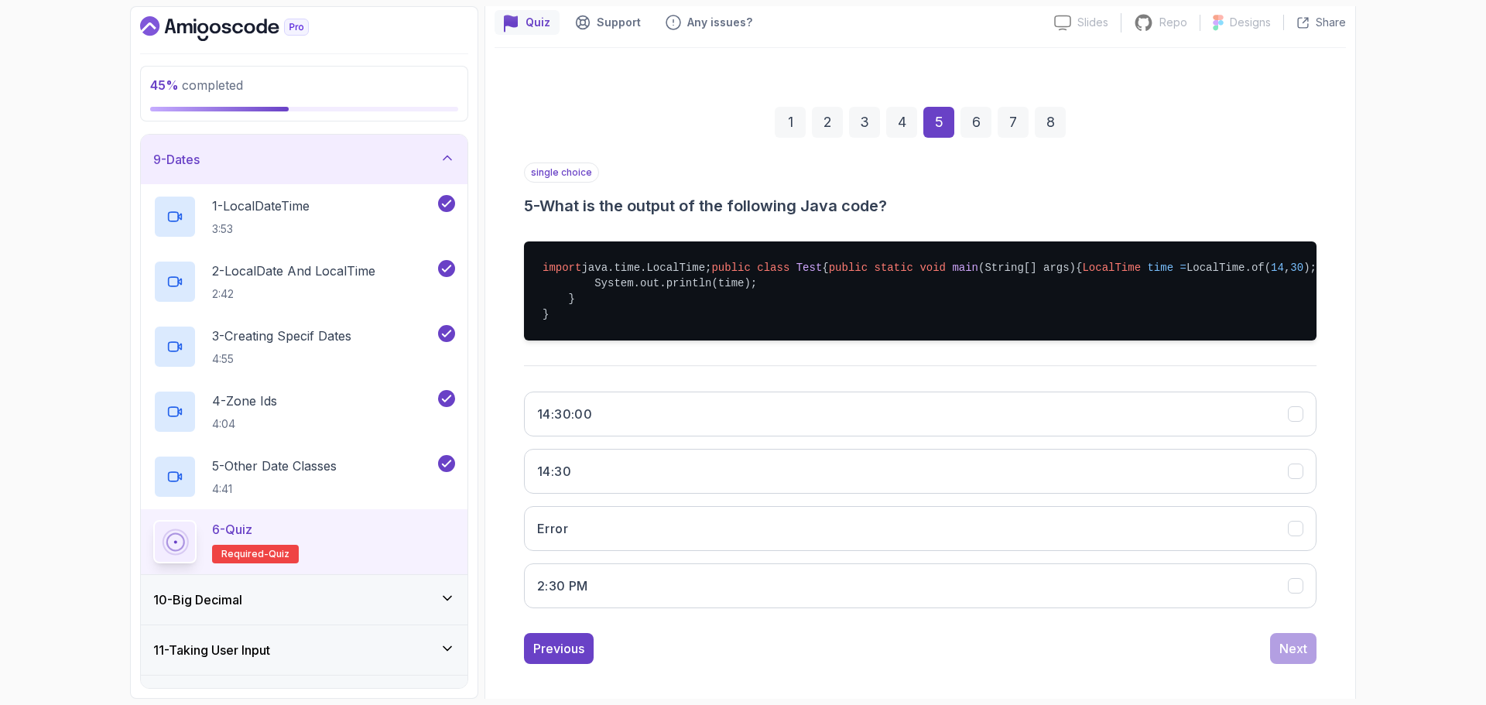
scroll to position [166, 0]
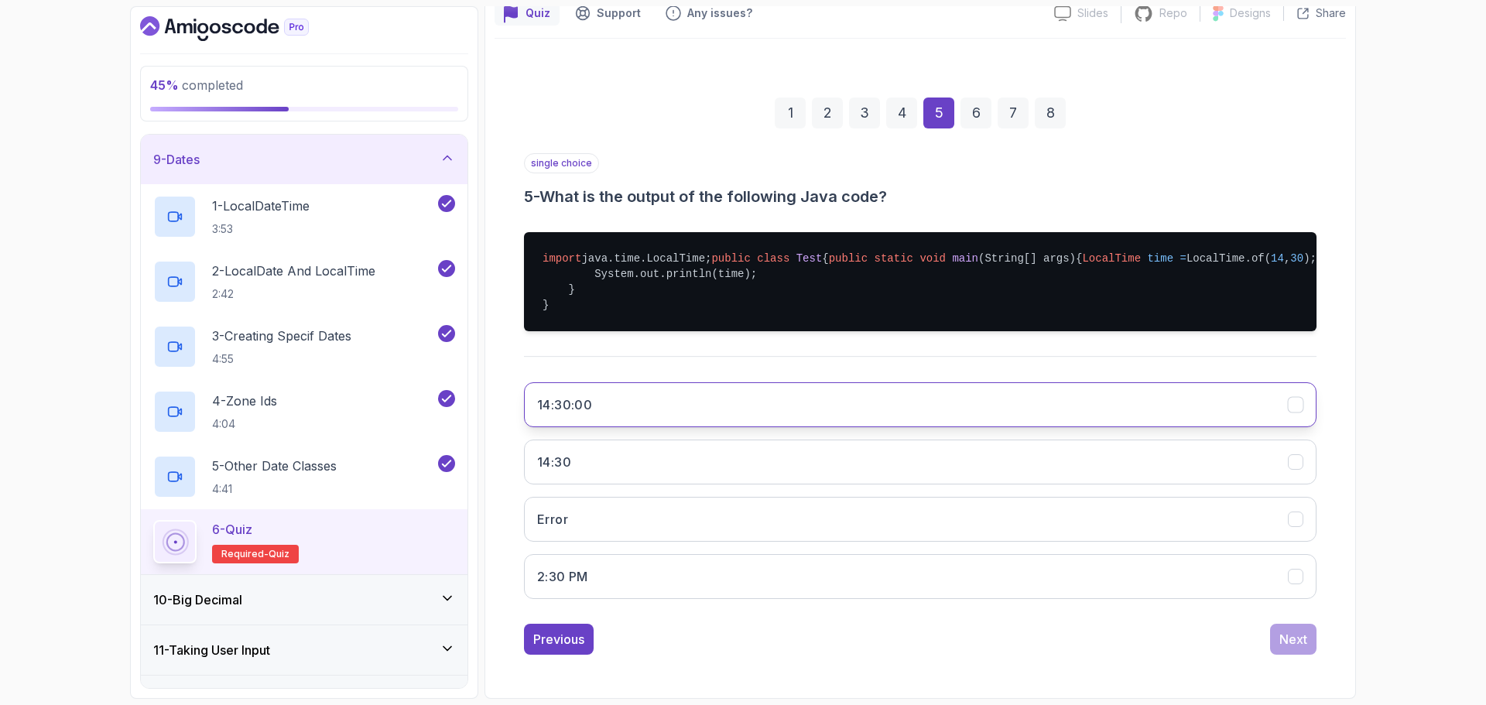
click at [649, 427] on button "14:30:00" at bounding box center [920, 404] width 792 height 45
click at [693, 484] on button "14:30" at bounding box center [920, 462] width 792 height 45
click at [1297, 638] on div "Next" at bounding box center [1293, 639] width 28 height 19
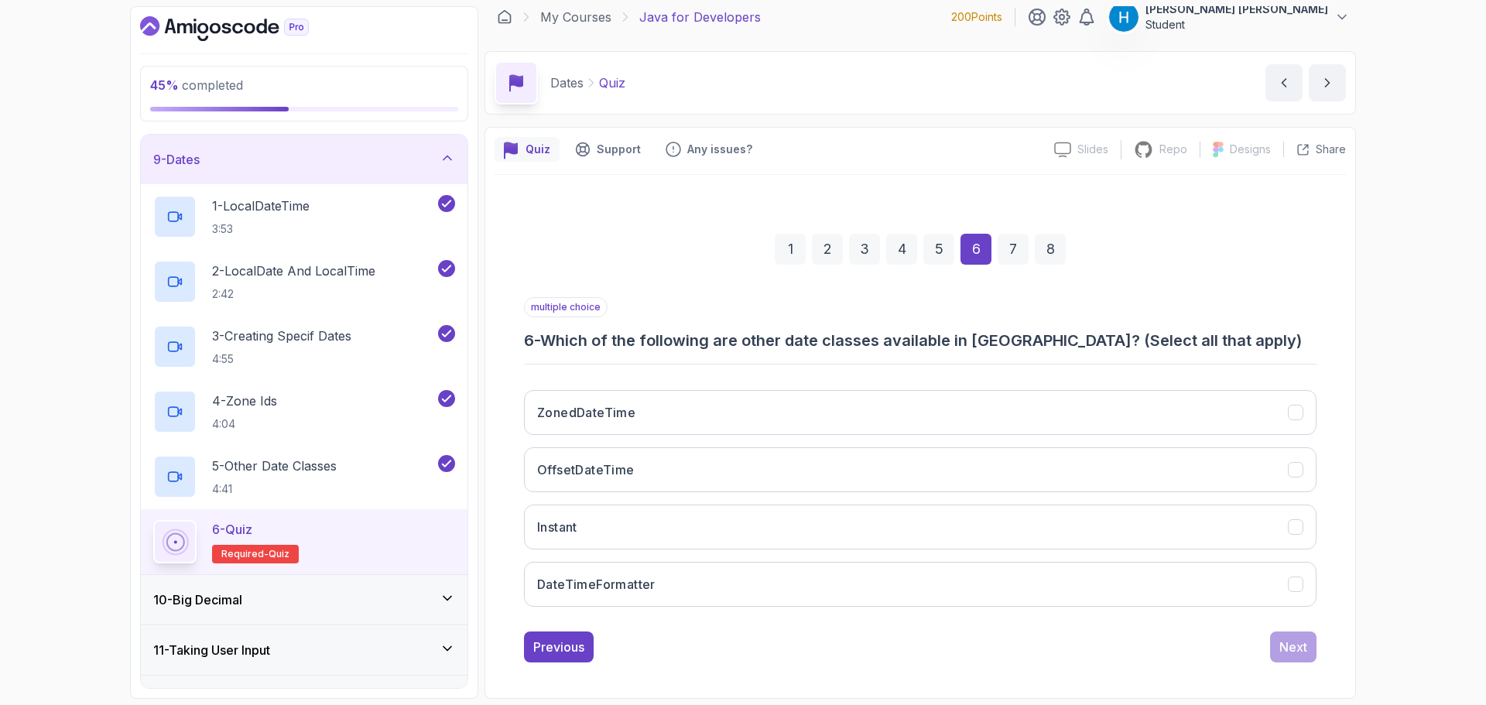
scroll to position [11, 0]
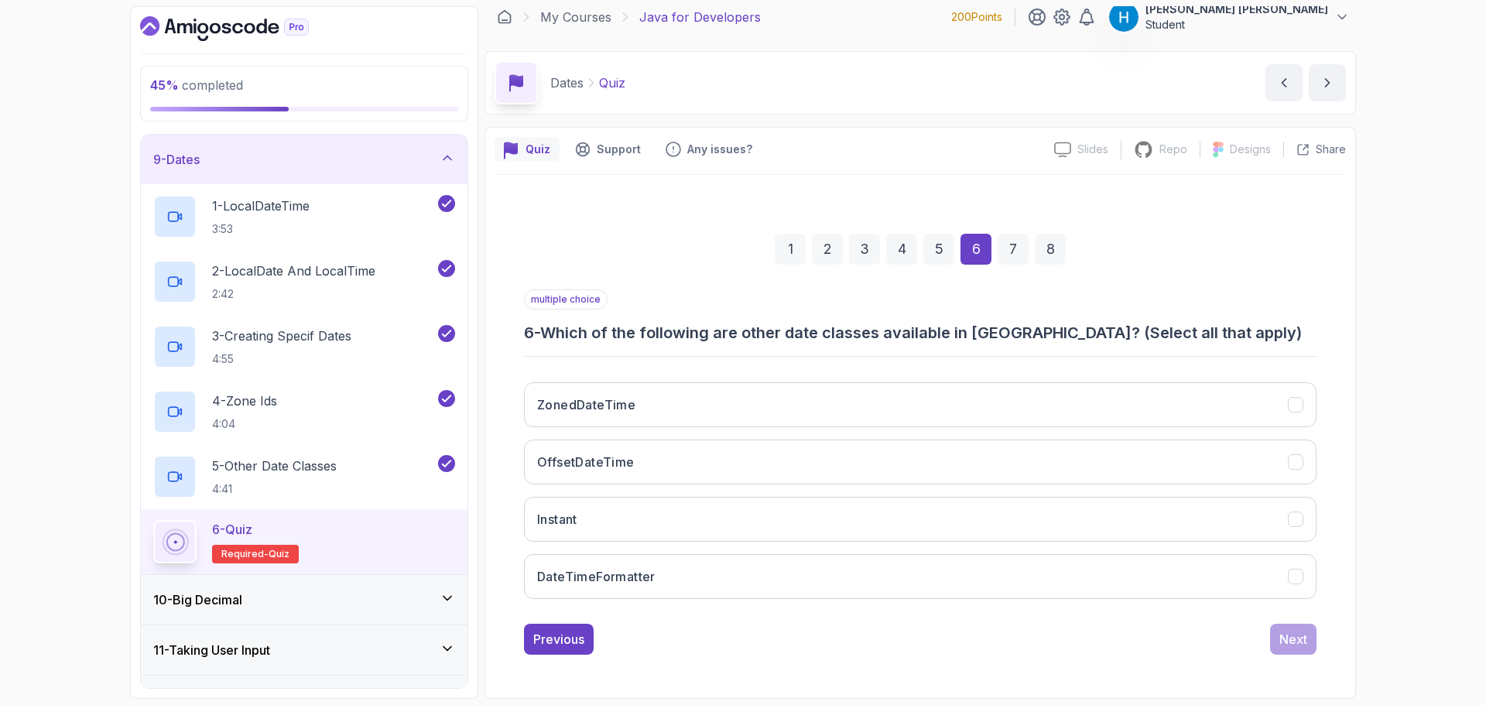
click at [559, 333] on h3 "6 - Which of the following are other date classes available in [GEOGRAPHIC_DATA…" at bounding box center [920, 333] width 792 height 22
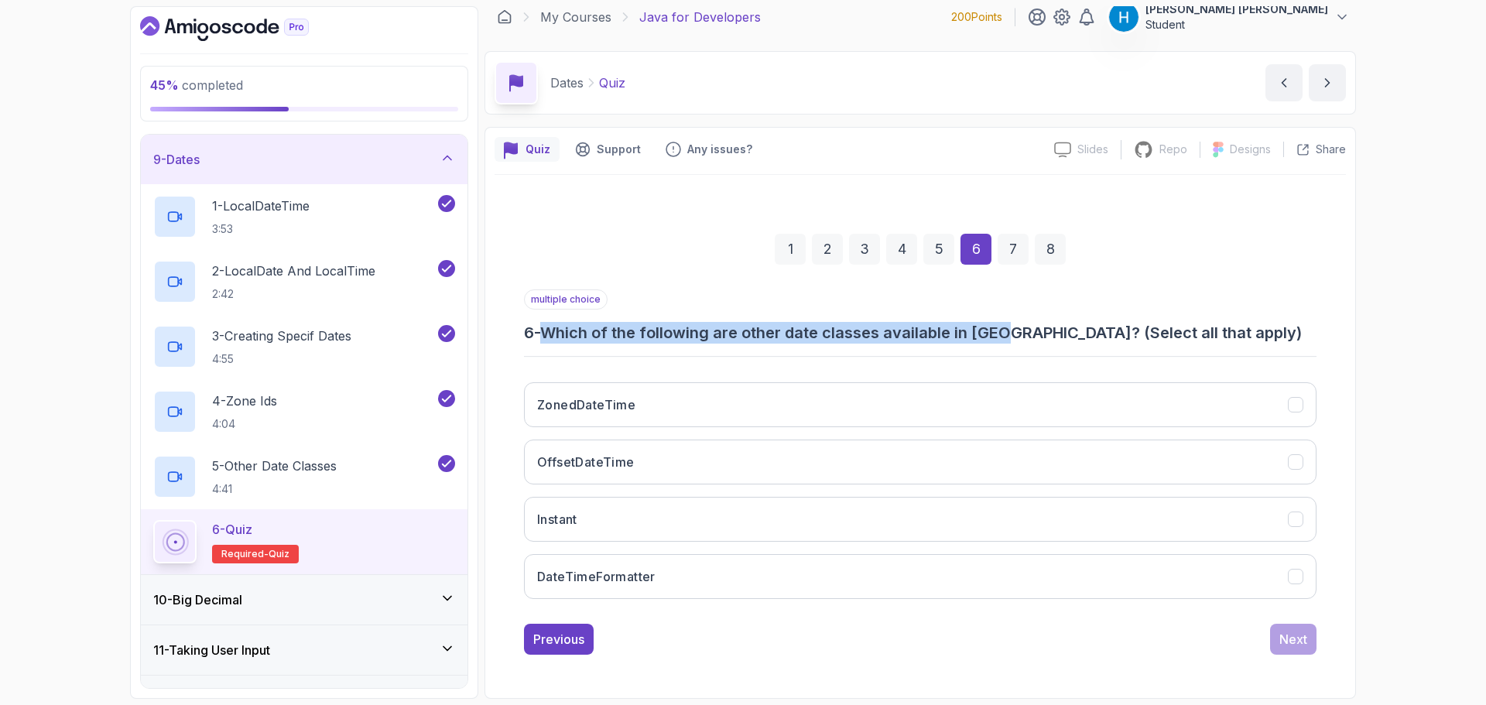
drag, startPoint x: 559, startPoint y: 333, endPoint x: 984, endPoint y: 330, distance: 425.6
click at [984, 330] on h3 "6 - Which of the following are other date classes available in [GEOGRAPHIC_DATA…" at bounding box center [920, 333] width 792 height 22
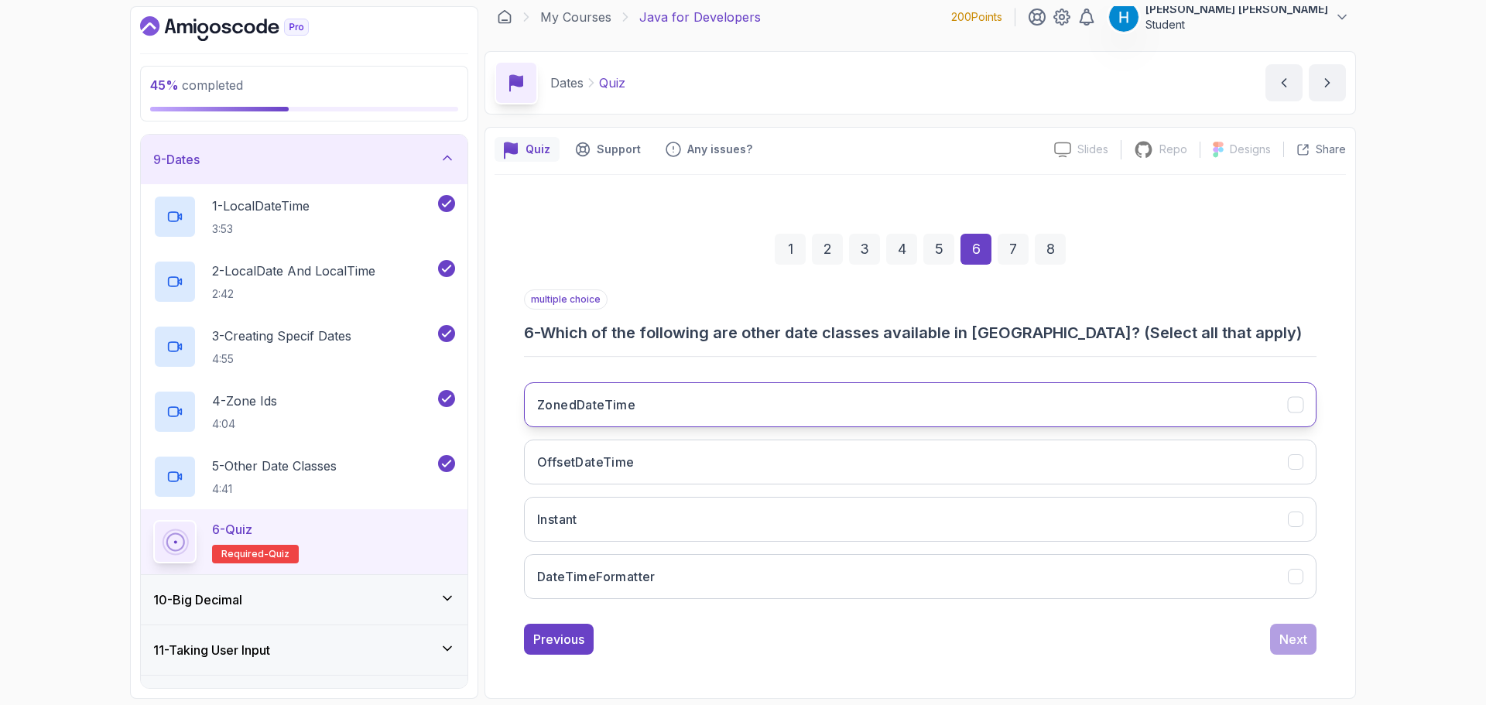
click at [776, 411] on button "ZonedDateTime" at bounding box center [920, 404] width 792 height 45
click at [838, 328] on h3 "6 - Which of the following are other date classes available in [GEOGRAPHIC_DATA…" at bounding box center [920, 333] width 792 height 22
click at [779, 330] on h3 "6 - Which of the following are other date classes available in [GEOGRAPHIC_DATA…" at bounding box center [920, 333] width 792 height 22
click at [739, 452] on button "OffsetDateTime" at bounding box center [920, 462] width 792 height 45
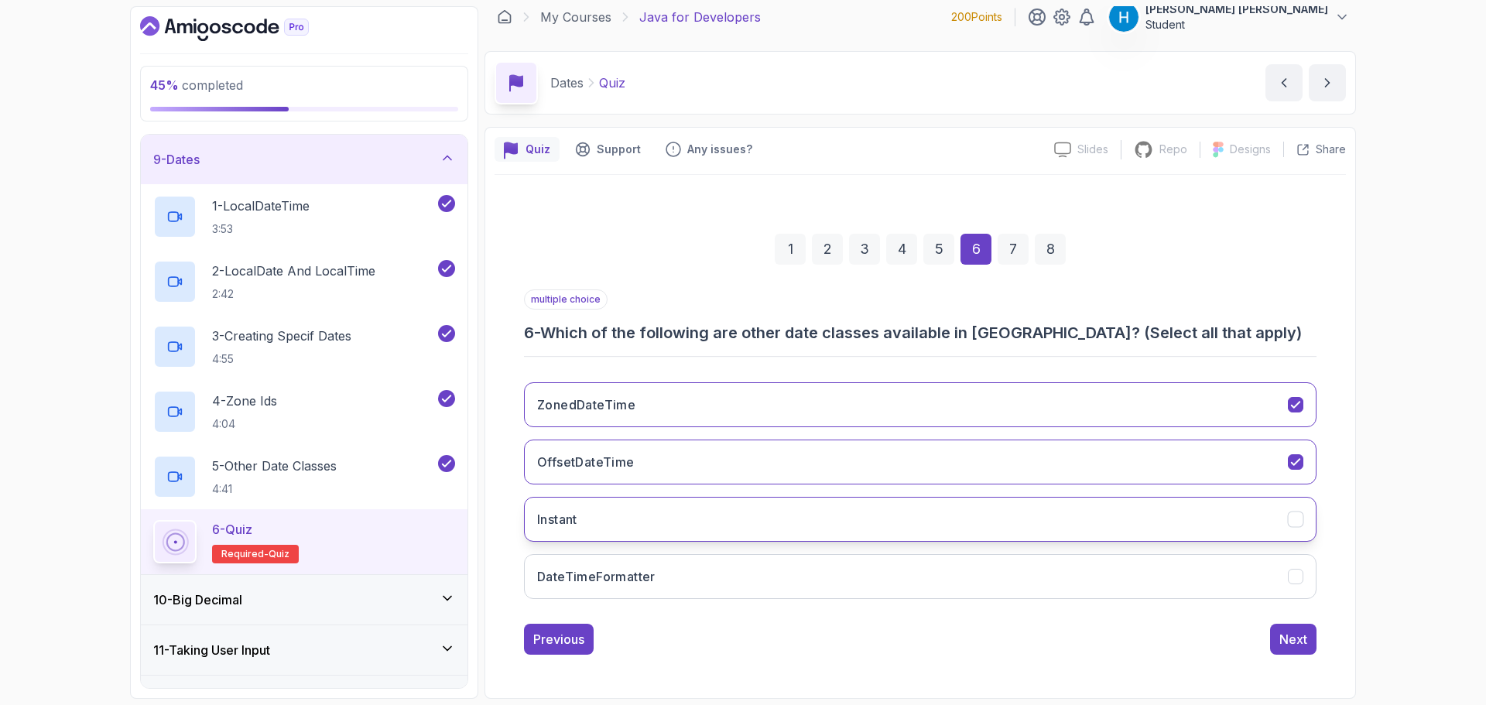
click at [746, 525] on button "Instant" at bounding box center [920, 519] width 792 height 45
click at [751, 583] on button "DateTimeFormatter" at bounding box center [920, 576] width 792 height 45
click at [748, 573] on button "DateTimeFormatter" at bounding box center [920, 576] width 792 height 45
click at [1293, 648] on button "Next" at bounding box center [1293, 639] width 46 height 31
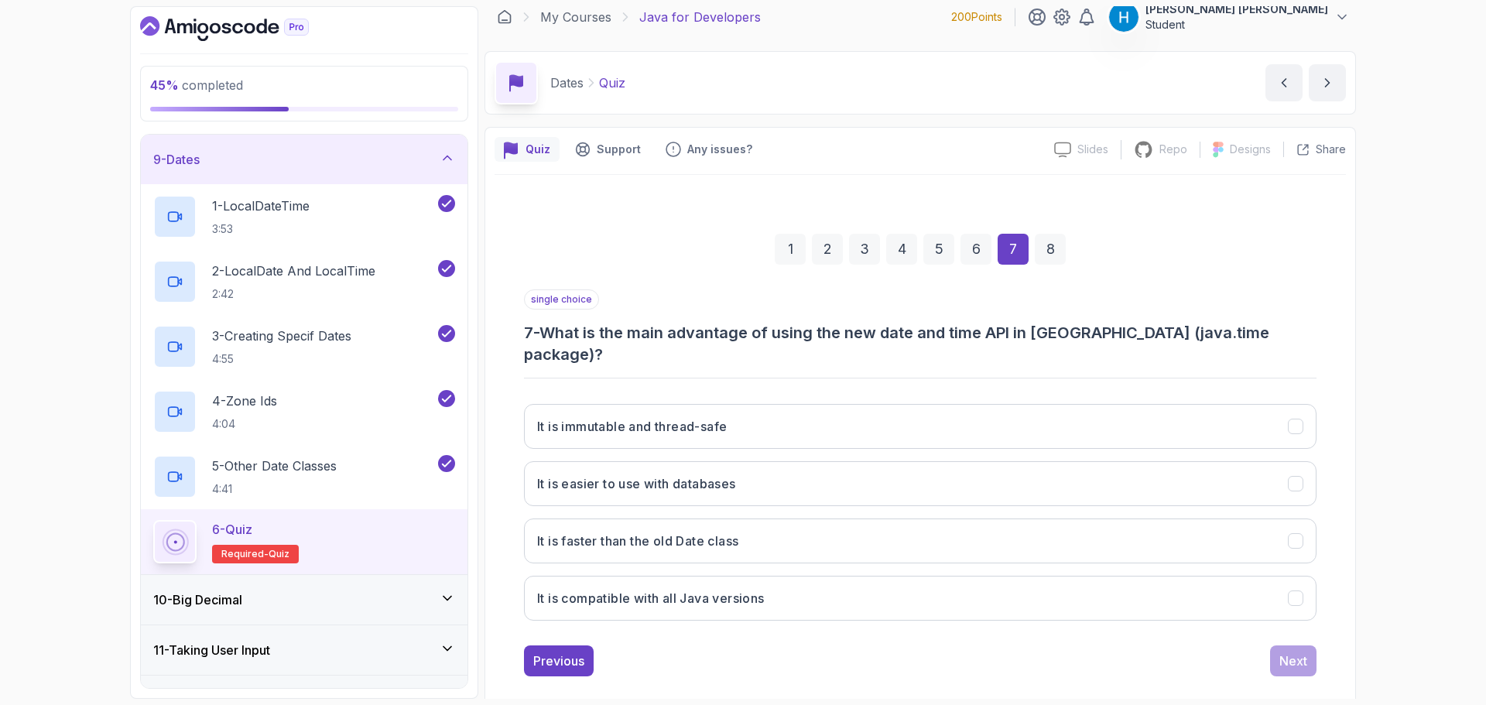
click at [563, 327] on h3 "7 - What is the main advantage of using the new date and time API in [GEOGRAPHI…" at bounding box center [920, 343] width 792 height 43
drag, startPoint x: 563, startPoint y: 327, endPoint x: 1241, endPoint y: 327, distance: 678.6
click at [1241, 327] on h3 "7 - What is the main advantage of using the new date and time API in [GEOGRAPHI…" at bounding box center [920, 343] width 792 height 43
click at [712, 417] on h3 "It is immutable and thread-safe" at bounding box center [632, 426] width 190 height 19
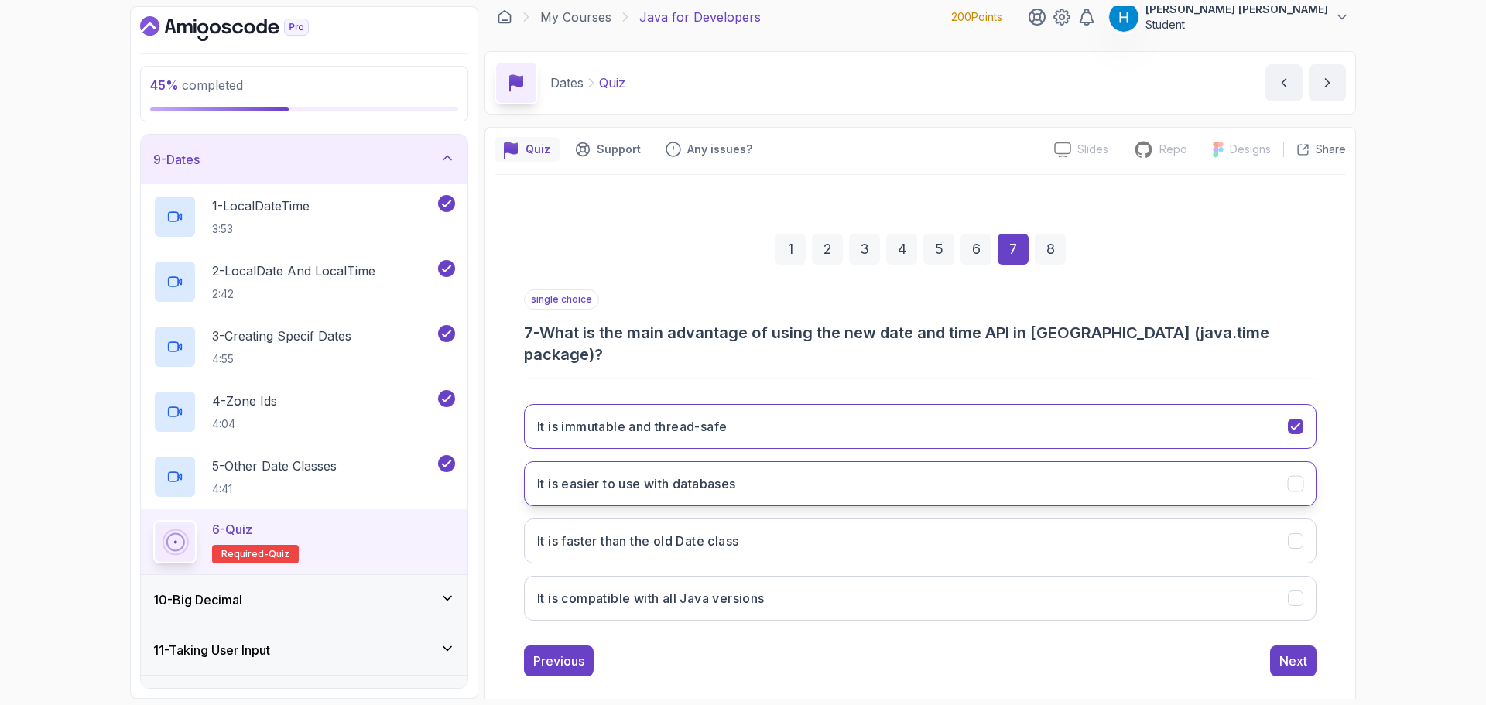
click at [726, 474] on h3 "It is easier to use with databases" at bounding box center [636, 483] width 199 height 19
click at [765, 405] on button "It is immutable and thread-safe" at bounding box center [920, 426] width 792 height 45
click at [1284, 652] on div "Next" at bounding box center [1293, 661] width 28 height 19
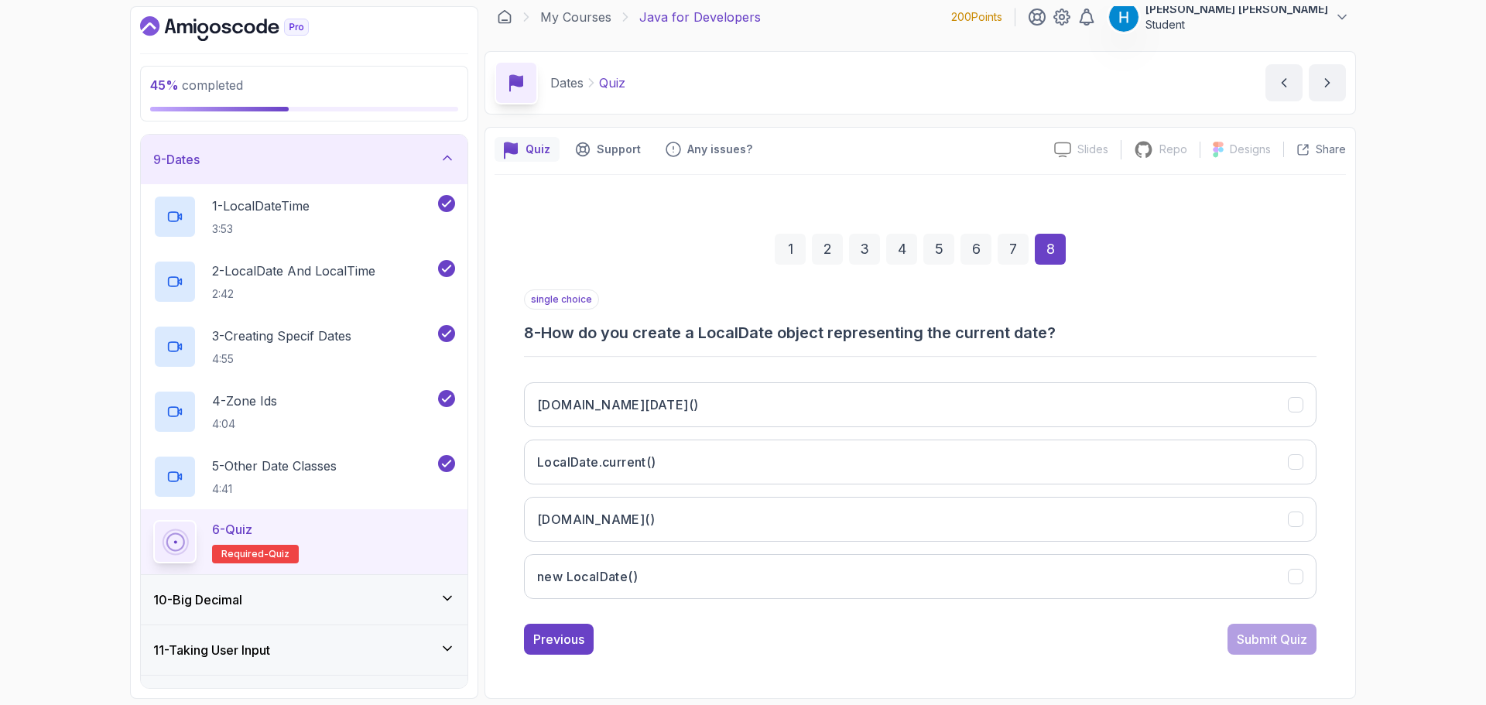
click at [560, 337] on h3 "8 - How do you create a LocalDate object representing the current date?" at bounding box center [920, 333] width 792 height 22
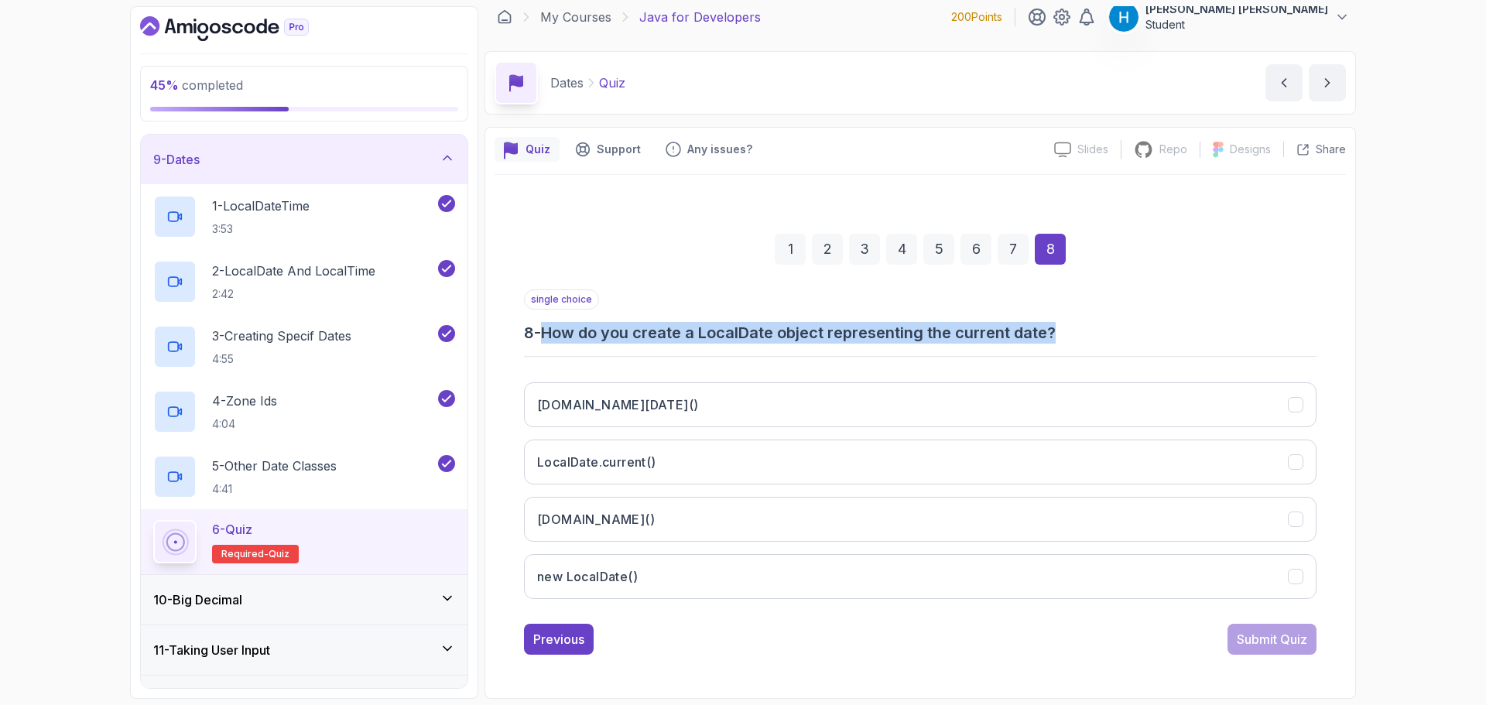
drag, startPoint x: 560, startPoint y: 337, endPoint x: 1051, endPoint y: 333, distance: 490.6
click at [1051, 333] on h3 "8 - How do you create a LocalDate object representing the current date?" at bounding box center [920, 333] width 792 height 22
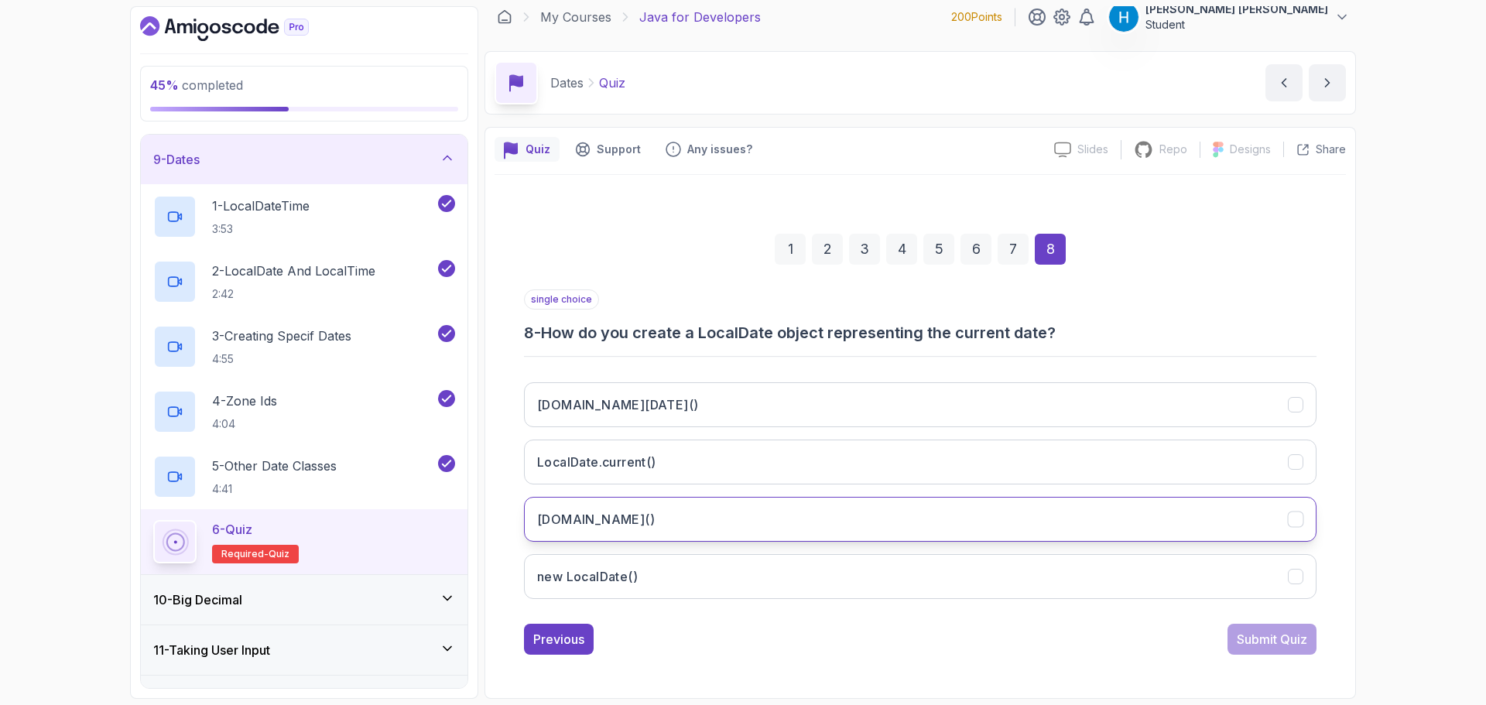
click at [703, 511] on button "[DOMAIN_NAME]()" at bounding box center [920, 519] width 792 height 45
click at [1291, 638] on div "Submit Quiz" at bounding box center [1272, 639] width 70 height 19
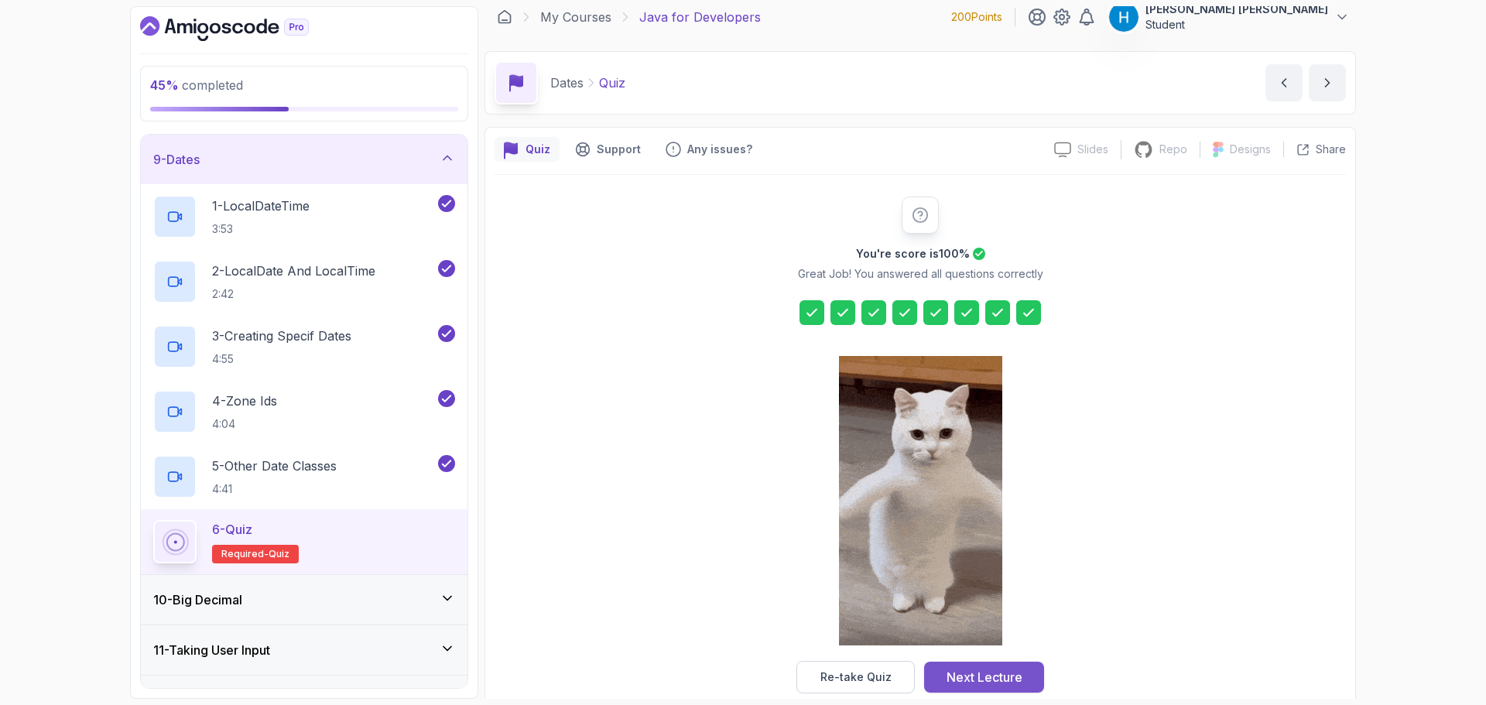
click at [991, 676] on div "Next Lecture" at bounding box center [984, 677] width 76 height 19
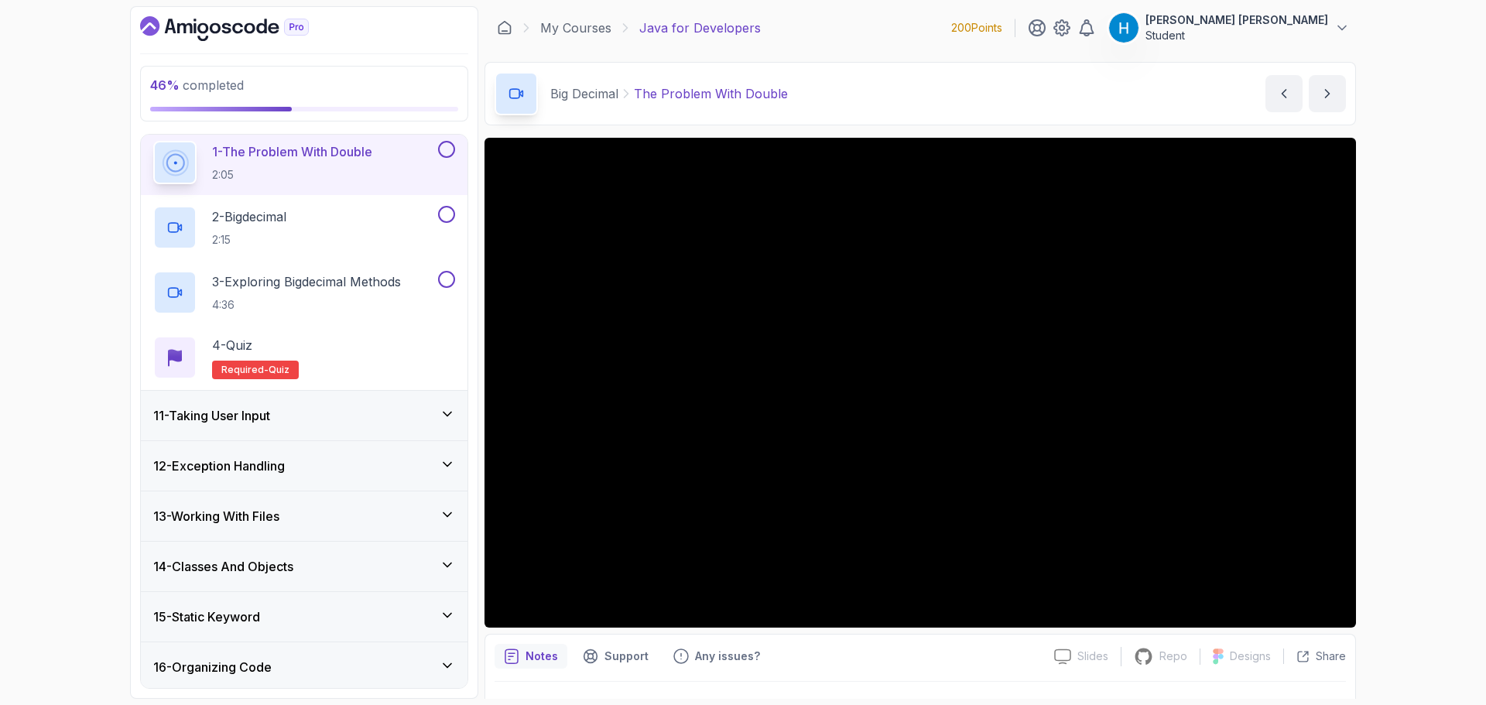
scroll to position [429, 0]
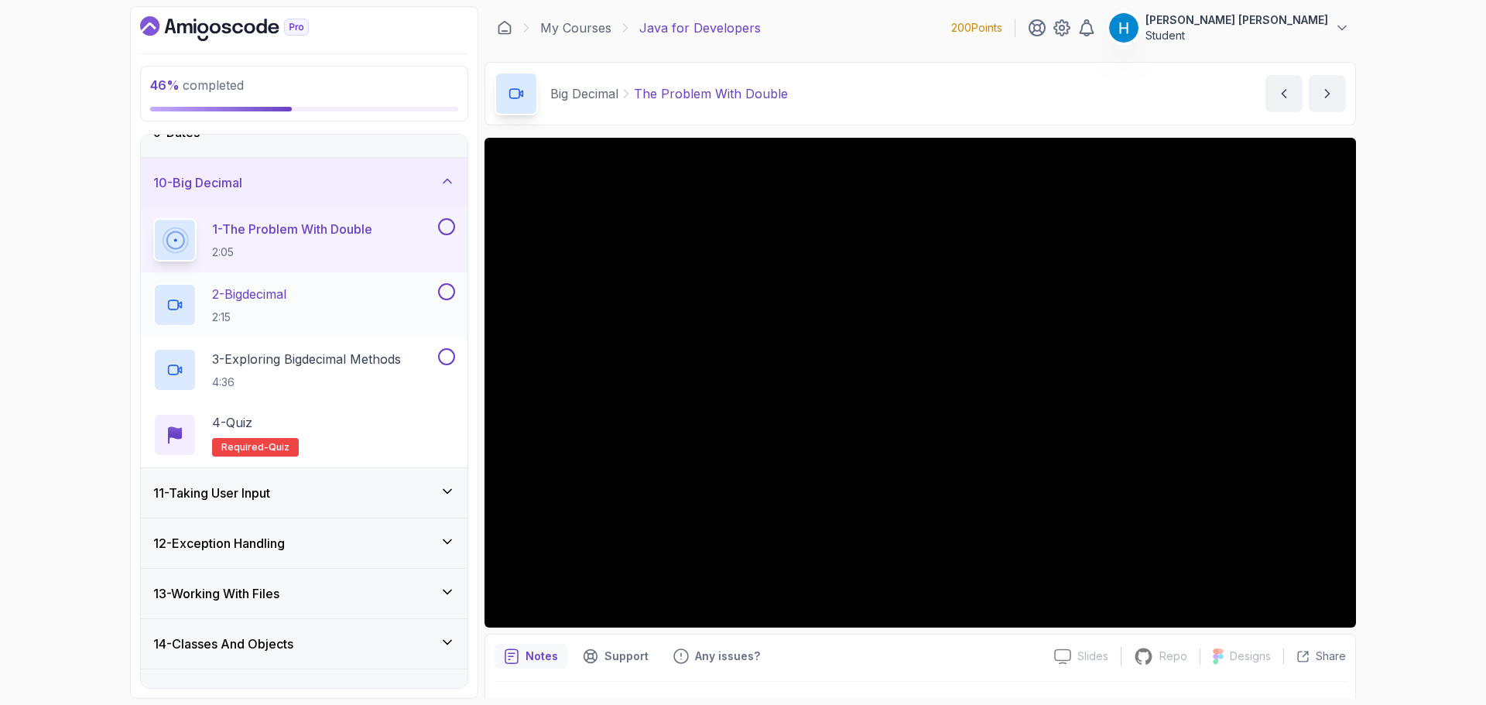
click at [388, 306] on div "2 - Bigdecimal 2:15" at bounding box center [294, 304] width 282 height 43
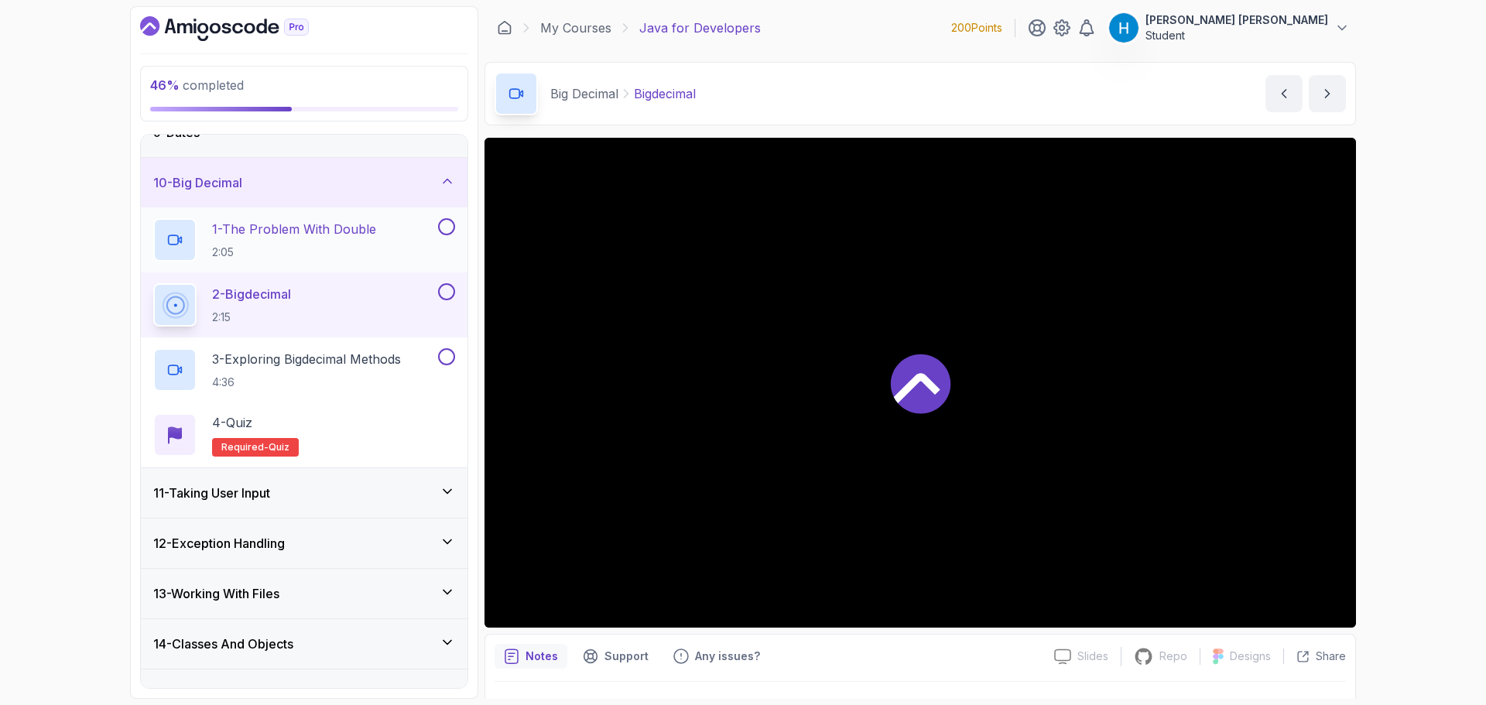
click at [446, 224] on button at bounding box center [446, 226] width 17 height 17
click at [380, 361] on p "3 - Exploring Bigdecimal Methods" at bounding box center [306, 359] width 189 height 19
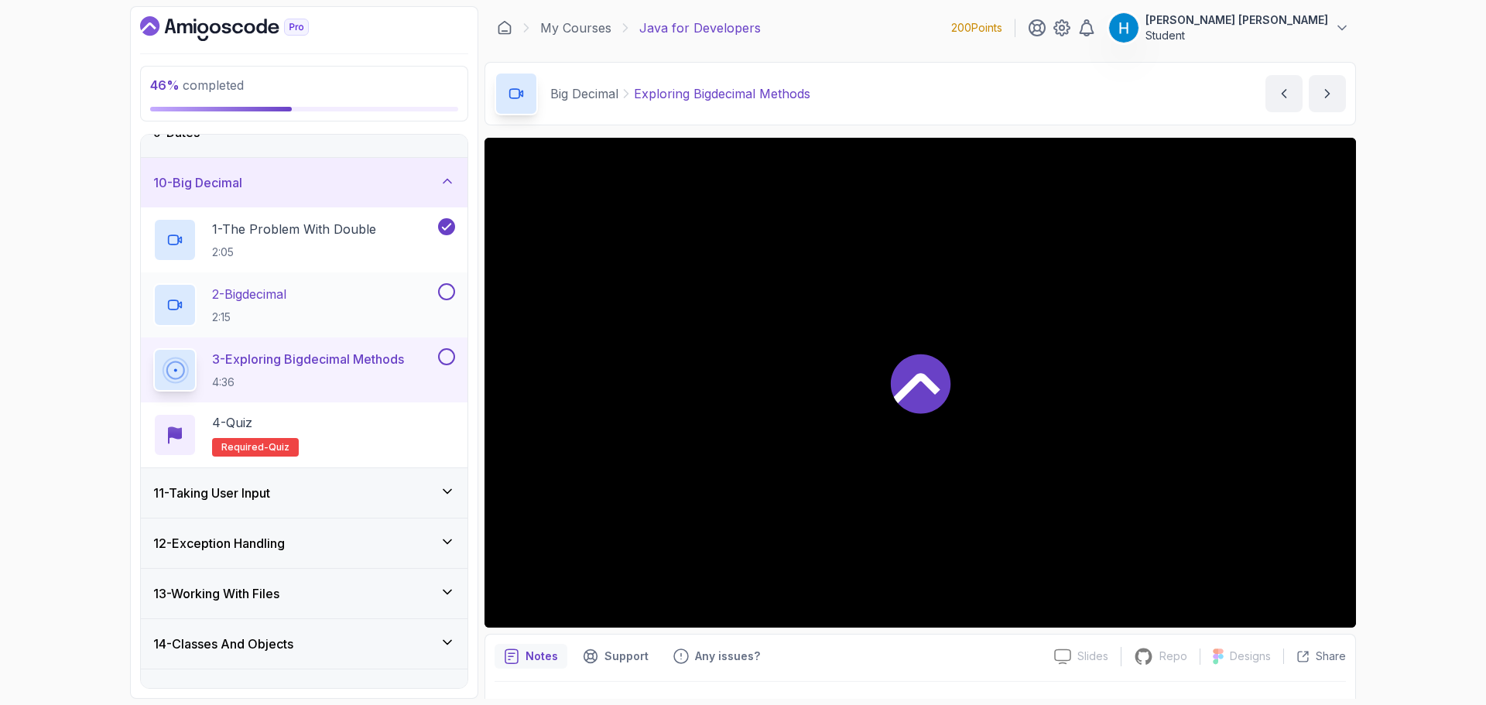
click at [450, 289] on button at bounding box center [446, 291] width 17 height 17
click at [446, 359] on button at bounding box center [446, 356] width 17 height 17
click at [415, 437] on div "4 - Quiz Required- quiz" at bounding box center [304, 434] width 302 height 43
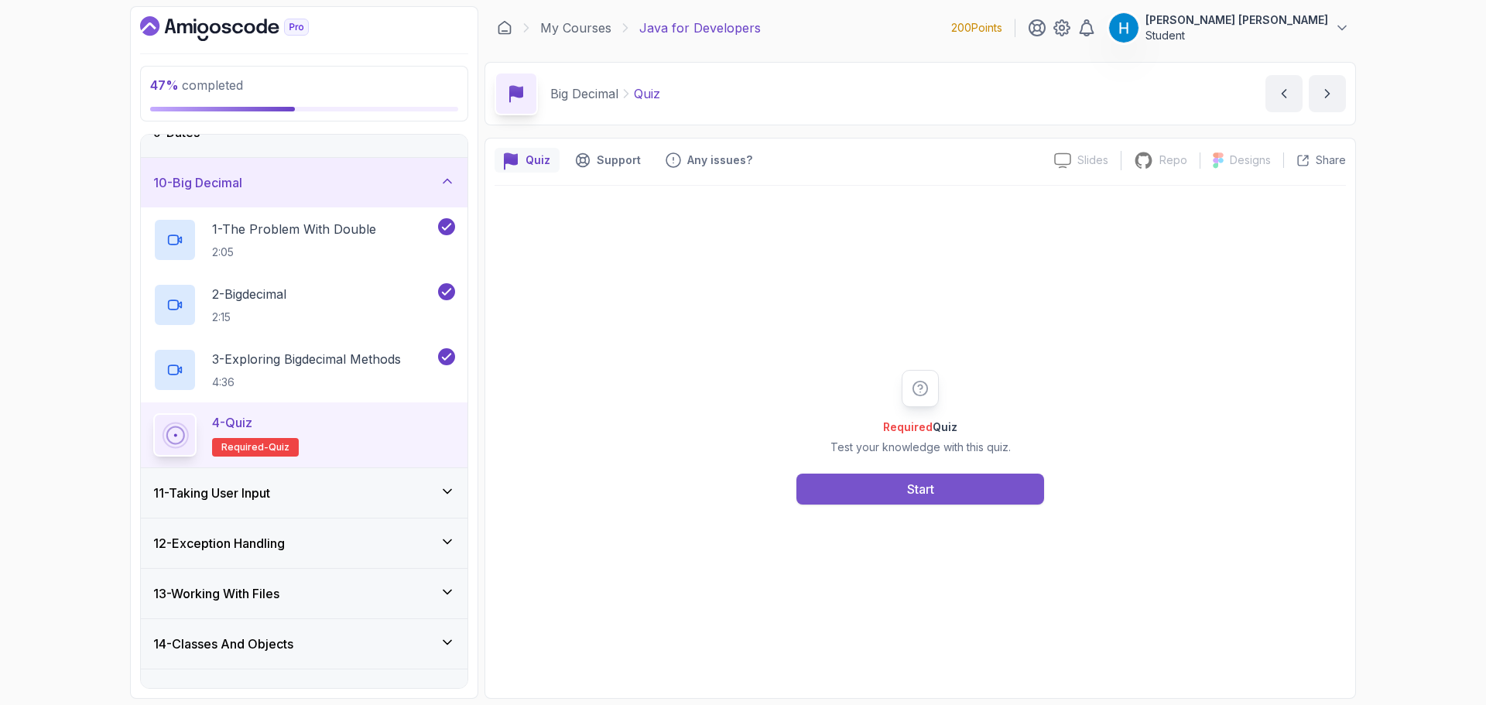
click at [923, 489] on div "Start" at bounding box center [920, 489] width 27 height 19
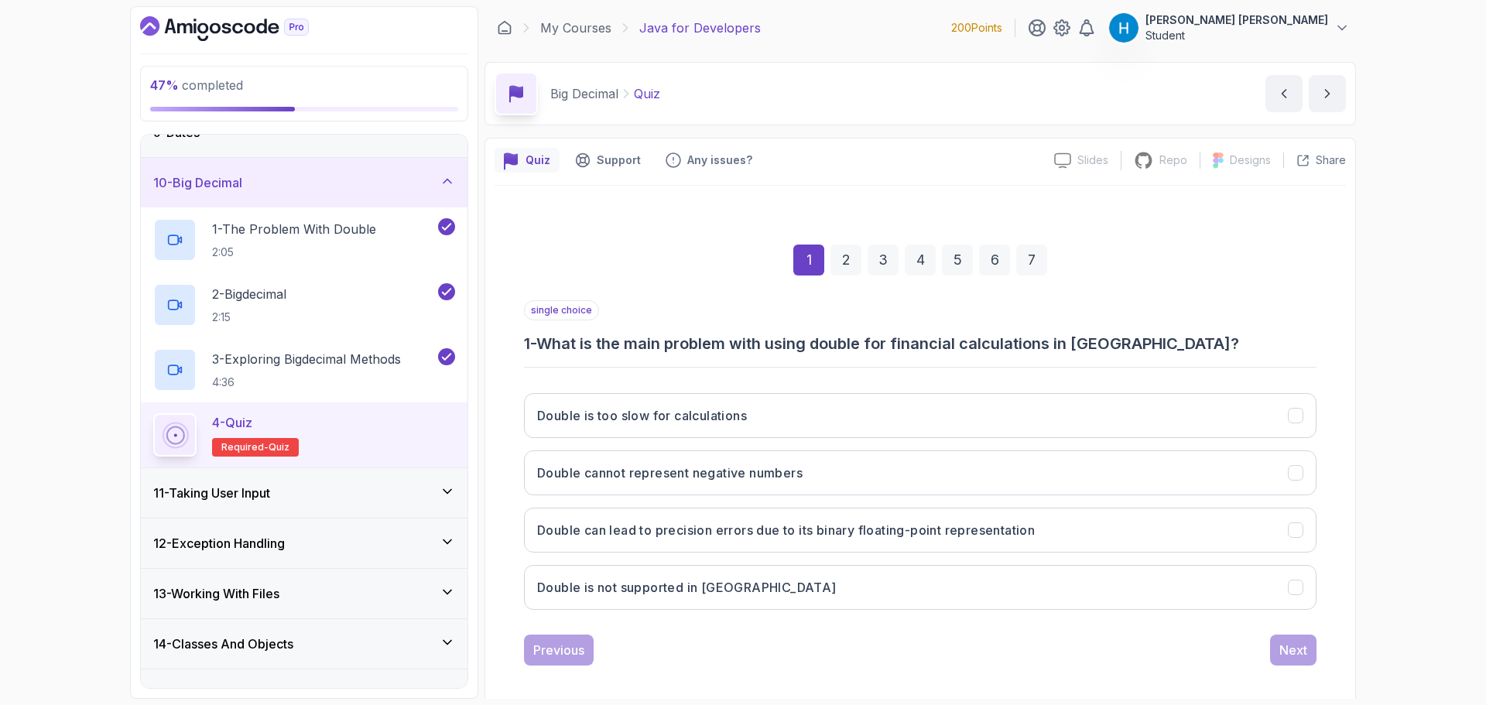
click at [607, 341] on h3 "1 - What is the main problem with using double for financial calculations in [G…" at bounding box center [920, 344] width 792 height 22
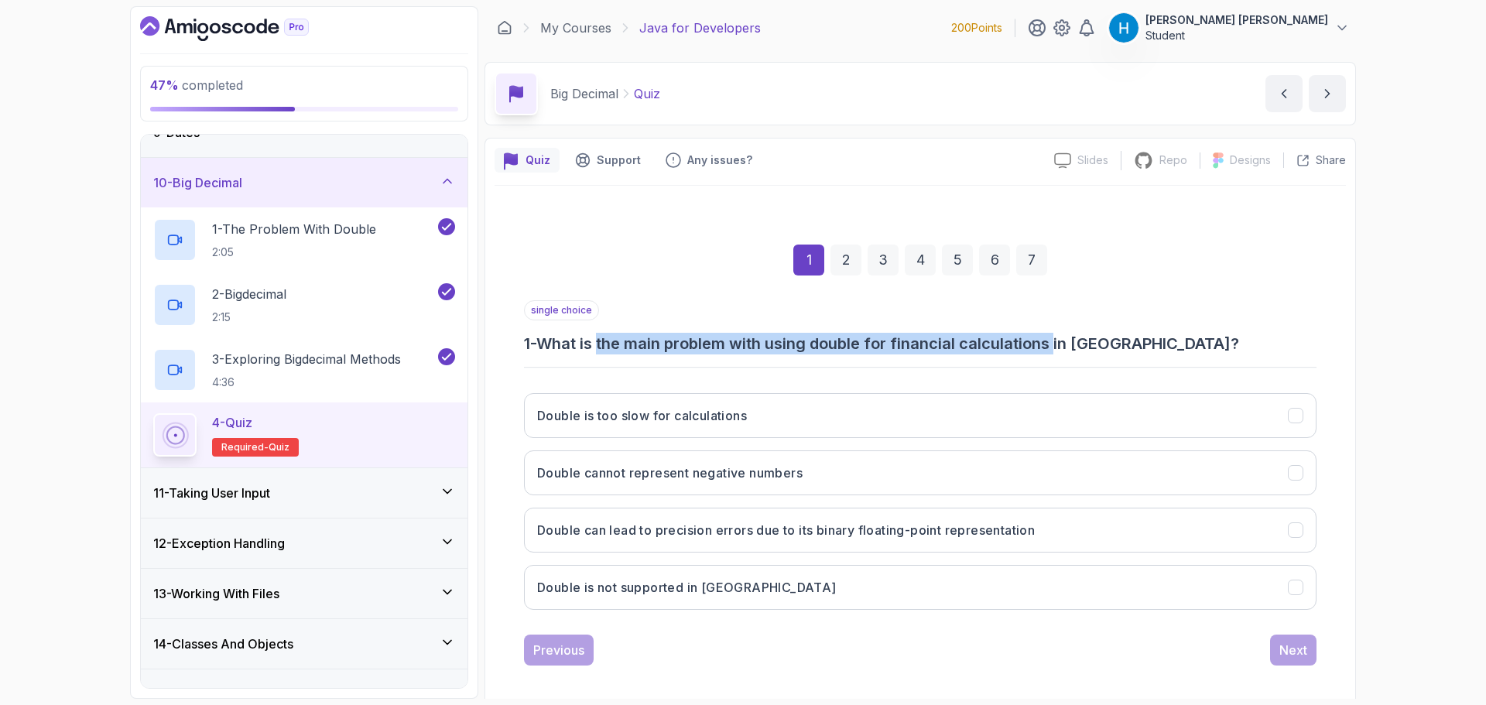
drag, startPoint x: 607, startPoint y: 341, endPoint x: 1061, endPoint y: 344, distance: 453.5
click at [1061, 344] on h3 "1 - What is the main problem with using double for financial calculations in [G…" at bounding box center [920, 344] width 792 height 22
click at [963, 344] on h3 "1 - What is the main problem with using double for financial calculations in [G…" at bounding box center [920, 344] width 792 height 22
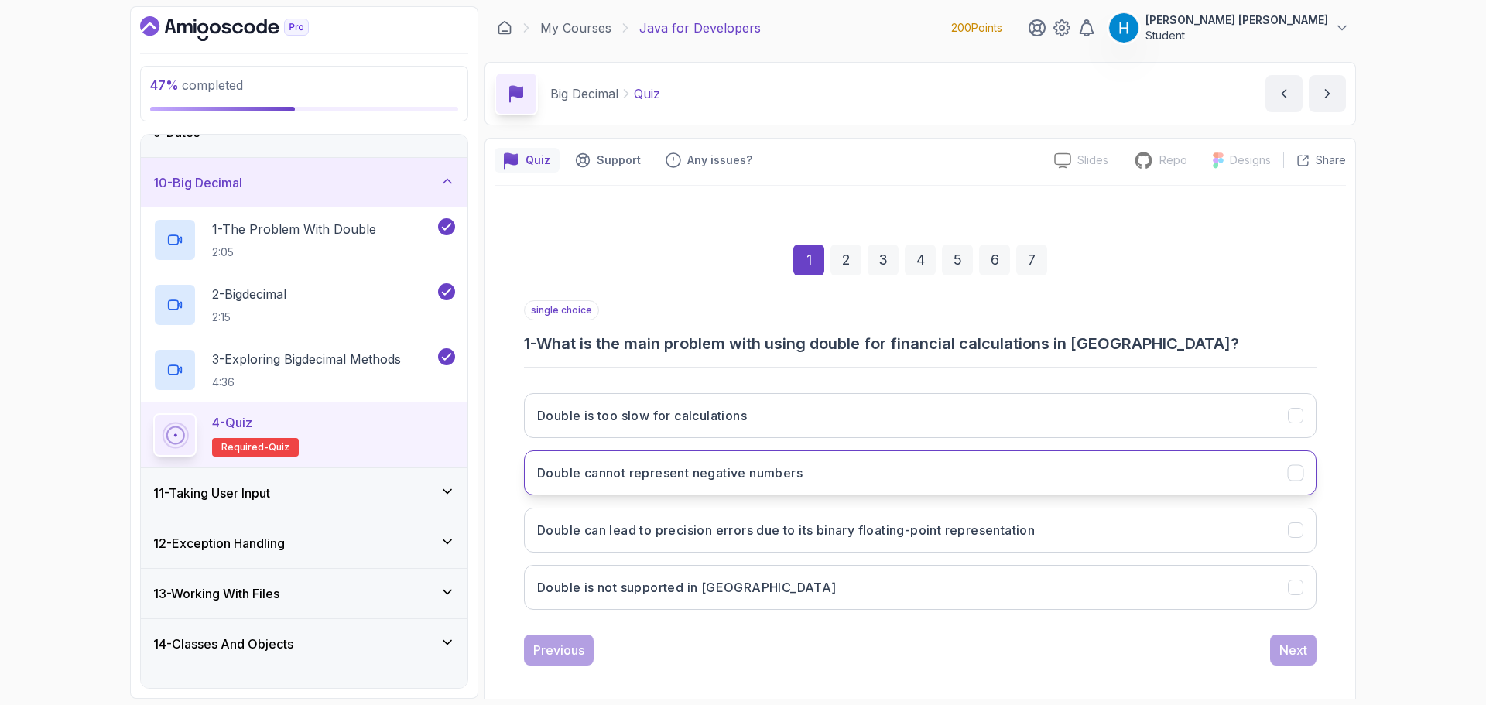
scroll to position [11, 0]
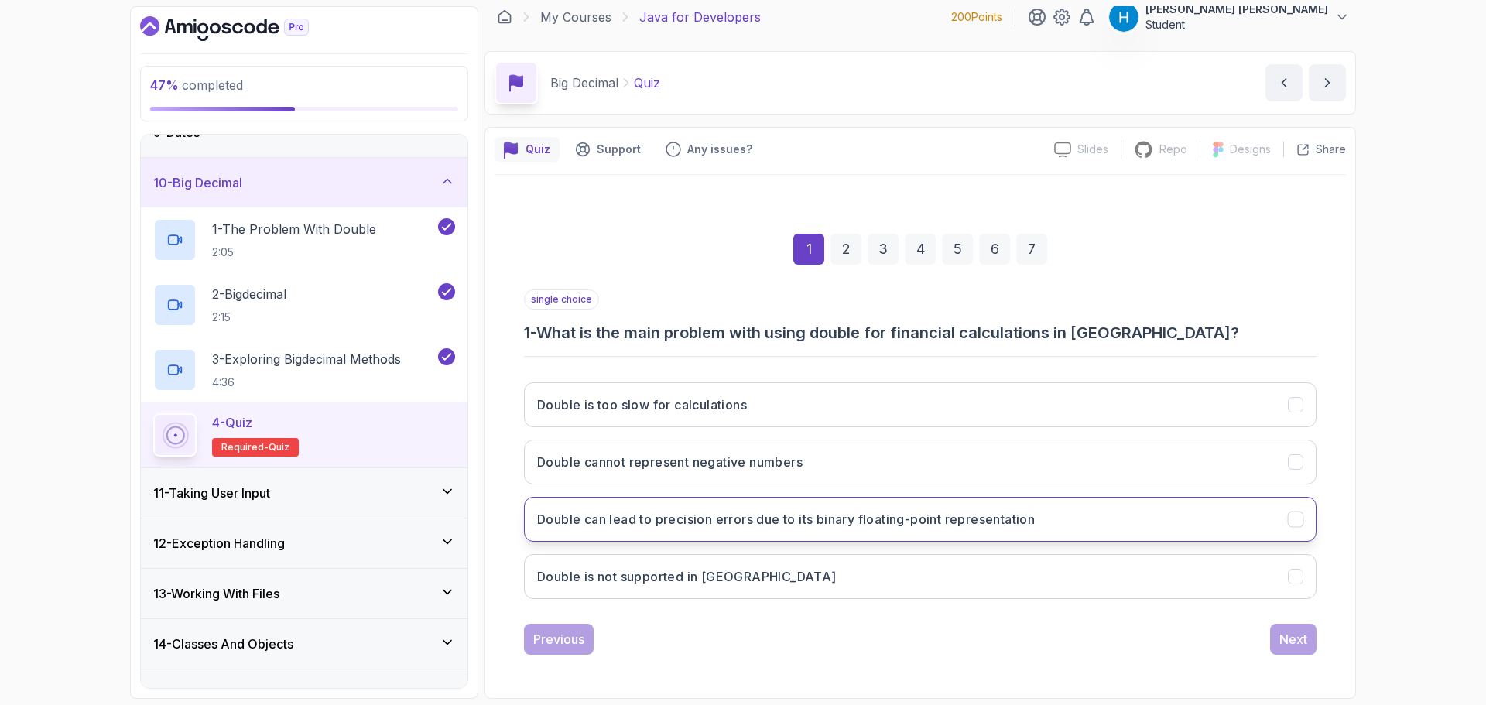
click at [718, 514] on h3 "Double can lead to precision errors due to its binary floating-point representa…" at bounding box center [786, 519] width 498 height 19
click at [1289, 638] on div "Next" at bounding box center [1293, 639] width 28 height 19
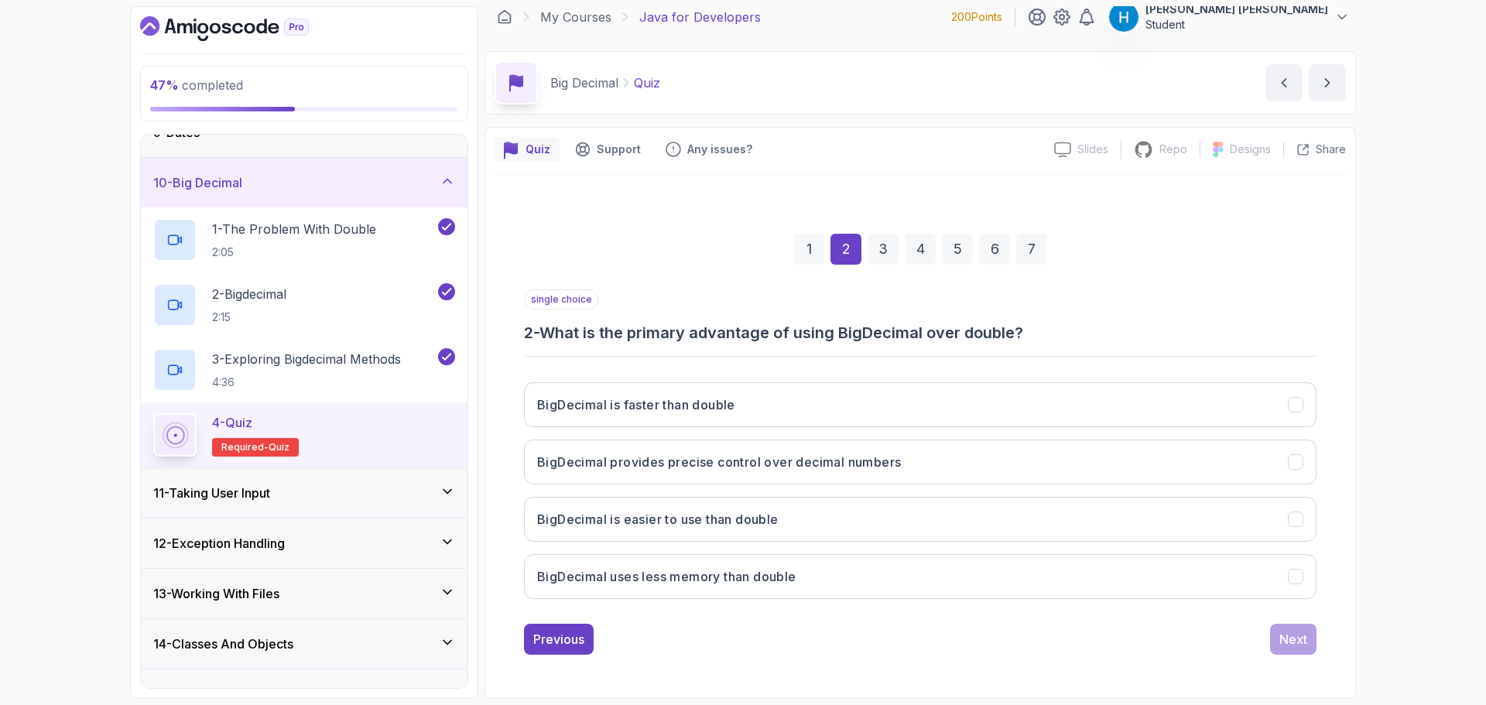
click at [674, 330] on h3 "2 - What is the primary advantage of using BigDecimal over double?" at bounding box center [920, 333] width 792 height 22
drag, startPoint x: 674, startPoint y: 330, endPoint x: 908, endPoint y: 341, distance: 234.7
click at [908, 341] on h3 "2 - What is the primary advantage of using BigDecimal over double?" at bounding box center [920, 333] width 792 height 22
click at [891, 340] on h3 "2 - What is the primary advantage of using BigDecimal over double?" at bounding box center [920, 333] width 792 height 22
click at [739, 475] on button "BigDecimal provides precise control over decimal numbers" at bounding box center [920, 462] width 792 height 45
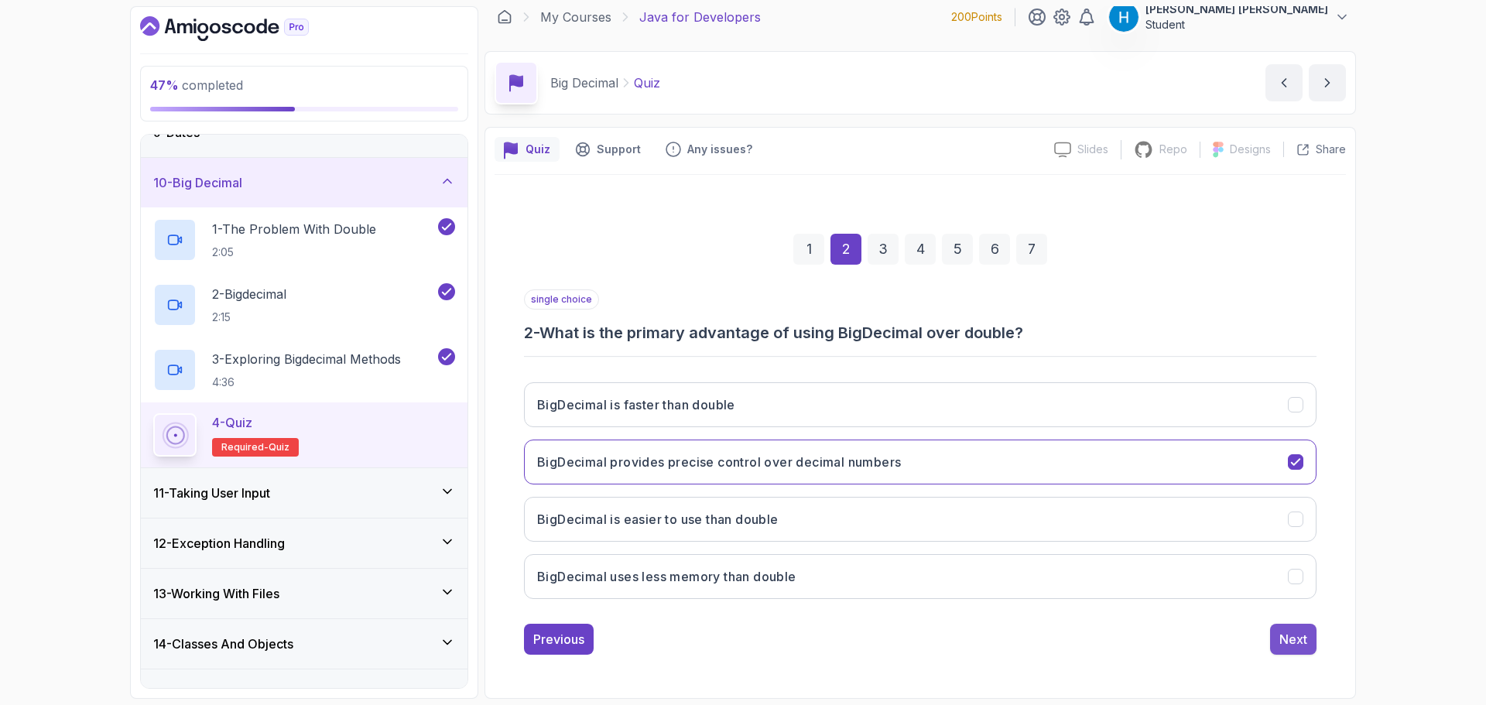
click at [1311, 647] on button "Next" at bounding box center [1293, 639] width 46 height 31
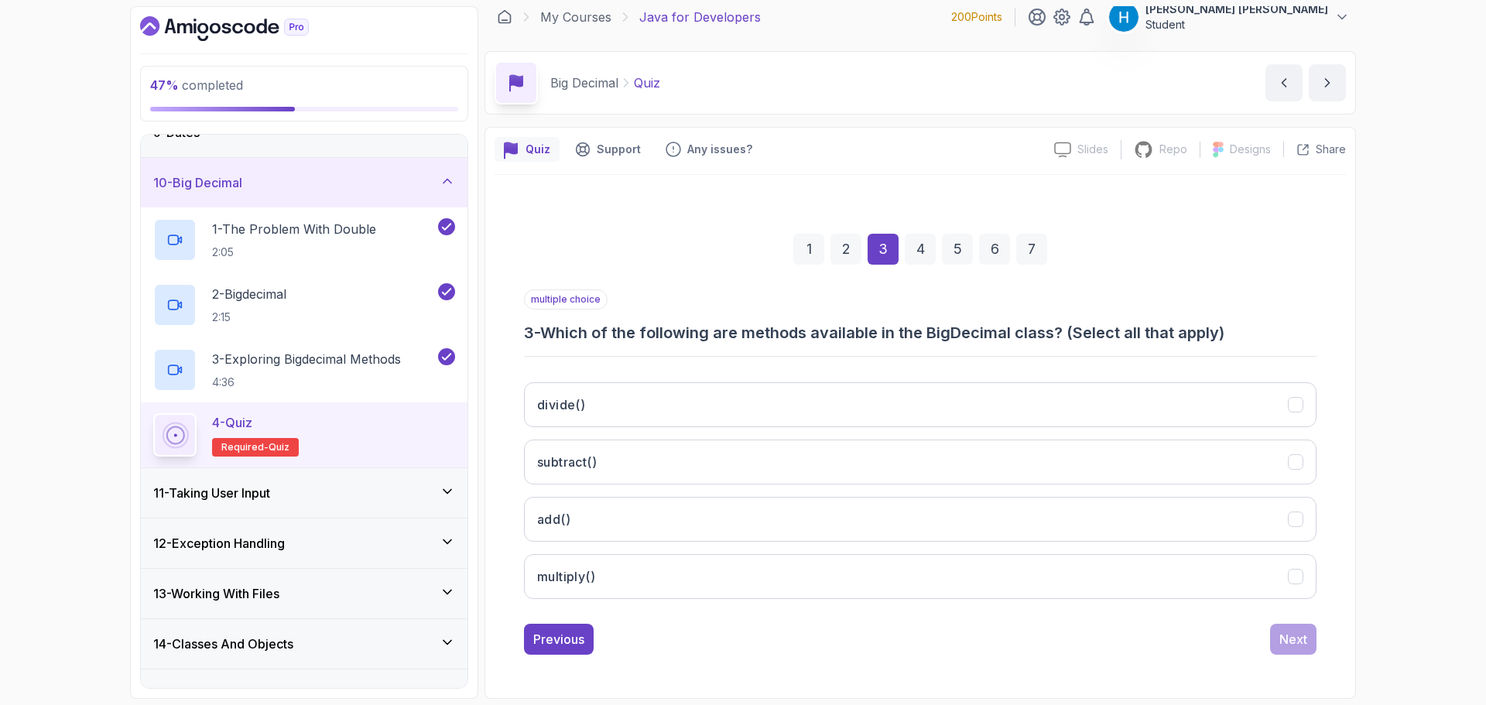
click at [570, 330] on h3 "3 - Which of the following are methods available in the BigDecimal class? (Sele…" at bounding box center [920, 333] width 792 height 22
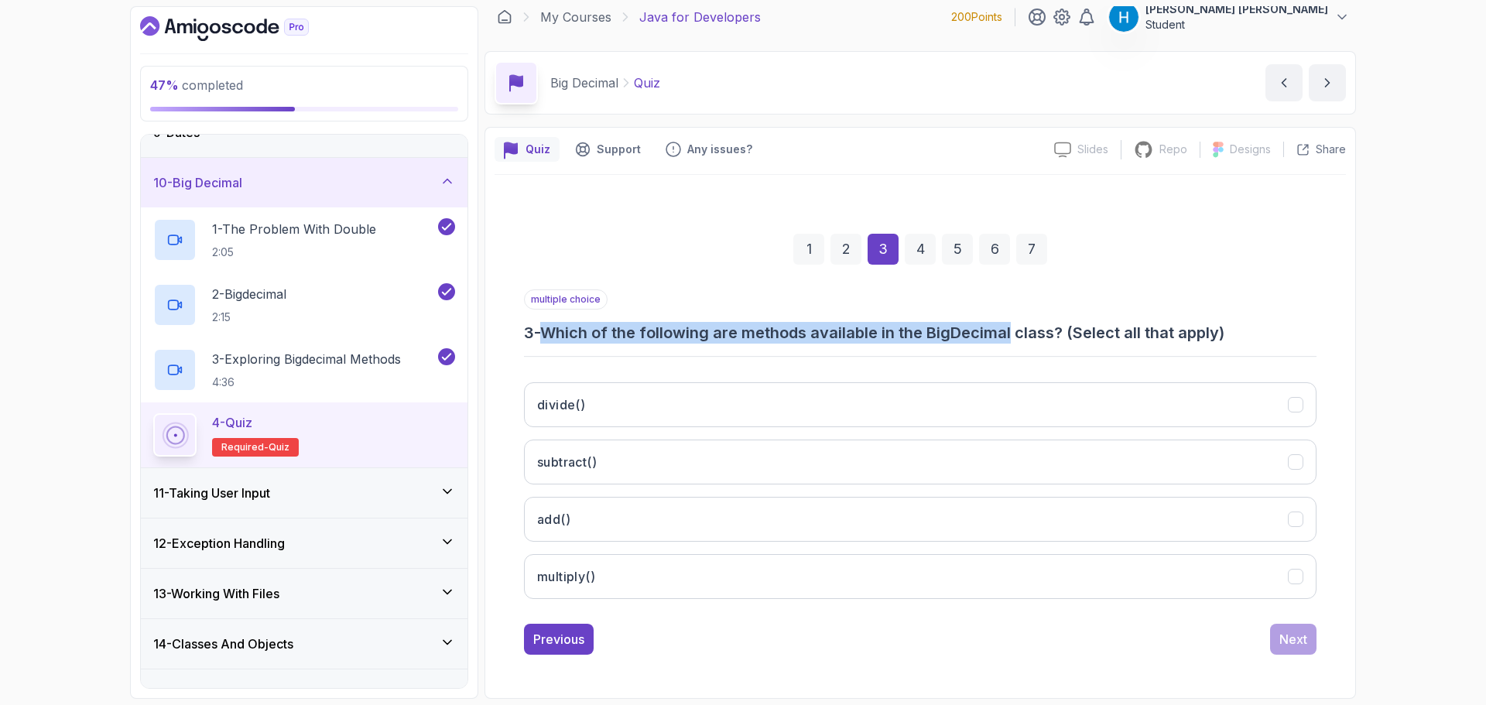
drag, startPoint x: 570, startPoint y: 330, endPoint x: 983, endPoint y: 331, distance: 413.2
click at [983, 331] on h3 "3 - Which of the following are methods available in the BigDecimal class? (Sele…" at bounding box center [920, 333] width 792 height 22
click at [723, 399] on button "divide()" at bounding box center [920, 404] width 792 height 45
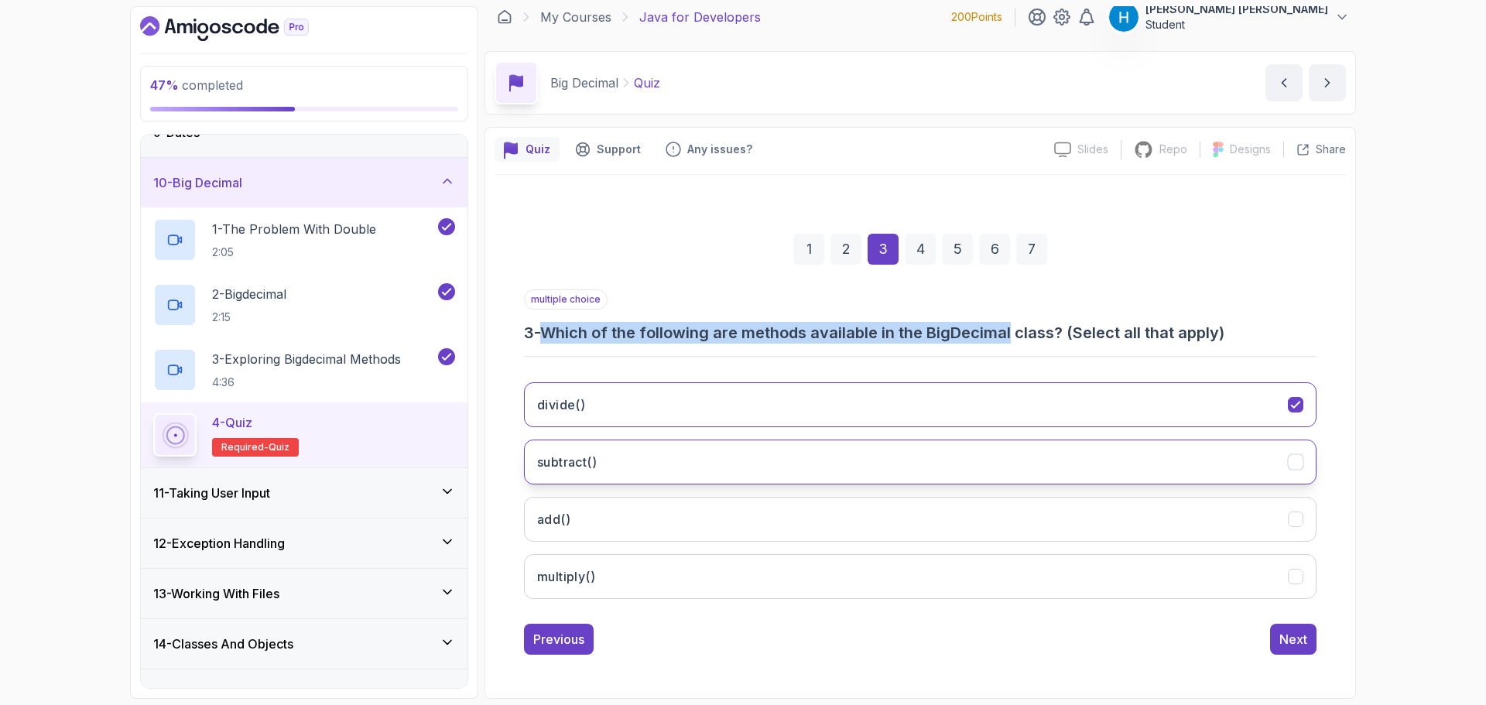
click at [727, 440] on button "subtract()" at bounding box center [920, 462] width 792 height 45
click at [751, 522] on button "add()" at bounding box center [920, 519] width 792 height 45
click at [754, 573] on button "multiply()" at bounding box center [920, 576] width 792 height 45
click at [1302, 635] on div "Next" at bounding box center [1293, 639] width 28 height 19
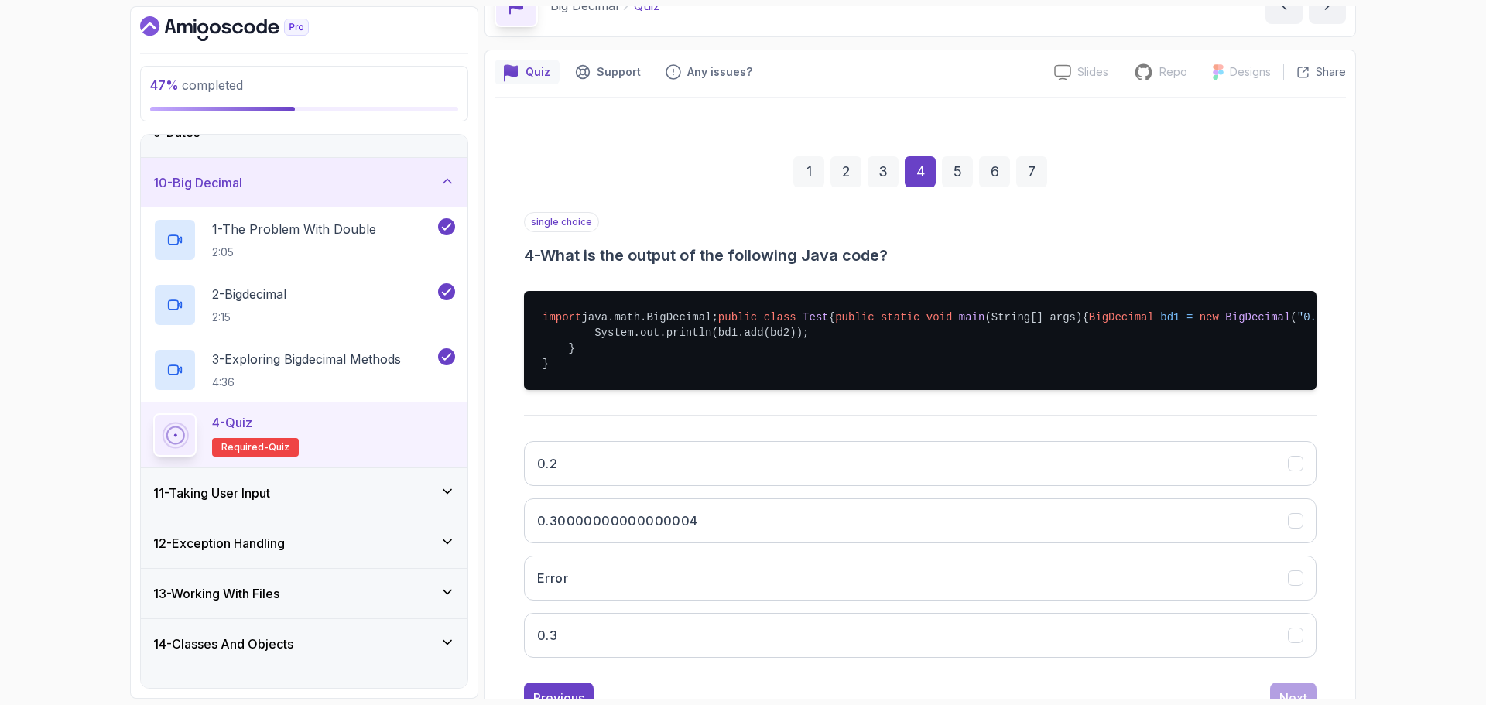
scroll to position [166, 0]
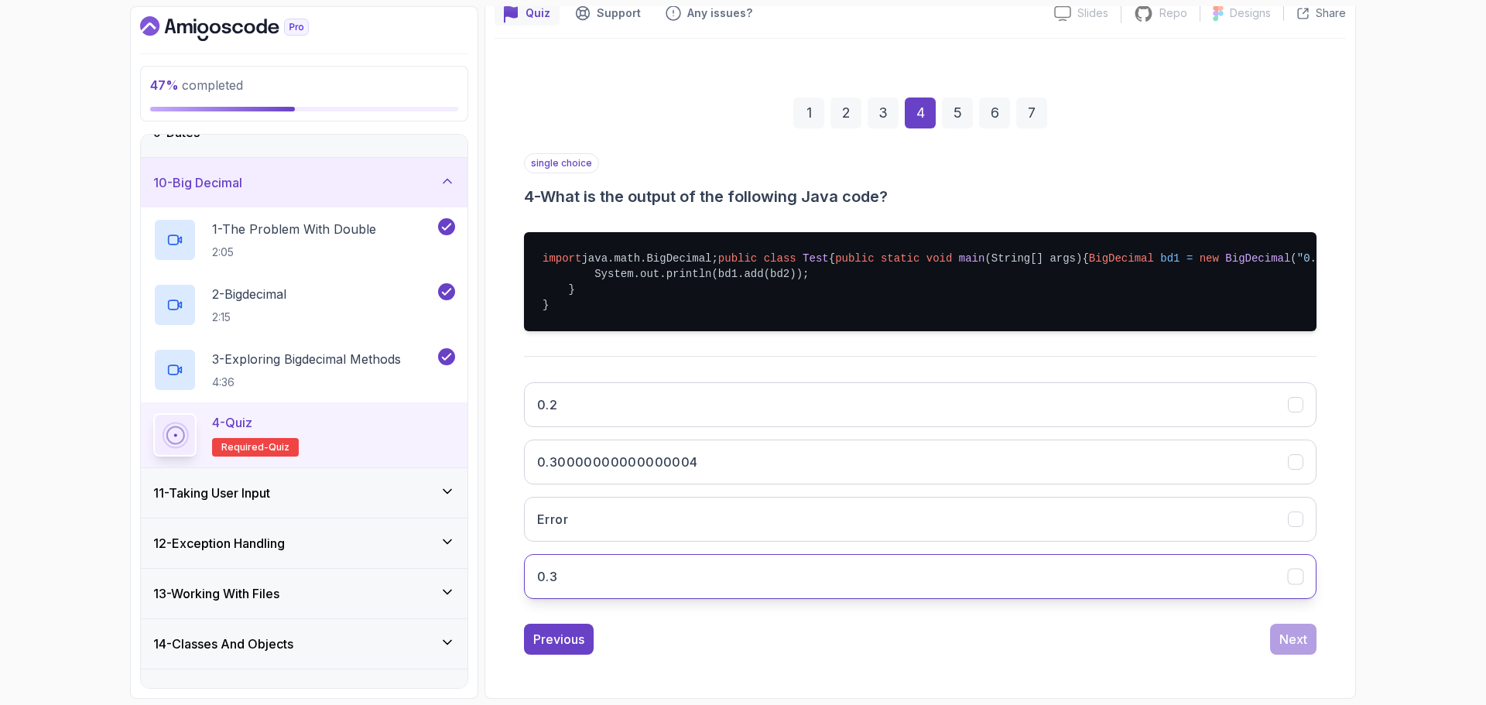
click at [645, 599] on button "0.3" at bounding box center [920, 576] width 792 height 45
click at [1285, 655] on button "Next" at bounding box center [1293, 639] width 46 height 31
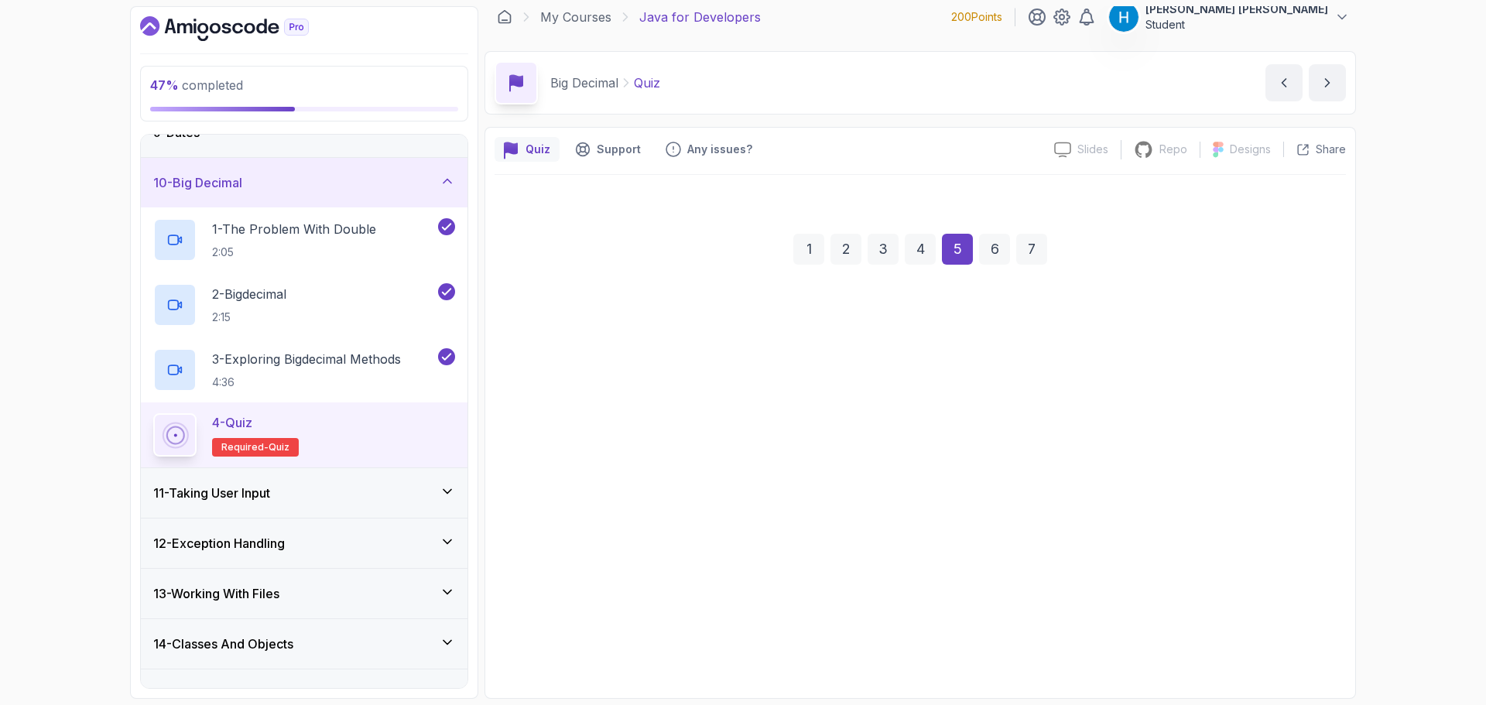
scroll to position [11, 0]
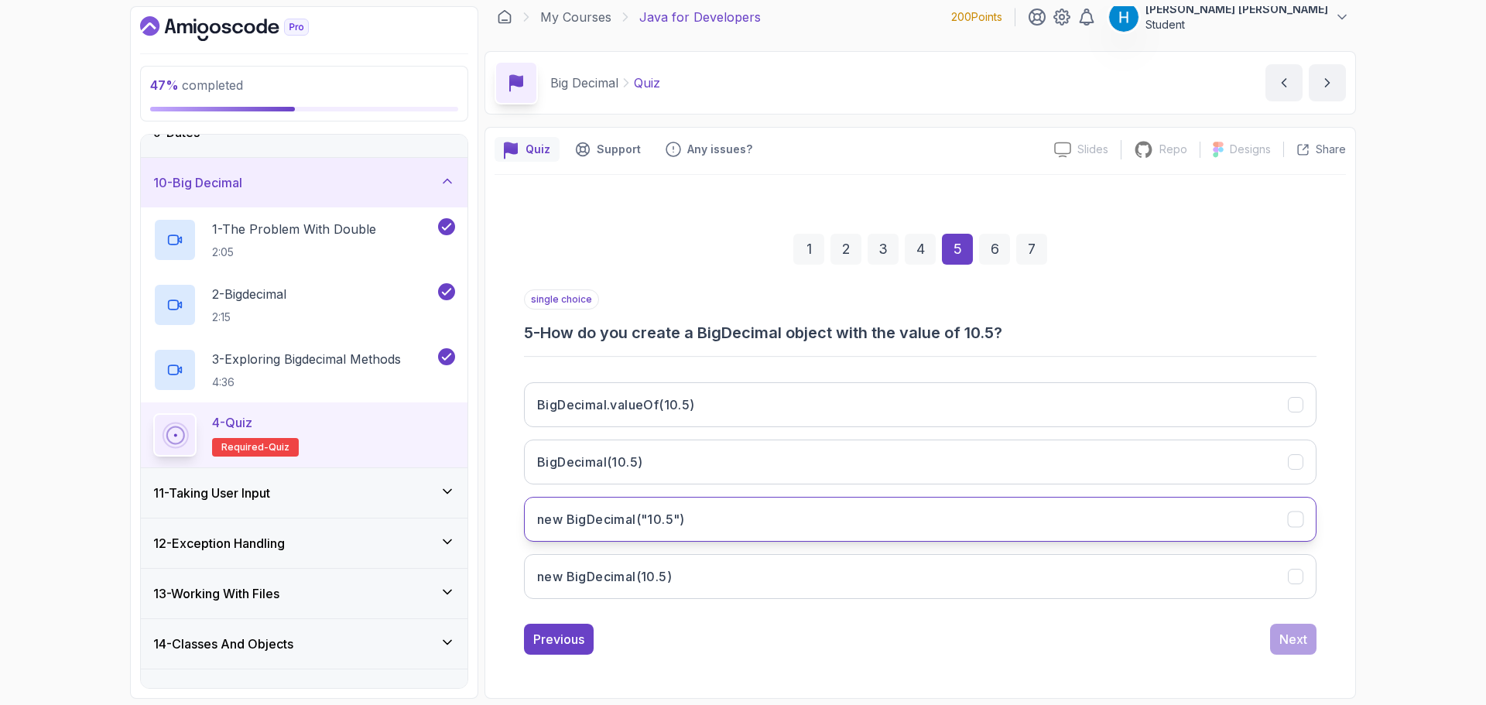
click at [703, 530] on button "new BigDecimal("10.5")" at bounding box center [920, 519] width 792 height 45
click at [1309, 639] on button "Next" at bounding box center [1293, 639] width 46 height 31
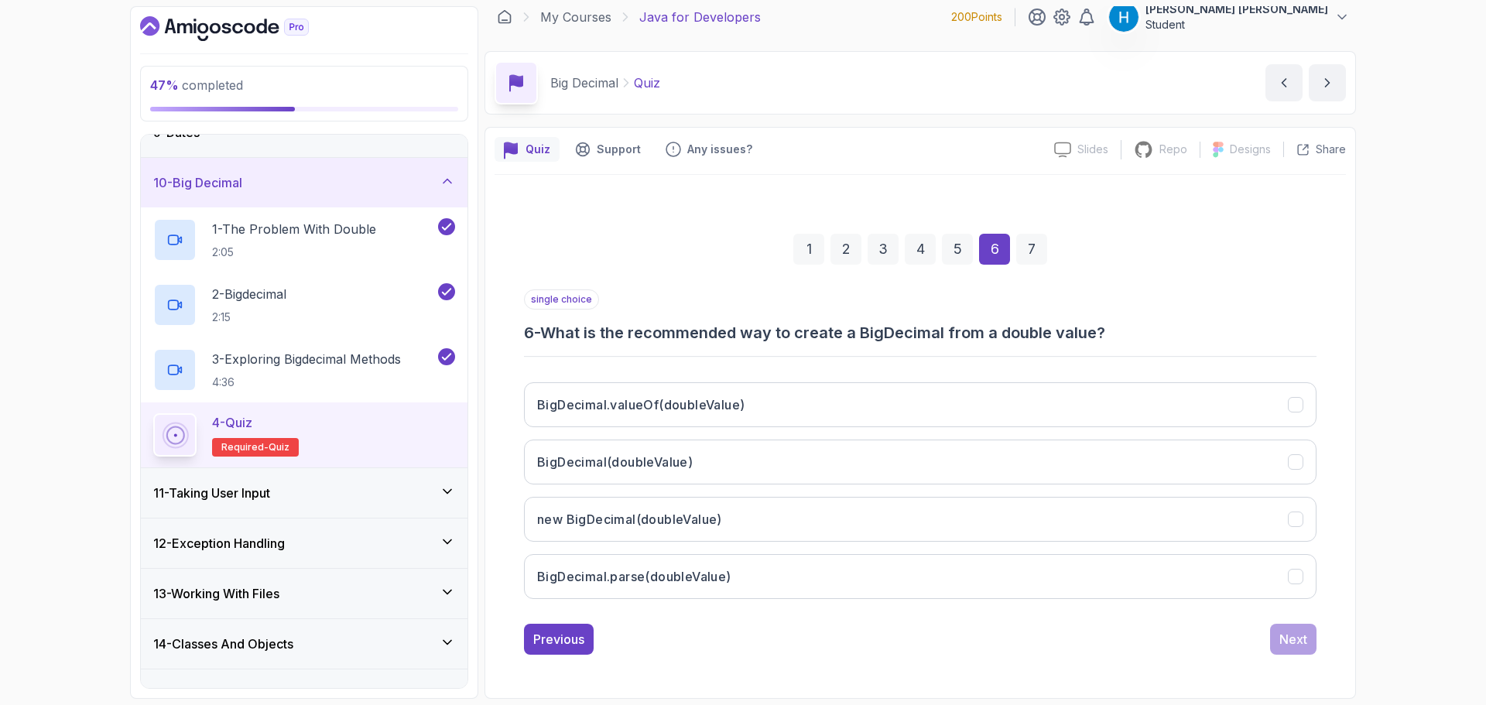
click at [562, 344] on div "single choice 6 - What is the recommended way to create a BigDecimal from a dou…" at bounding box center [920, 450] width 792 height 322
click at [568, 341] on h3 "6 - What is the recommended way to create a BigDecimal from a double value?" at bounding box center [920, 333] width 792 height 22
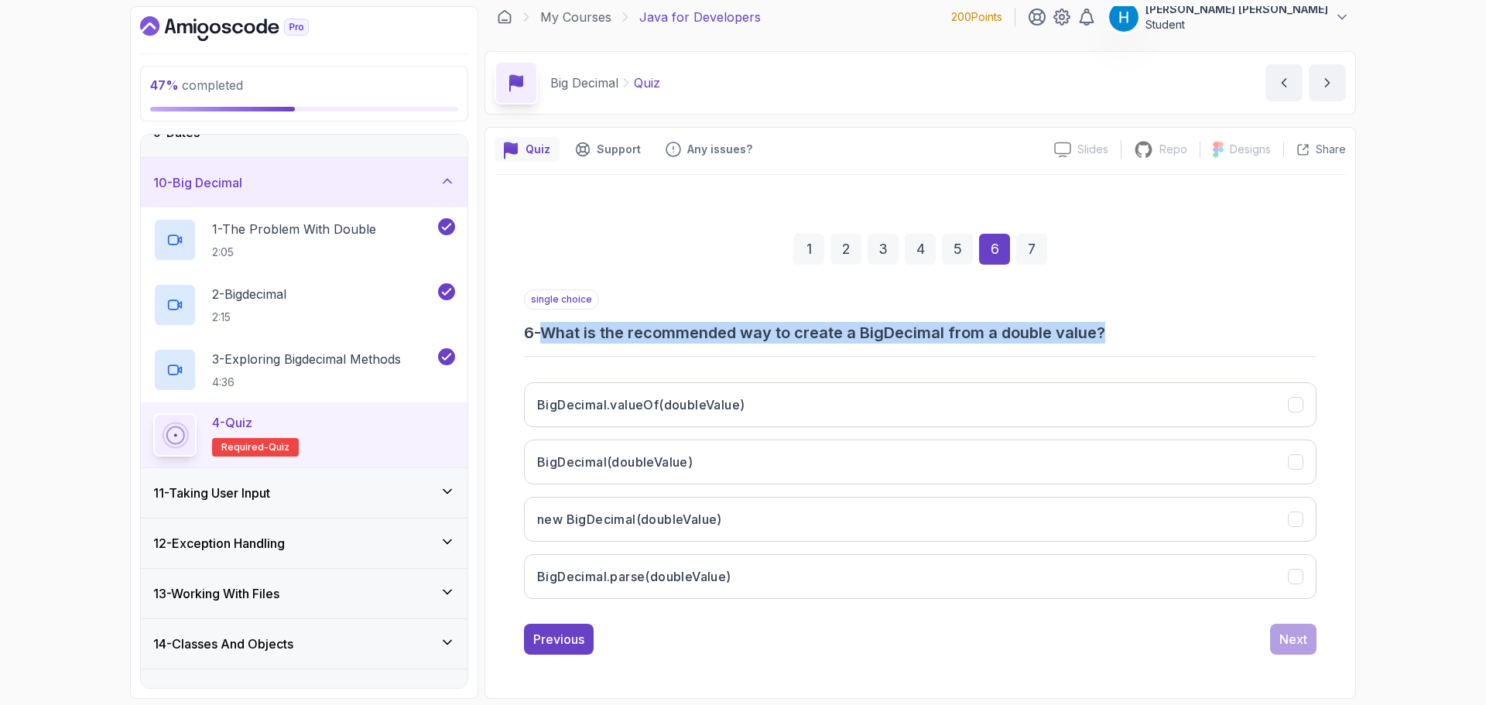
drag, startPoint x: 568, startPoint y: 341, endPoint x: 1099, endPoint y: 326, distance: 531.1
click at [1099, 326] on h3 "6 - What is the recommended way to create a BigDecimal from a double value?" at bounding box center [920, 333] width 792 height 22
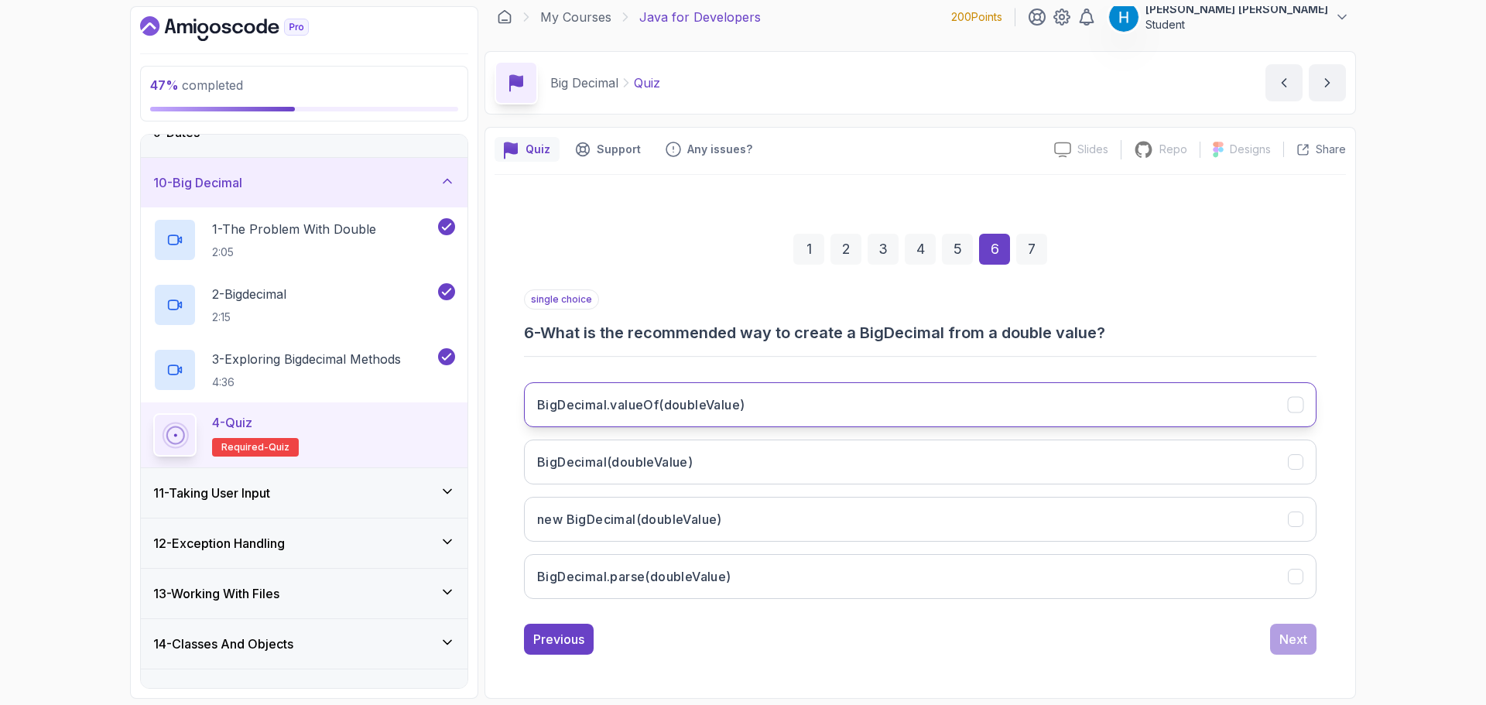
click at [791, 400] on button "BigDecimal.valueOf(doubleValue)" at bounding box center [920, 404] width 792 height 45
click at [1290, 639] on div "Next" at bounding box center [1293, 639] width 28 height 19
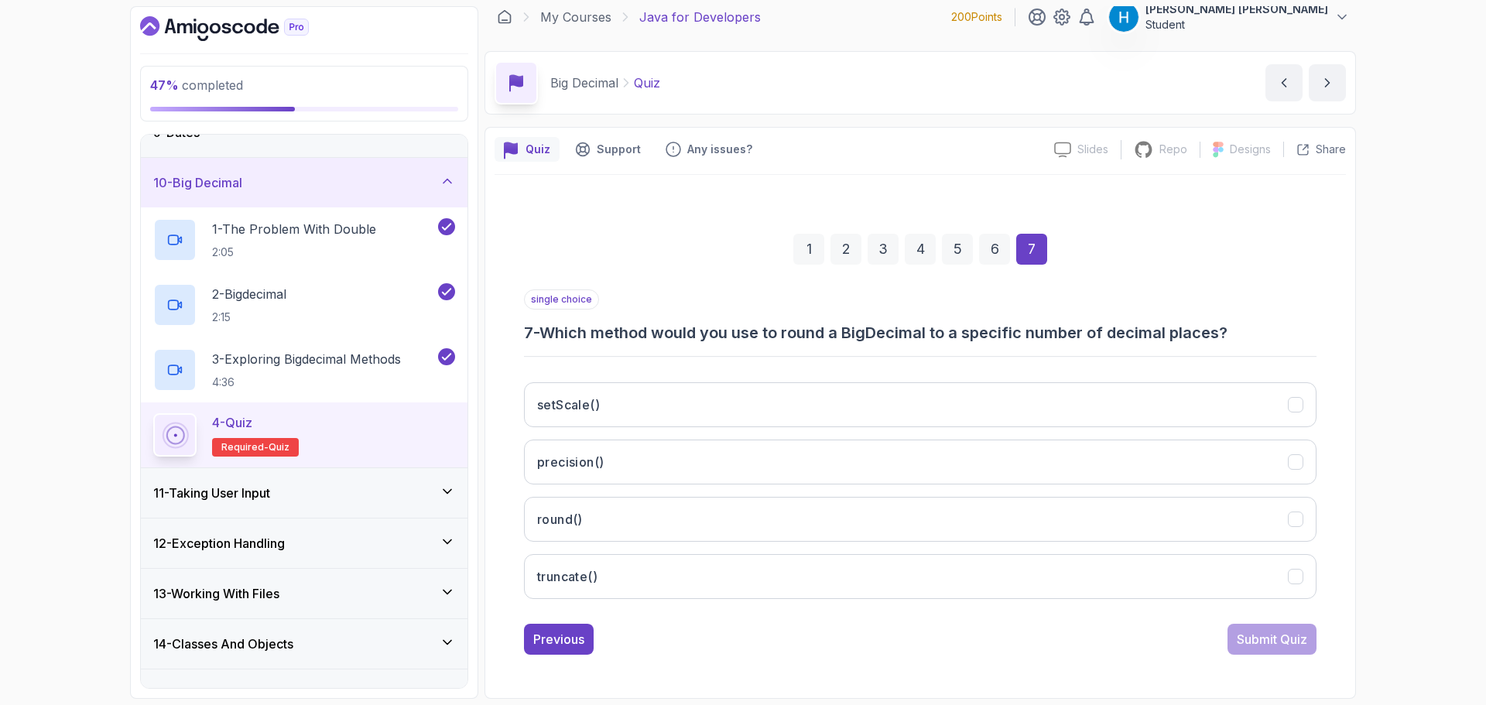
click at [565, 339] on h3 "7 - Which method would you use to round a BigDecimal to a specific number of de…" at bounding box center [920, 333] width 792 height 22
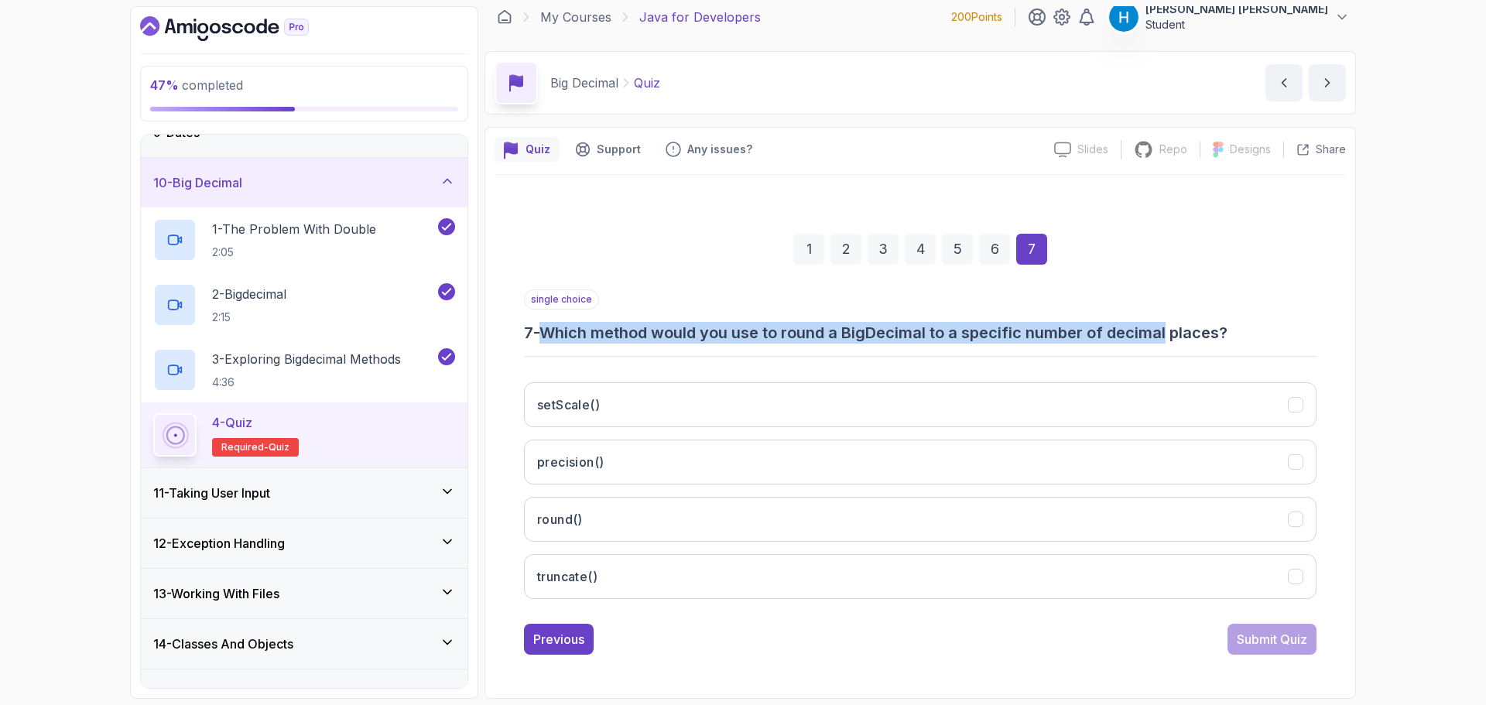
drag, startPoint x: 565, startPoint y: 339, endPoint x: 1172, endPoint y: 334, distance: 606.7
click at [1172, 334] on h3 "7 - Which method would you use to round a BigDecimal to a specific number of de…" at bounding box center [920, 333] width 792 height 22
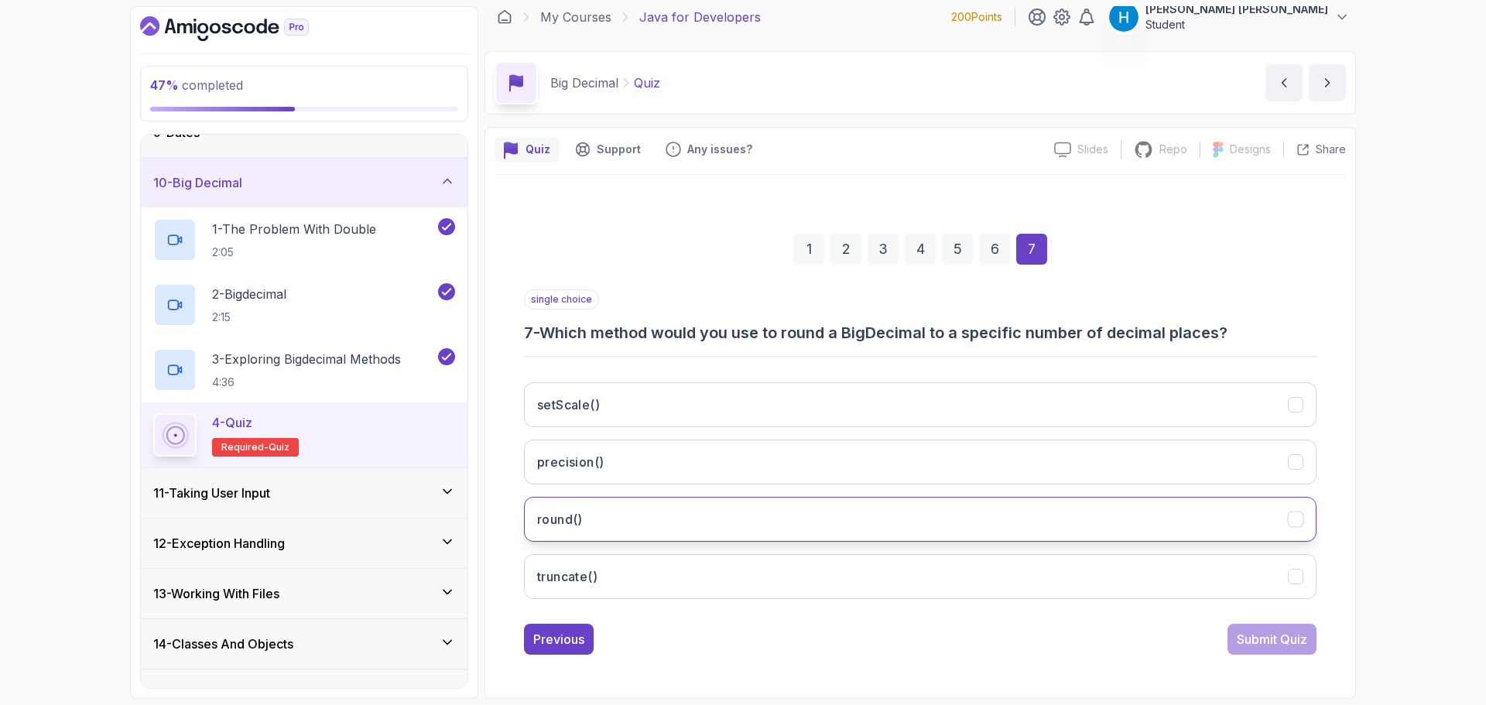
click at [751, 525] on button "round()" at bounding box center [920, 519] width 792 height 45
click at [1267, 631] on div "Submit Quiz" at bounding box center [1272, 639] width 70 height 19
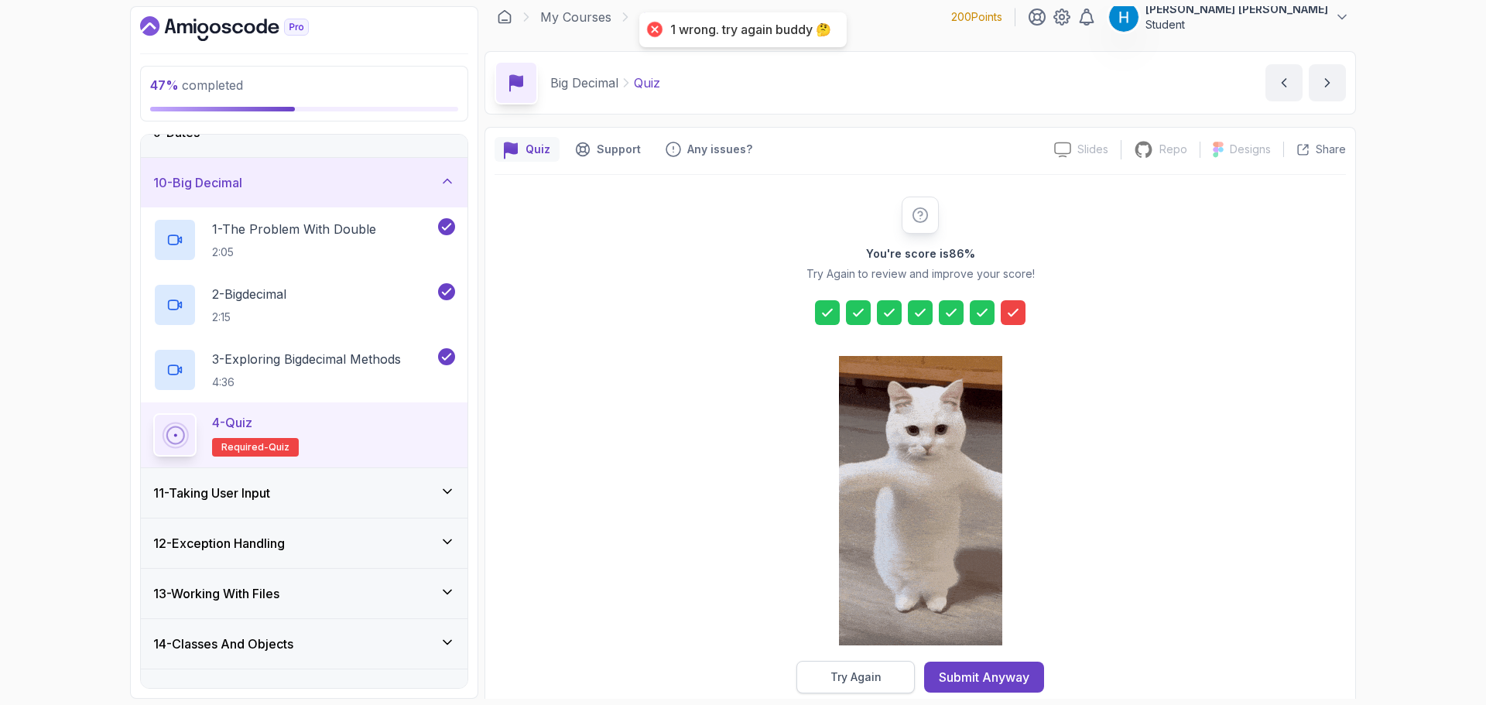
click at [891, 673] on button "Try Again" at bounding box center [855, 677] width 118 height 32
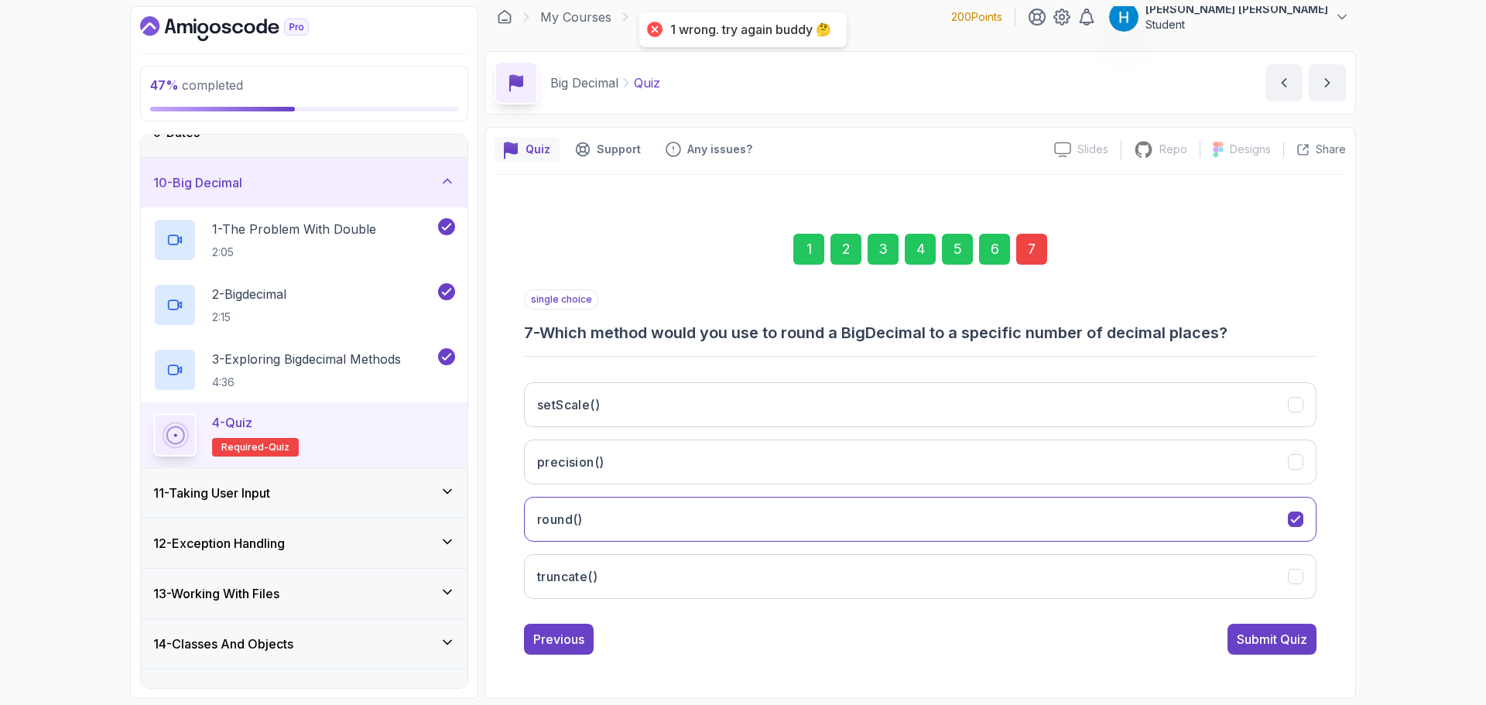
click at [1039, 246] on div "7" at bounding box center [1031, 249] width 31 height 31
click at [748, 330] on h3 "7 - Which method would you use to round a BigDecimal to a specific number of de…" at bounding box center [920, 333] width 792 height 22
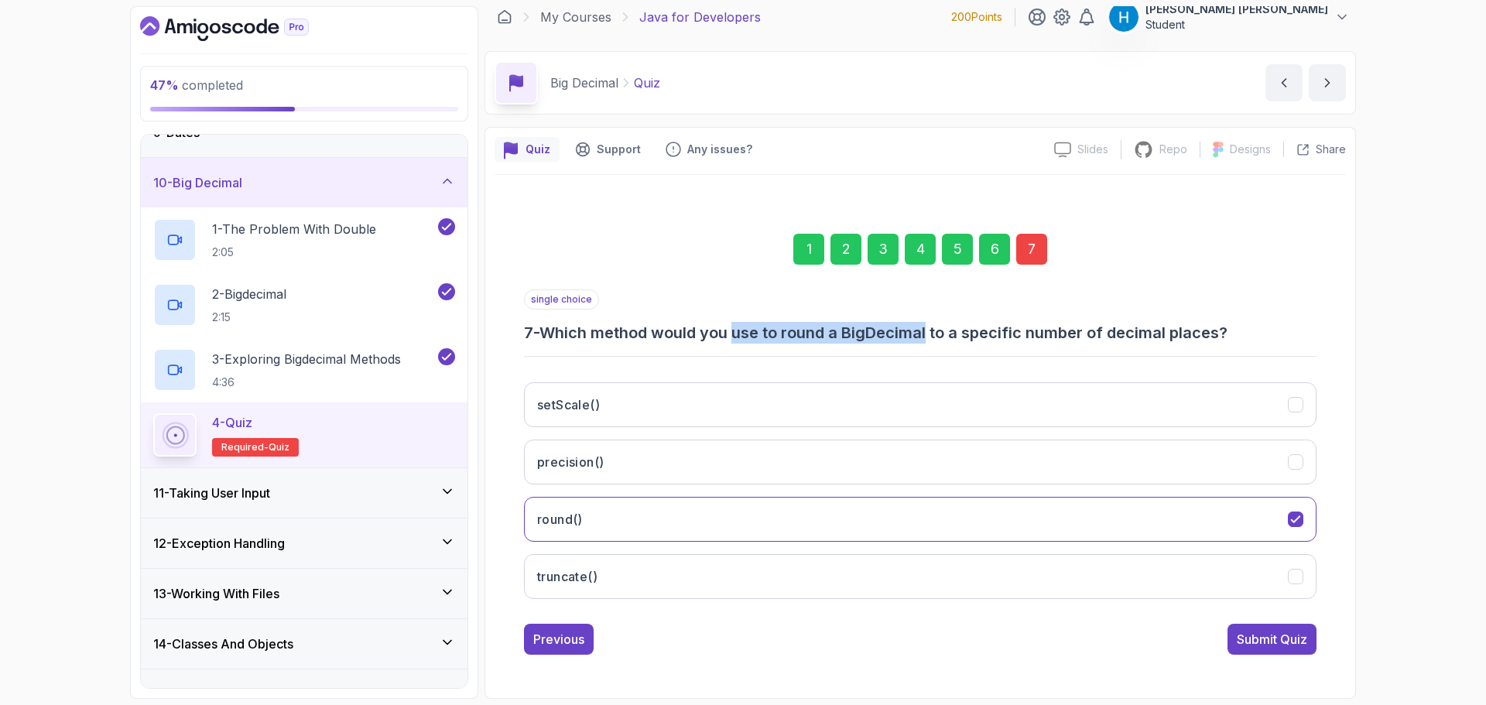
drag, startPoint x: 748, startPoint y: 330, endPoint x: 905, endPoint y: 327, distance: 157.1
click at [905, 327] on h3 "7 - Which method would you use to round a BigDecimal to a specific number of de…" at bounding box center [920, 333] width 792 height 22
click at [905, 330] on h3 "7 - Which method would you use to round a BigDecimal to a specific number of de…" at bounding box center [920, 333] width 792 height 22
click at [911, 336] on h3 "7 - Which method would you use to round a BigDecimal to a specific number of de…" at bounding box center [920, 333] width 792 height 22
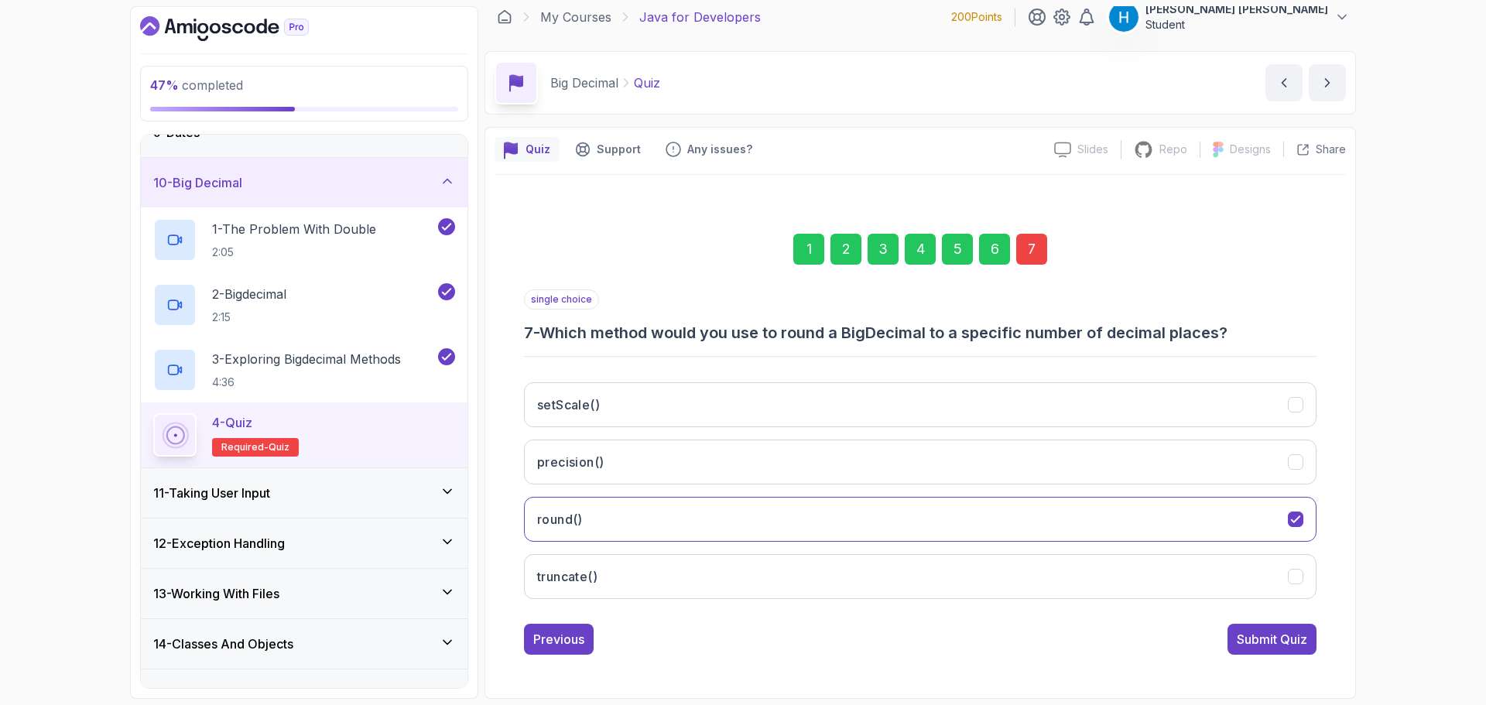
click at [791, 332] on h3 "7 - Which method would you use to round a BigDecimal to a specific number of de…" at bounding box center [920, 333] width 792 height 22
click at [763, 402] on button "setScale()" at bounding box center [920, 404] width 792 height 45
click at [1291, 635] on div "Submit Quiz" at bounding box center [1272, 639] width 70 height 19
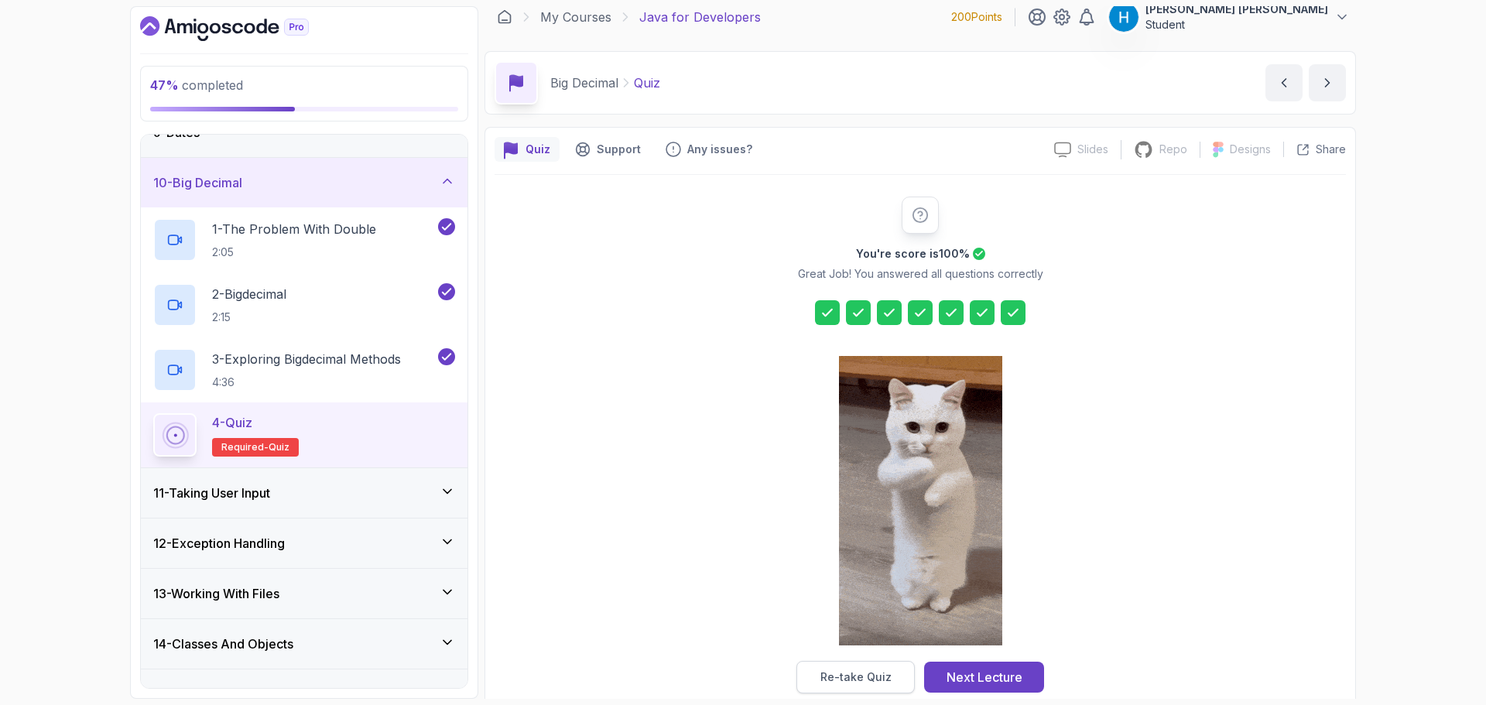
click at [866, 681] on div "Re-take Quiz" at bounding box center [855, 676] width 71 height 15
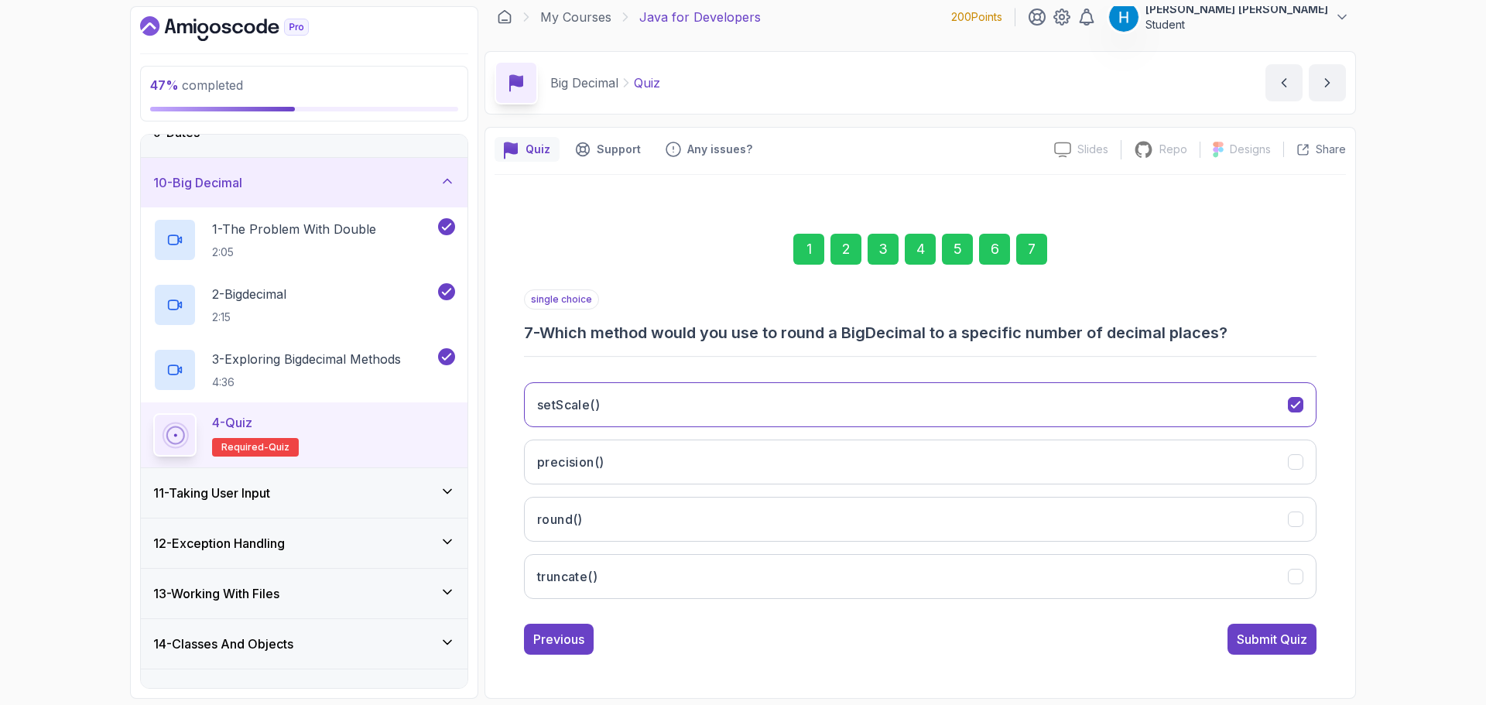
click at [1037, 248] on div "7" at bounding box center [1031, 249] width 31 height 31
click at [997, 334] on h3 "7 - Which method would you use to round a BigDecimal to a specific number of de…" at bounding box center [920, 333] width 792 height 22
click at [1023, 332] on h3 "7 - Which method would you use to round a BigDecimal to a specific number of de…" at bounding box center [920, 333] width 792 height 22
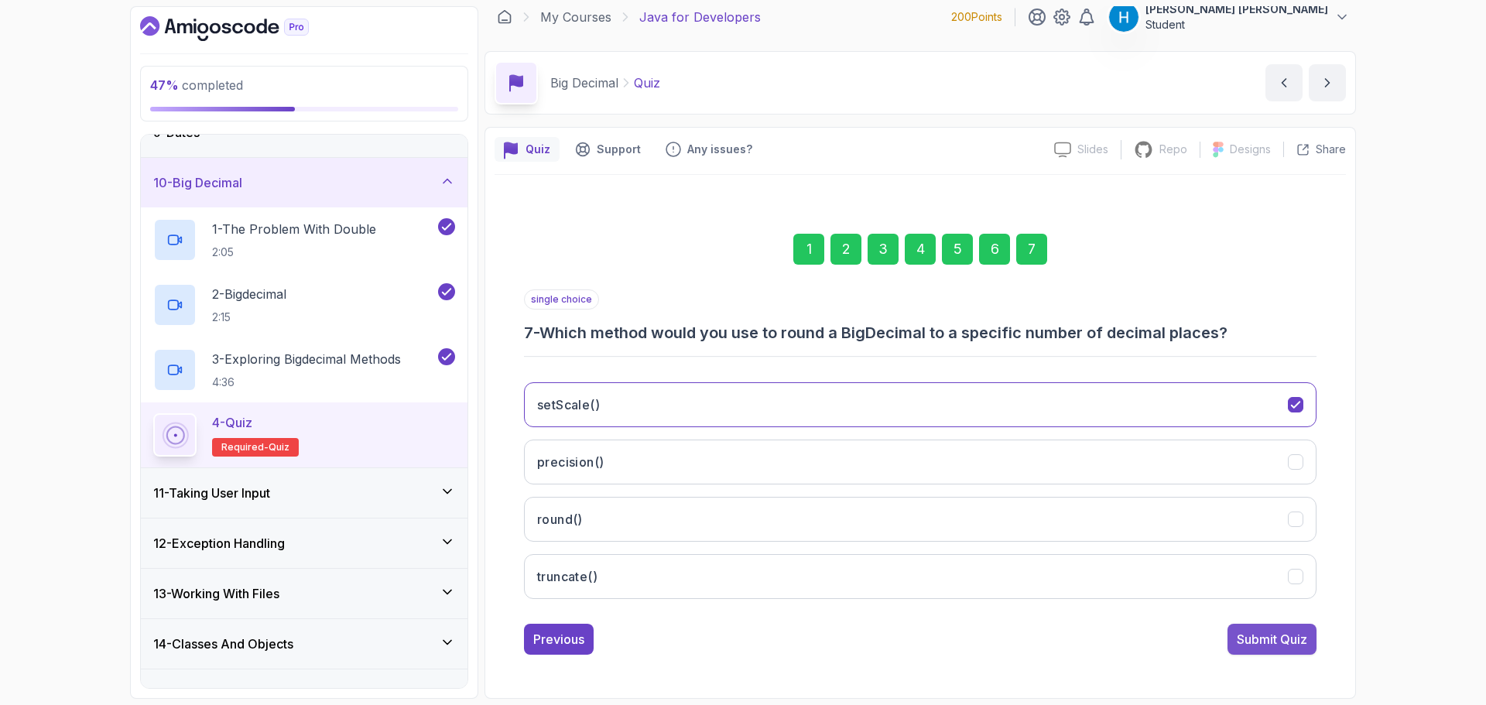
click at [1274, 646] on div "Submit Quiz" at bounding box center [1272, 639] width 70 height 19
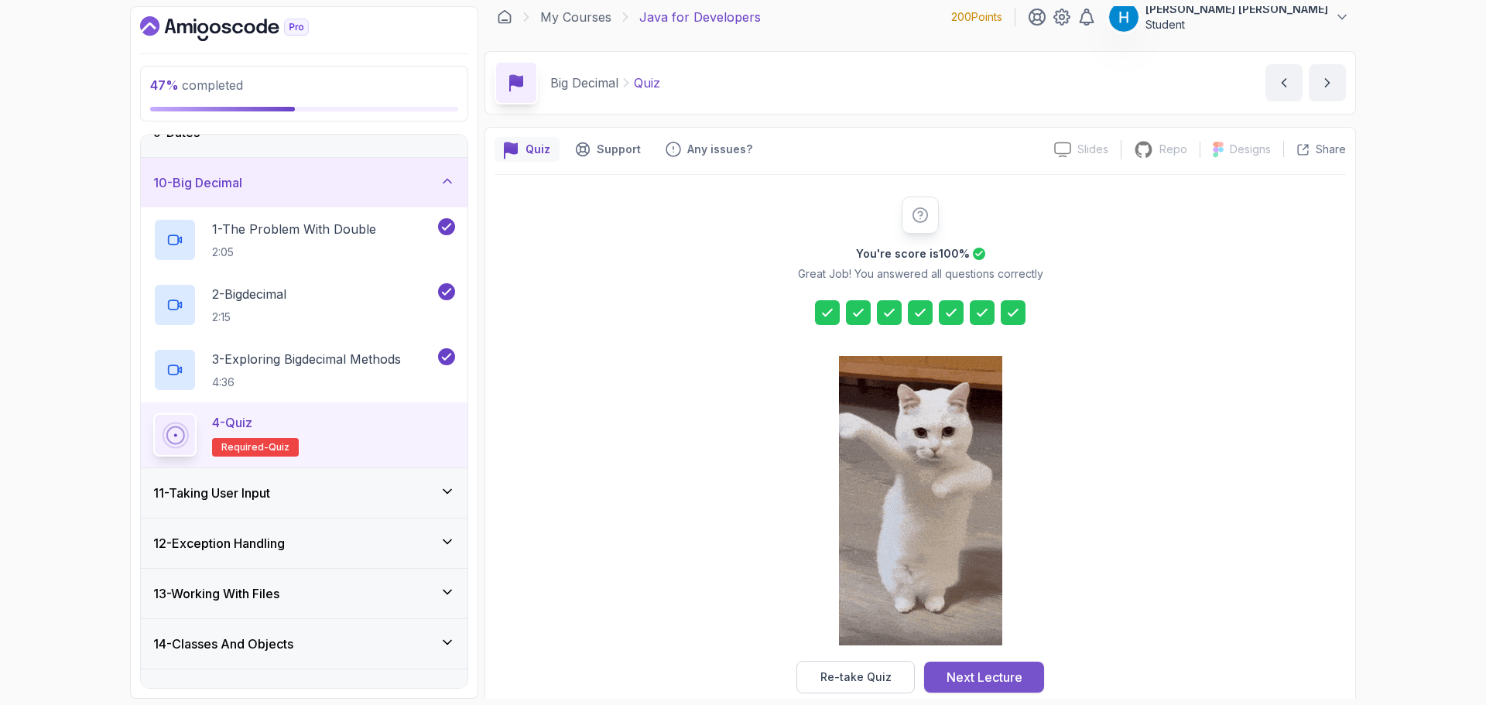
click at [993, 682] on div "Next Lecture" at bounding box center [984, 677] width 76 height 19
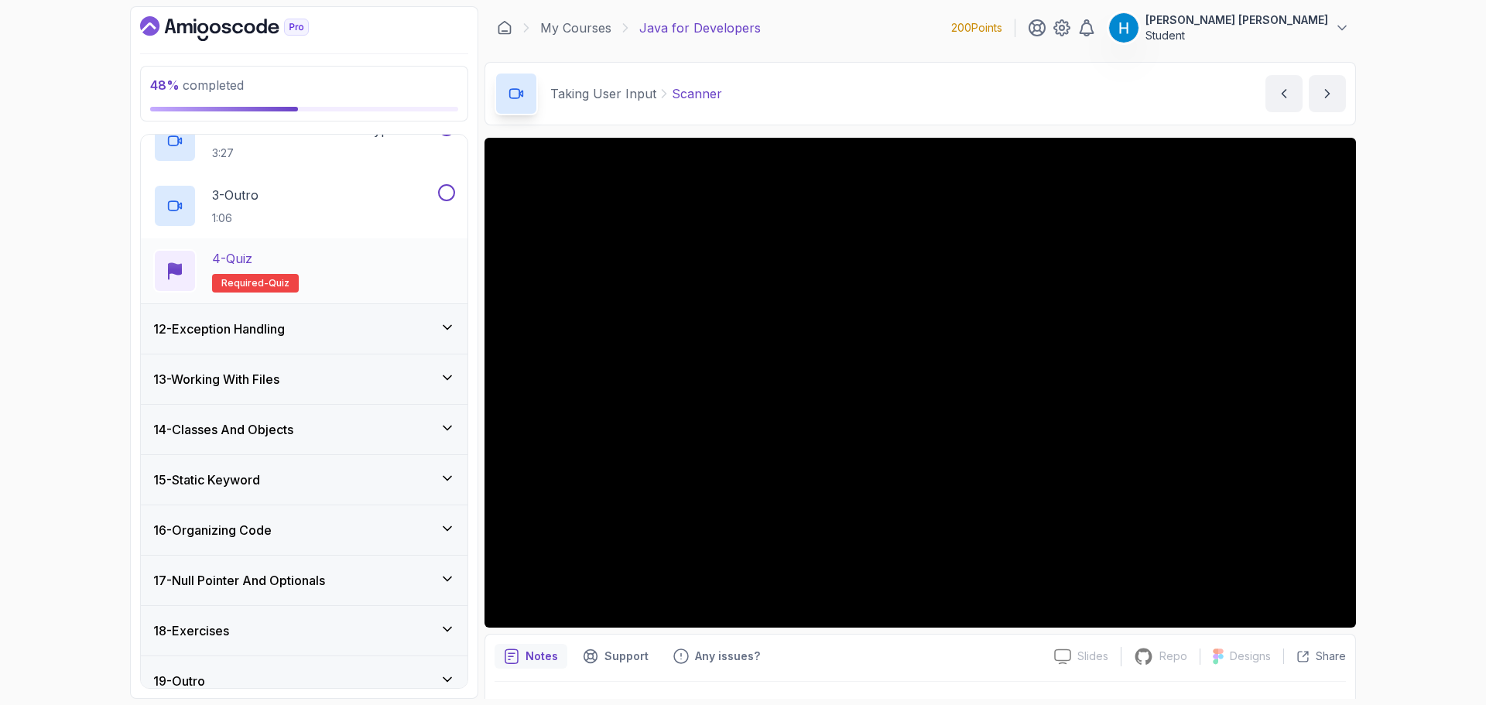
scroll to position [662, 0]
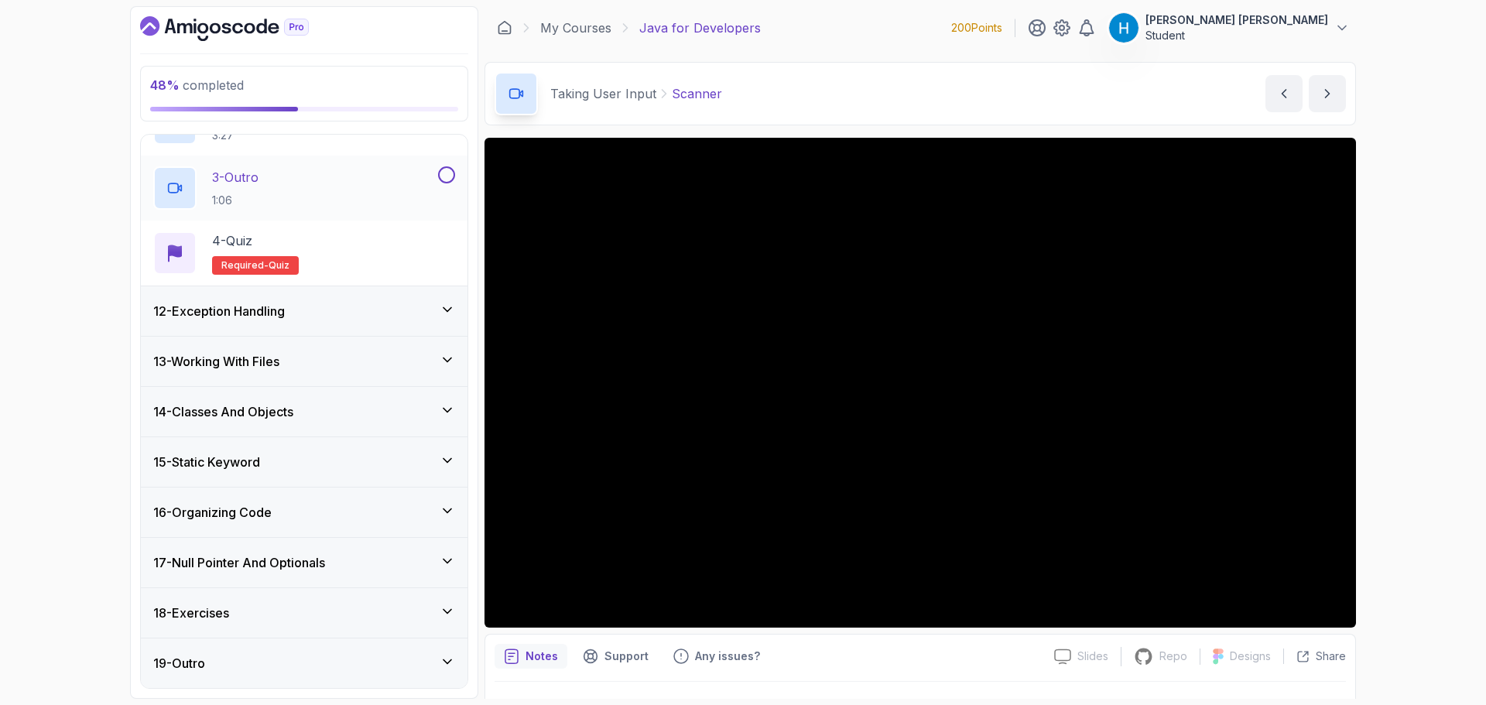
click at [448, 214] on div "3 - Outro 1:06" at bounding box center [304, 188] width 327 height 65
